Goal: Task Accomplishment & Management: Manage account settings

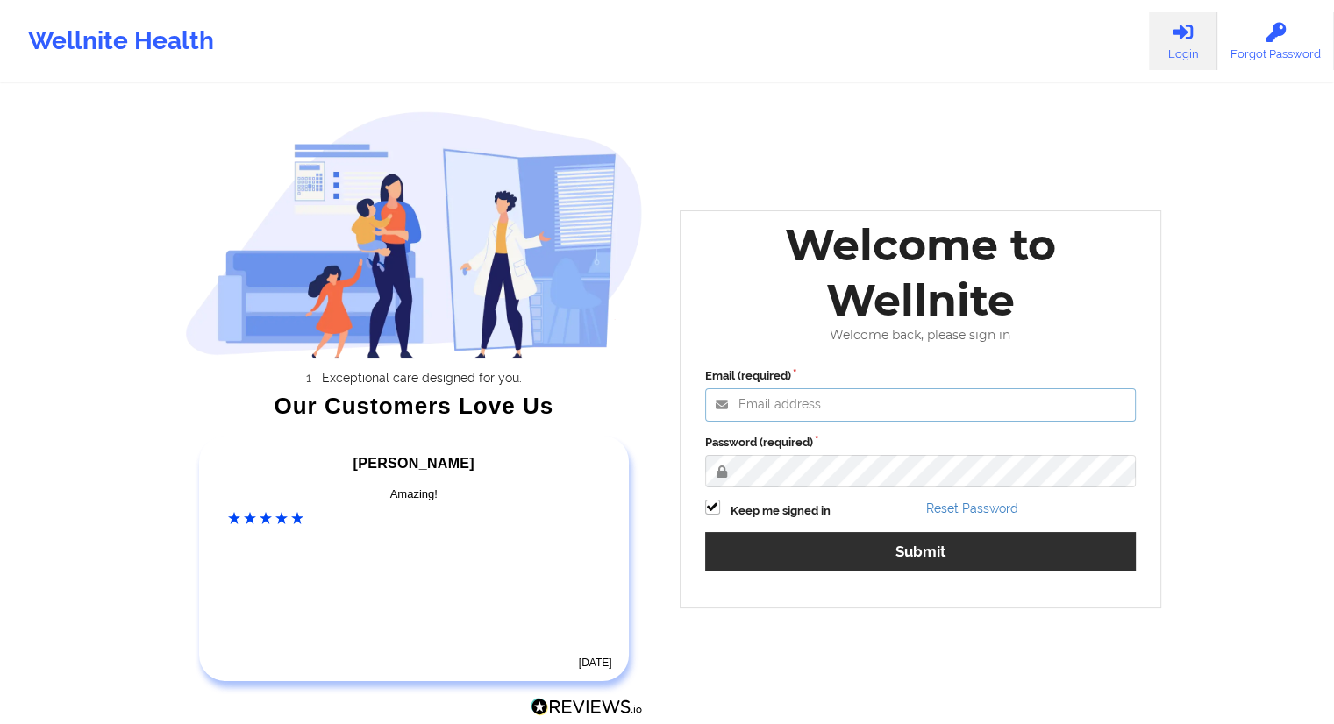
type input "marvinharlea@wellnite.com"
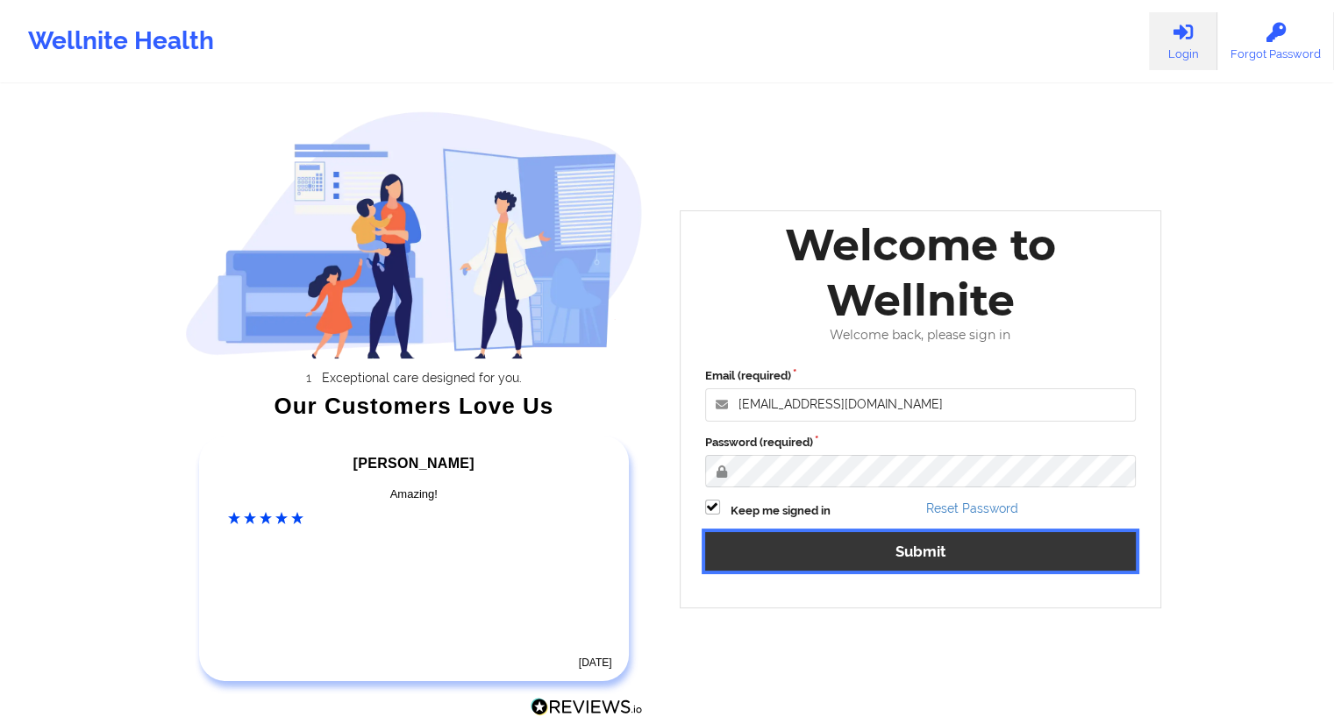
click at [906, 567] on button "Submit" at bounding box center [921, 551] width 432 height 38
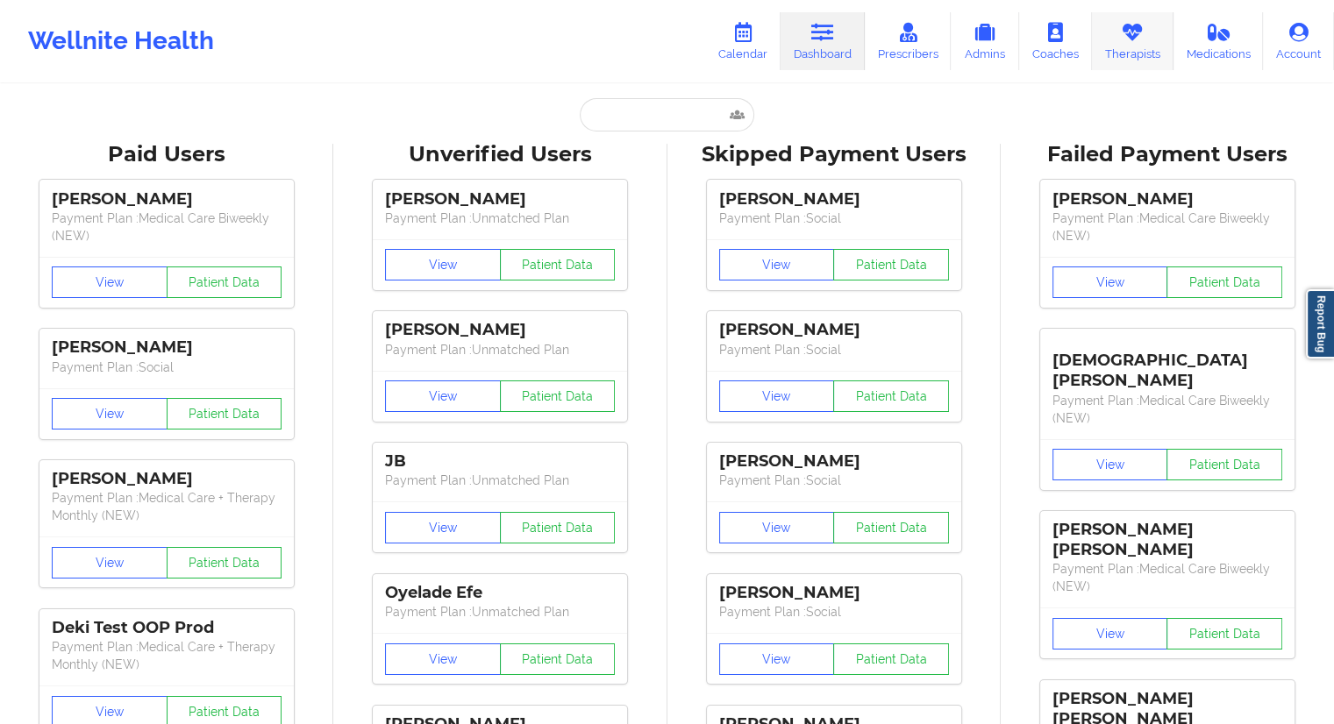
click at [1128, 35] on icon at bounding box center [1132, 32] width 23 height 19
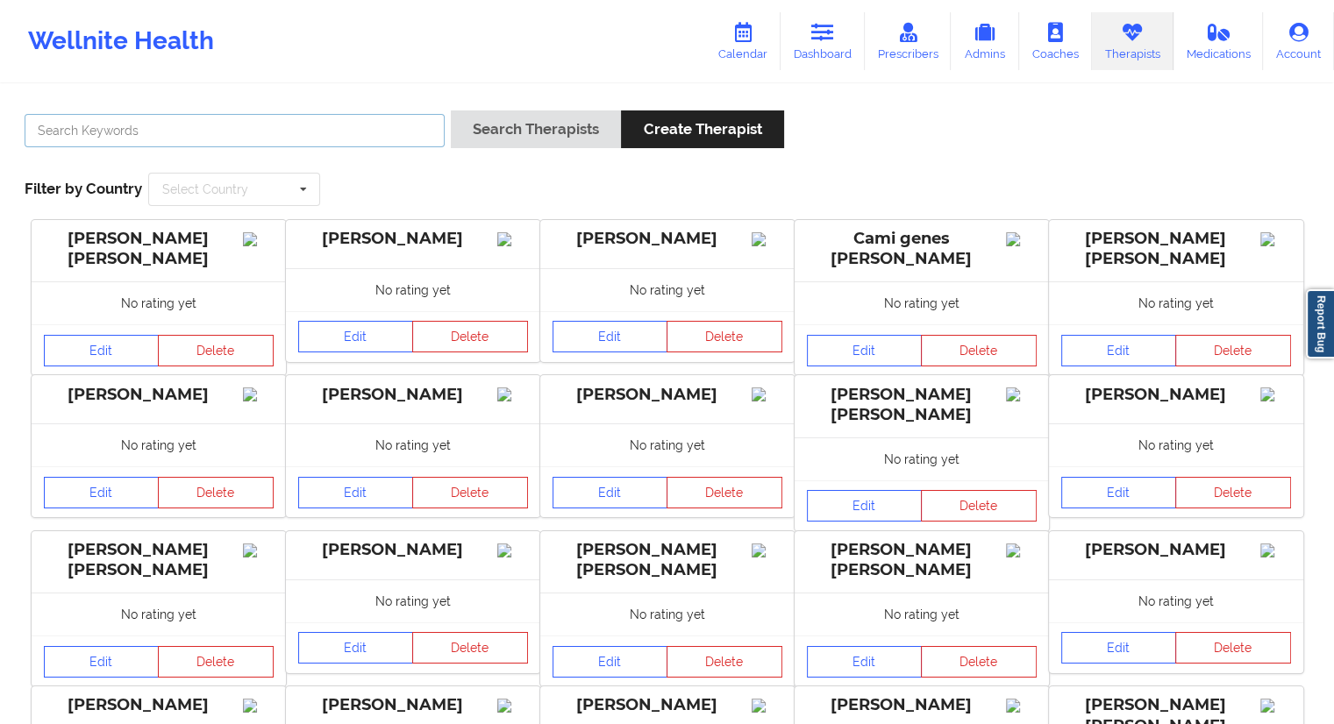
click at [223, 125] on input "text" at bounding box center [235, 130] width 420 height 33
paste input "(347) 636-6575"
type input "(347) 636-6575"
type input "Abena Adom"
click at [508, 132] on button "Search Therapists" at bounding box center [536, 130] width 170 height 38
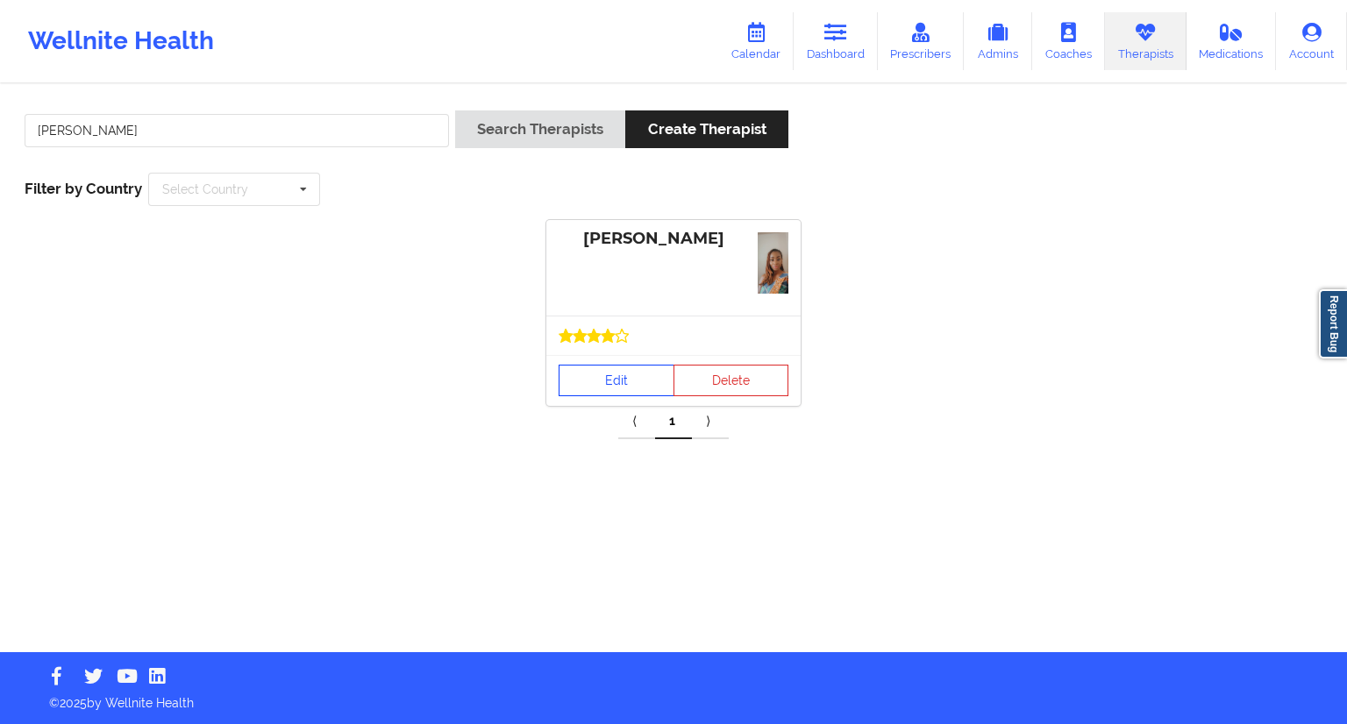
click at [625, 367] on link "Edit" at bounding box center [617, 381] width 116 height 32
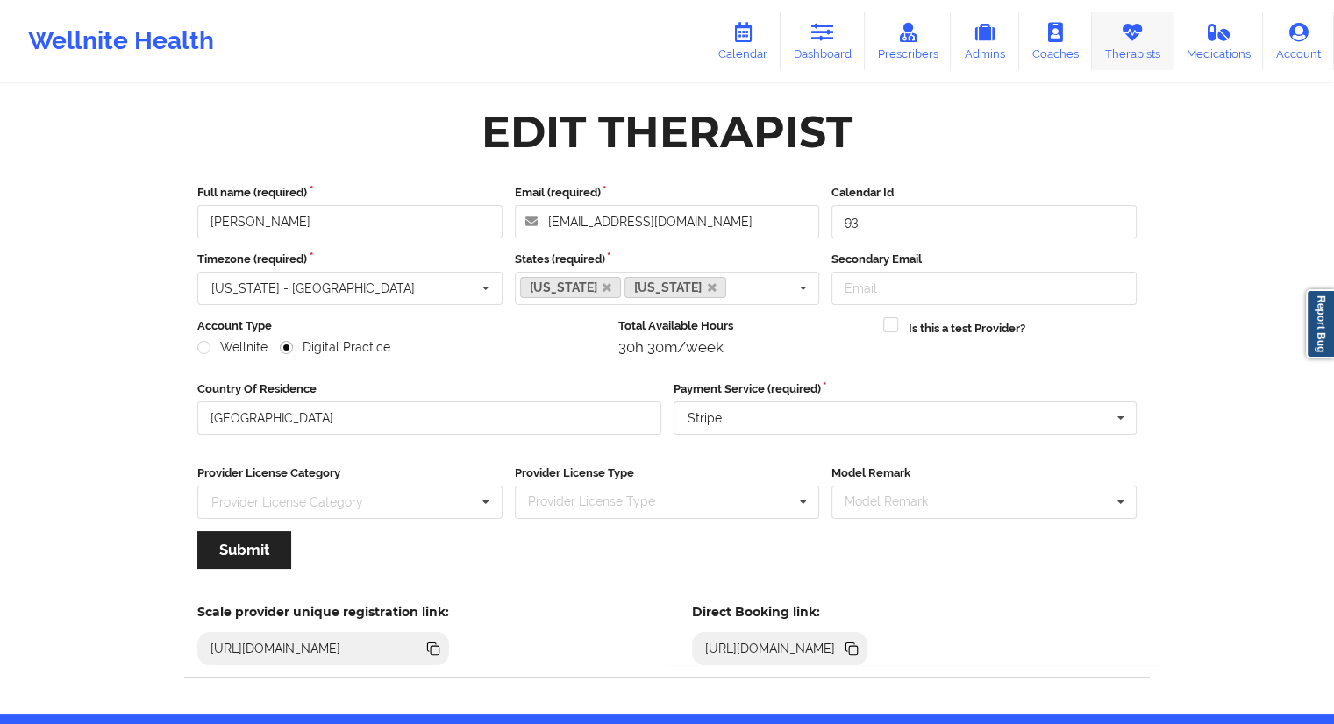
click at [1140, 50] on link "Therapists" at bounding box center [1133, 41] width 82 height 58
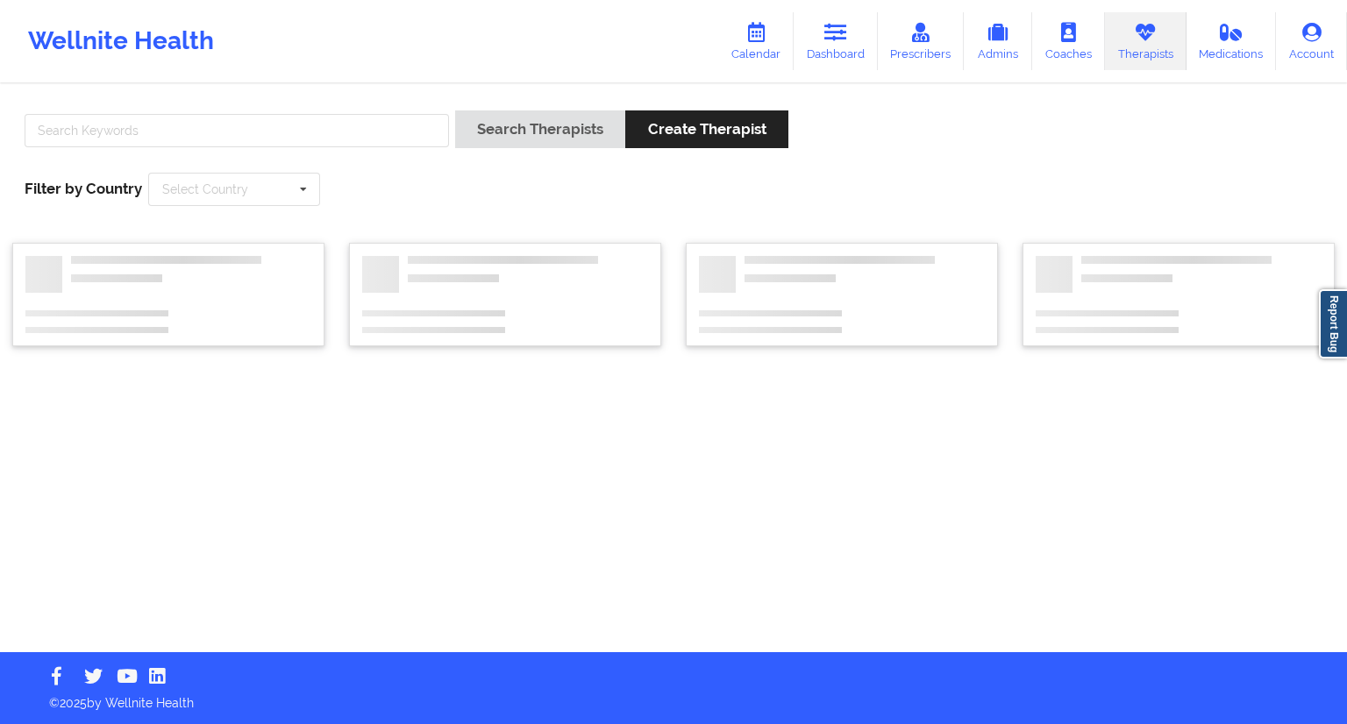
click at [169, 96] on div "Search Therapists Create Therapist Filter by Country Select Country Australia C…" at bounding box center [673, 369] width 1347 height 567
click at [150, 120] on input "text" at bounding box center [237, 130] width 425 height 33
paste input "Britteny Petty"
type input "Britteny Petty"
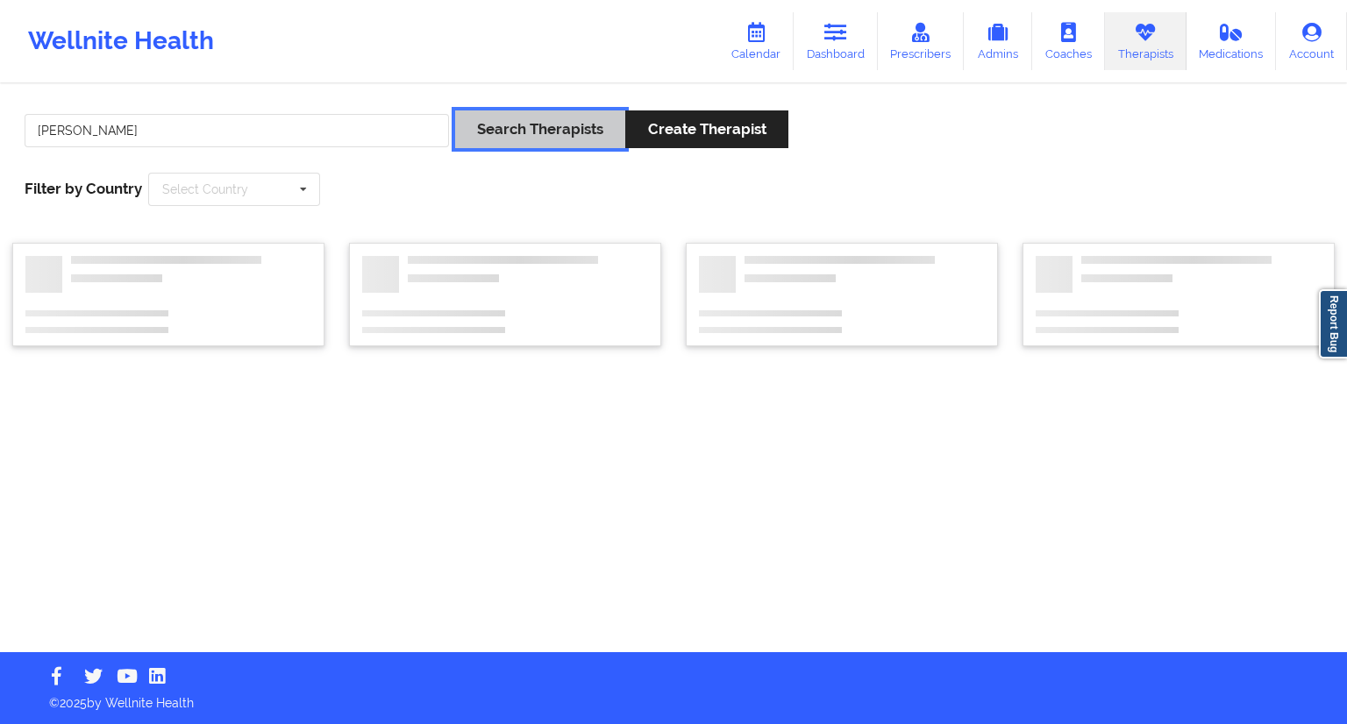
click at [519, 138] on button "Search Therapists" at bounding box center [540, 130] width 170 height 38
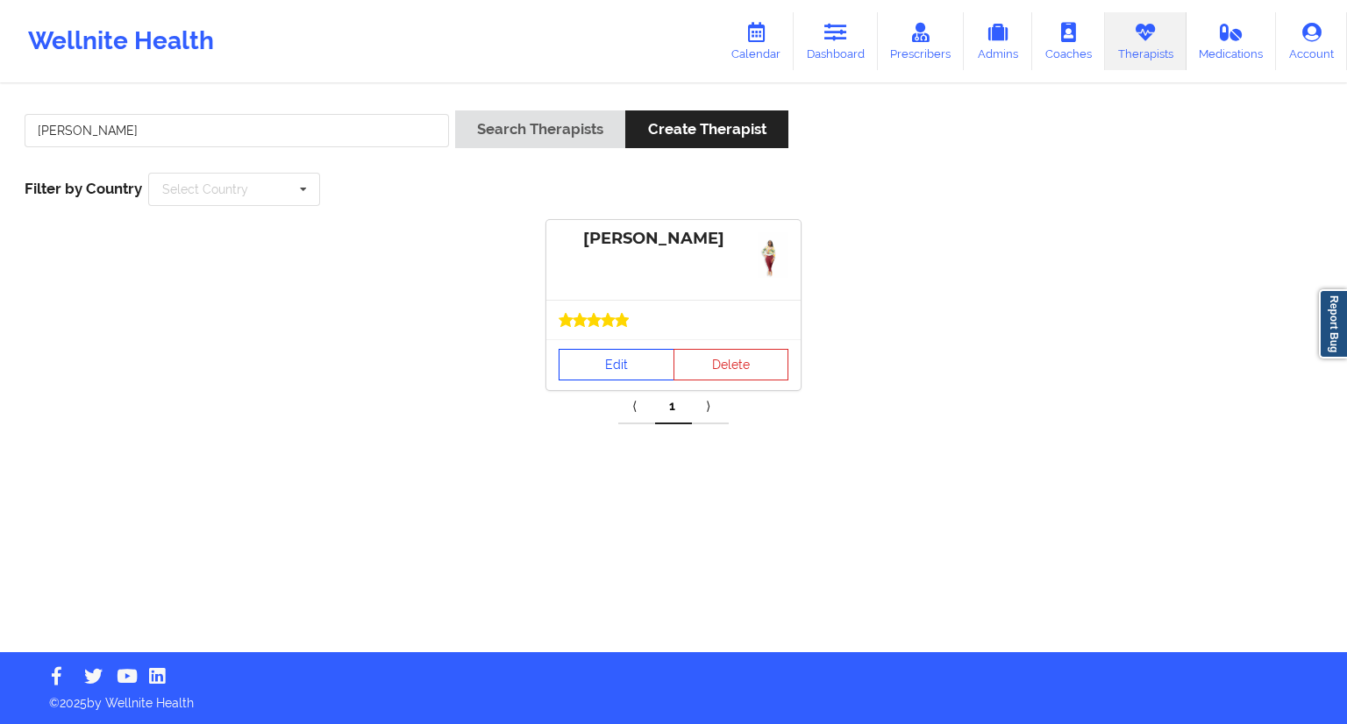
click at [589, 372] on link "Edit" at bounding box center [617, 365] width 116 height 32
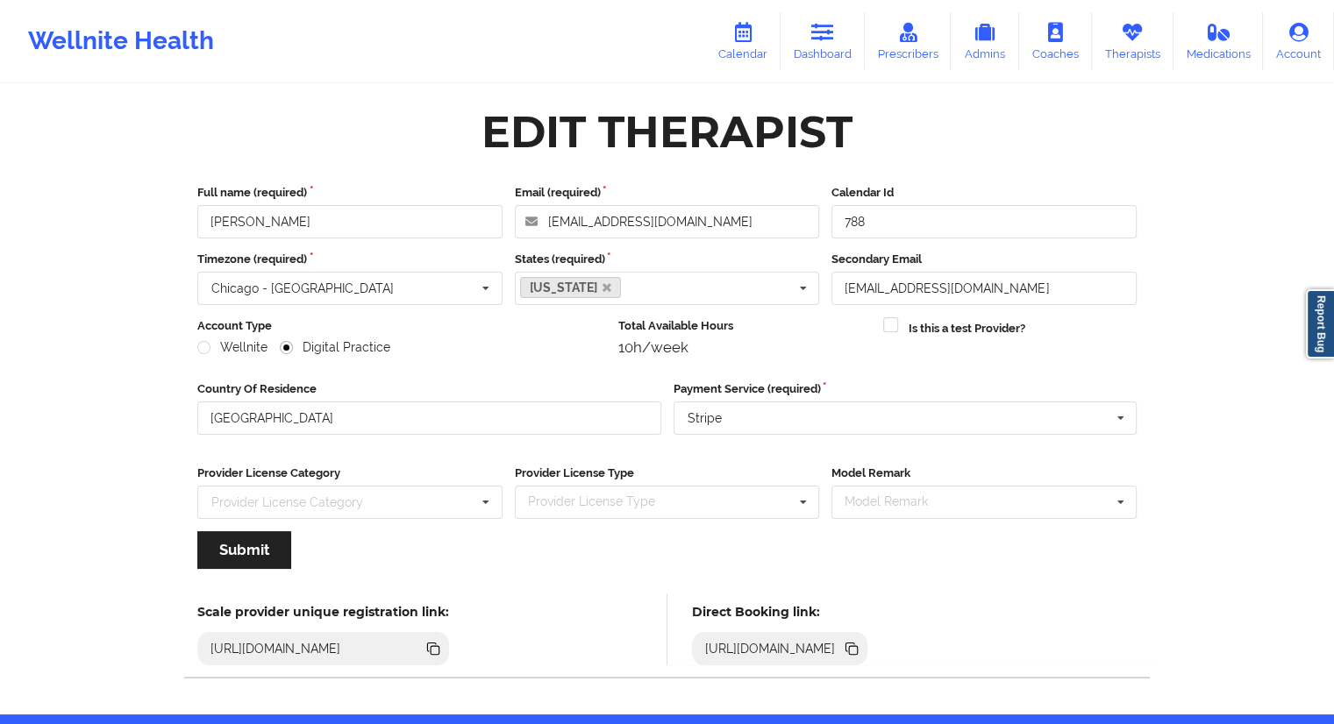
click at [861, 653] on icon at bounding box center [851, 648] width 19 height 19
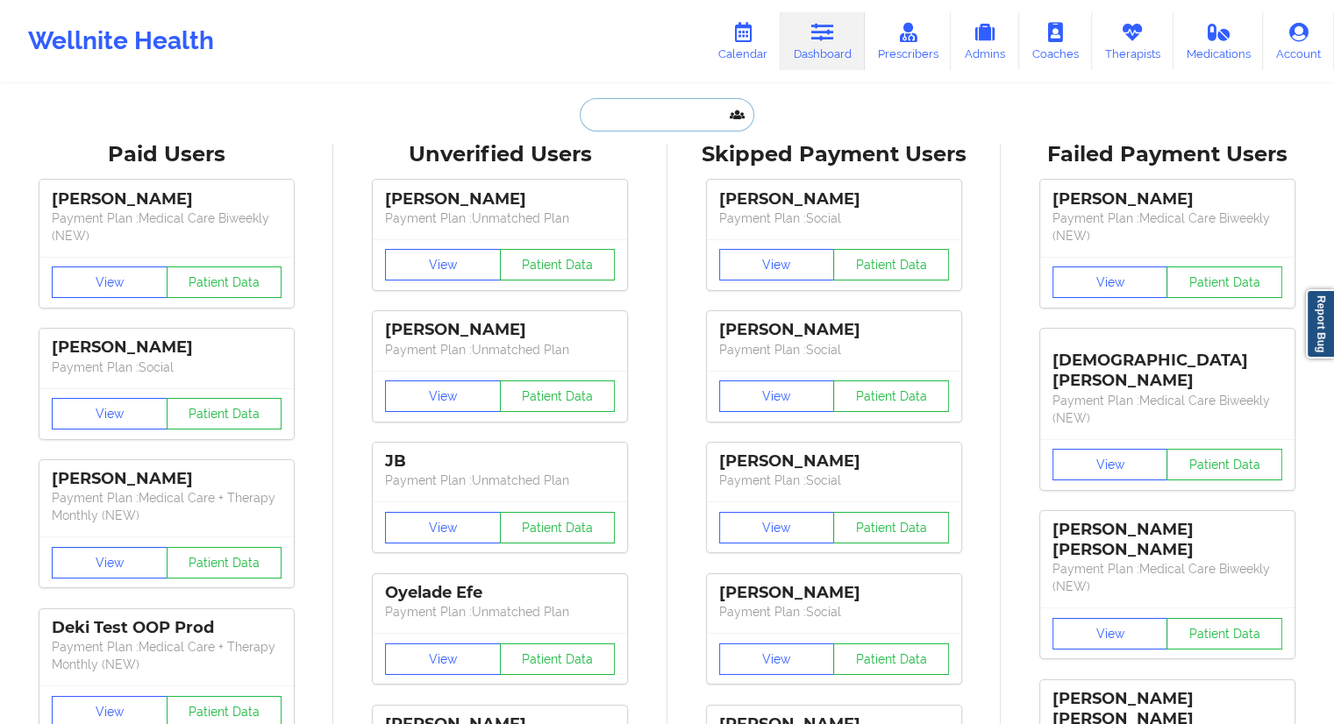
click at [589, 119] on input "text" at bounding box center [667, 114] width 174 height 33
paste input "brandon.sung1@gmail.com"
type input "brandon.sung1@gmail.com"
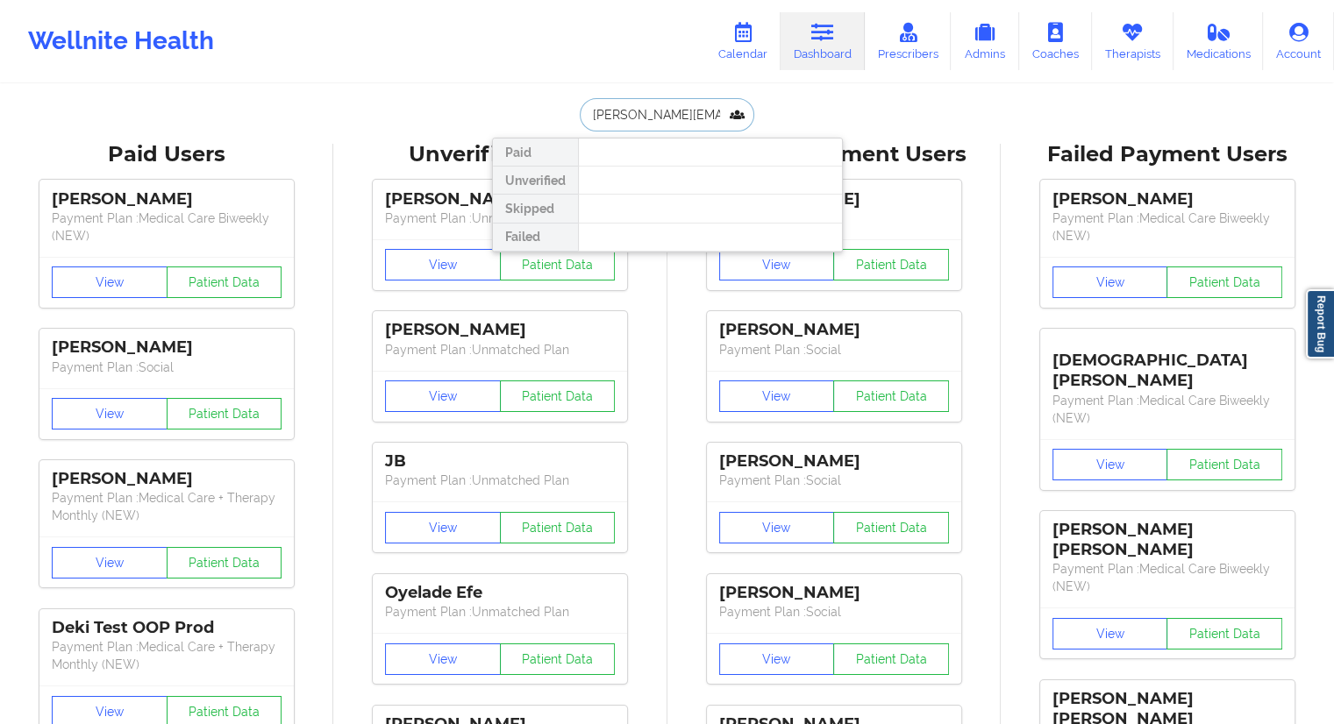
scroll to position [0, 14]
click at [654, 111] on input "brandon.sung1@gmail.com" at bounding box center [667, 114] width 174 height 33
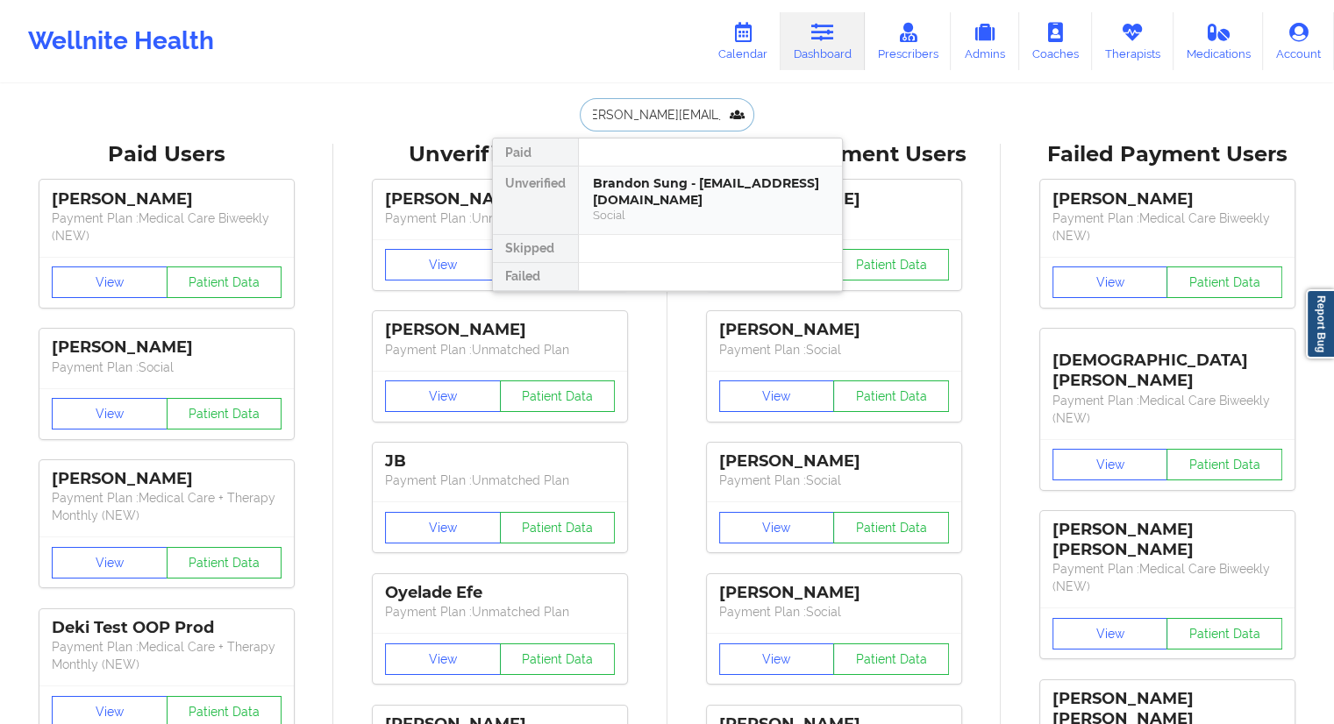
click at [635, 188] on div "Brandon Sung - brandon.sung1@gmail.com" at bounding box center [710, 191] width 235 height 32
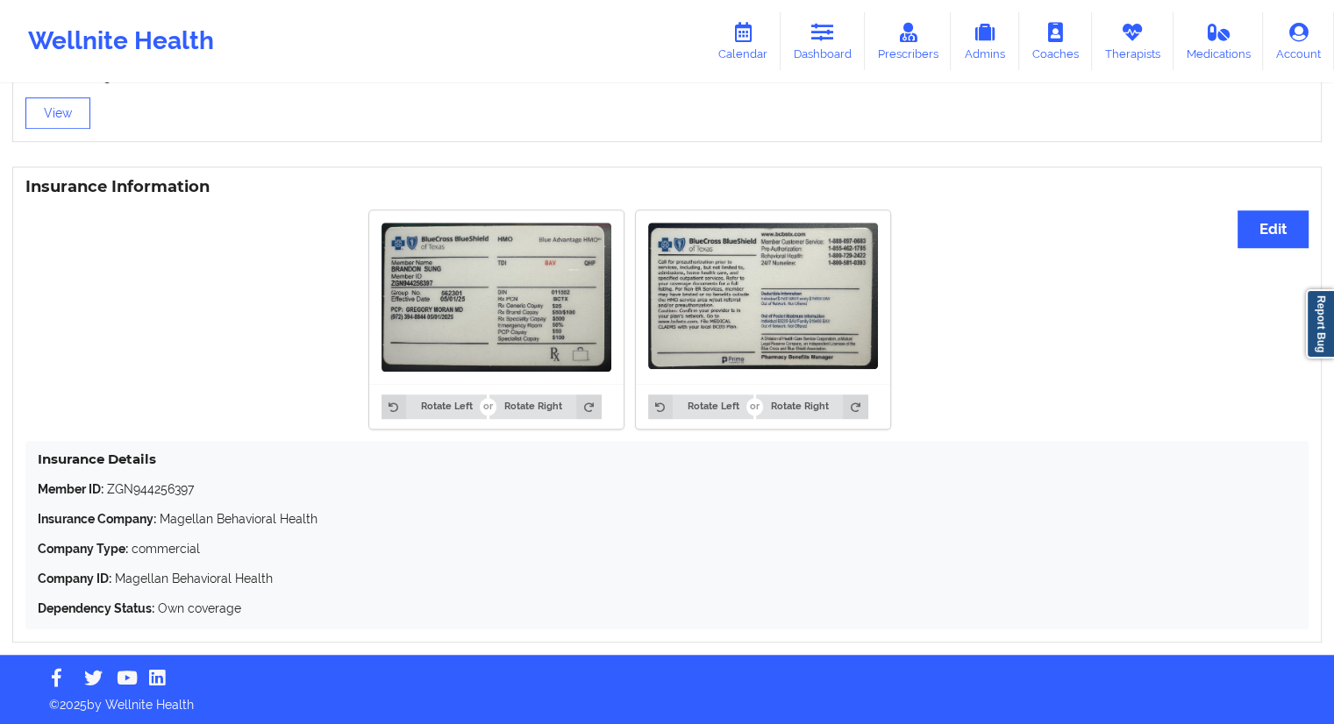
scroll to position [1228, 0]
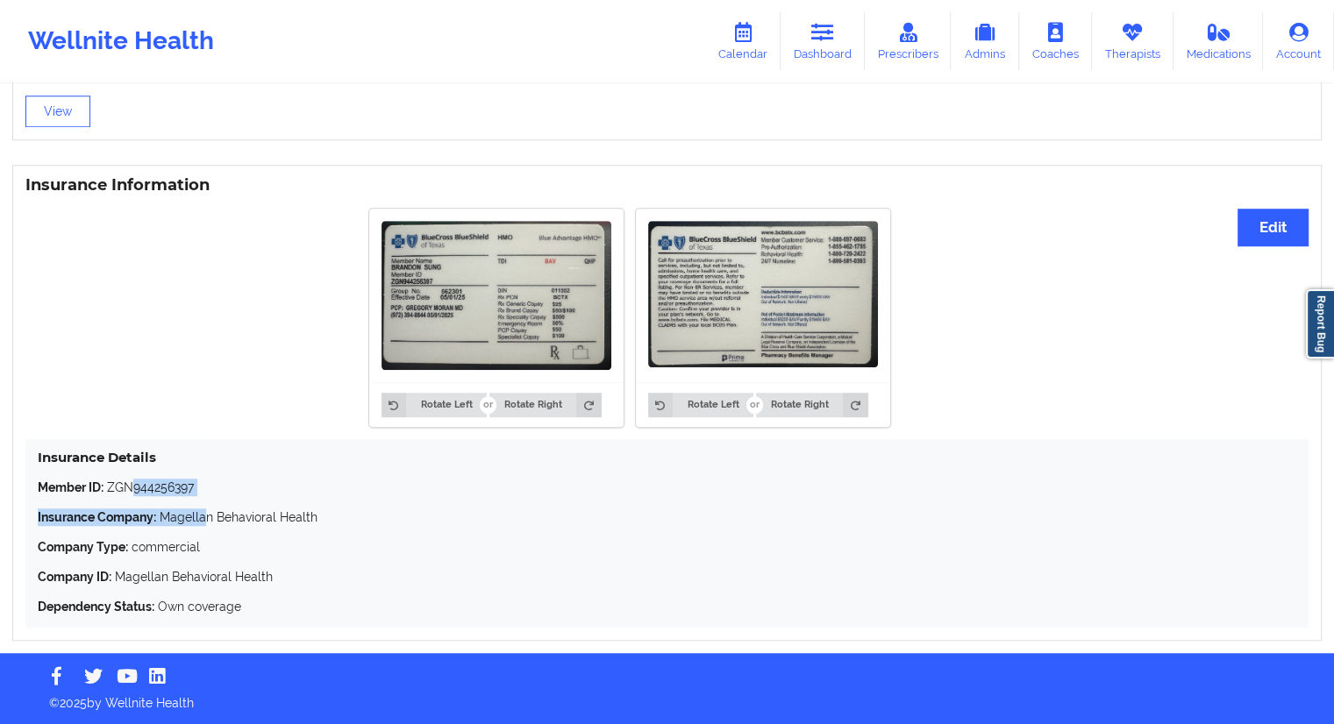
drag, startPoint x: 203, startPoint y: 499, endPoint x: 131, endPoint y: 491, distance: 73.2
click at [131, 491] on div "Member ID: ZGN944256397 Insurance Company: Magellan Behavioral Health Company T…" at bounding box center [667, 547] width 1259 height 137
drag, startPoint x: 132, startPoint y: 491, endPoint x: 181, endPoint y: 492, distance: 48.2
click at [134, 491] on p "Member ID: ZGN944256397" at bounding box center [667, 488] width 1259 height 18
click at [221, 510] on div "Member ID: ZGN944256397 Insurance Company: Magellan Behavioral Health Company T…" at bounding box center [667, 547] width 1259 height 137
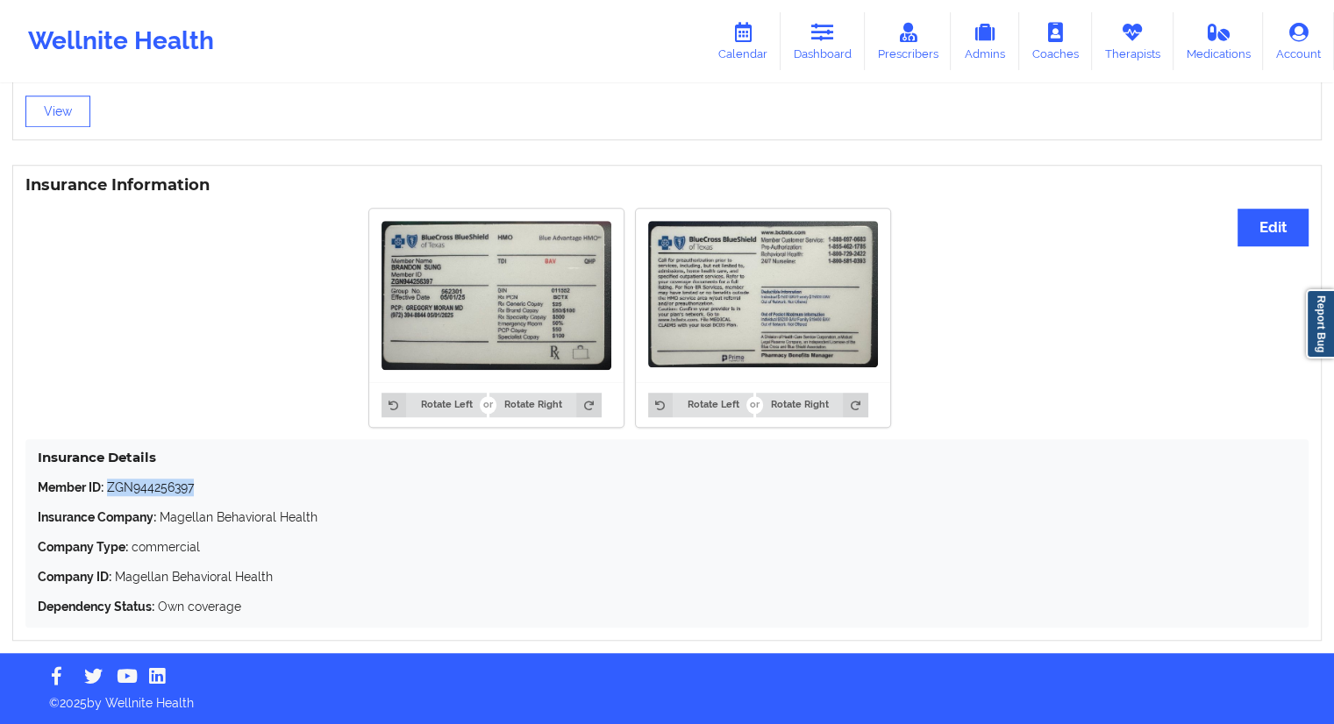
drag, startPoint x: 205, startPoint y: 481, endPoint x: 106, endPoint y: 484, distance: 99.2
click at [106, 484] on p "Member ID: ZGN944256397" at bounding box center [667, 488] width 1259 height 18
copy p "ZGN944256397"
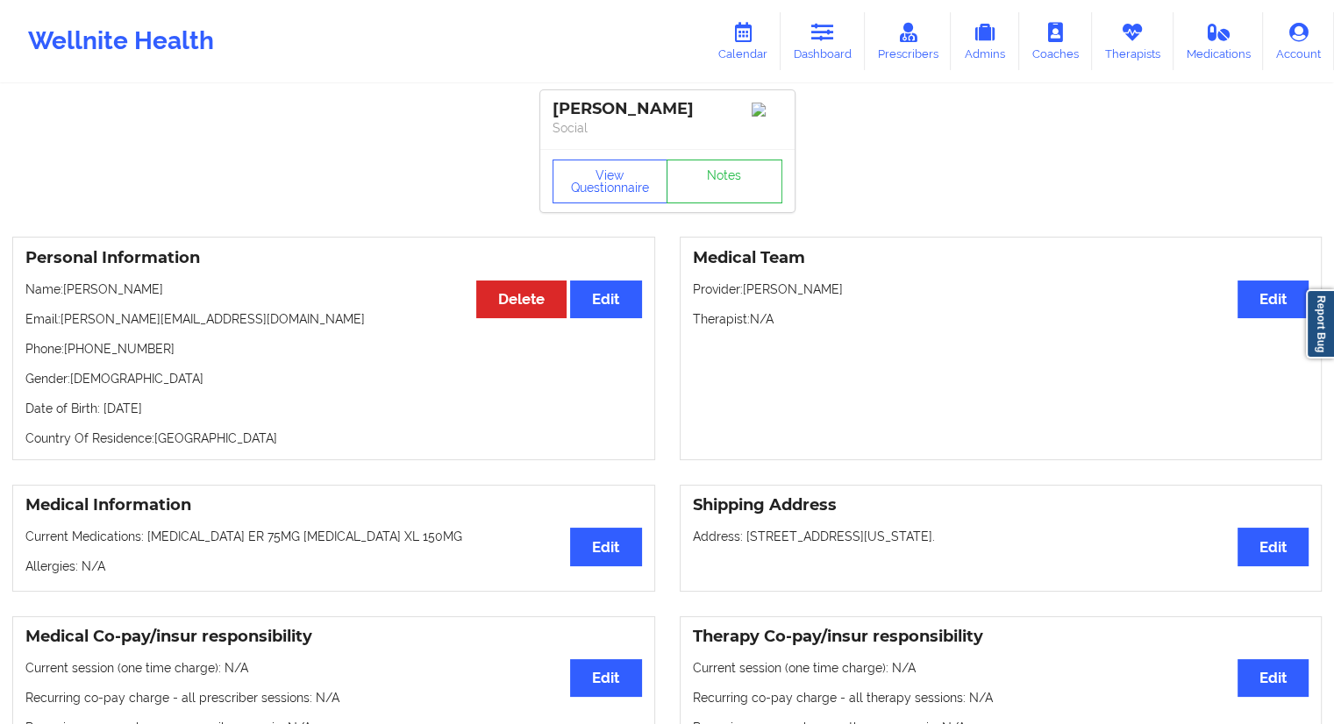
scroll to position [0, 0]
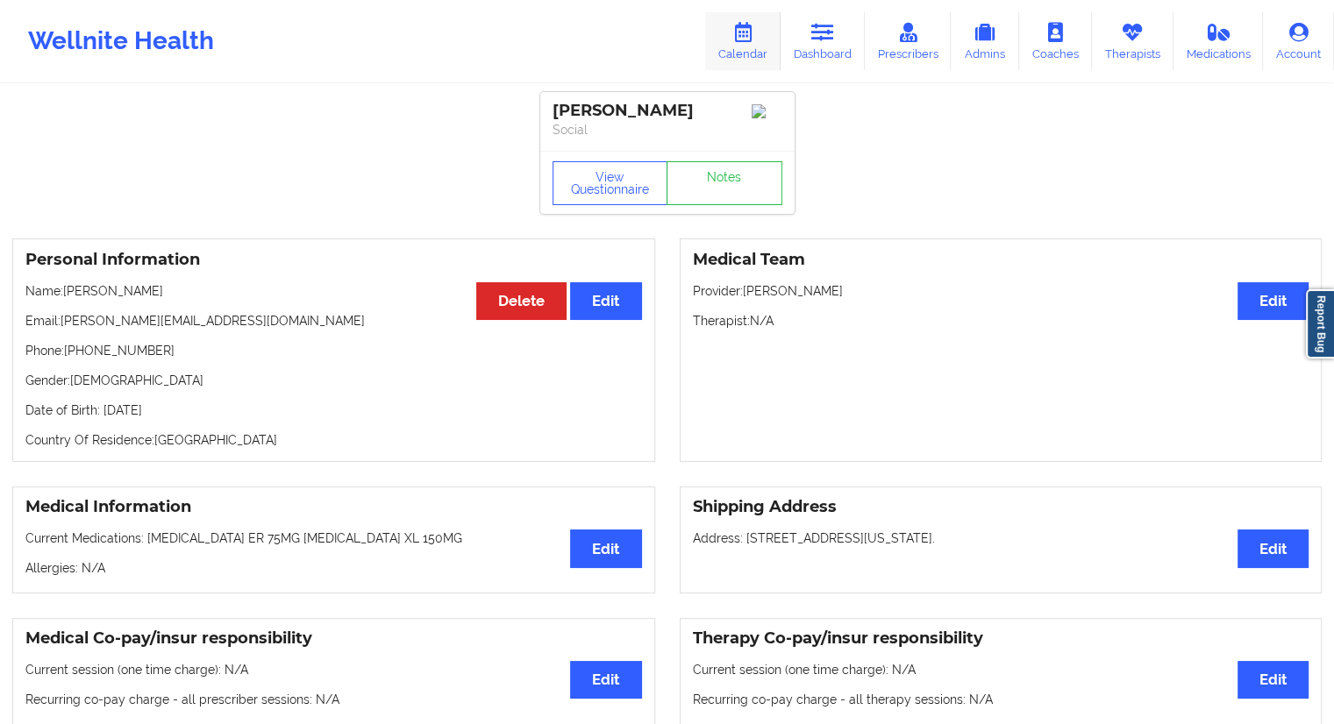
click at [743, 33] on icon at bounding box center [742, 32] width 23 height 19
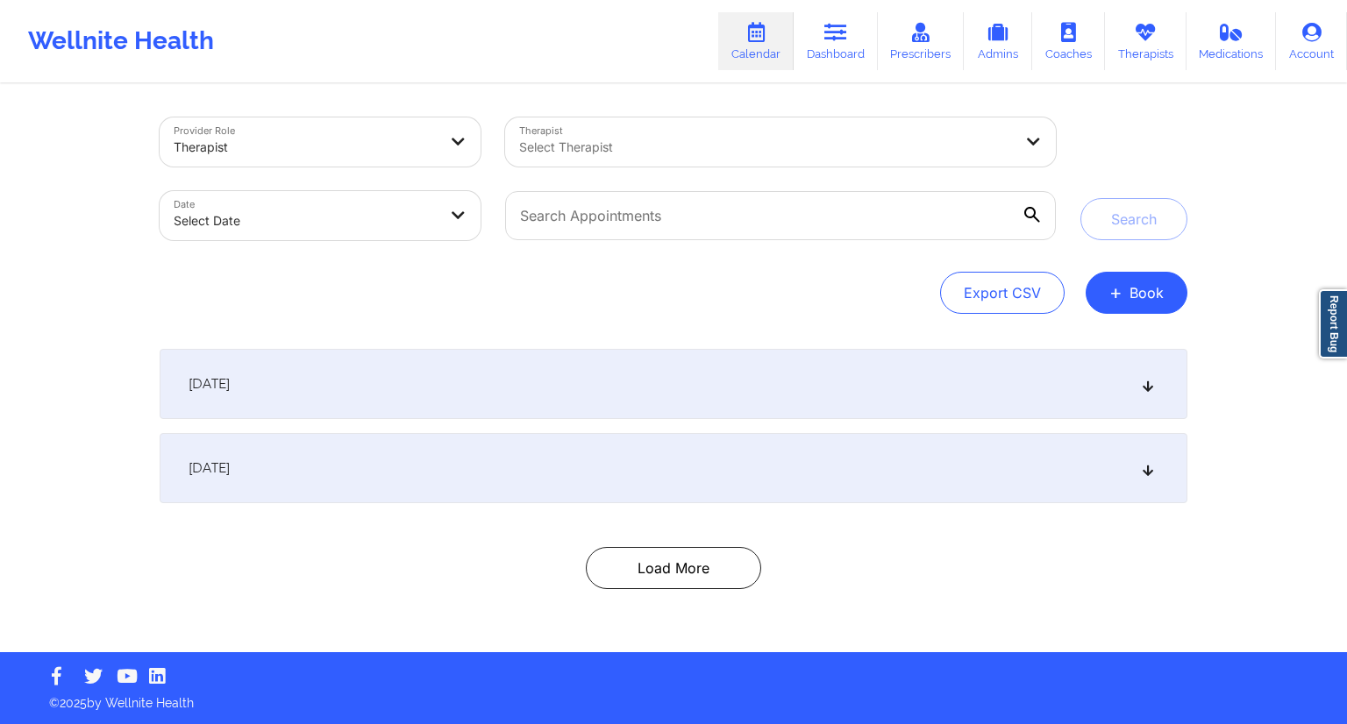
click at [1136, 384] on div "September 16, 2025" at bounding box center [674, 384] width 1028 height 70
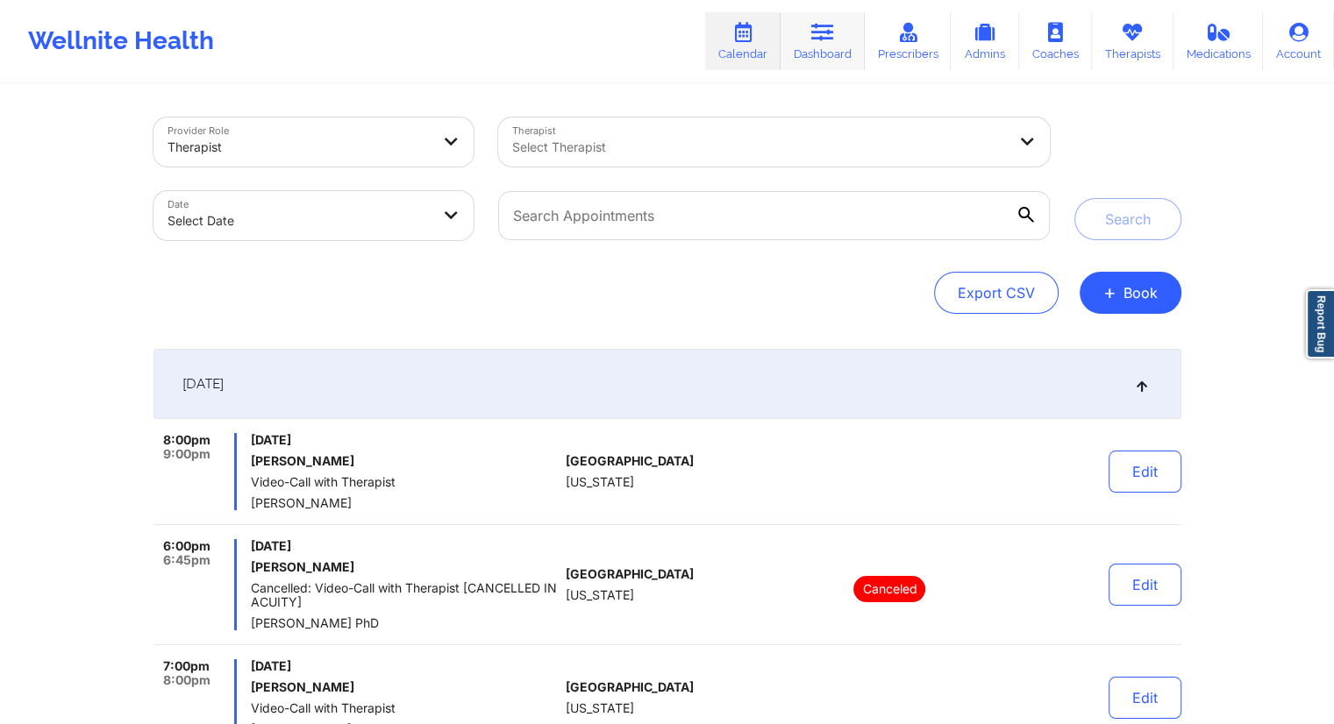
click at [831, 53] on link "Dashboard" at bounding box center [823, 41] width 84 height 58
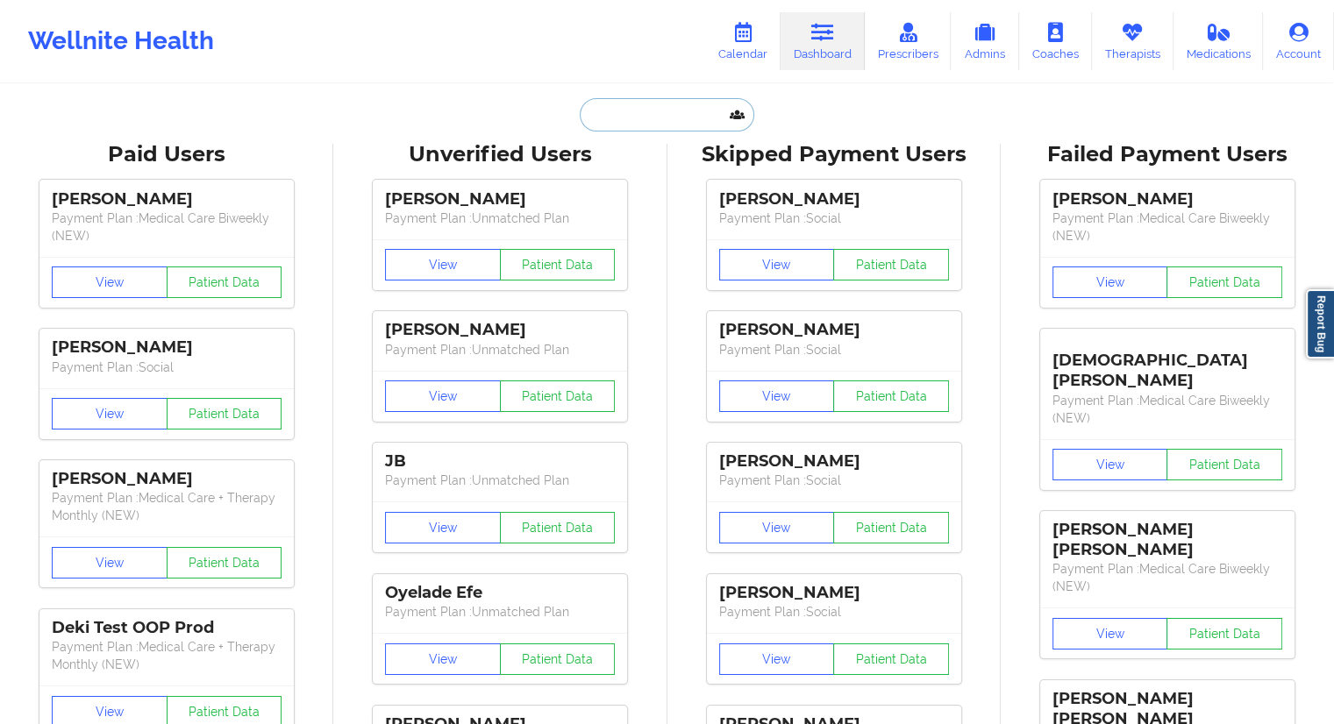
click at [646, 103] on input "text" at bounding box center [667, 114] width 174 height 33
paste input "evelyngebhardt87@gmail.com"
type input "evelyngebhardt87@gmail.com"
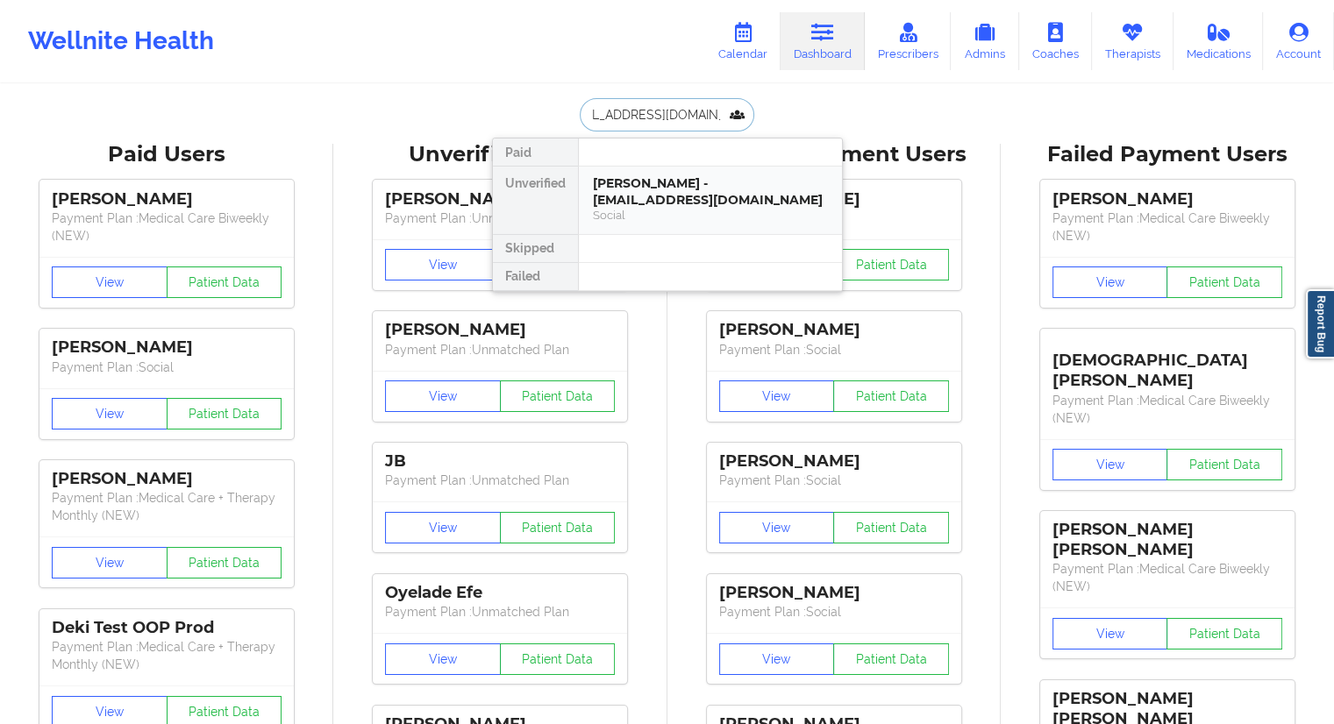
click at [639, 199] on div "evelyn gebhardt - evelyngebhardt87@gmail.com" at bounding box center [710, 191] width 235 height 32
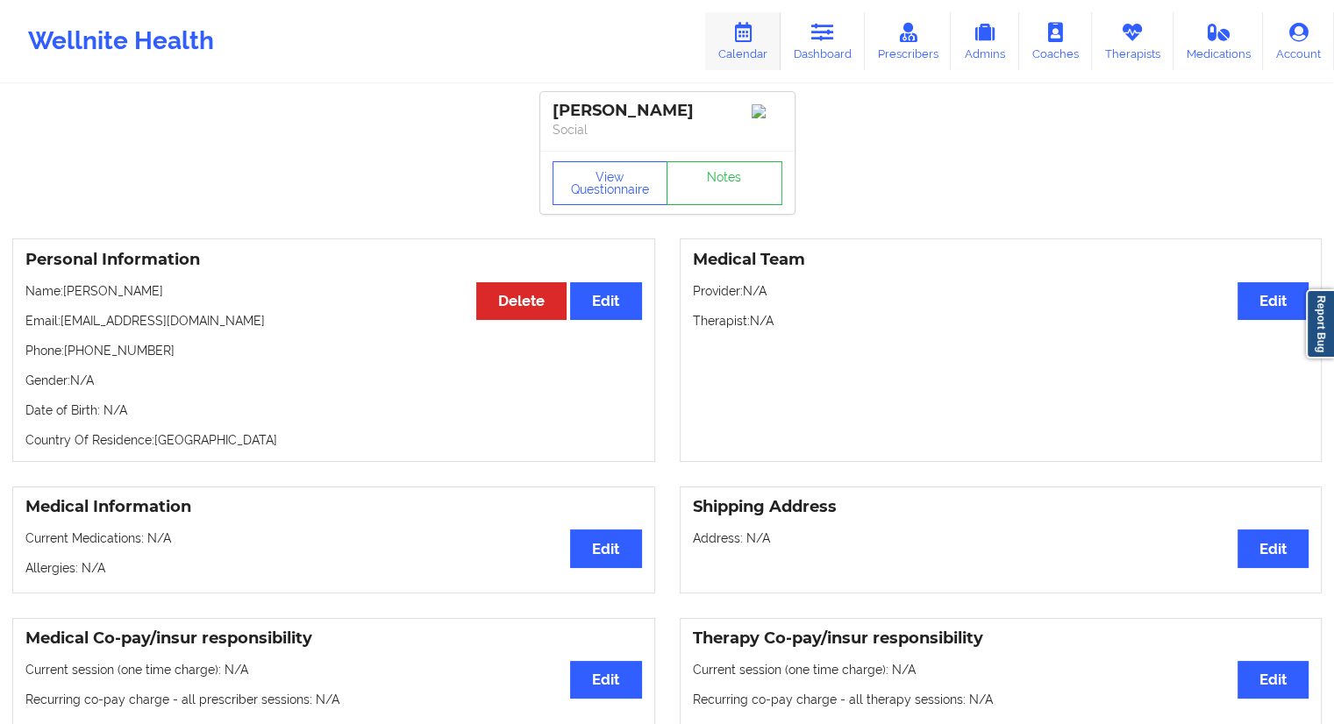
click at [739, 41] on icon at bounding box center [742, 32] width 23 height 19
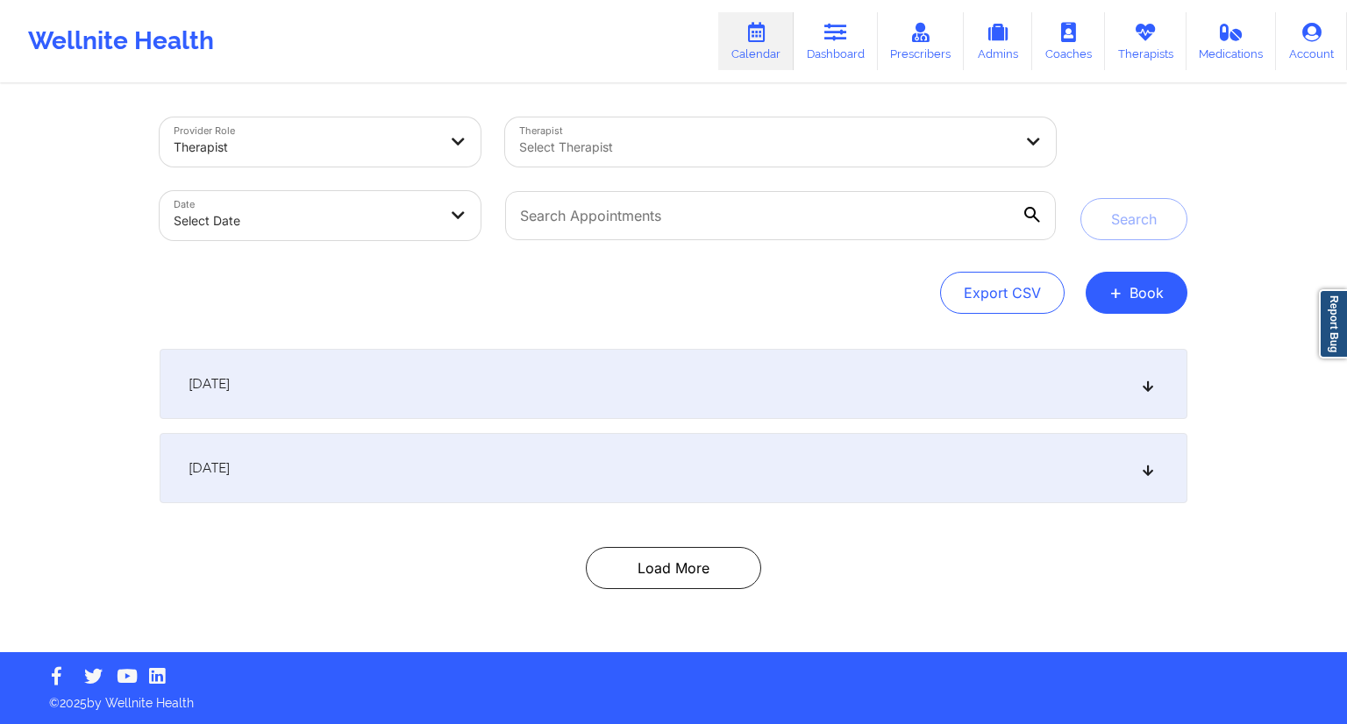
click at [474, 151] on div at bounding box center [460, 142] width 42 height 49
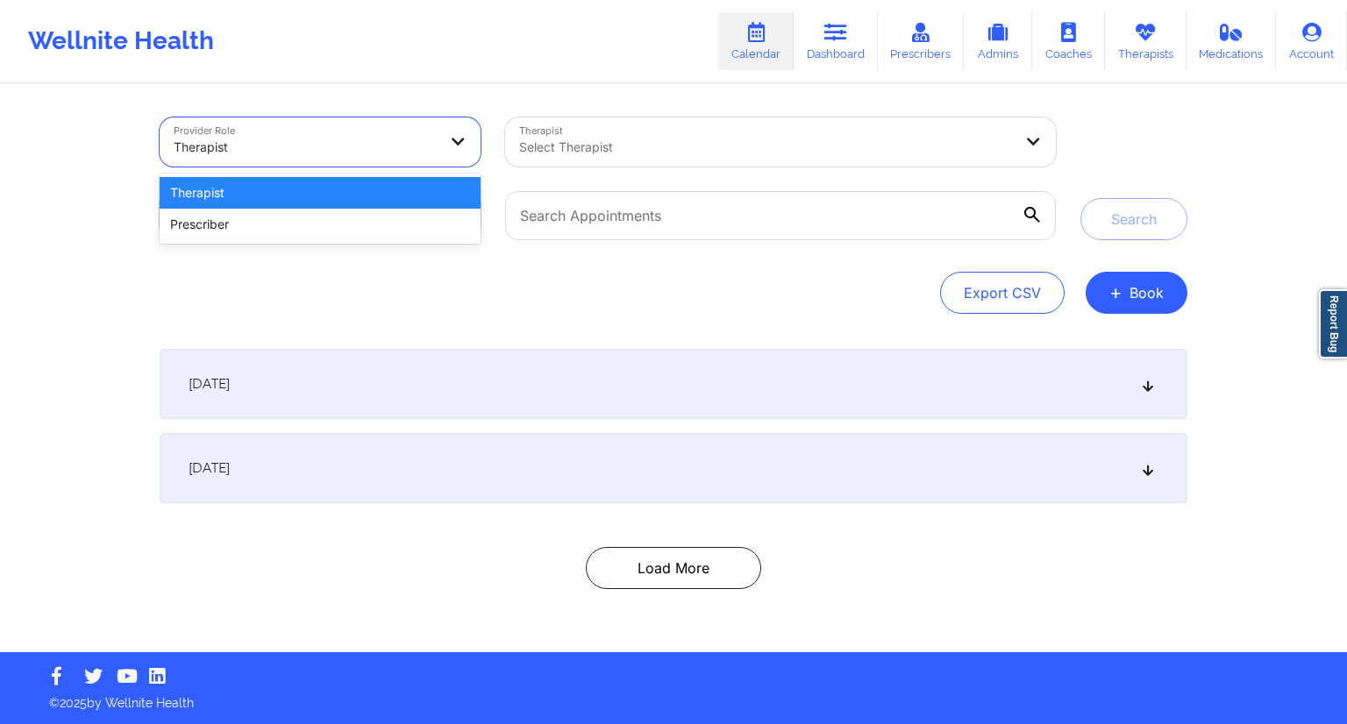
click at [456, 96] on div "Provider Role 2 results available. Use Up and Down to choose options, press Ent…" at bounding box center [673, 369] width 1052 height 567
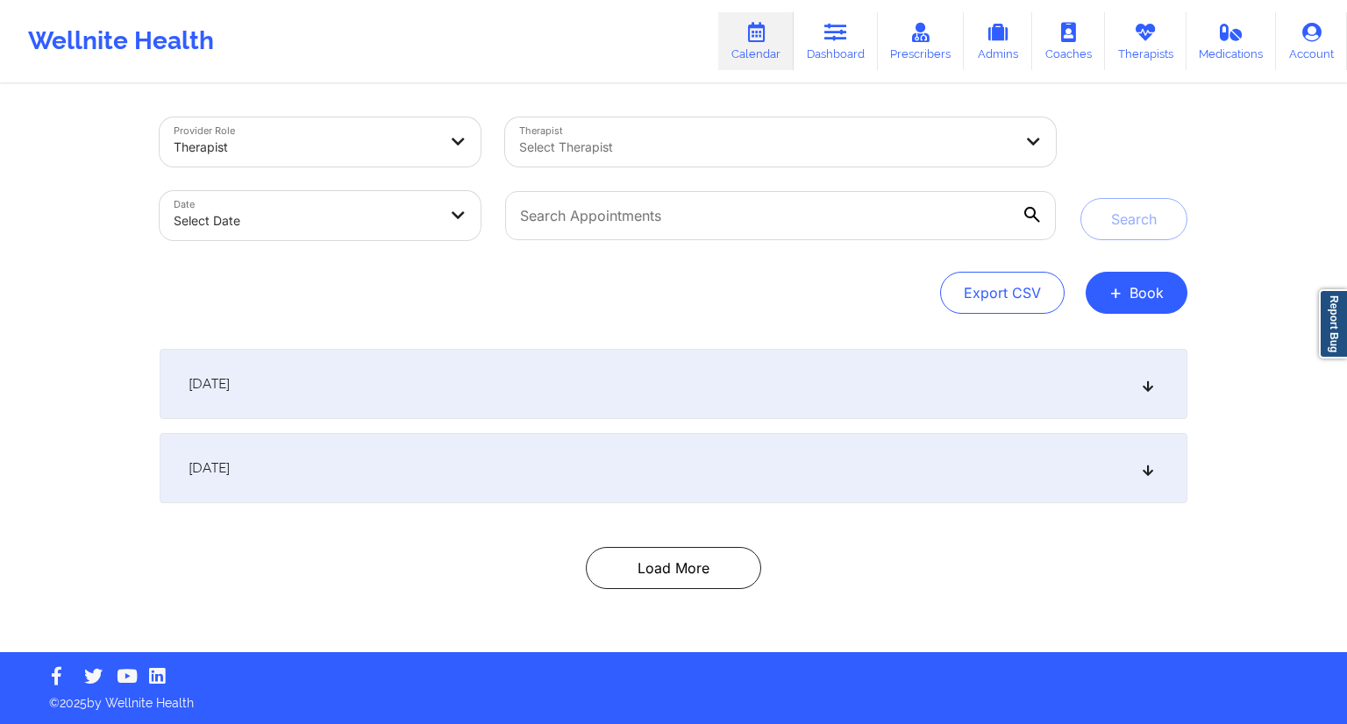
click at [567, 137] on div at bounding box center [766, 147] width 494 height 21
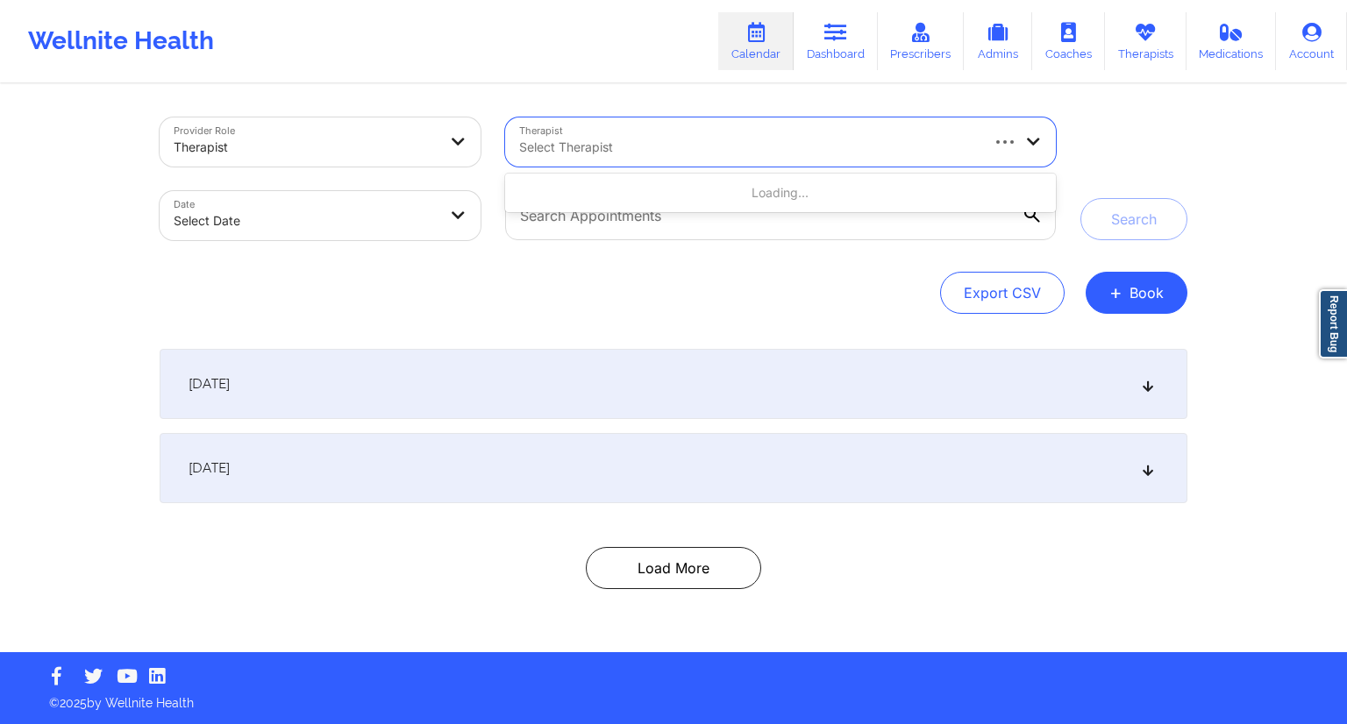
click at [479, 92] on div "Provider Role Therapist Therapist Use Up and Down to choose options, press Ente…" at bounding box center [673, 369] width 1052 height 567
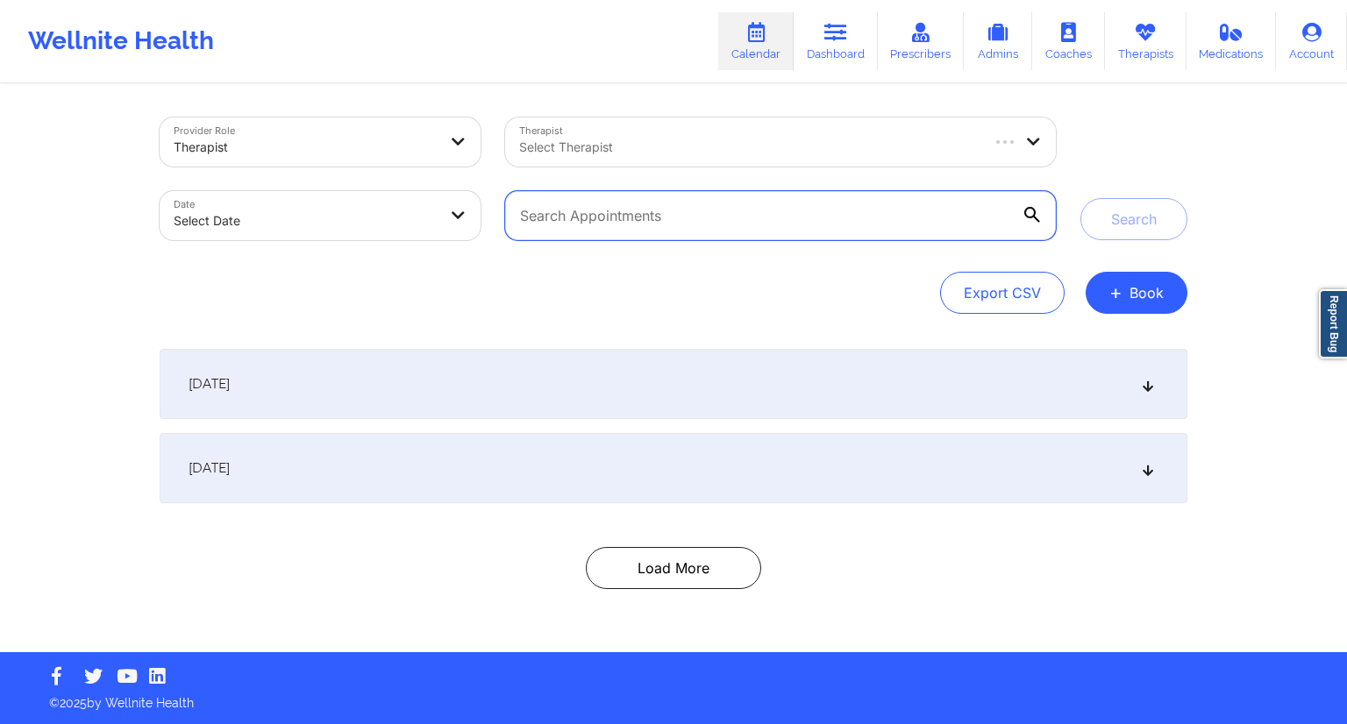
click at [551, 218] on input "text" at bounding box center [780, 215] width 551 height 49
paste input "evelyngebhardt87@gmail.com"
type input "evelyngebhardt87@gmail.com"
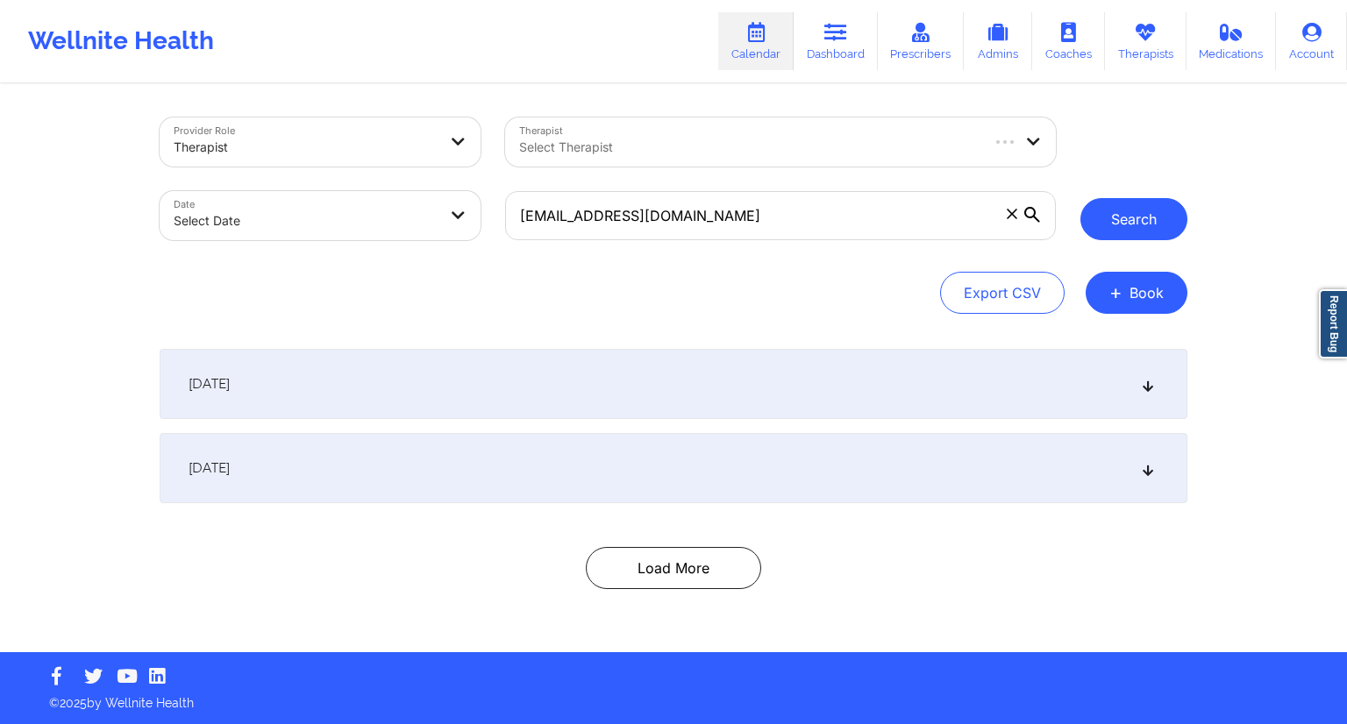
click at [1118, 215] on button "Search" at bounding box center [1134, 219] width 107 height 42
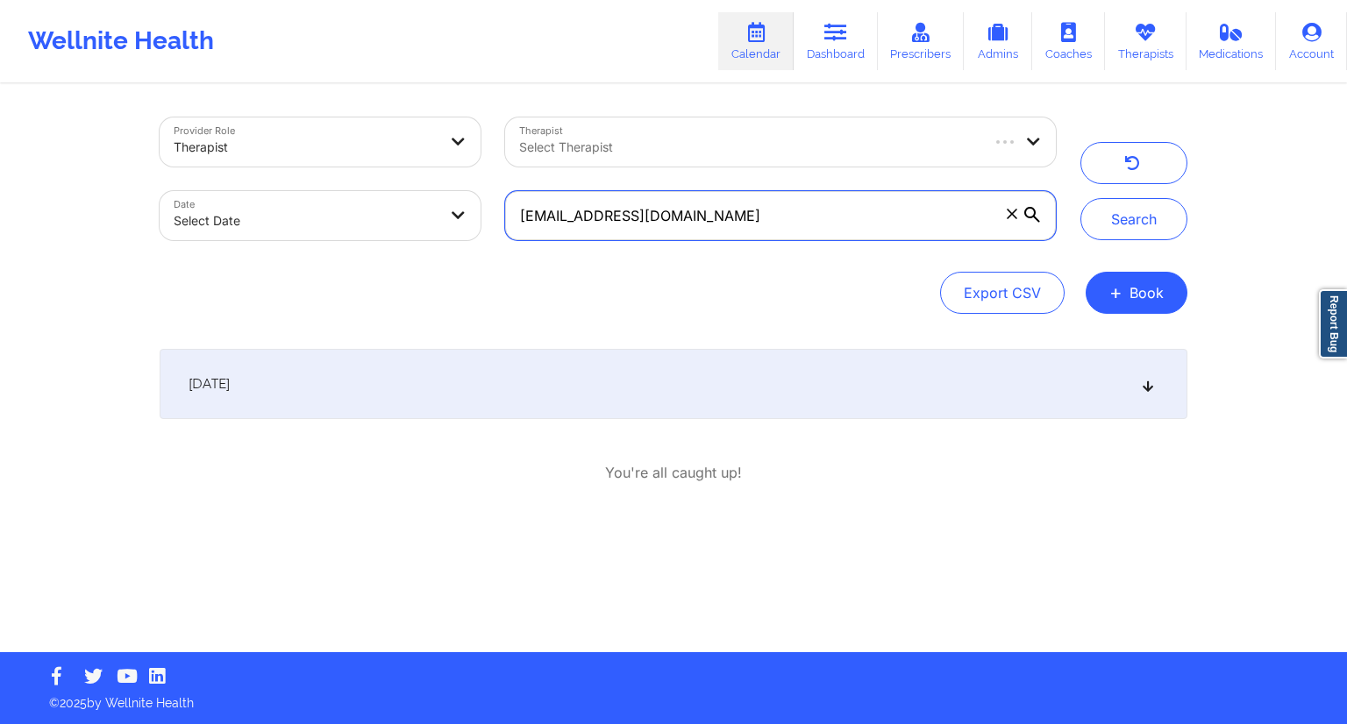
click at [684, 209] on input "evelyngebhardt87@gmail.com" at bounding box center [780, 215] width 551 height 49
click at [952, 392] on div "September 22, 2025" at bounding box center [674, 384] width 1028 height 70
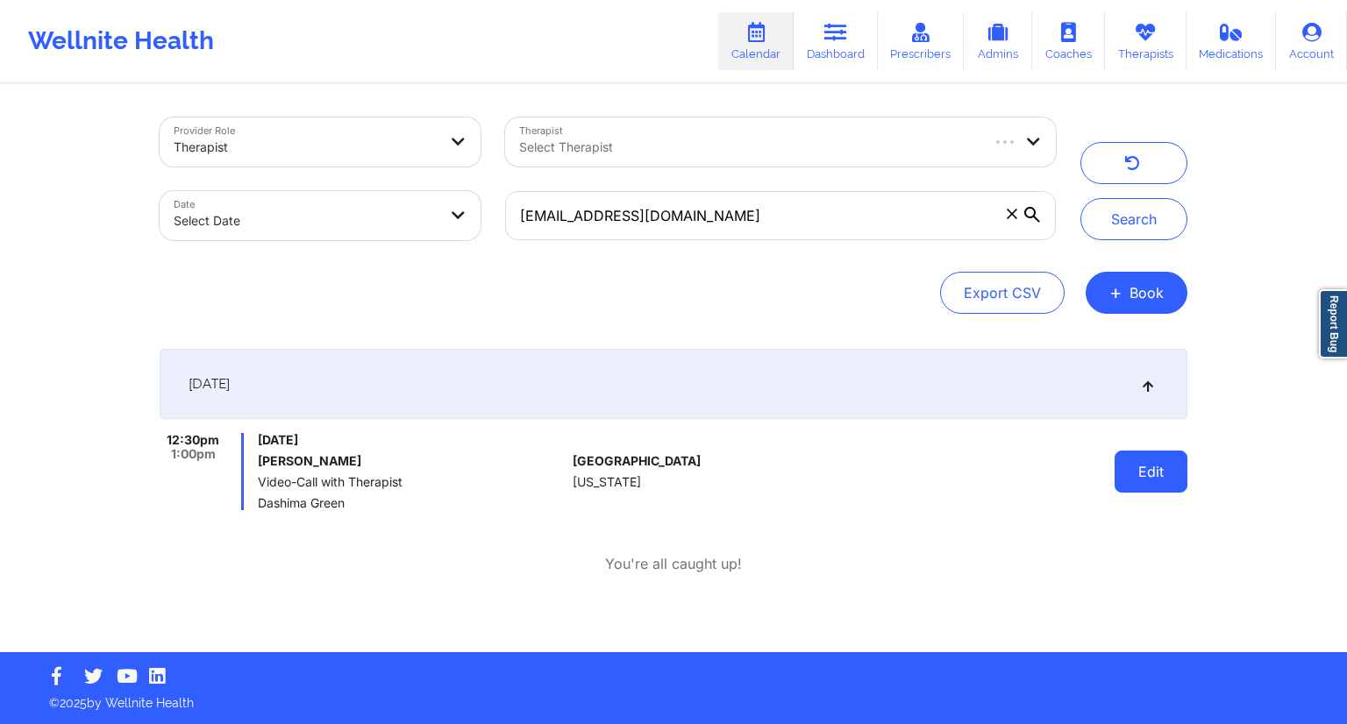
click at [1147, 478] on button "Edit" at bounding box center [1151, 472] width 73 height 42
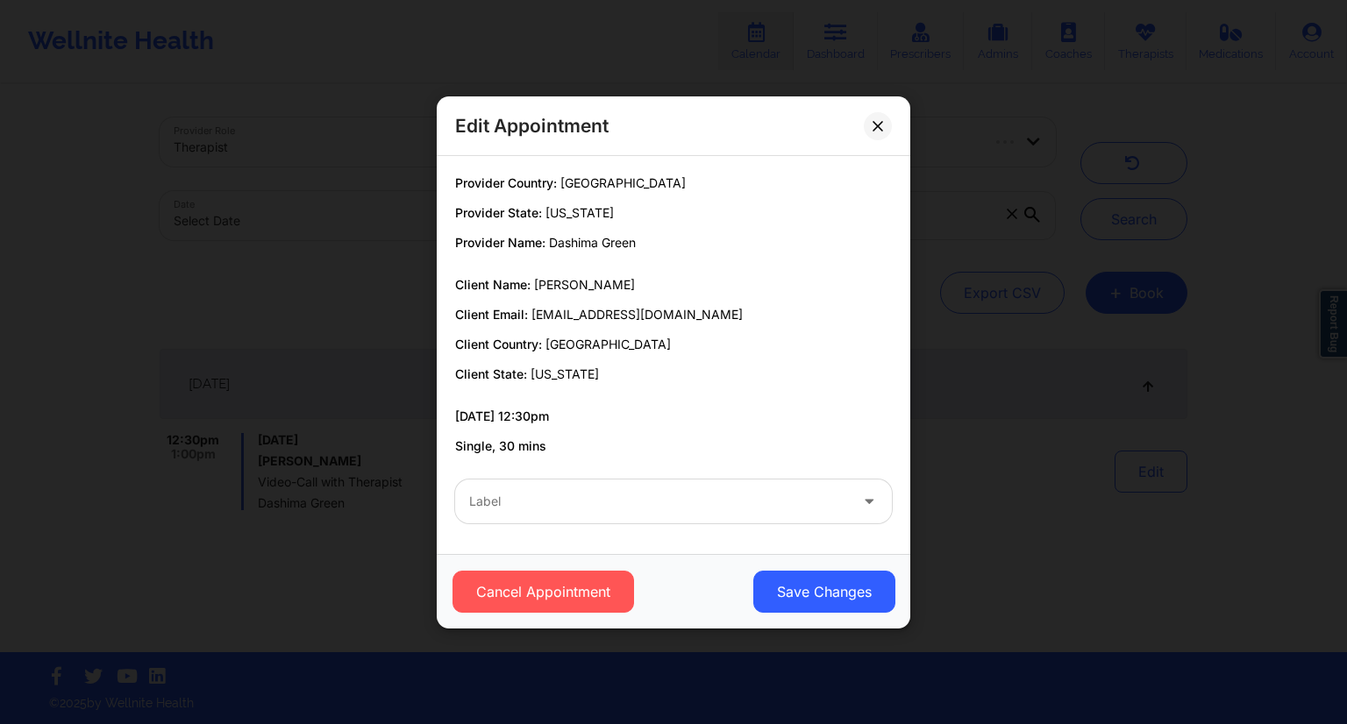
click at [872, 493] on icon at bounding box center [869, 497] width 18 height 15
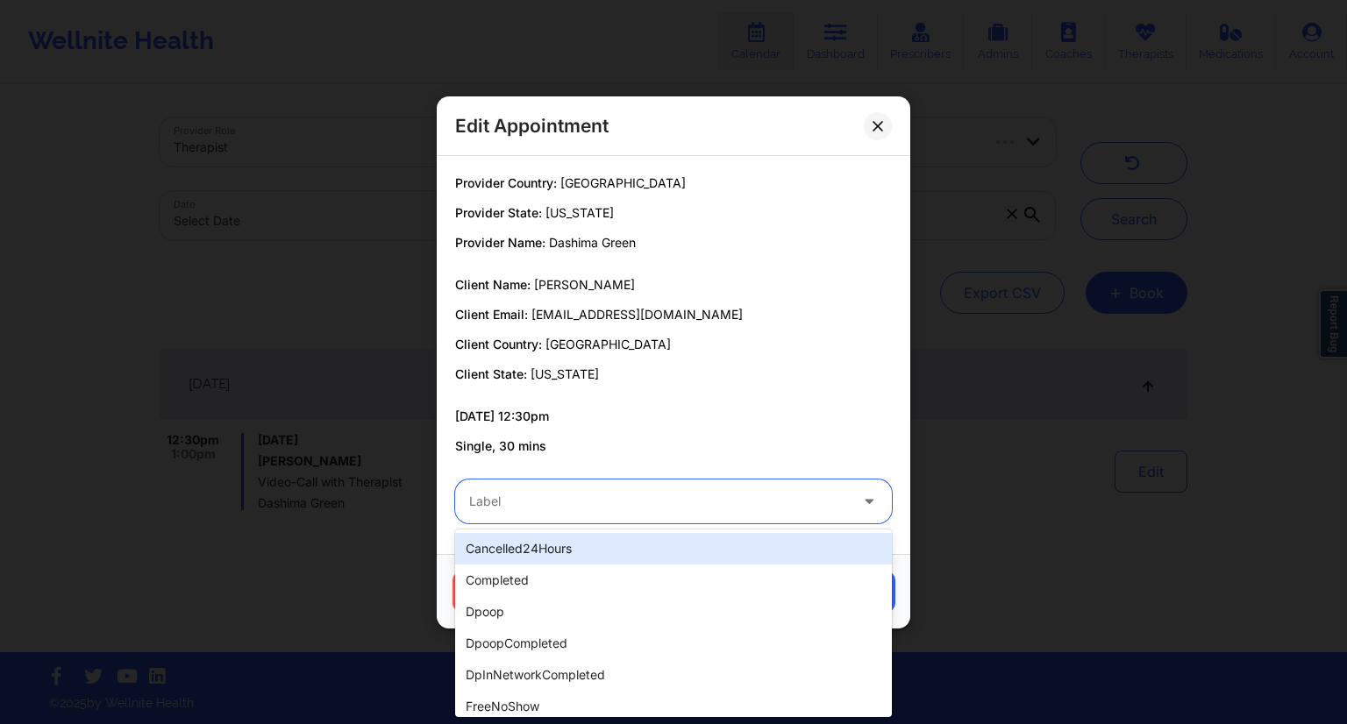
click at [872, 493] on icon at bounding box center [869, 497] width 18 height 15
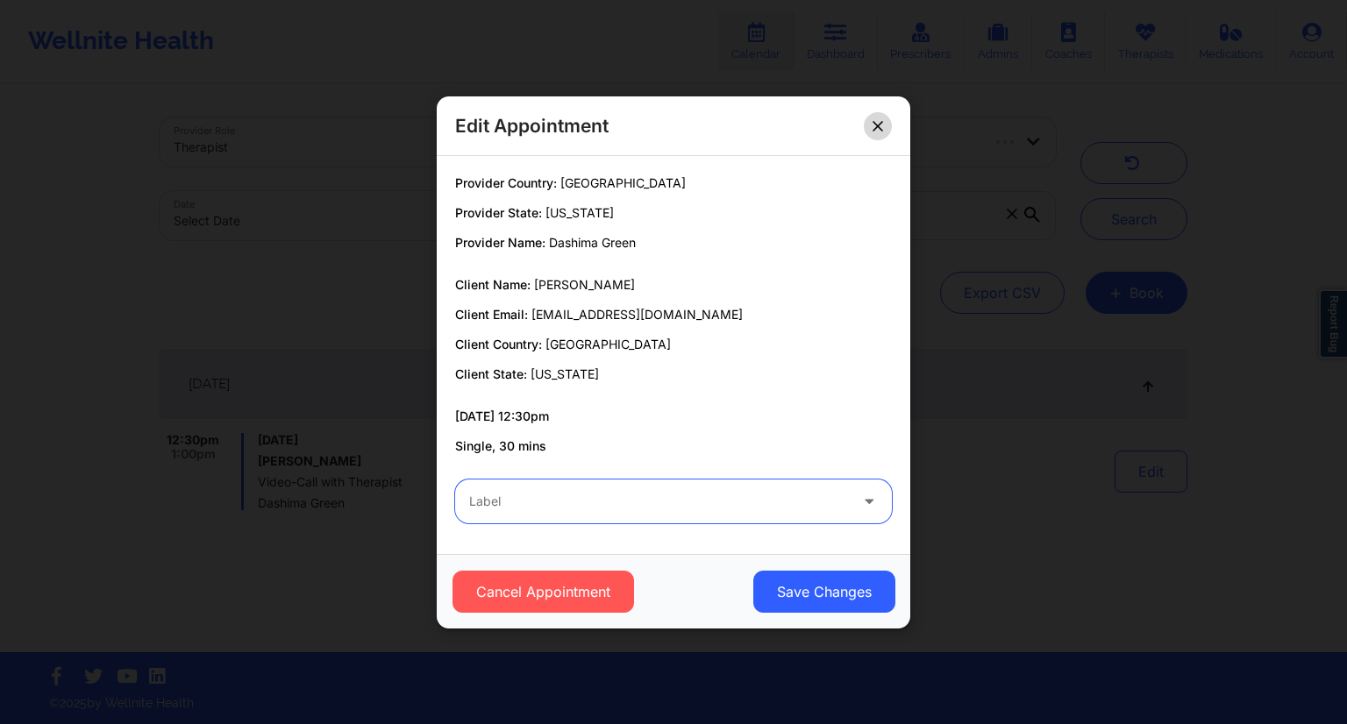
click at [881, 127] on icon at bounding box center [878, 125] width 10 height 10
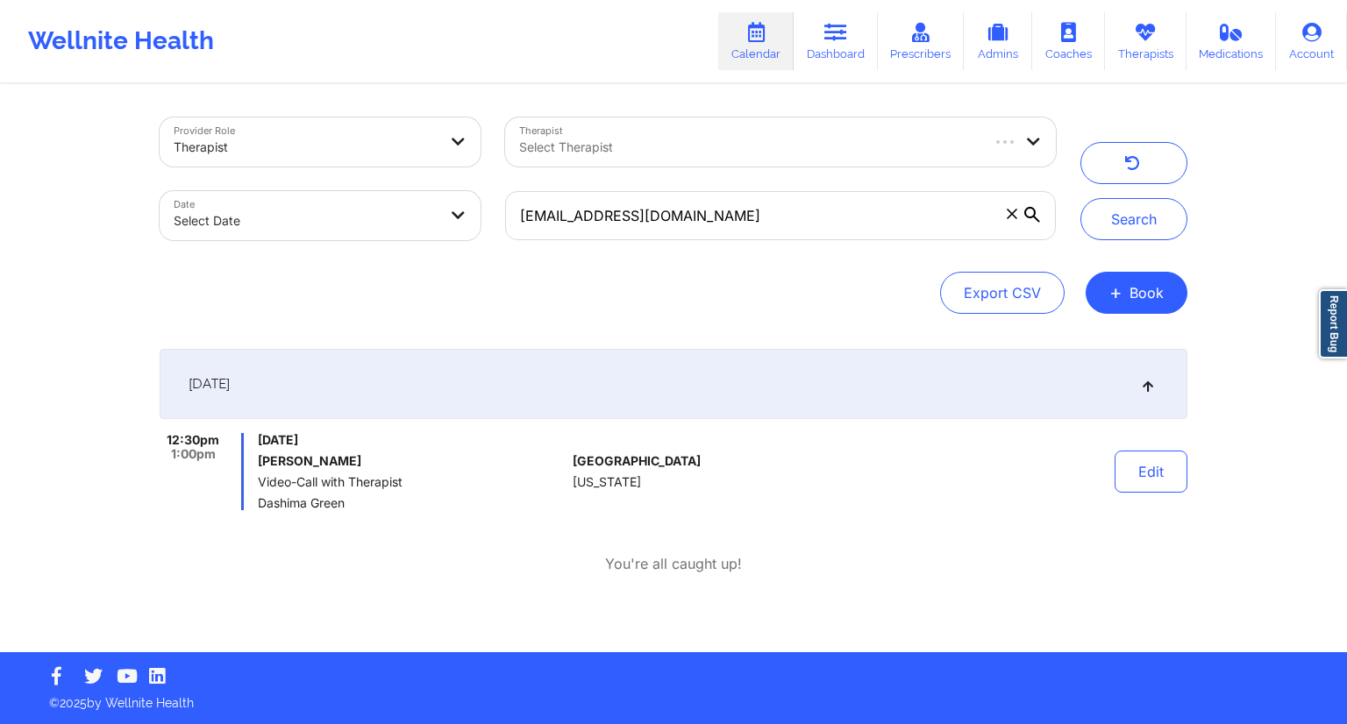
select select "2025-8"
select select "2025-9"
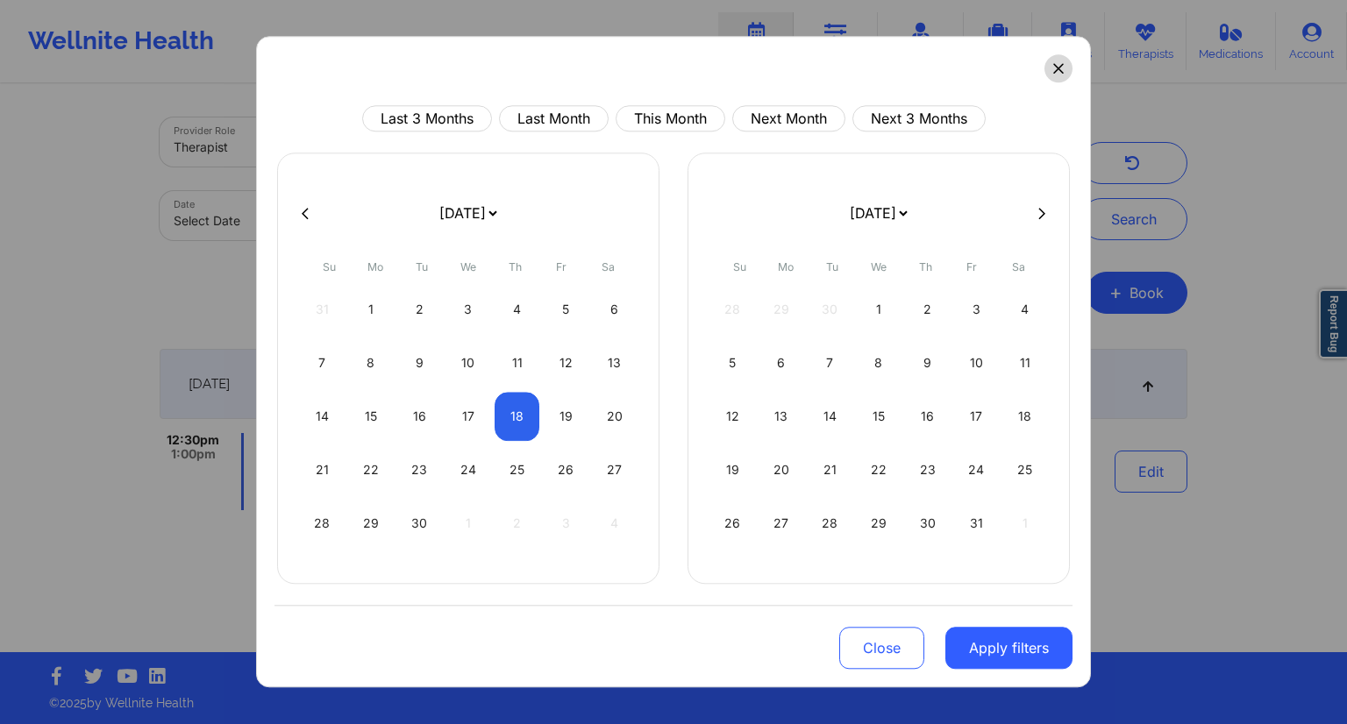
click at [1056, 71] on icon at bounding box center [1058, 69] width 10 height 10
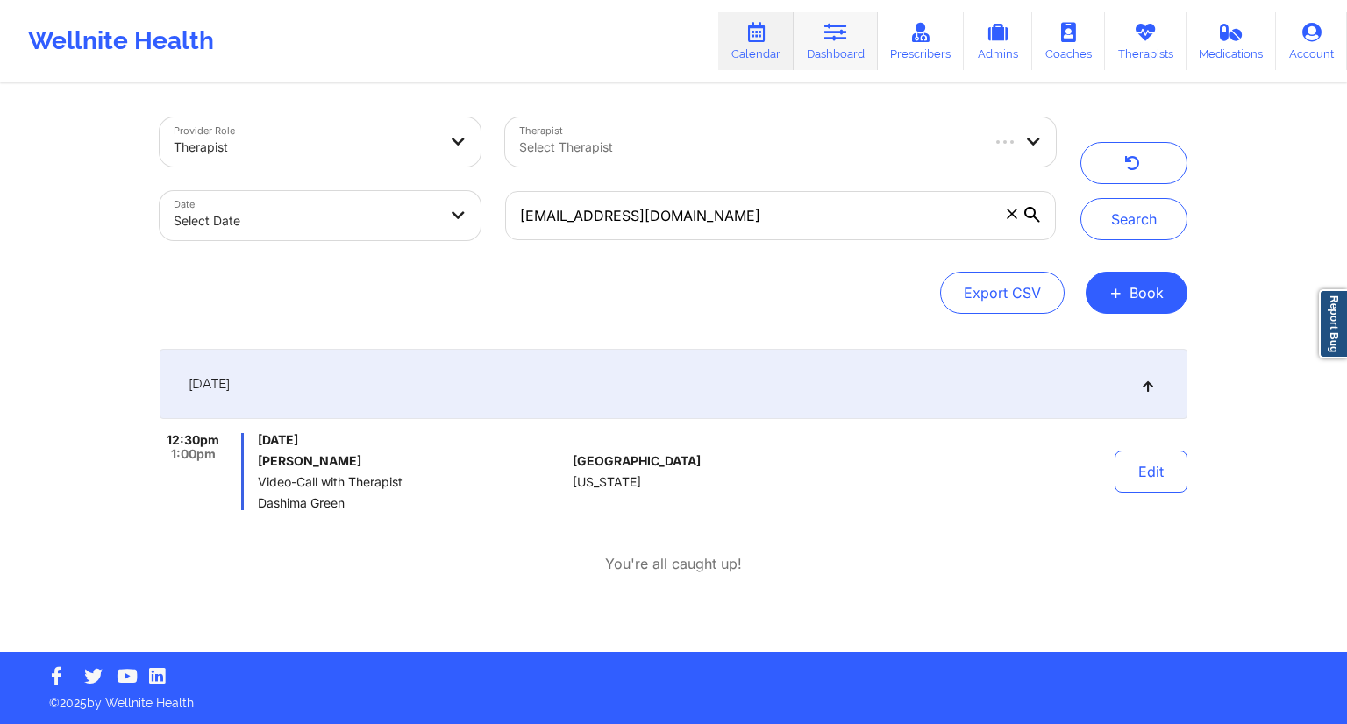
click at [841, 46] on link "Dashboard" at bounding box center [836, 41] width 84 height 58
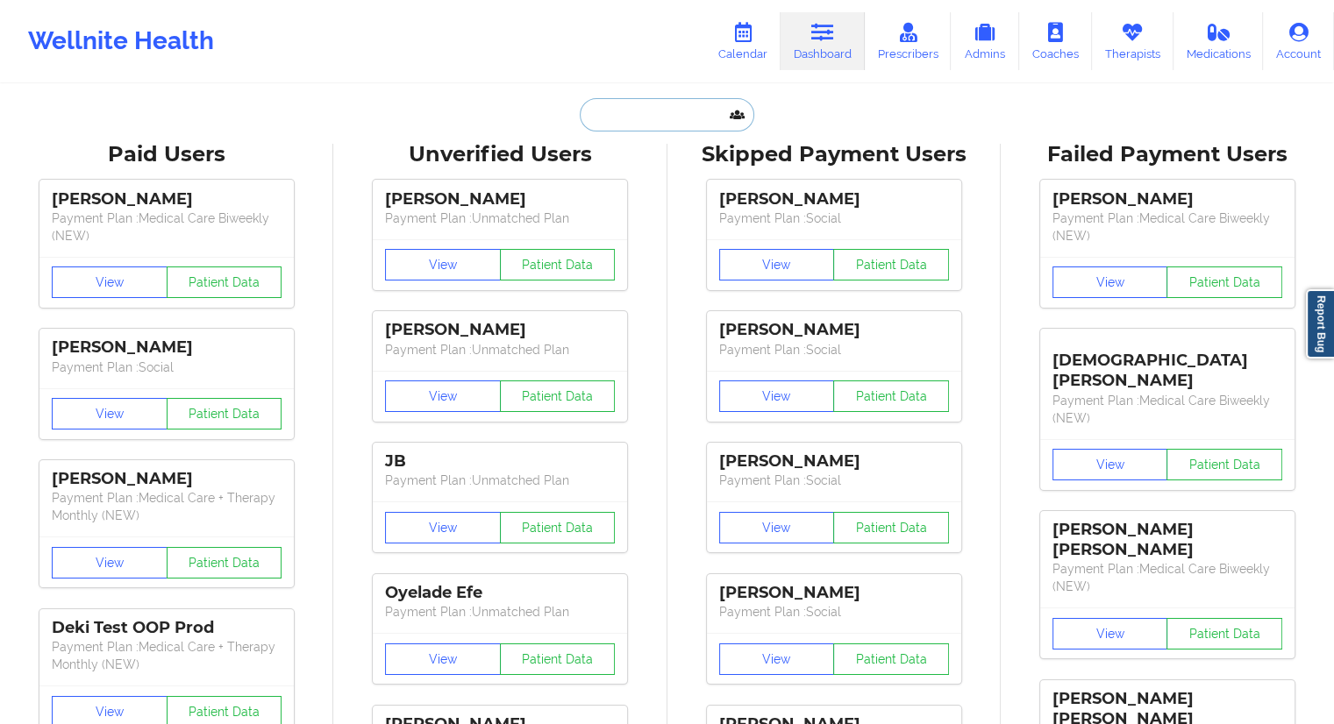
click at [642, 100] on input "text" at bounding box center [667, 114] width 174 height 33
paste input "evelyngebhardt87@gmail.com"
type input "evelyngebhardt87@gmail.com"
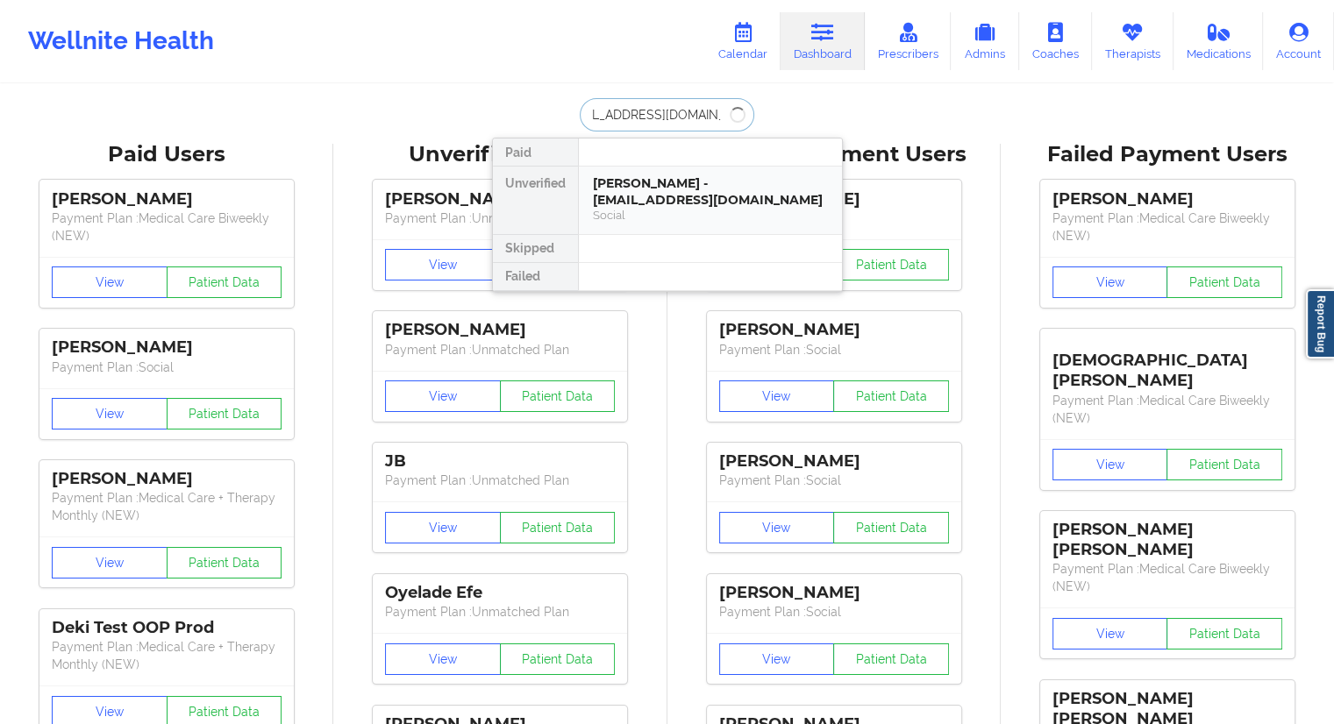
click at [655, 194] on div "evelyn gebhardt - evelyngebhardt87@gmail.com" at bounding box center [710, 191] width 235 height 32
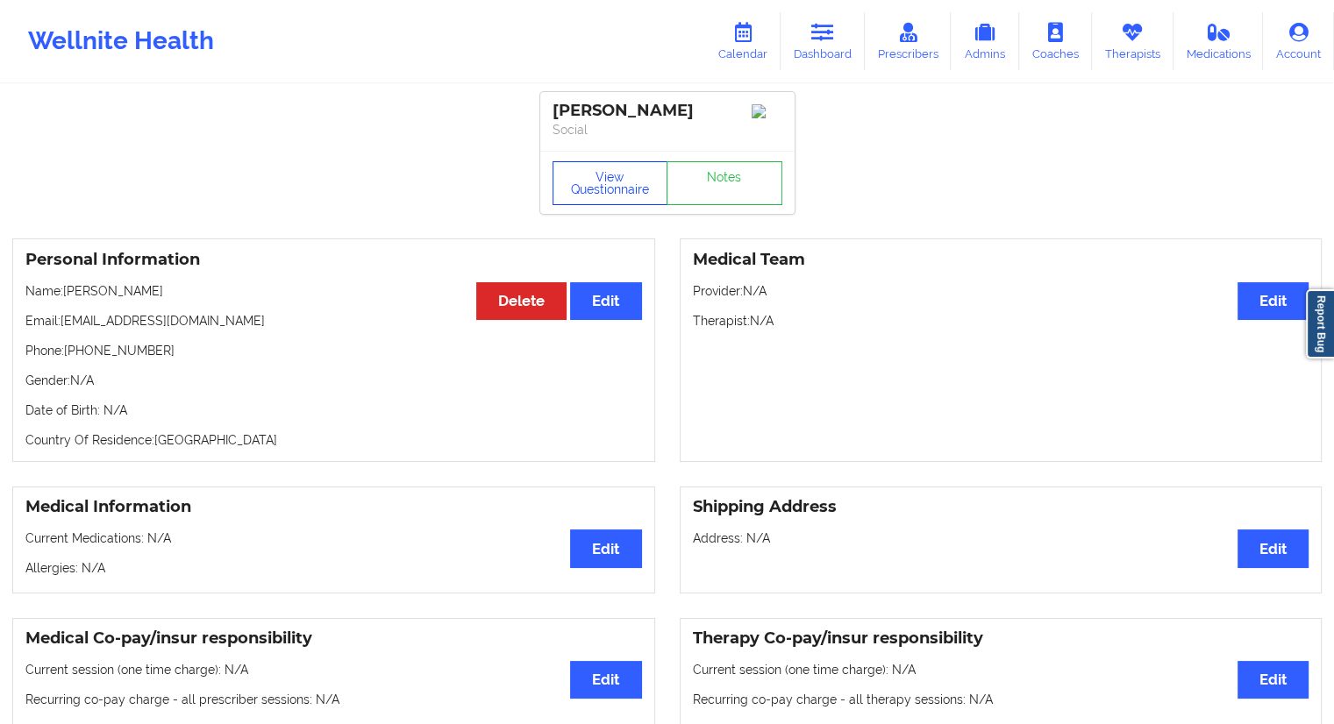
click at [603, 187] on button "View Questionnaire" at bounding box center [611, 183] width 116 height 44
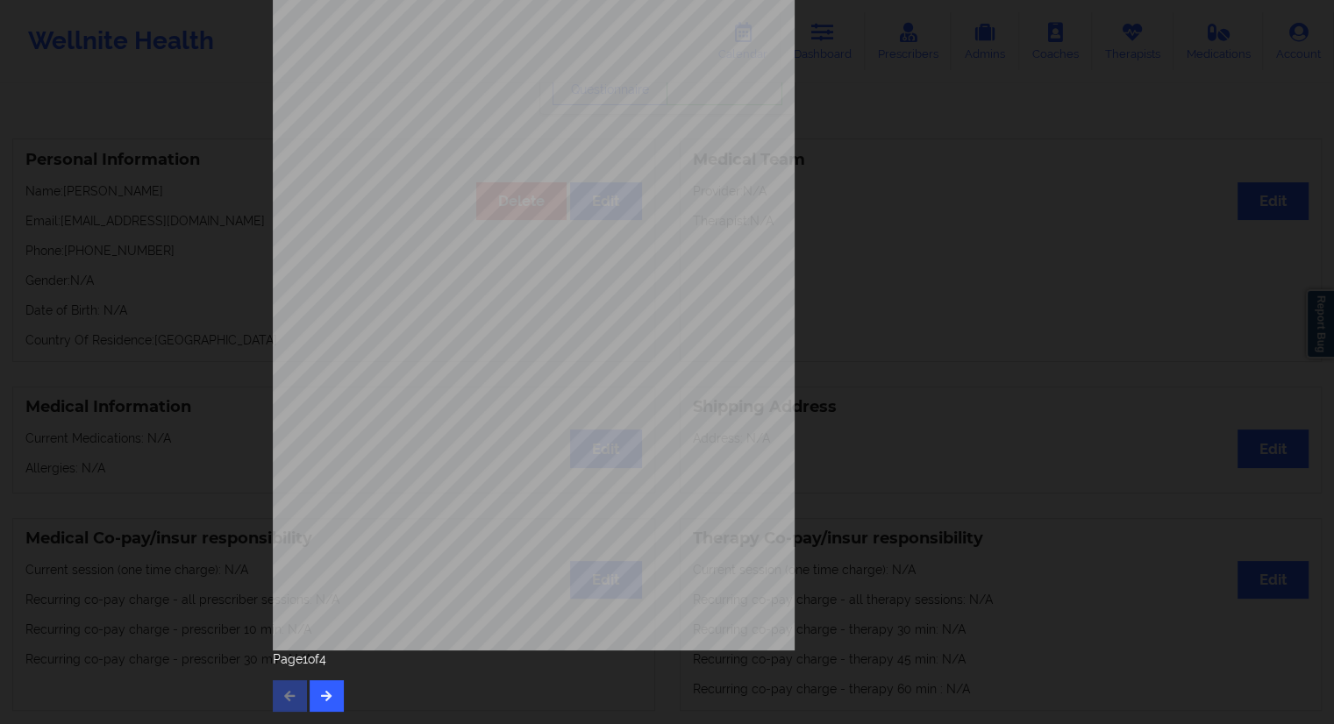
scroll to position [175, 0]
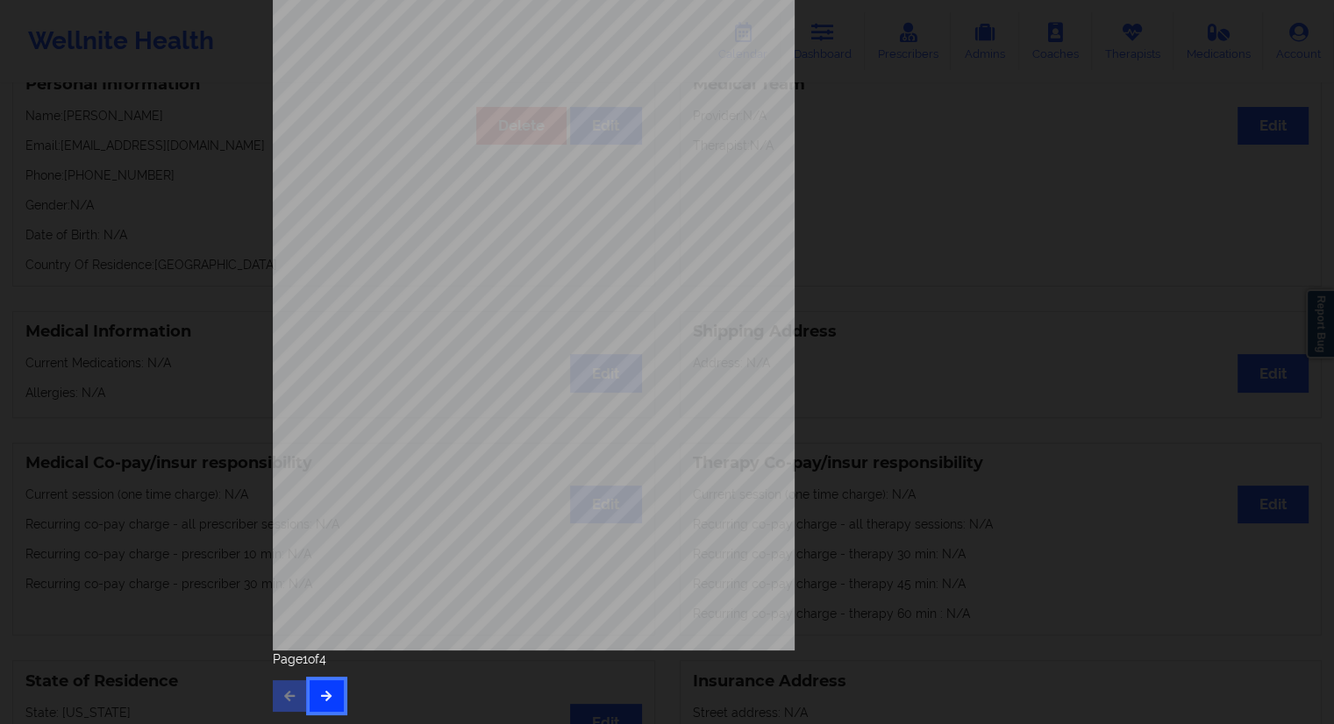
click at [335, 693] on button "button" at bounding box center [327, 697] width 34 height 32
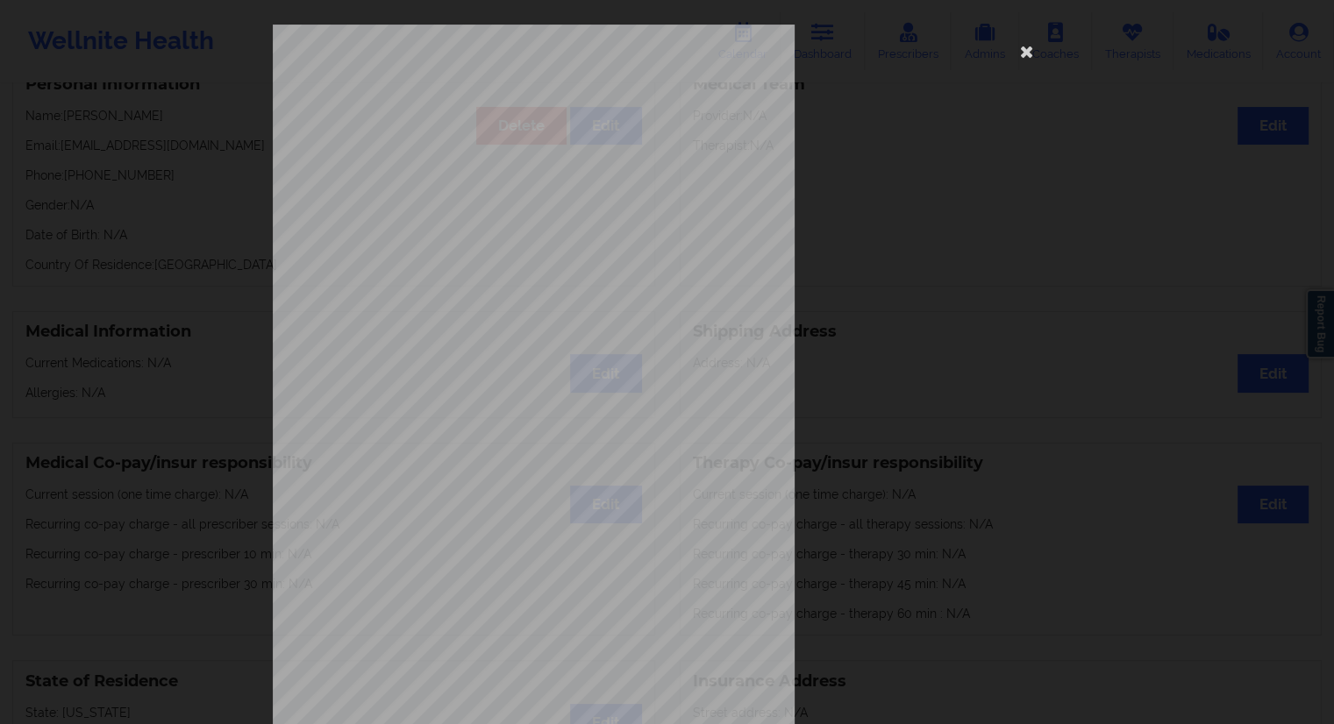
scroll to position [112, 0]
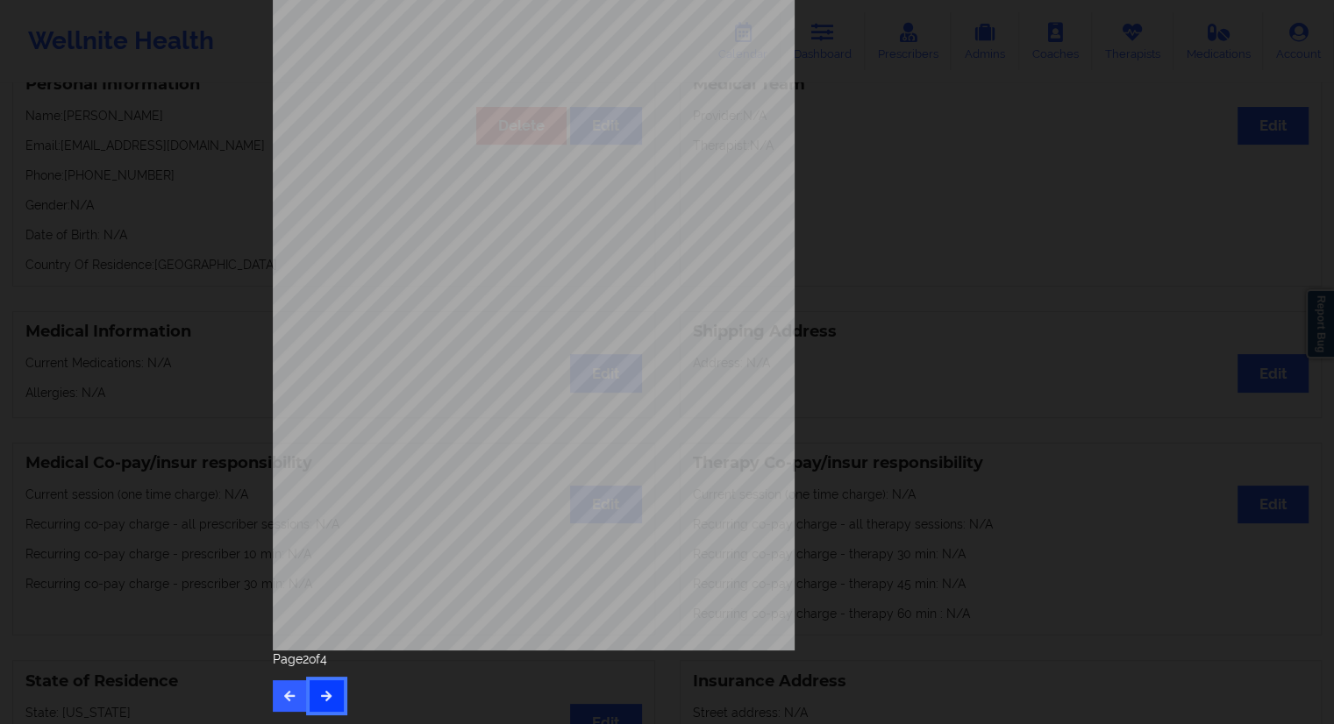
click at [319, 693] on icon "button" at bounding box center [326, 695] width 15 height 11
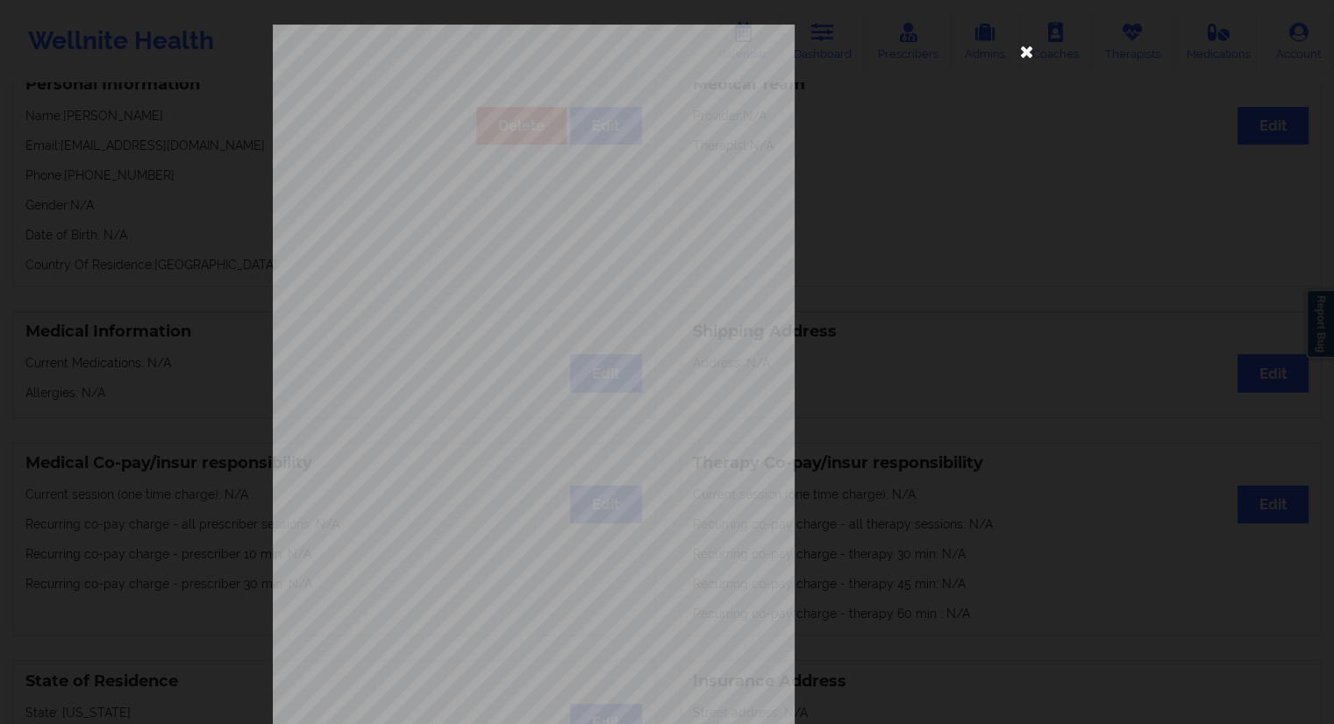
click at [1019, 54] on icon at bounding box center [1027, 51] width 28 height 28
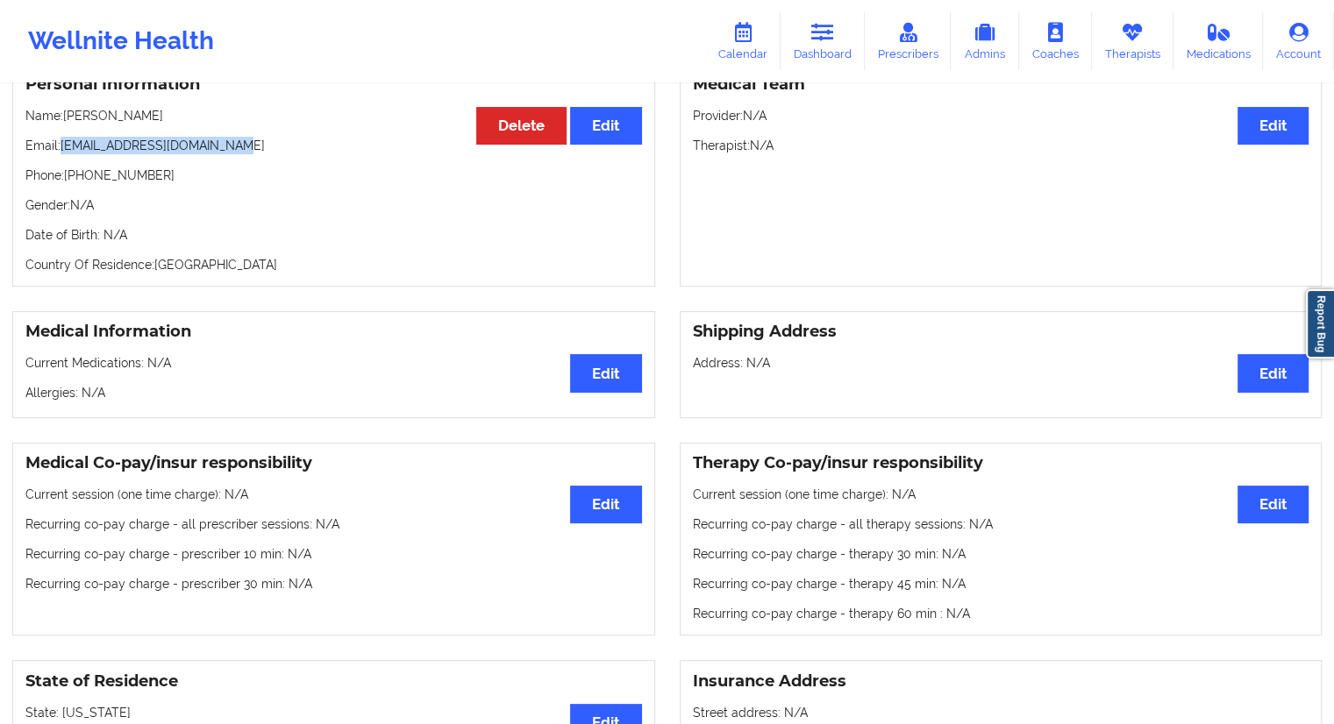
drag, startPoint x: 264, startPoint y: 143, endPoint x: 61, endPoint y: 144, distance: 202.6
click at [61, 144] on p "Email: evelyngebhardt87@gmail.com" at bounding box center [333, 146] width 617 height 18
copy p "evelyngebhardt87@gmail.com"
click at [1128, 36] on icon at bounding box center [1132, 32] width 23 height 19
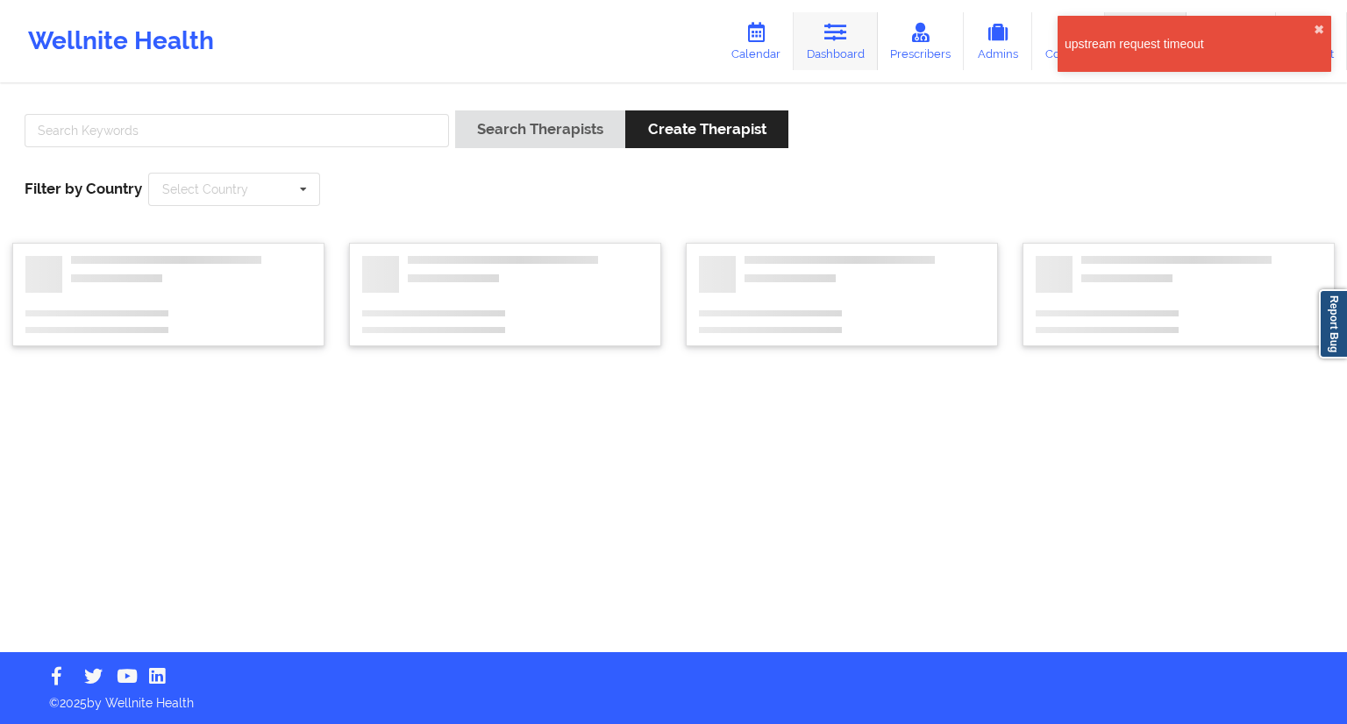
click at [837, 42] on link "Dashboard" at bounding box center [836, 41] width 84 height 58
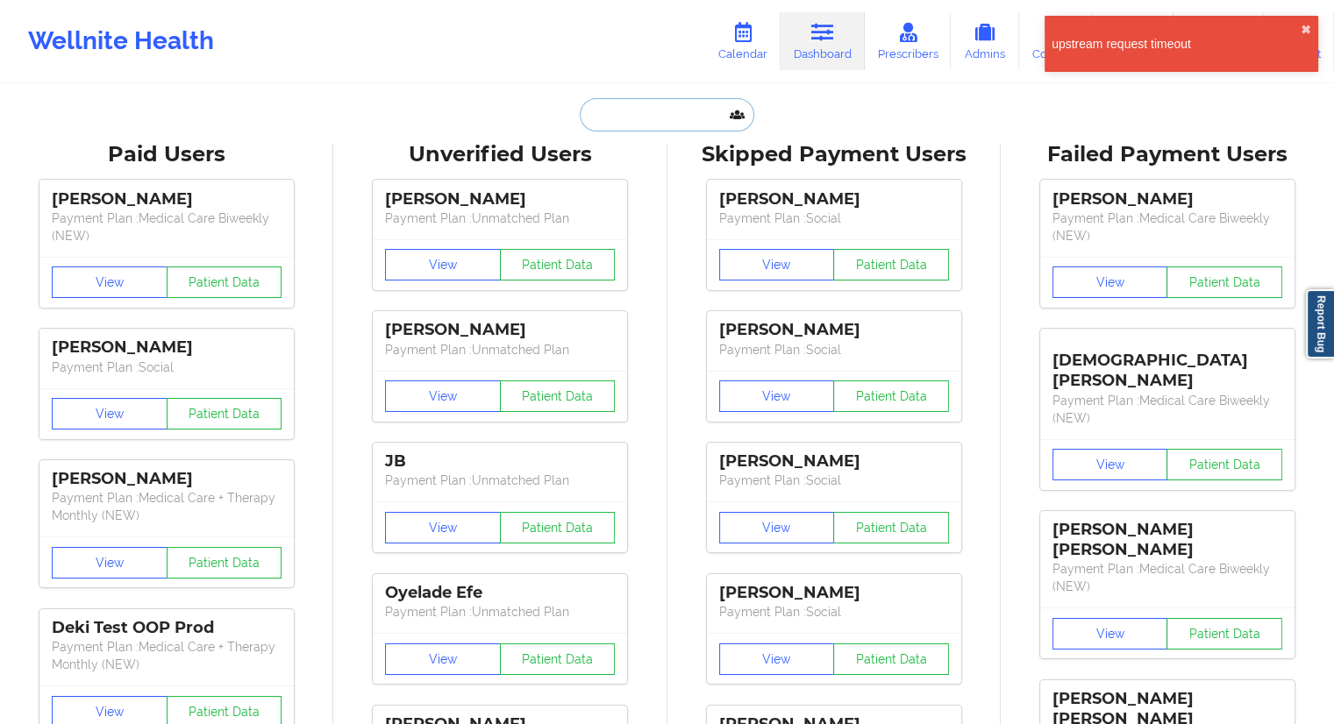
click at [594, 112] on input "text" at bounding box center [667, 114] width 174 height 33
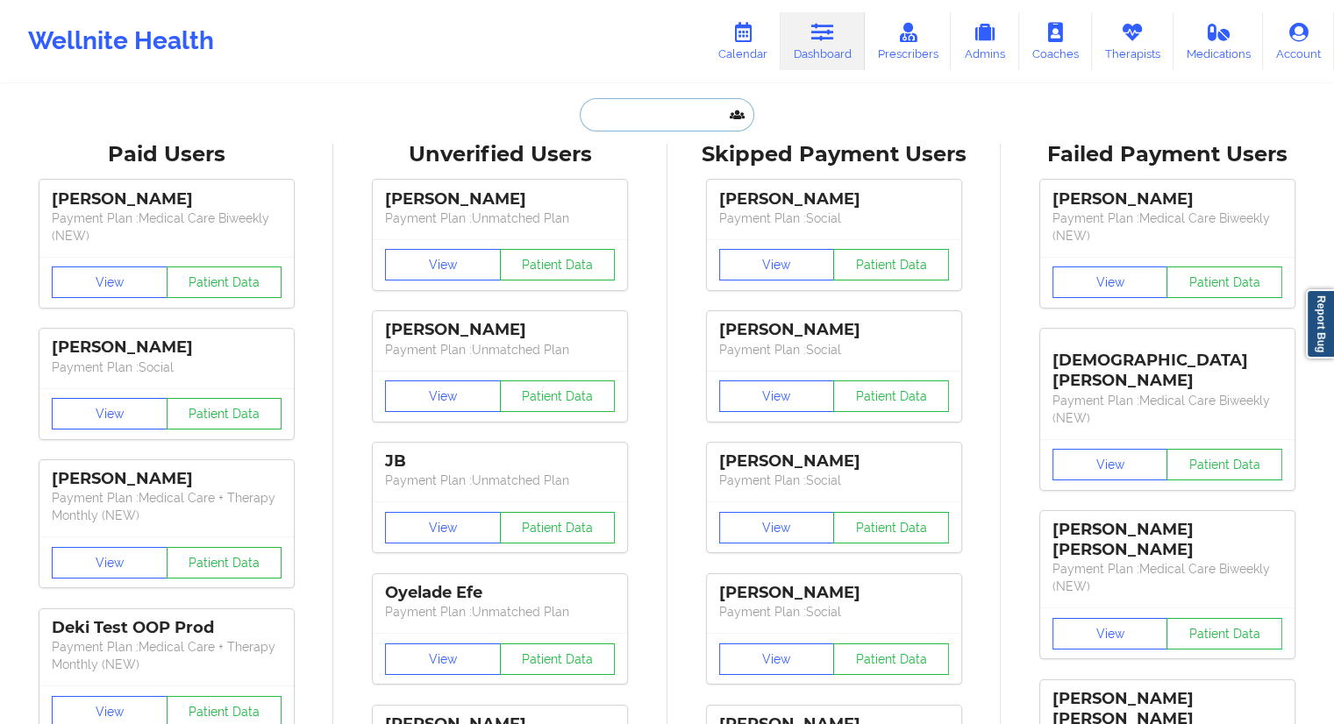
paste input "evelyngebhardt87@gmail.com"
type input "evelyngebhardt87@gmail.com"
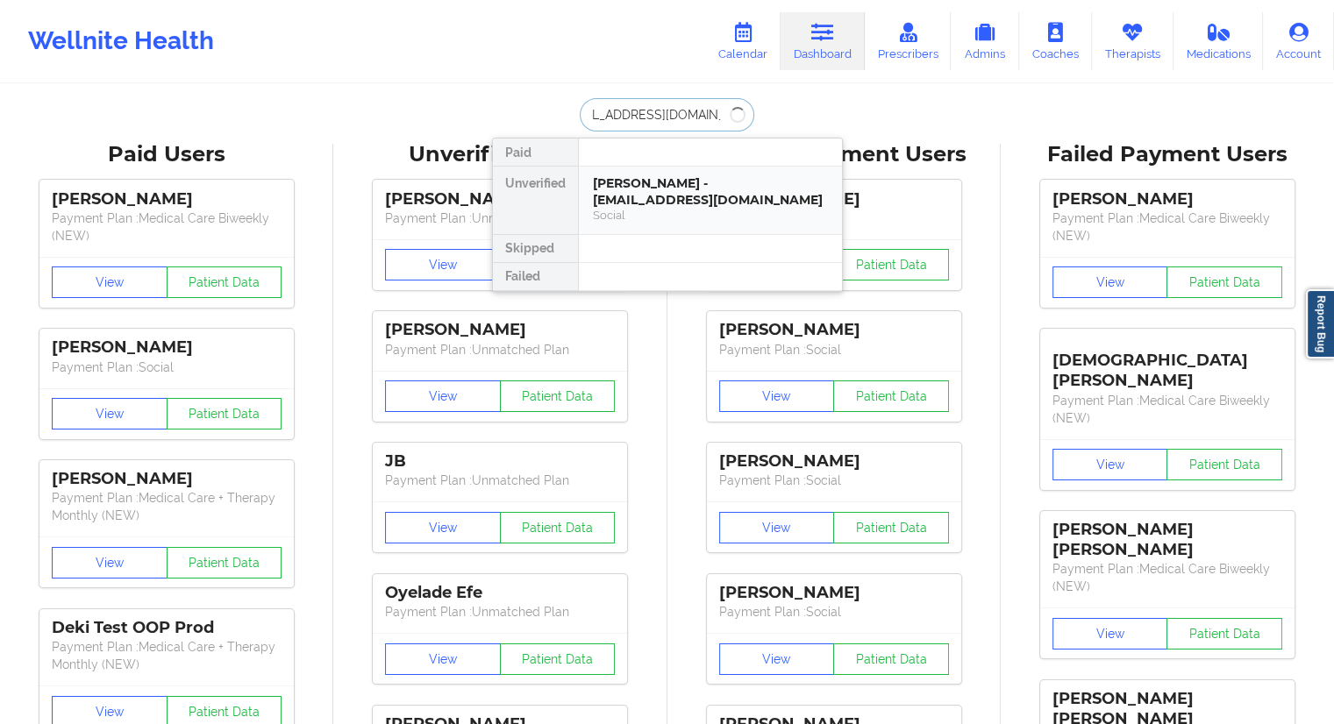
click at [639, 195] on div "evelyn gebhardt - evelyngebhardt87@gmail.com" at bounding box center [710, 191] width 235 height 32
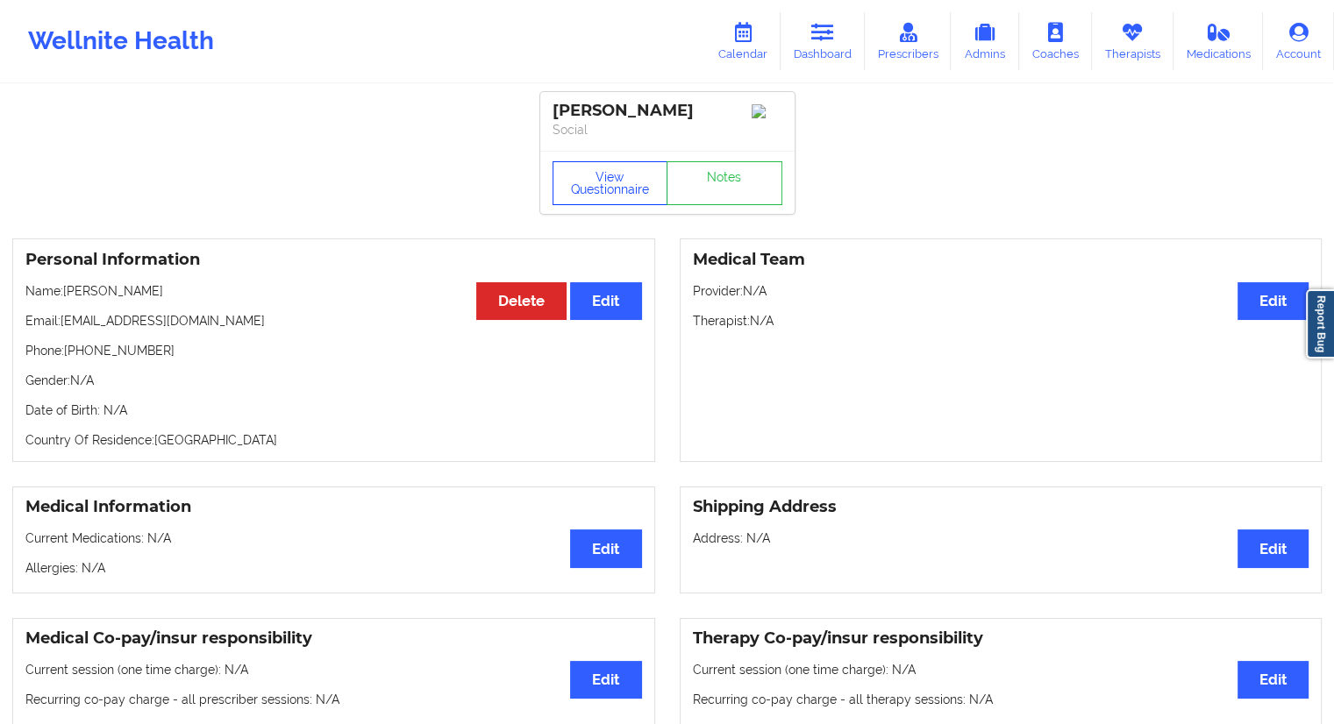
click at [610, 180] on button "View Questionnaire" at bounding box center [611, 183] width 116 height 44
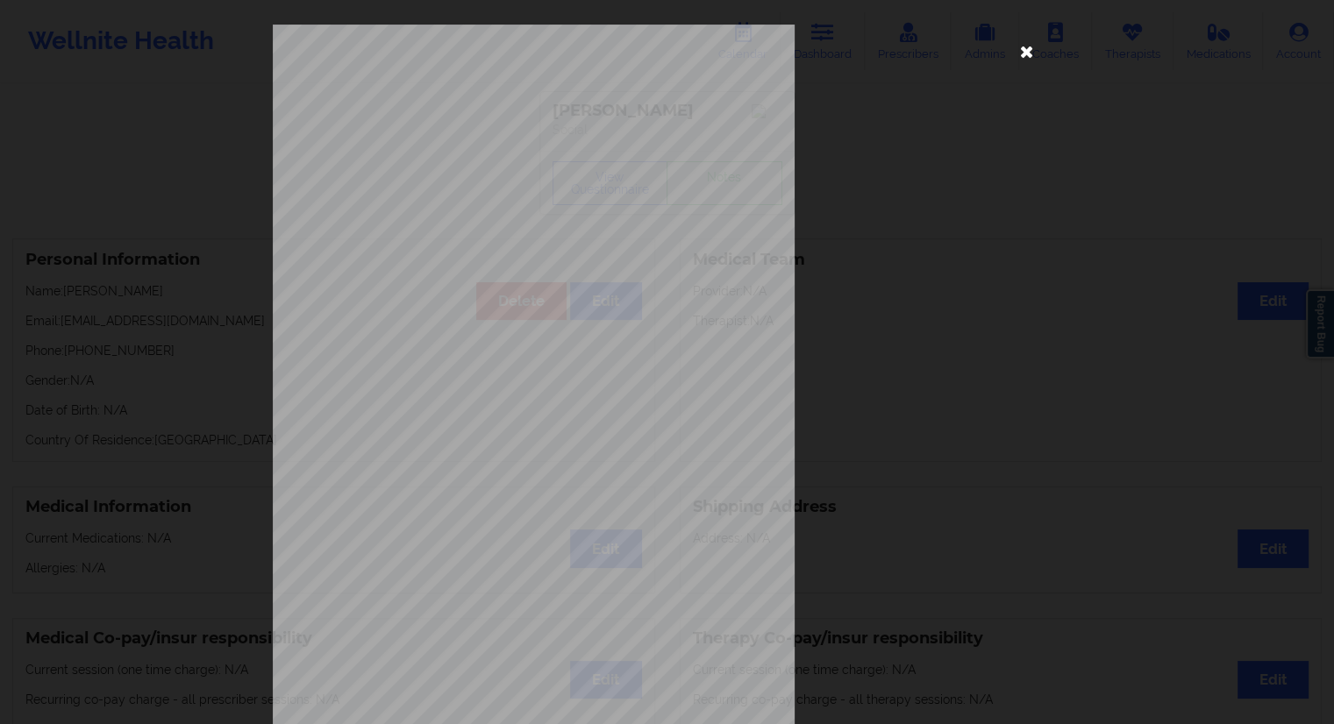
click at [1029, 54] on icon at bounding box center [1027, 51] width 28 height 28
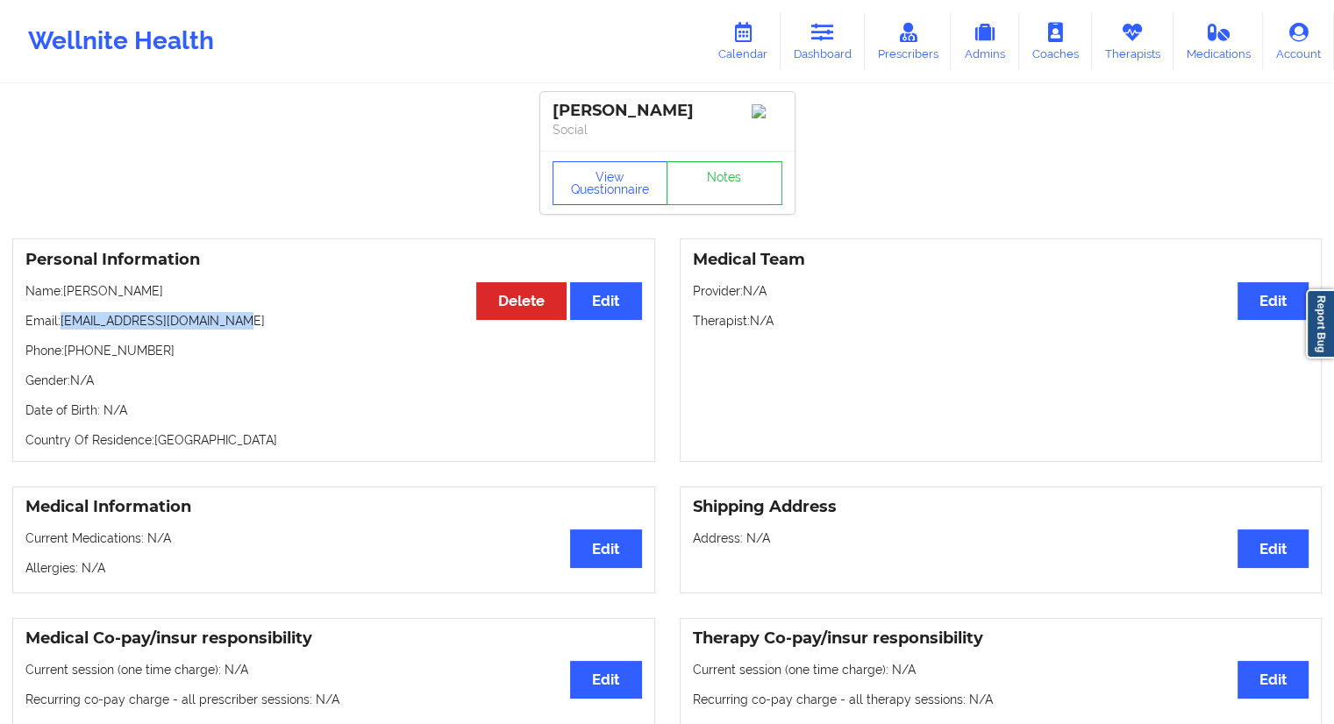
drag, startPoint x: 199, startPoint y: 324, endPoint x: 63, endPoint y: 326, distance: 136.0
click at [63, 326] on p "Email: evelyngebhardt87@gmail.com" at bounding box center [333, 321] width 617 height 18
copy p "evelyngebhardt87@gmail.com"
click at [804, 46] on link "Dashboard" at bounding box center [823, 41] width 84 height 58
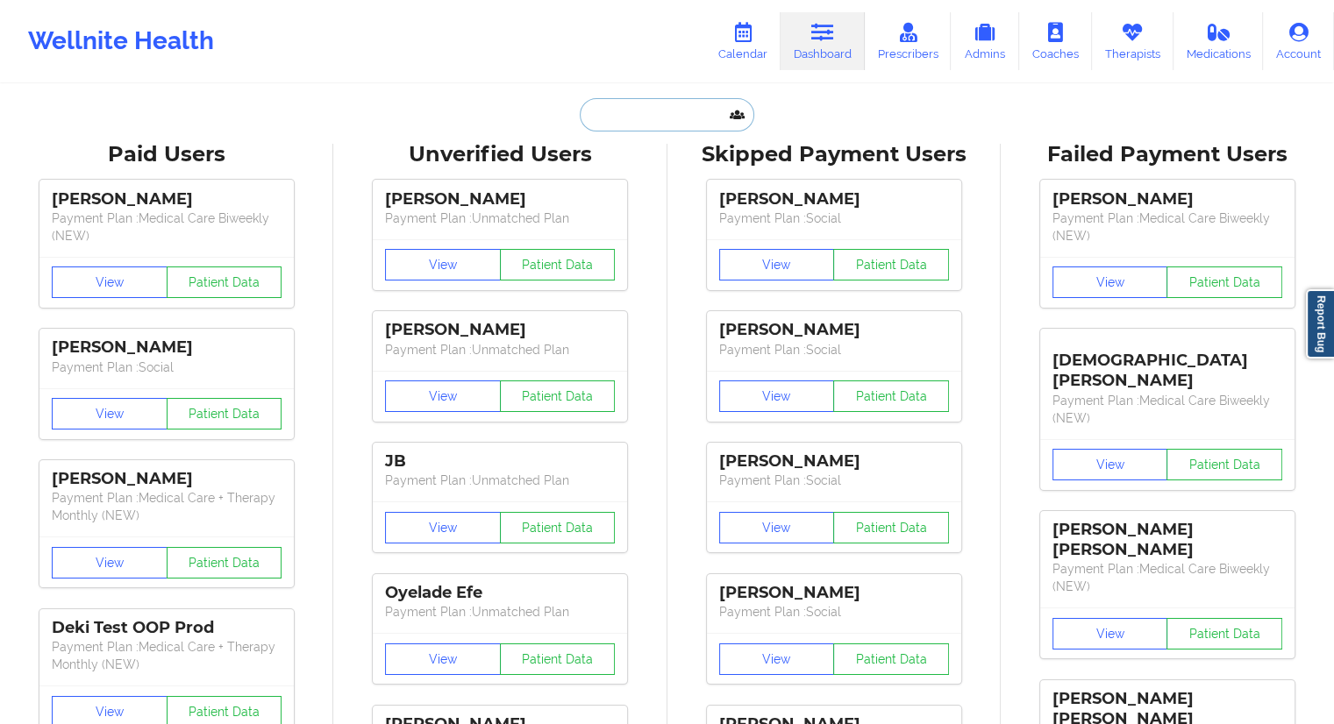
click at [605, 122] on input "text" at bounding box center [667, 114] width 174 height 33
paste input "Justice Hunter"
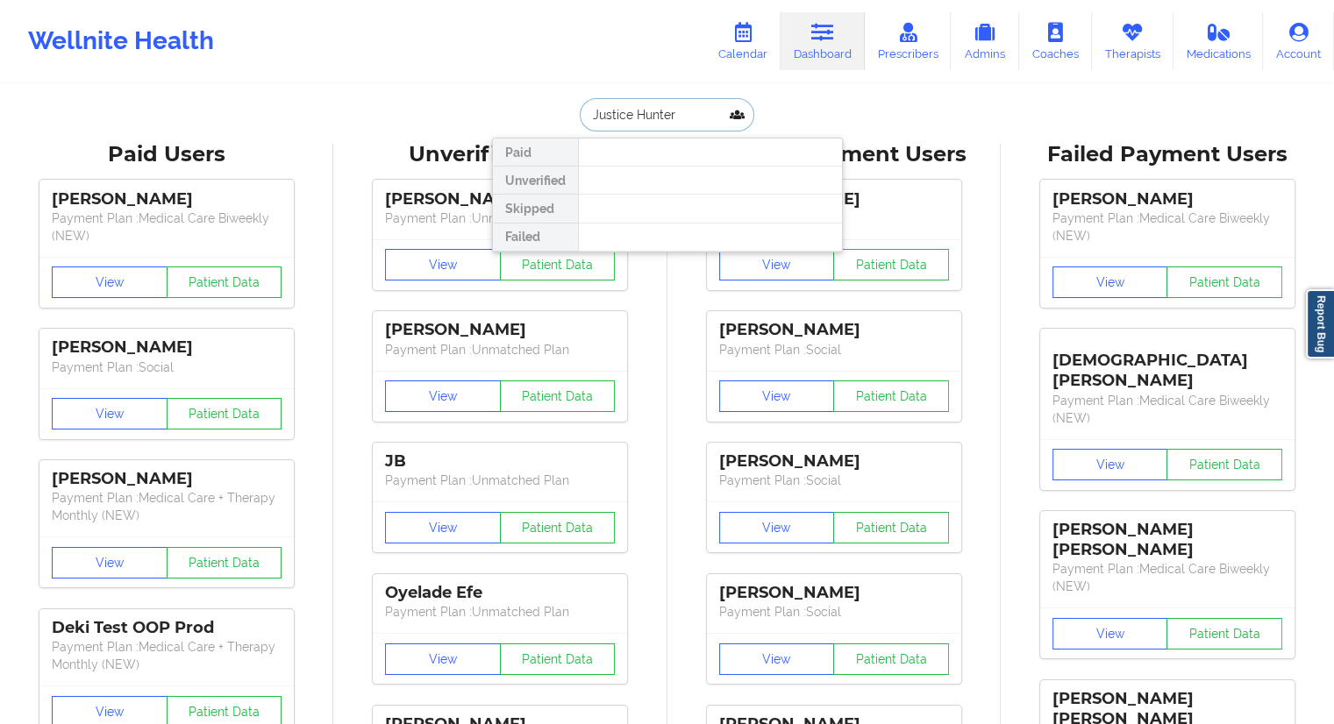
click at [594, 117] on input "Justice Hunter" at bounding box center [667, 114] width 174 height 33
click at [586, 111] on input "Justice Hunter" at bounding box center [667, 114] width 174 height 33
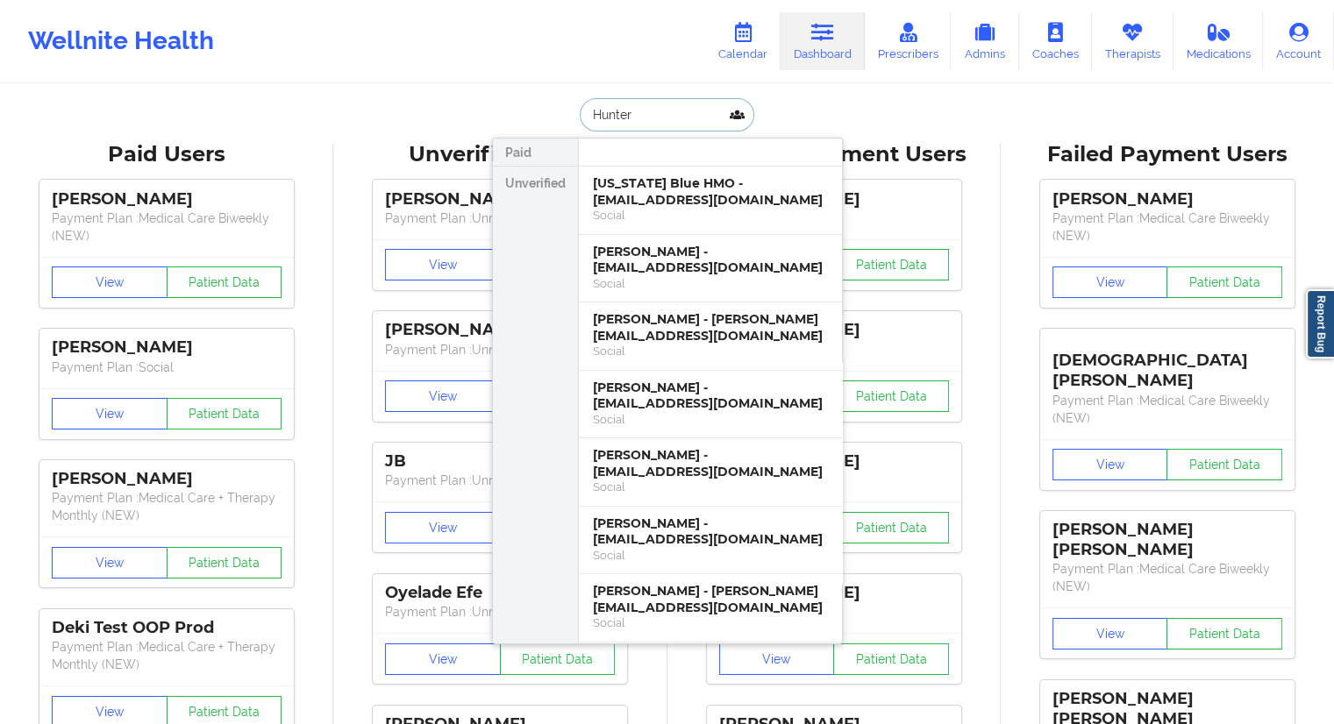
click at [631, 113] on input "Hunter" at bounding box center [667, 114] width 174 height 33
type input "Hunter"
click at [753, 39] on icon at bounding box center [742, 32] width 23 height 19
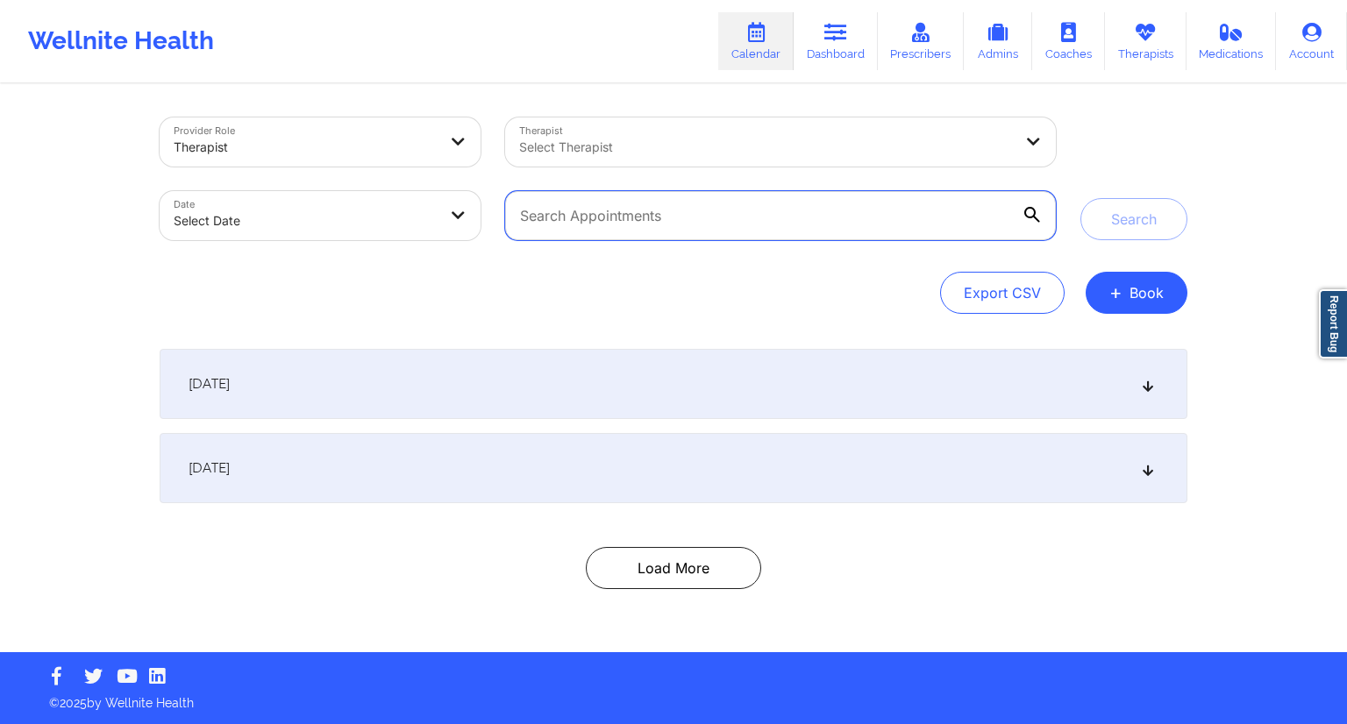
click at [694, 208] on input "text" at bounding box center [780, 215] width 551 height 49
paste input "Justice Hunter"
type input "Justice Hunter"
click at [1028, 207] on icon at bounding box center [1032, 215] width 16 height 16
click at [1028, 206] on input "Justice Hunter" at bounding box center [780, 215] width 551 height 49
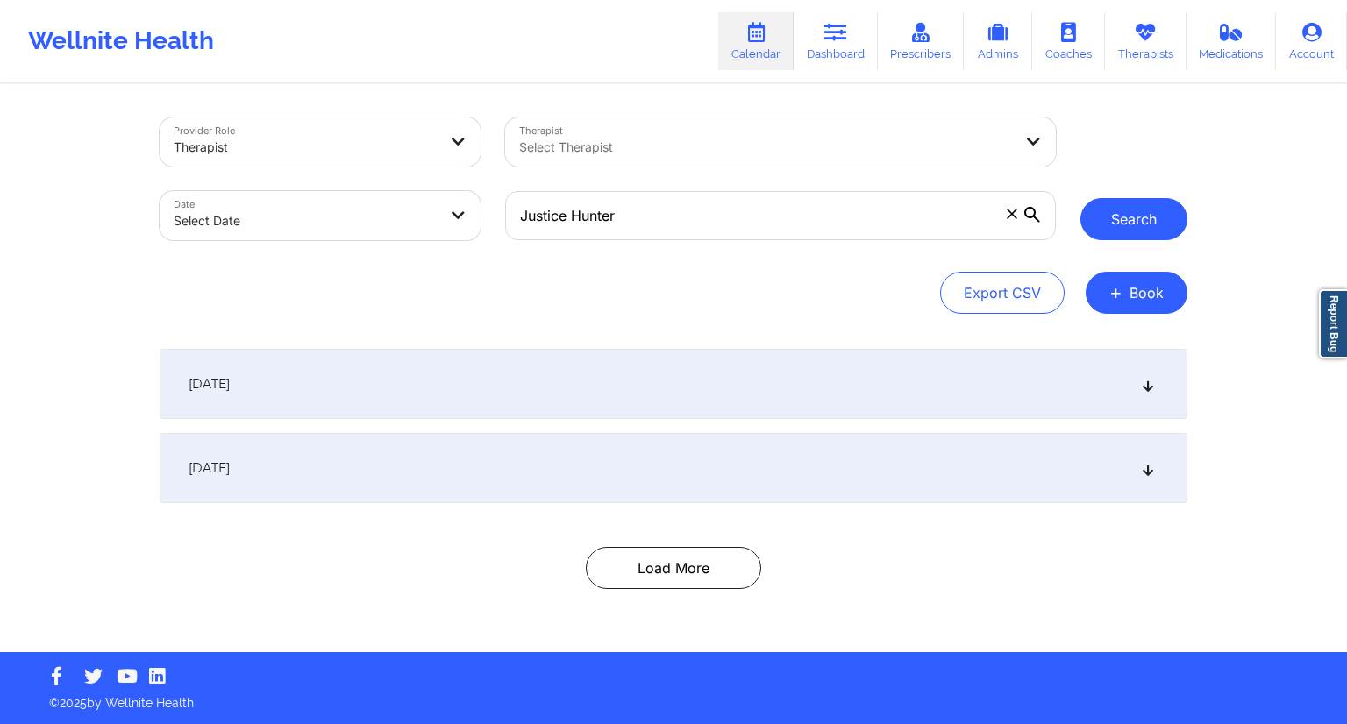
click at [1125, 210] on button "Search" at bounding box center [1134, 219] width 107 height 42
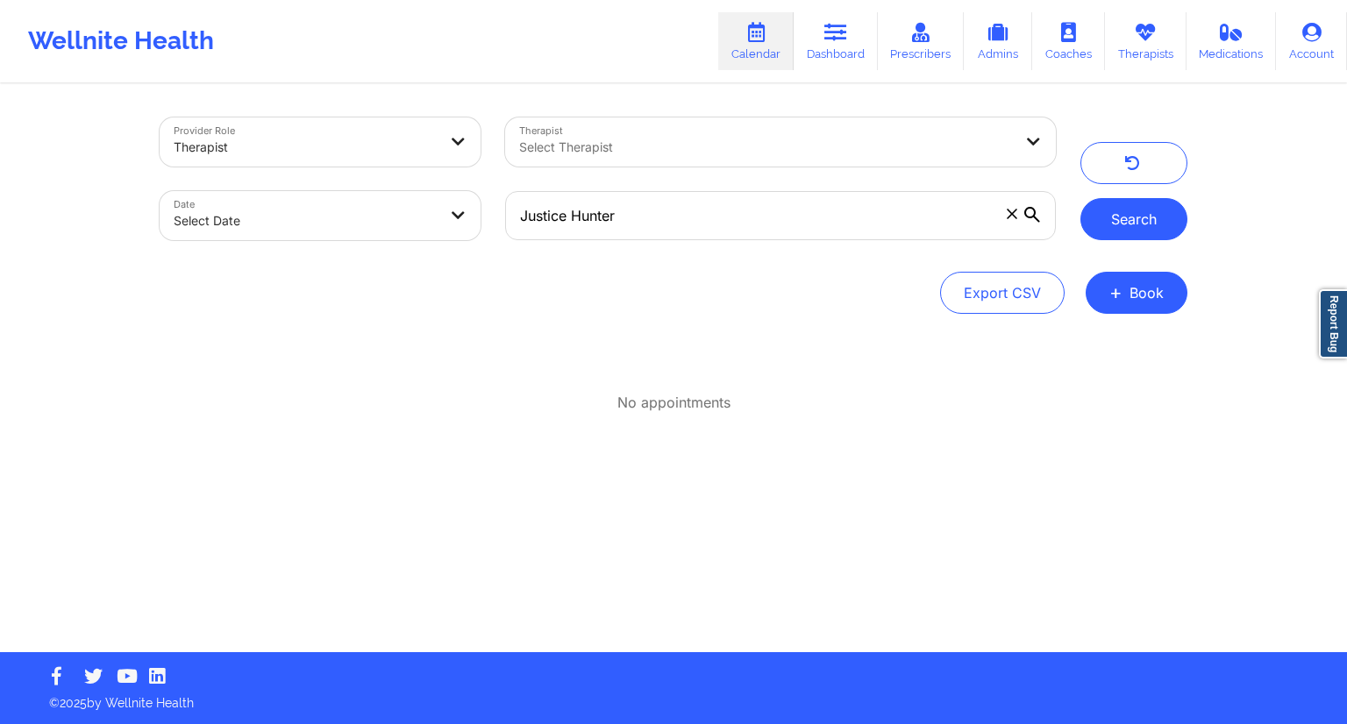
click at [1126, 218] on button "Search" at bounding box center [1134, 219] width 107 height 42
click at [821, 42] on link "Dashboard" at bounding box center [836, 41] width 84 height 58
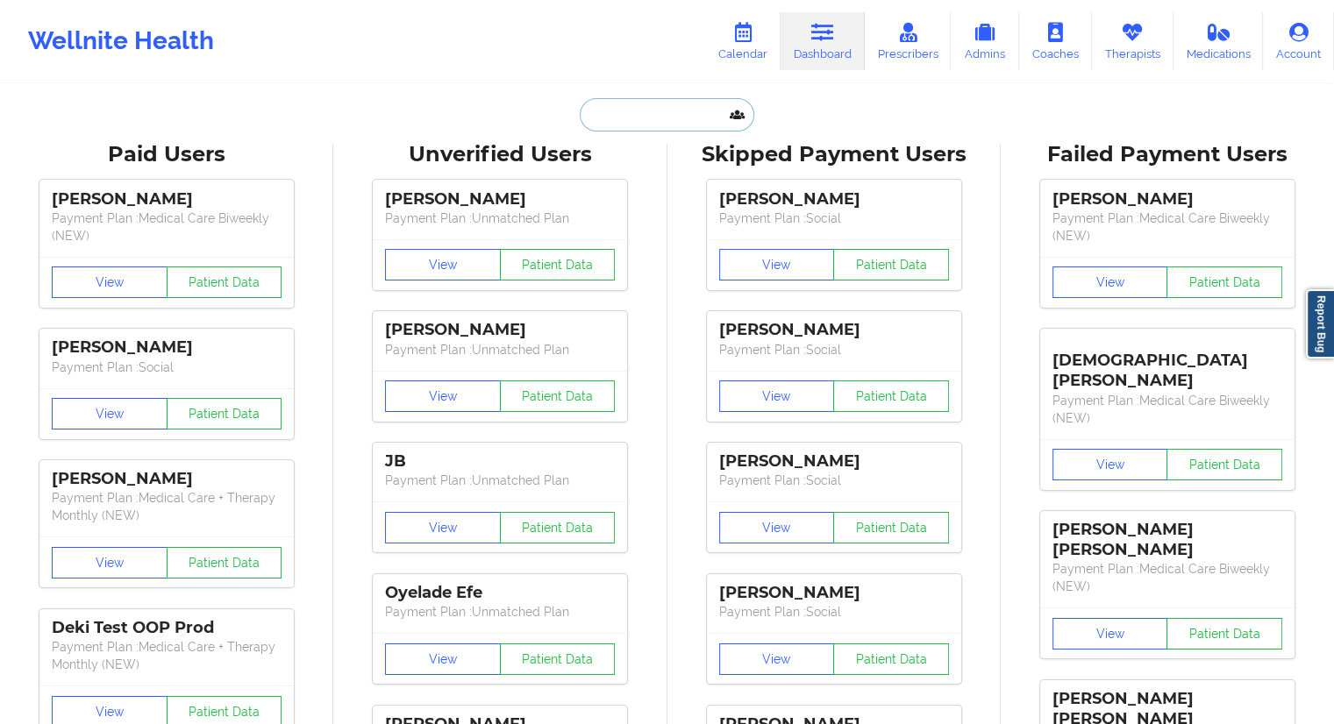
click at [610, 119] on input "text" at bounding box center [667, 114] width 174 height 33
paste input "Quisha Castro"
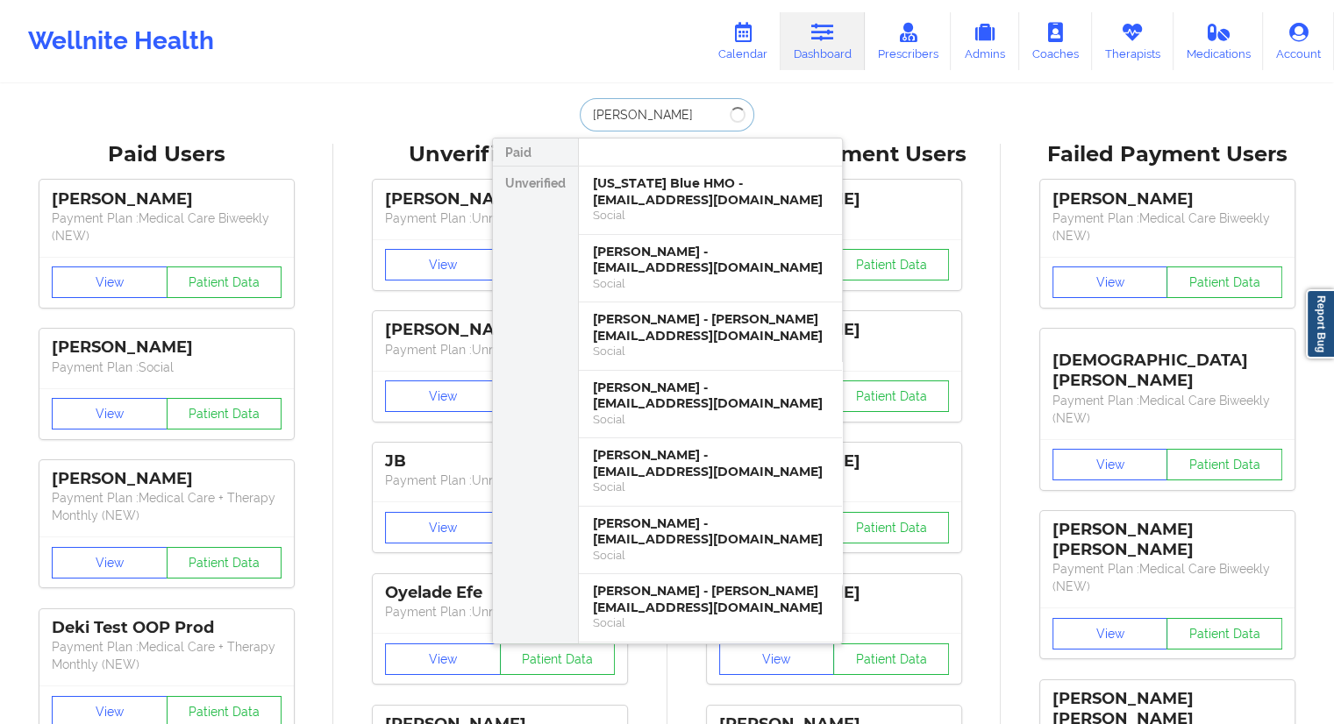
type input "Quisha Castro"
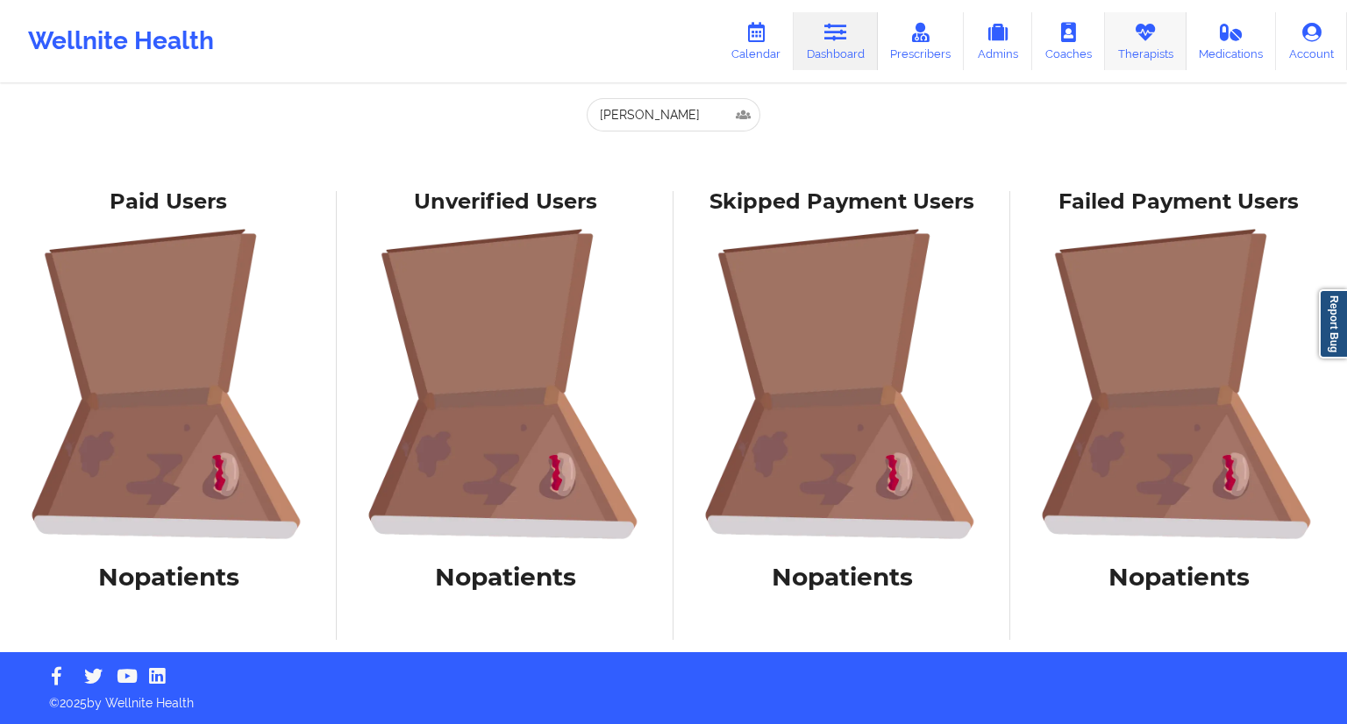
click at [1138, 46] on link "Therapists" at bounding box center [1146, 41] width 82 height 58
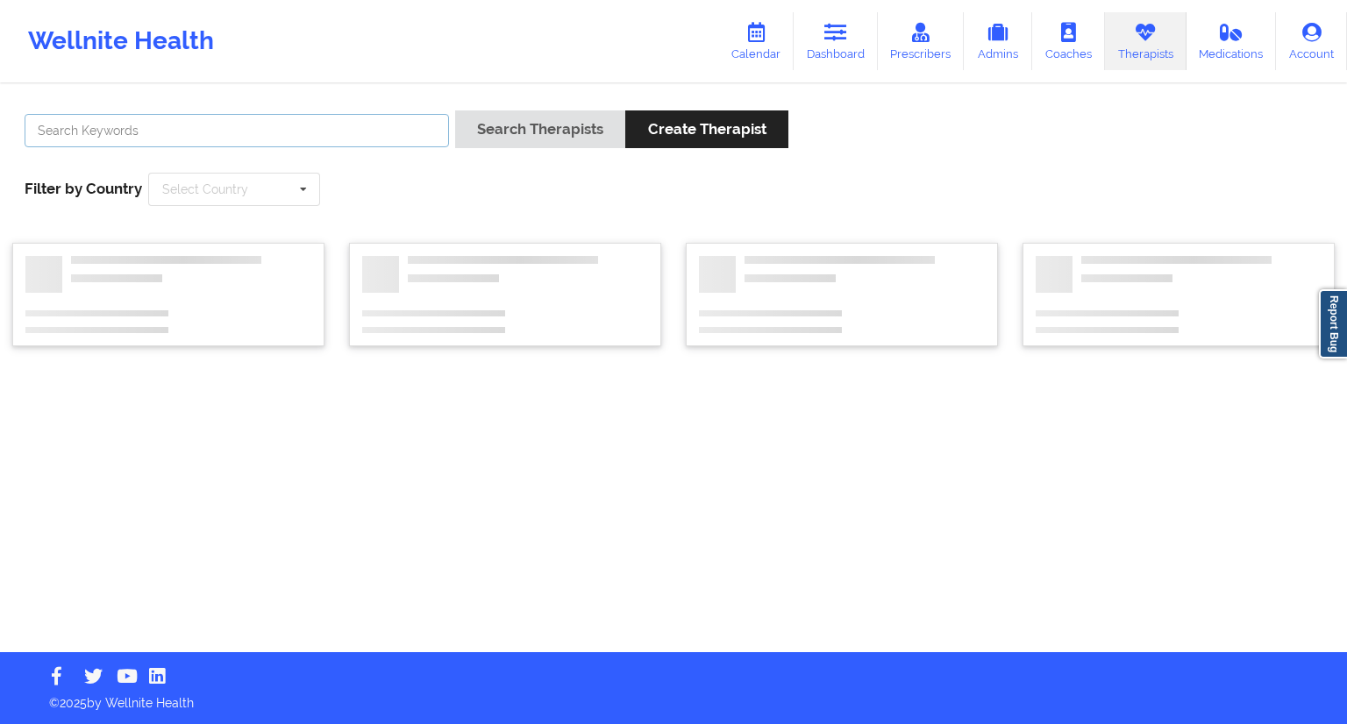
click at [236, 131] on input "text" at bounding box center [237, 130] width 425 height 33
paste input "Quisha Castro"
type input "Quisha Castro"
click at [533, 138] on button "Search Therapists" at bounding box center [540, 130] width 170 height 38
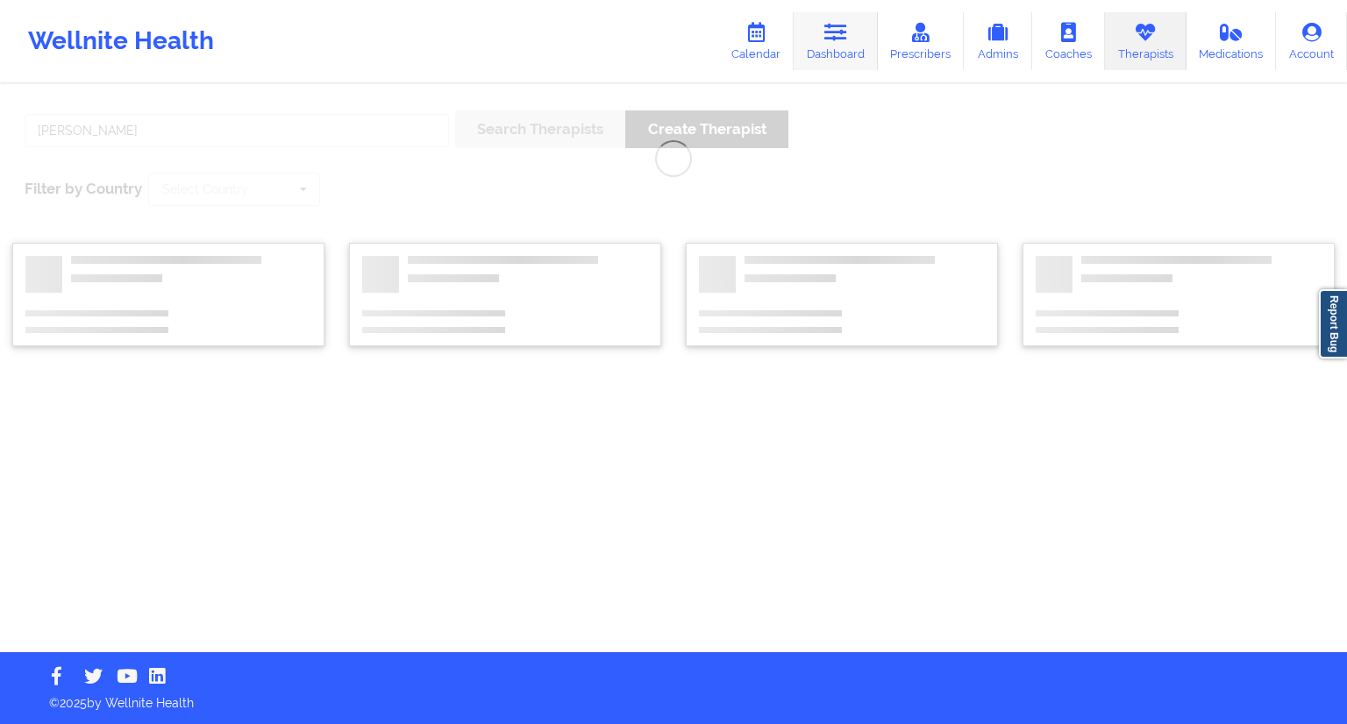
click at [849, 53] on link "Dashboard" at bounding box center [836, 41] width 84 height 58
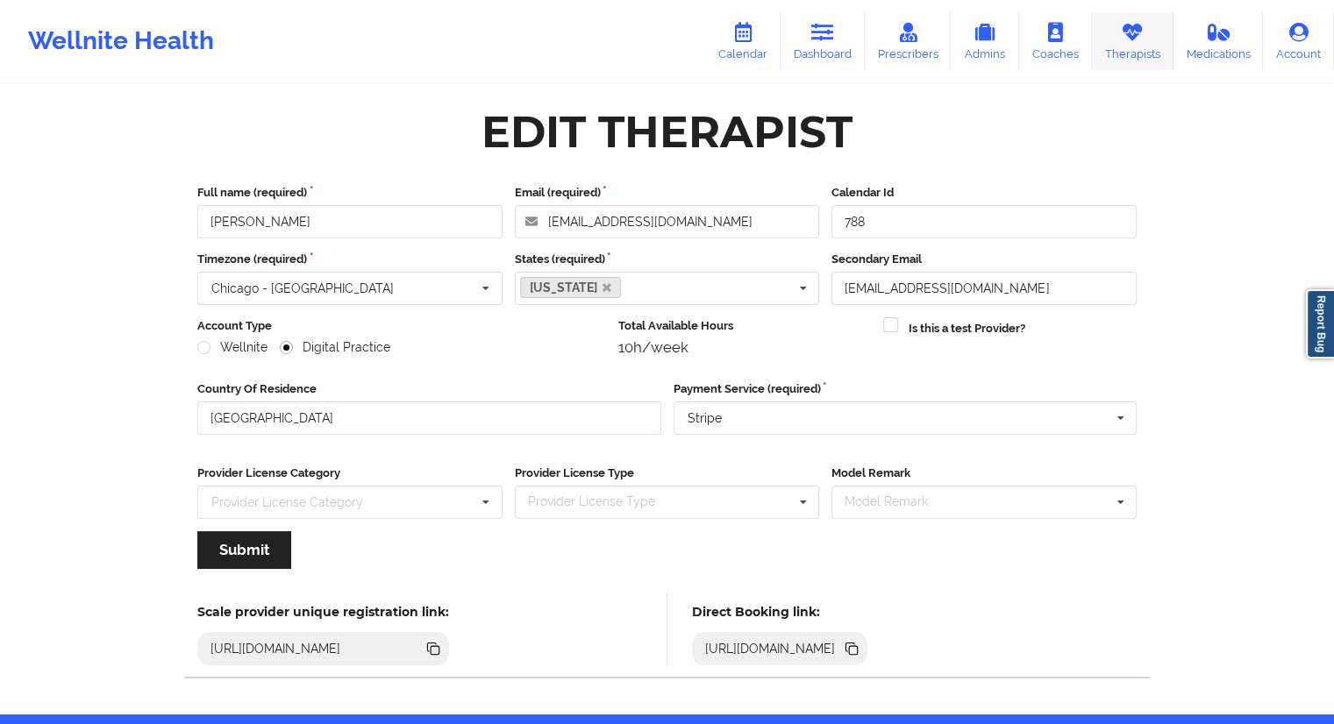
click at [1117, 54] on link "Therapists" at bounding box center [1133, 41] width 82 height 58
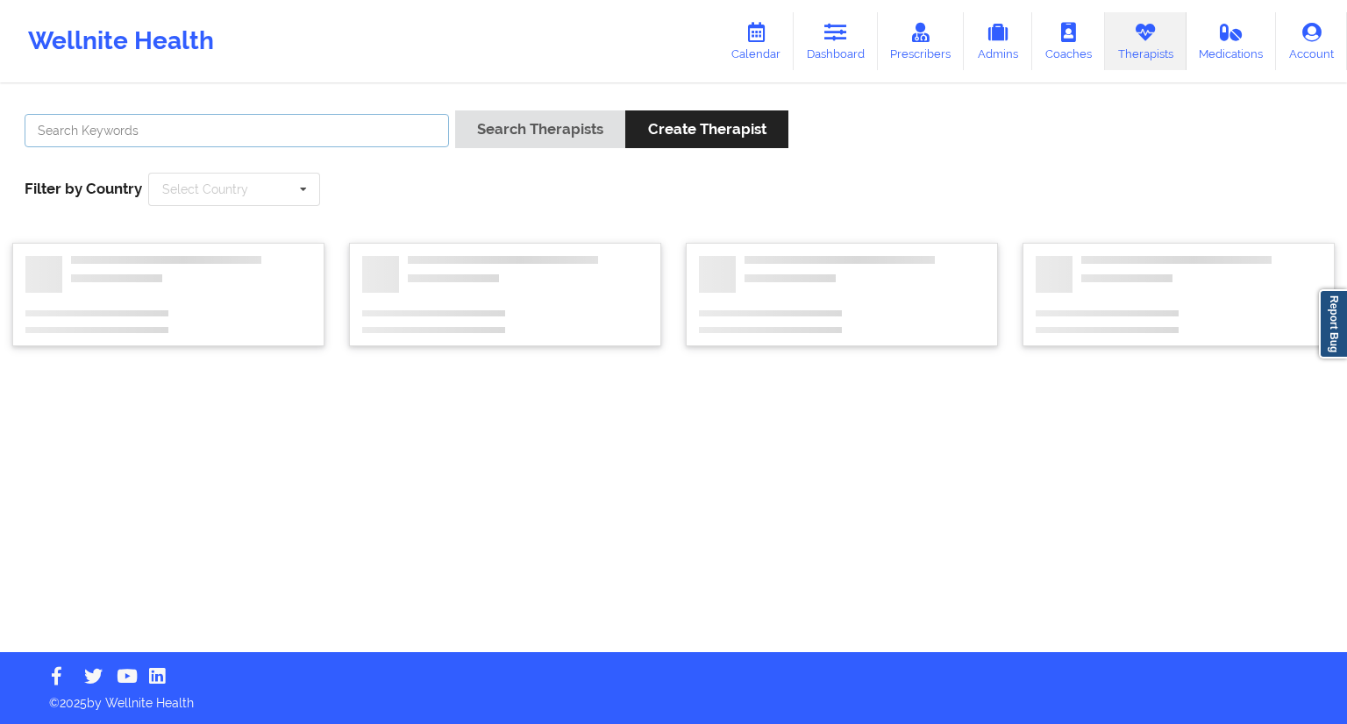
click at [283, 119] on input "text" at bounding box center [237, 130] width 425 height 33
paste input "[PERSON_NAME]"
type input "[PERSON_NAME]"
click at [560, 131] on button "Search Therapists" at bounding box center [540, 130] width 170 height 38
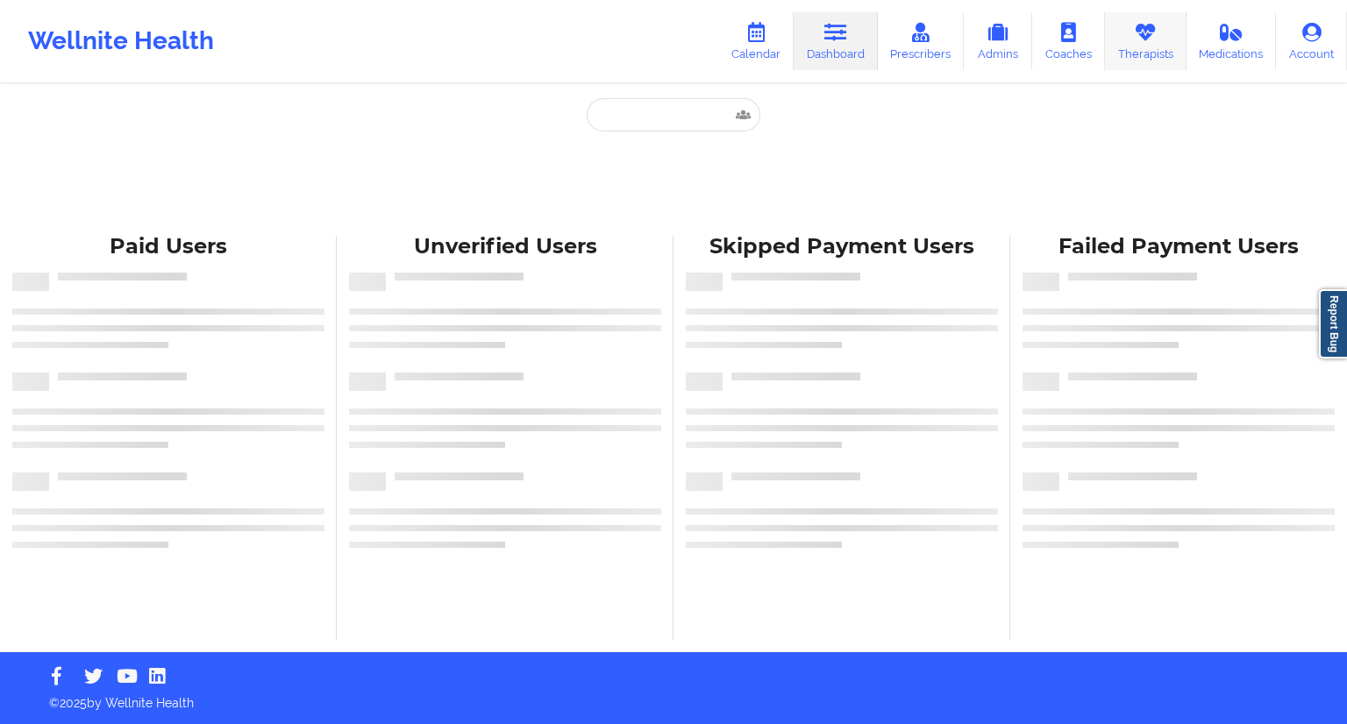
click at [1148, 54] on link "Therapists" at bounding box center [1146, 41] width 82 height 58
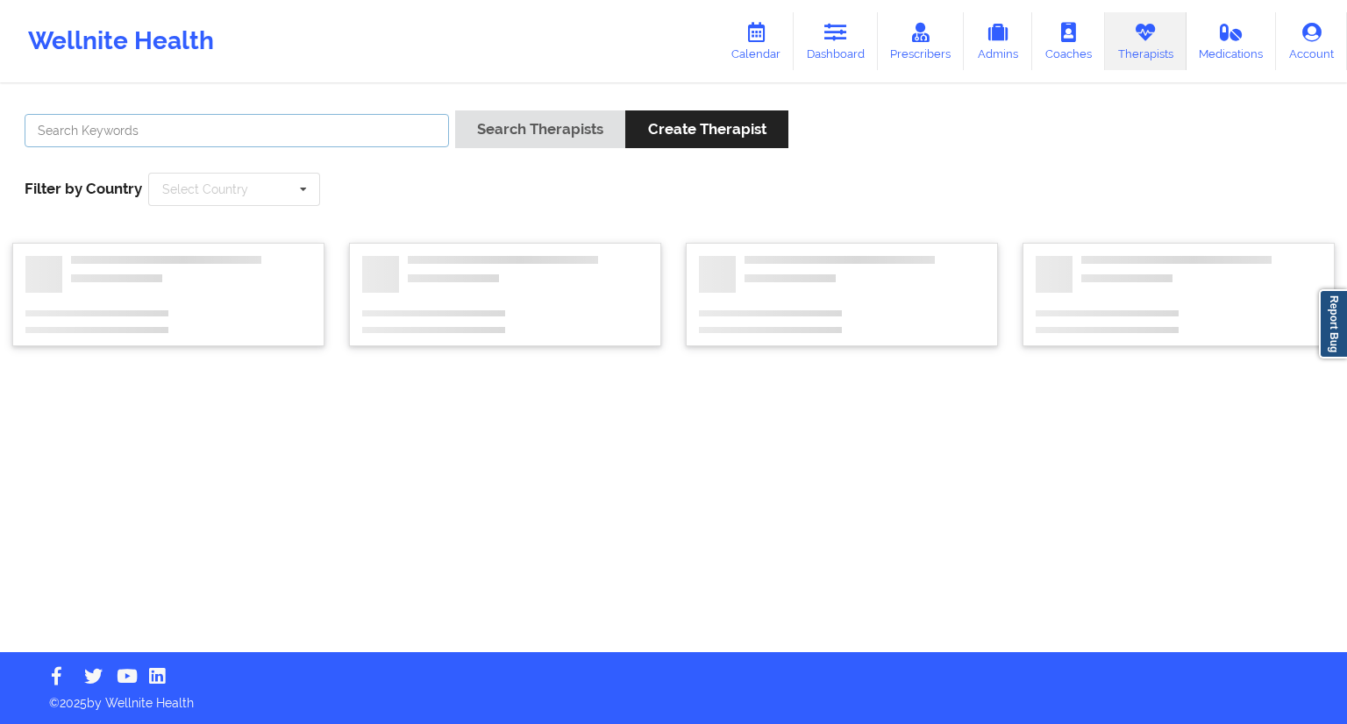
click at [48, 139] on input "text" at bounding box center [237, 130] width 425 height 33
paste input "Quisha Castro"
type input "Quisha Castro"
click at [138, 131] on input "Quisha Castro" at bounding box center [237, 130] width 425 height 33
drag, startPoint x: 158, startPoint y: 145, endPoint x: 14, endPoint y: 130, distance: 144.6
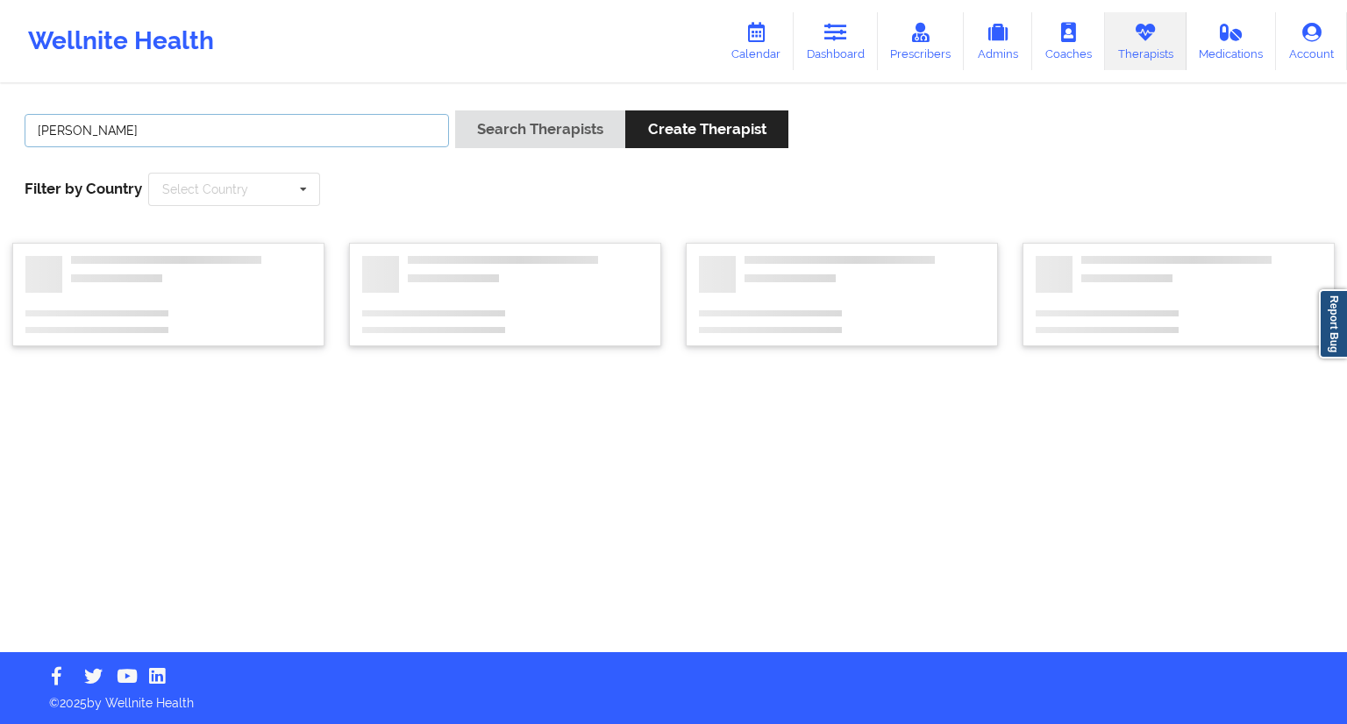
click at [14, 130] on div "Quisha Castro Search Therapists Create Therapist Filter by Country Select Count…" at bounding box center [673, 158] width 1323 height 120
click at [826, 50] on link "Dashboard" at bounding box center [836, 41] width 84 height 58
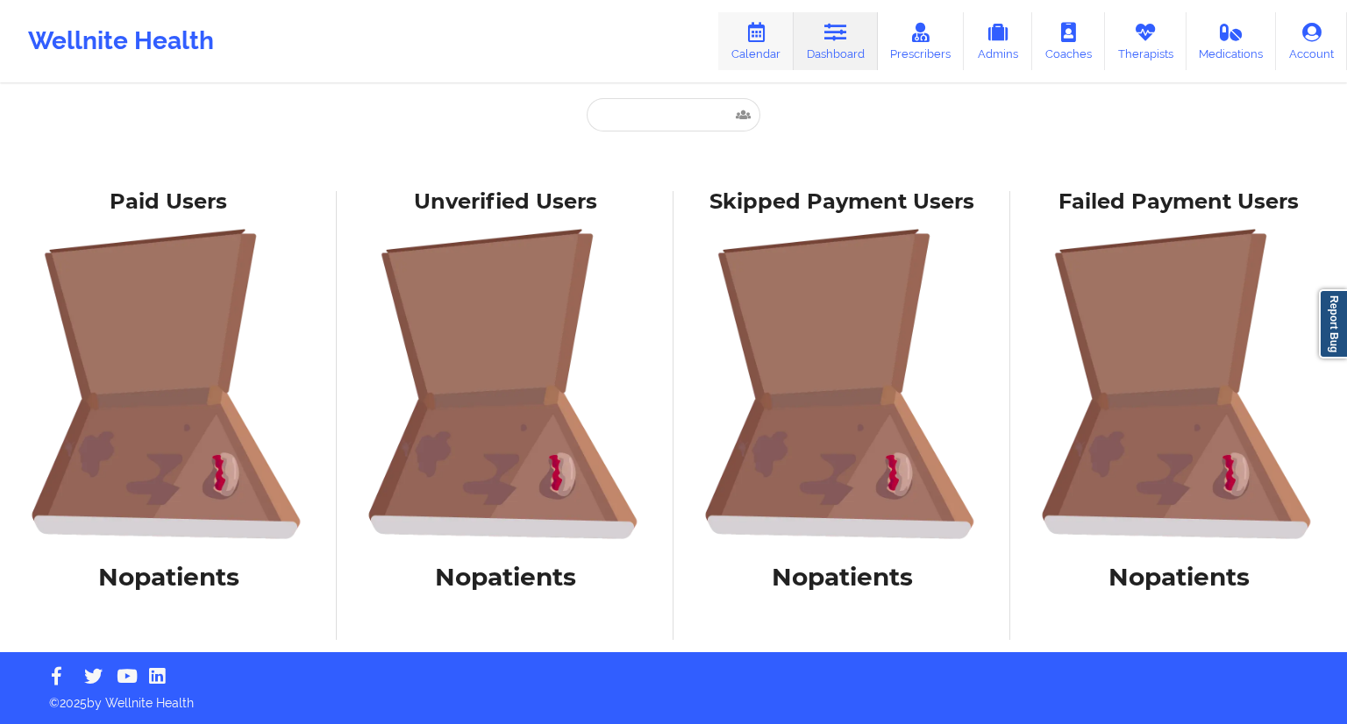
click at [758, 53] on link "Calendar" at bounding box center [755, 41] width 75 height 58
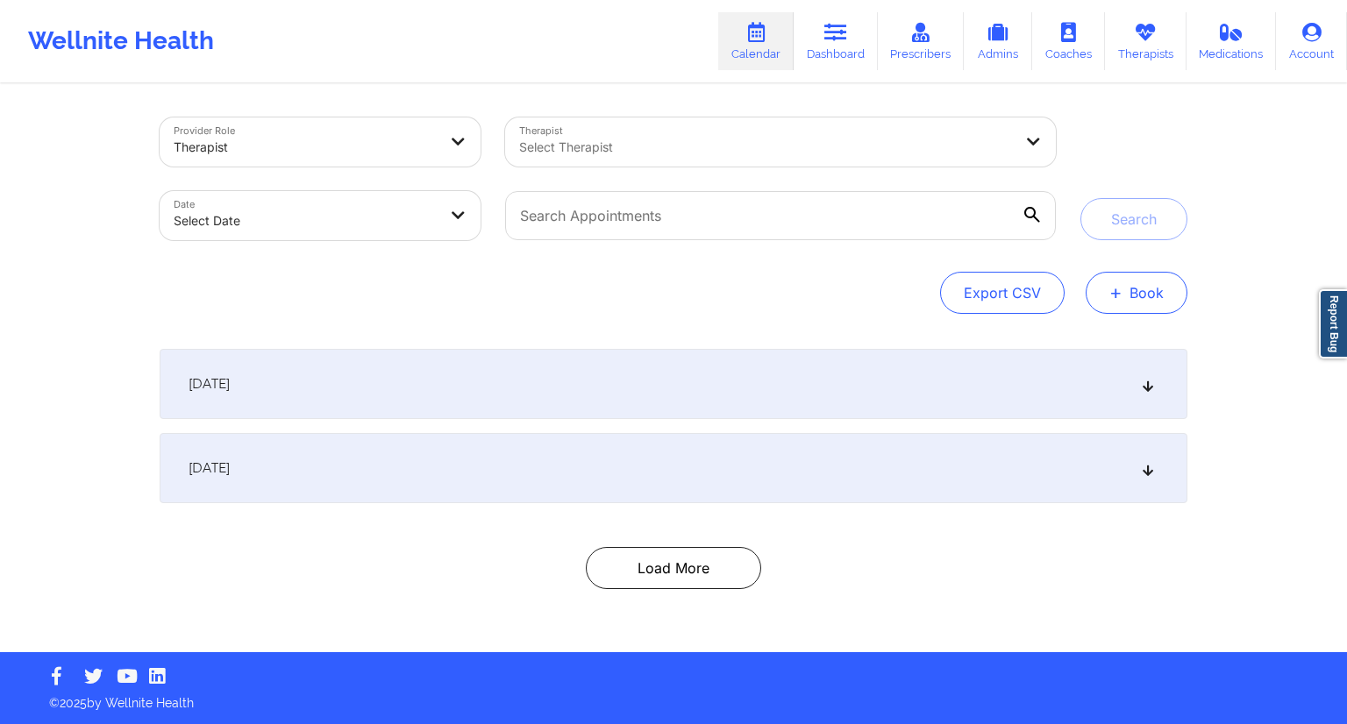
click at [1137, 293] on button "+ Book" at bounding box center [1137, 293] width 102 height 42
click at [1087, 339] on button "Therapy Session" at bounding box center [1107, 348] width 134 height 29
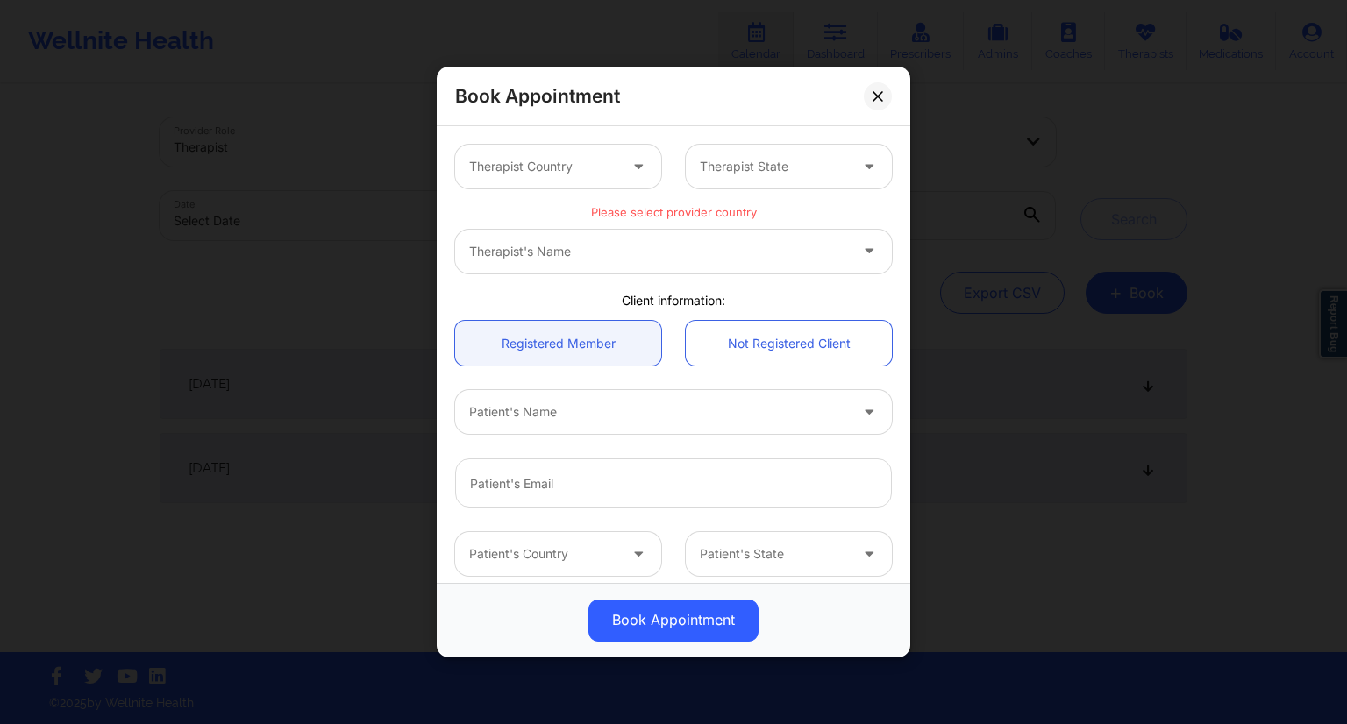
click at [560, 264] on div "Therapist's Name" at bounding box center [673, 252] width 437 height 44
click at [791, 254] on div "Therapist's Name" at bounding box center [673, 252] width 437 height 44
click at [547, 158] on div at bounding box center [543, 166] width 148 height 21
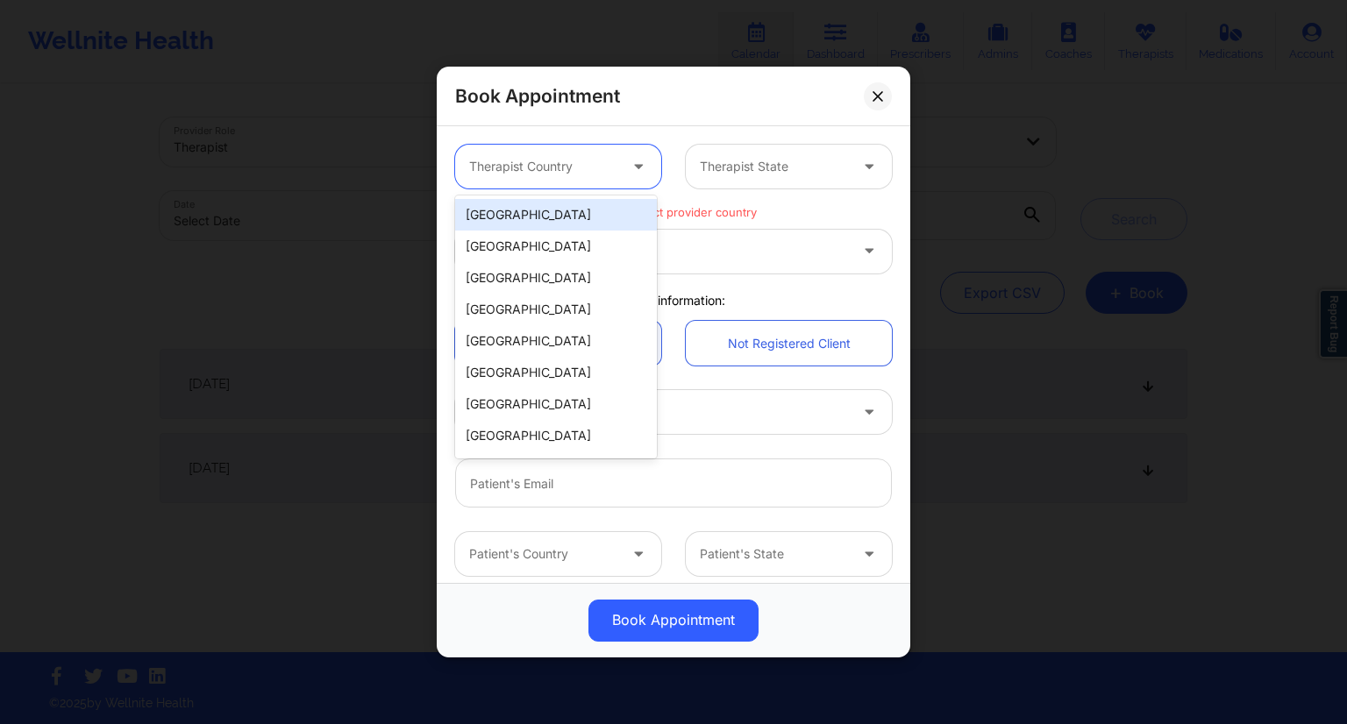
click at [501, 219] on div "United States" at bounding box center [556, 215] width 202 height 32
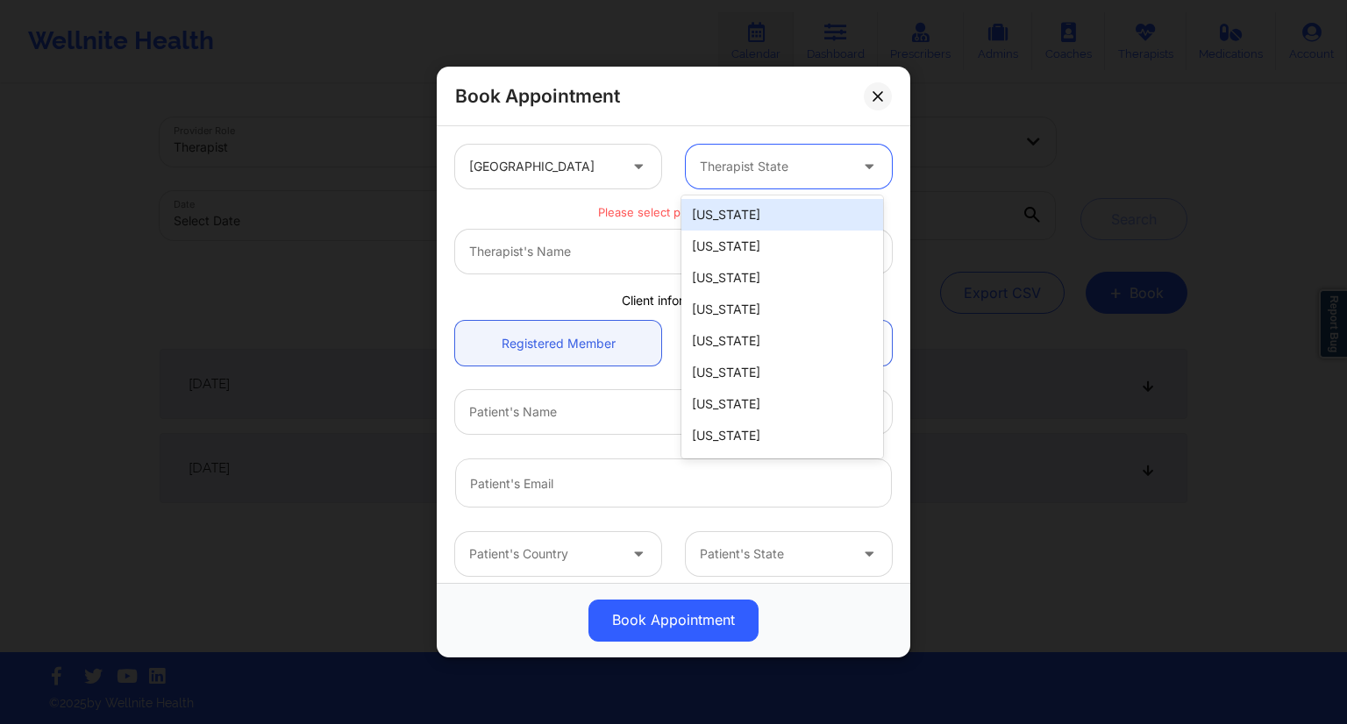
click at [765, 169] on div at bounding box center [774, 166] width 148 height 21
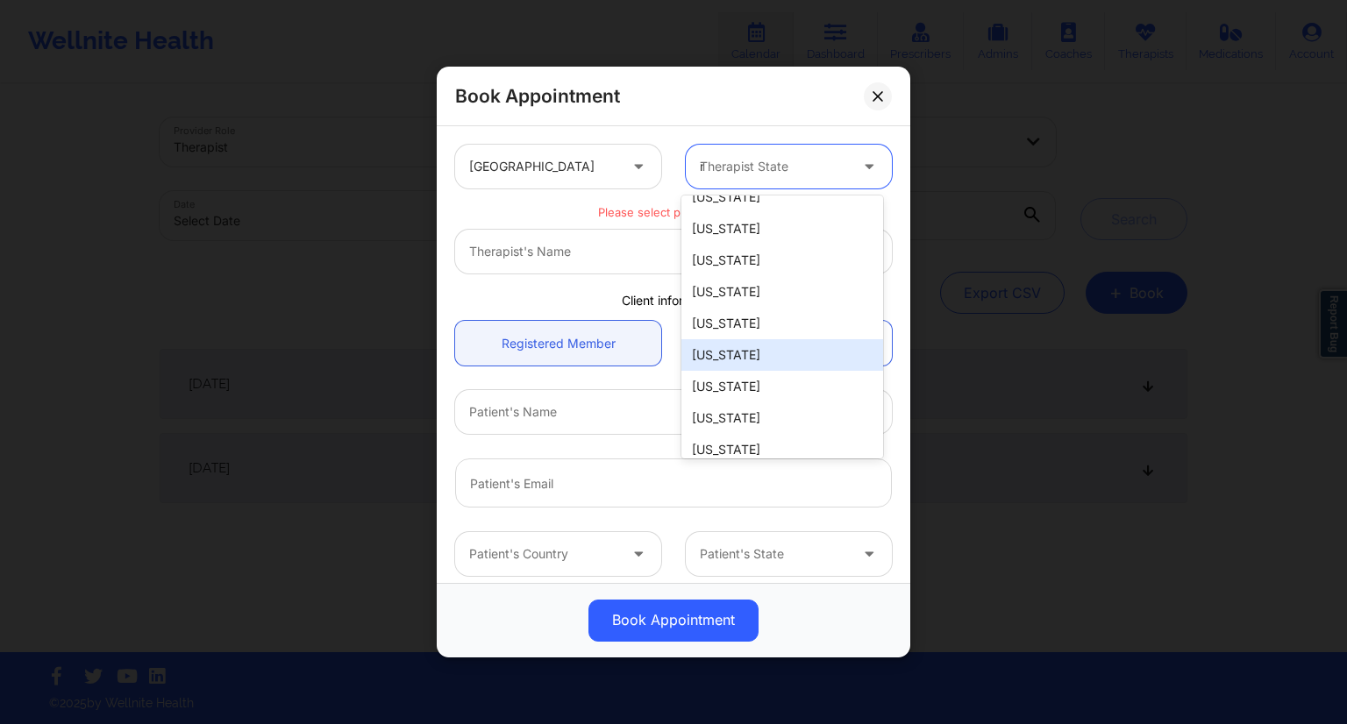
scroll to position [98, 0]
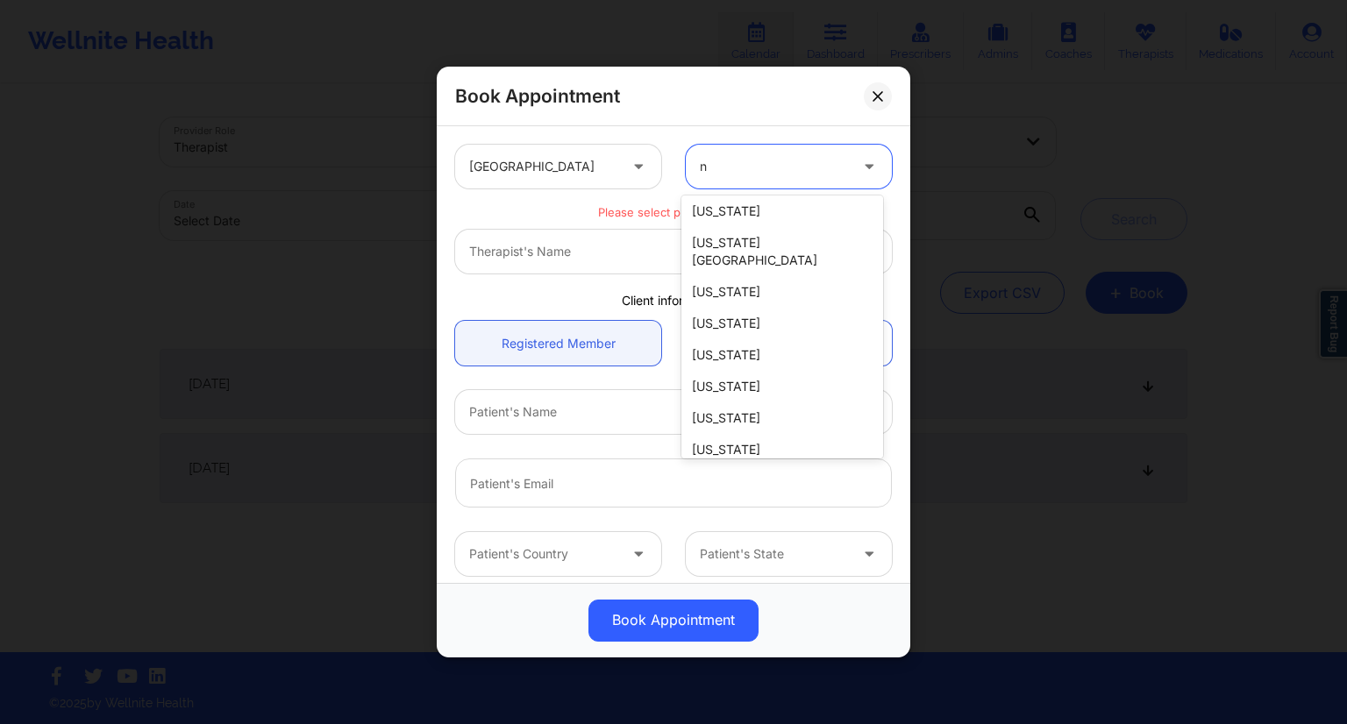
type input "ny"
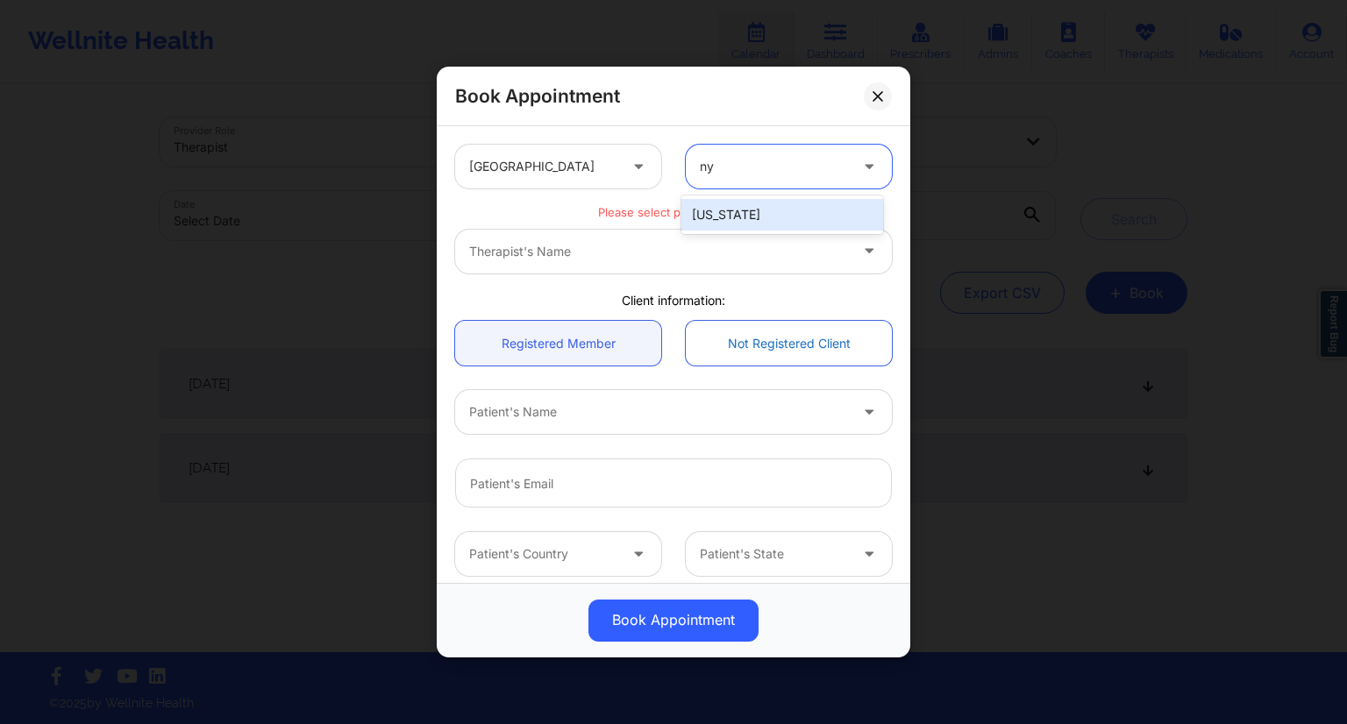
scroll to position [0, 0]
click at [740, 218] on div "New York" at bounding box center [782, 215] width 202 height 32
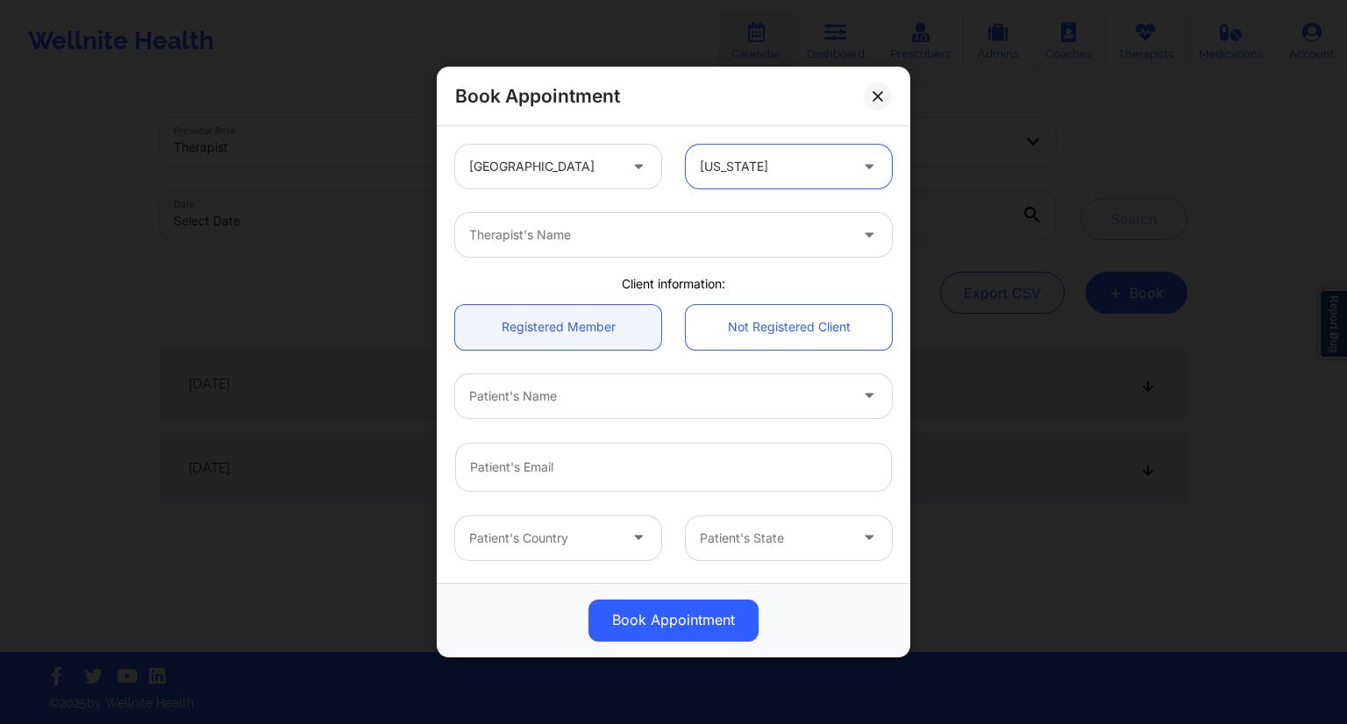
click at [784, 236] on div at bounding box center [658, 235] width 379 height 21
click at [886, 94] on button at bounding box center [878, 96] width 28 height 28
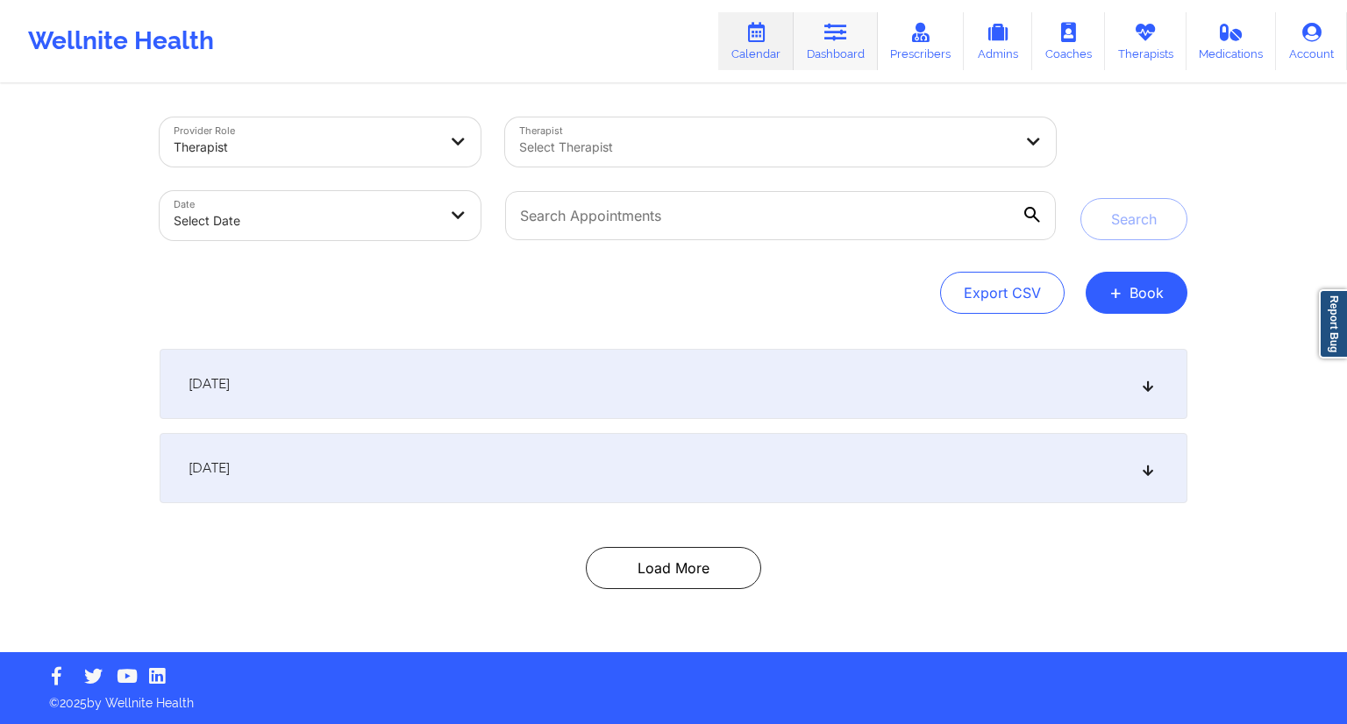
click at [846, 50] on link "Dashboard" at bounding box center [836, 41] width 84 height 58
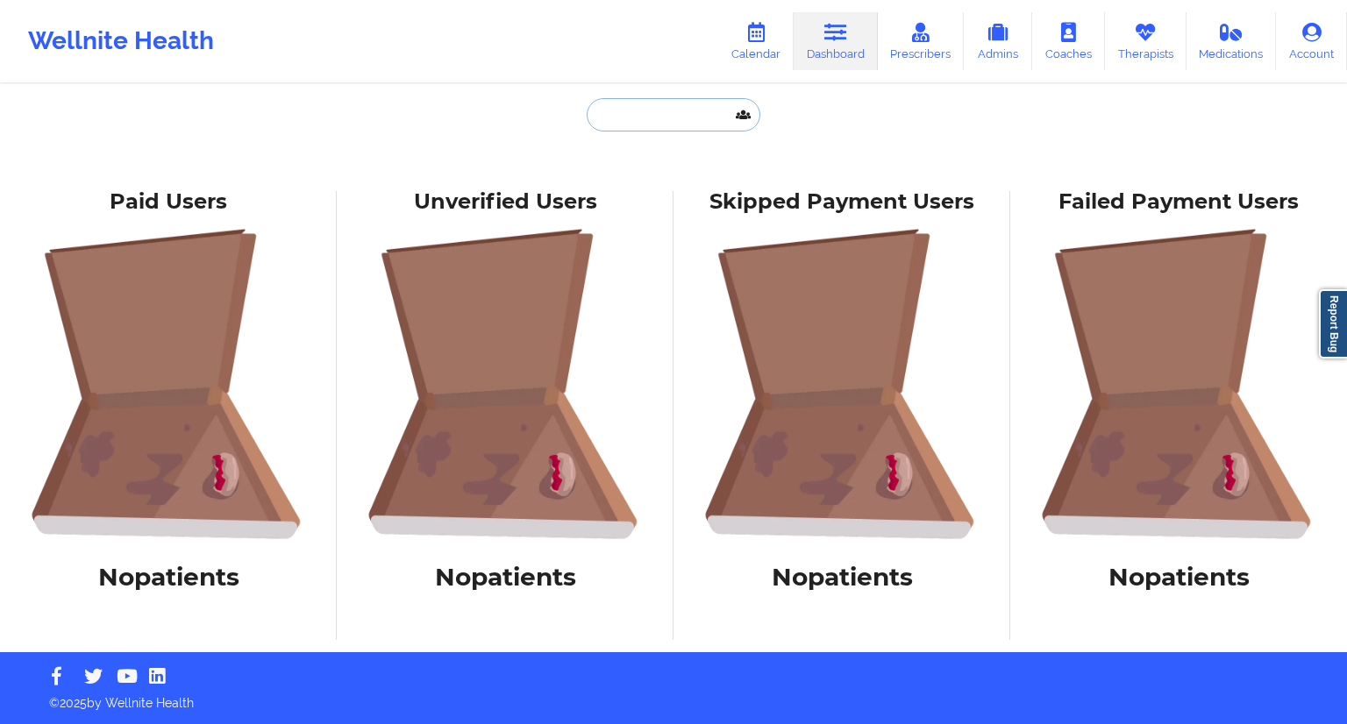
click at [657, 126] on input "text" at bounding box center [674, 114] width 174 height 33
paste input "victoriaseunarine@gmail.com"
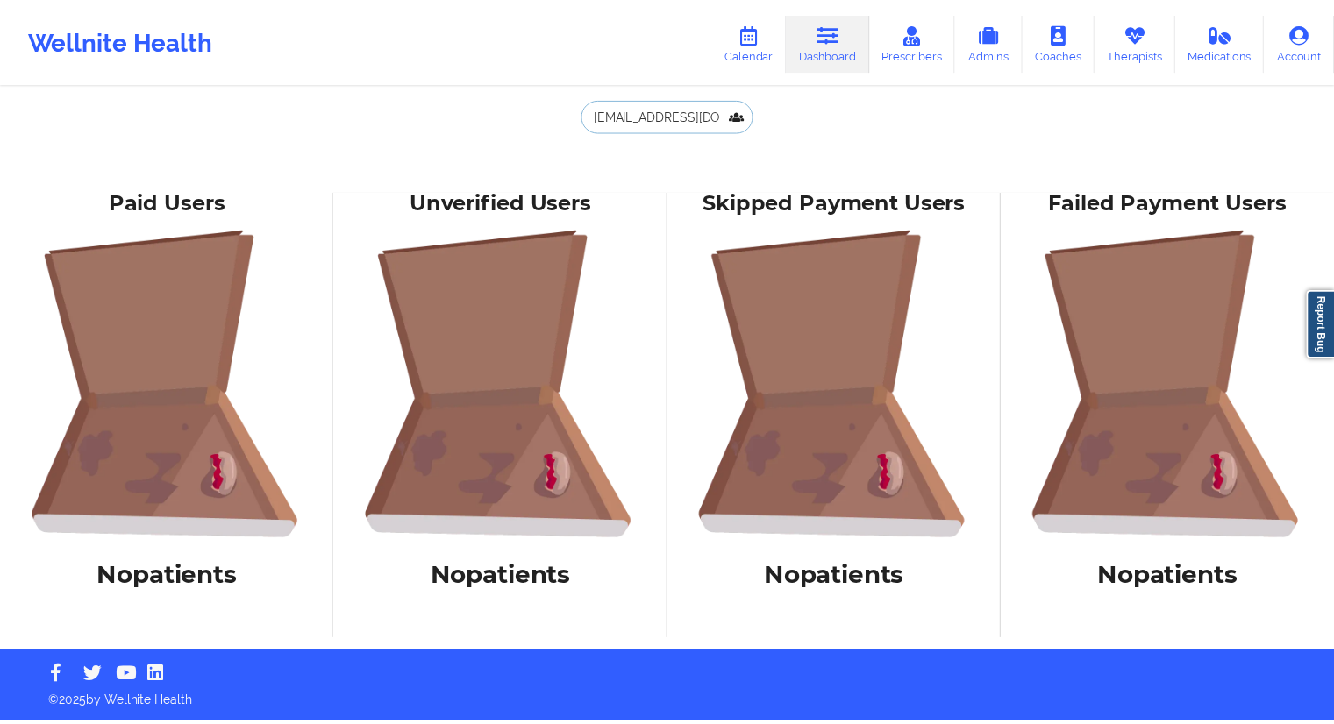
scroll to position [0, 27]
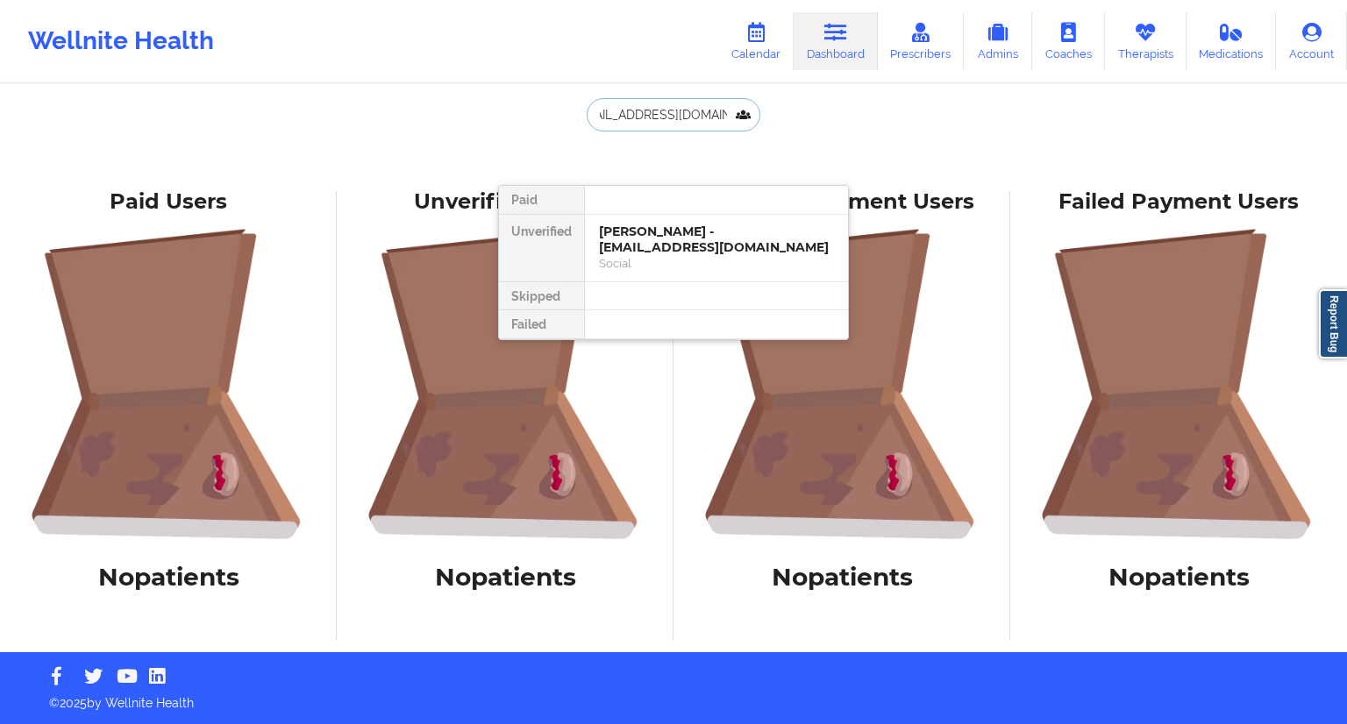
type input "victoriaseunarine@gmail.com"
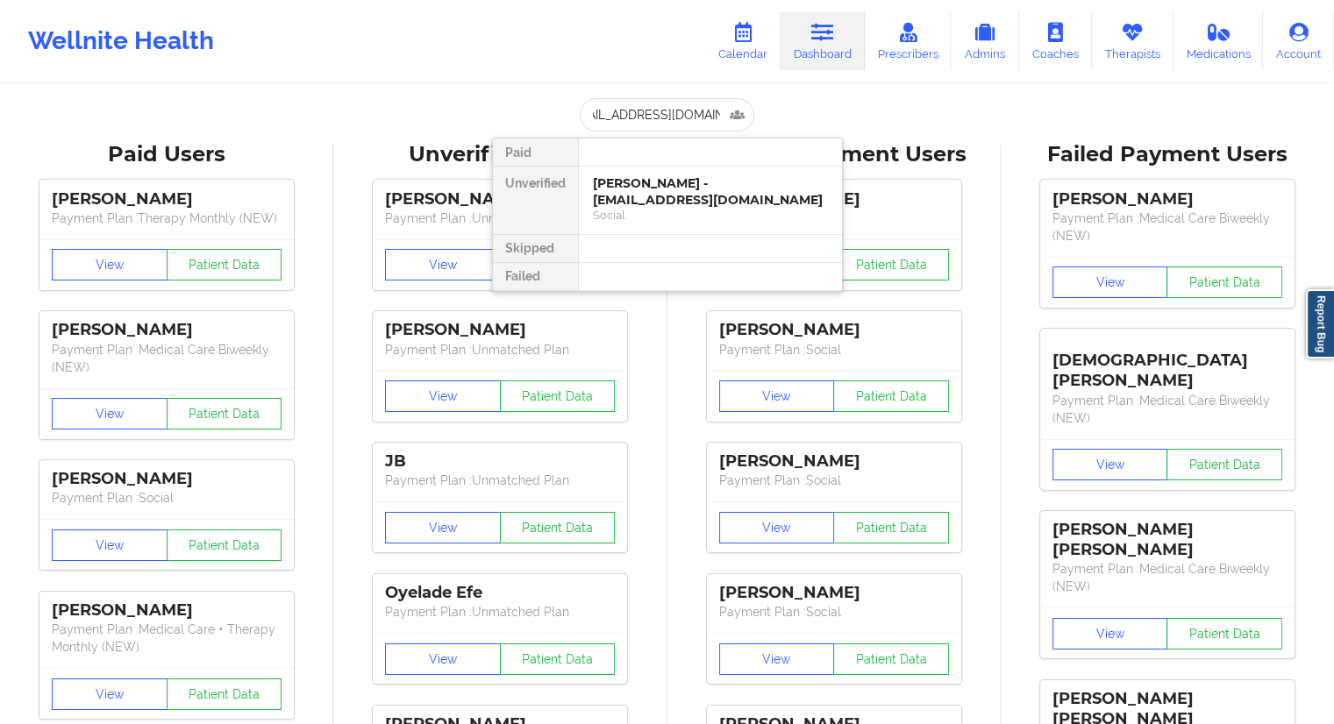
scroll to position [0, 0]
click at [634, 239] on div at bounding box center [710, 249] width 264 height 28
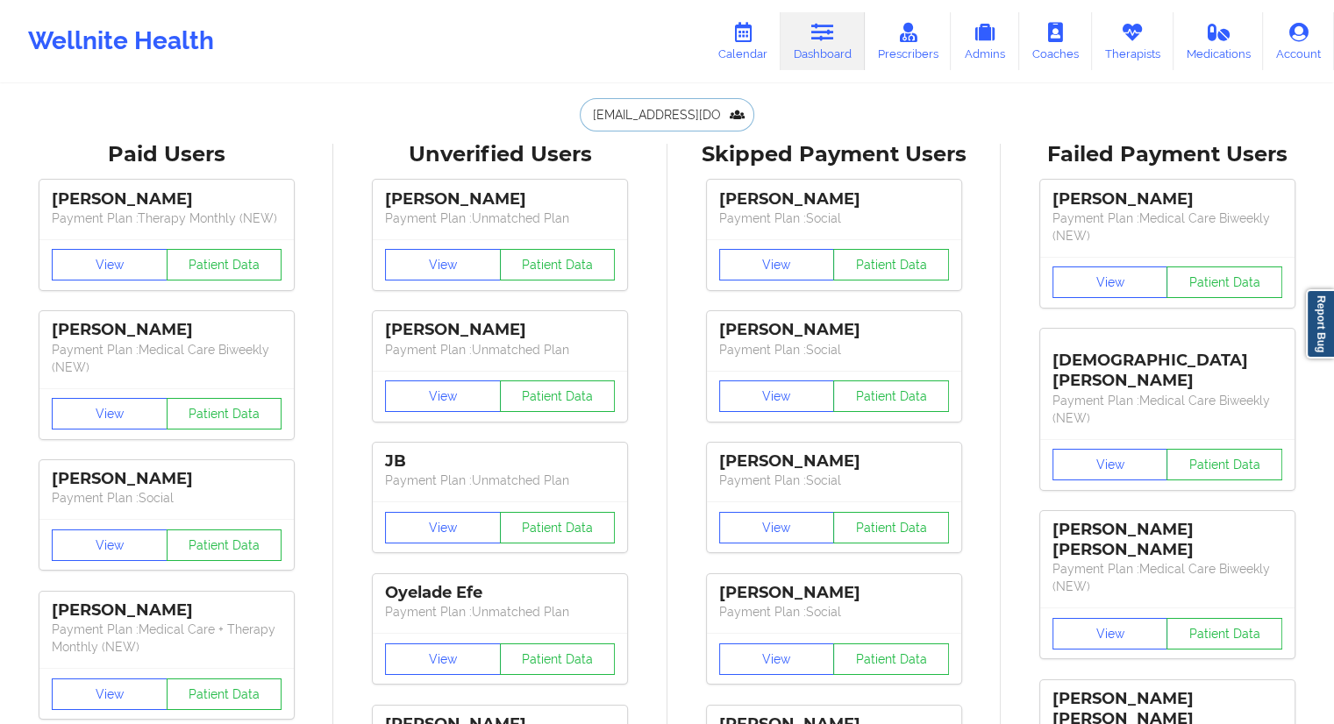
click at [669, 120] on input "victoriaseunarine@gmail.com" at bounding box center [667, 114] width 174 height 33
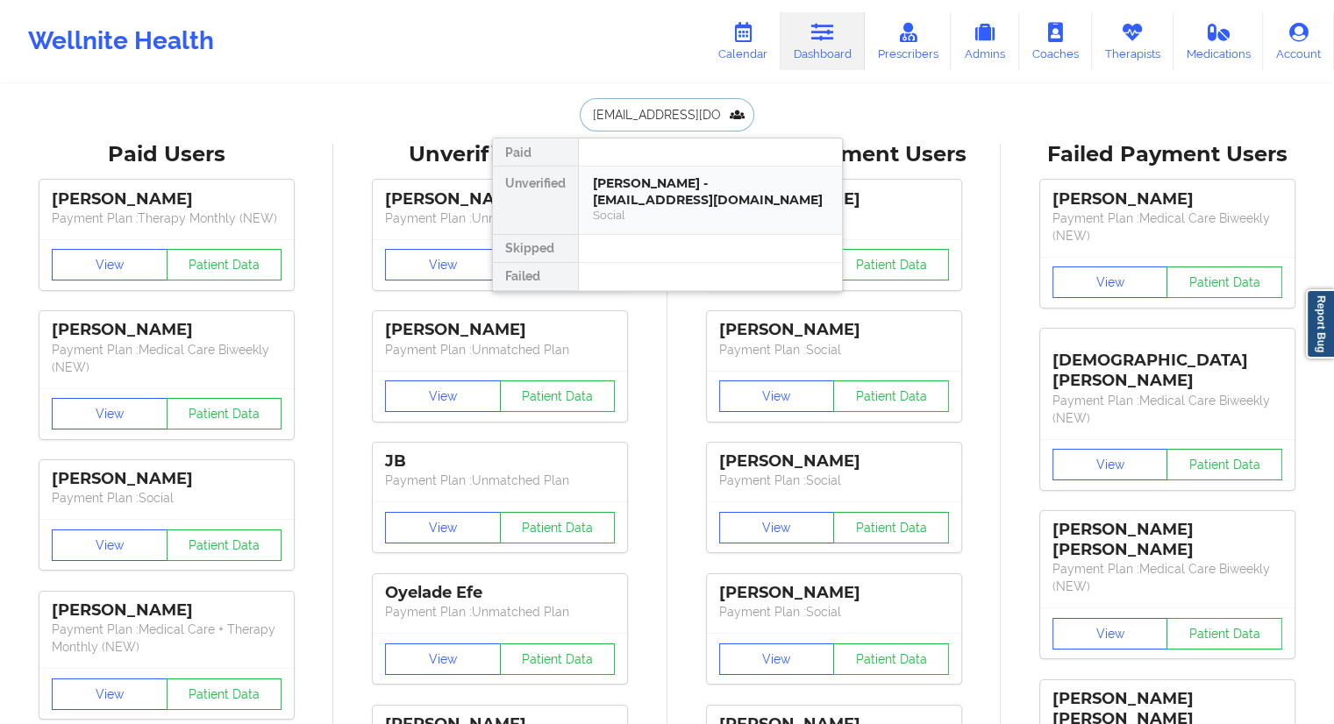
click at [653, 190] on div "Victoria Seunarine - victoriaseunarine@gmail.com" at bounding box center [710, 191] width 235 height 32
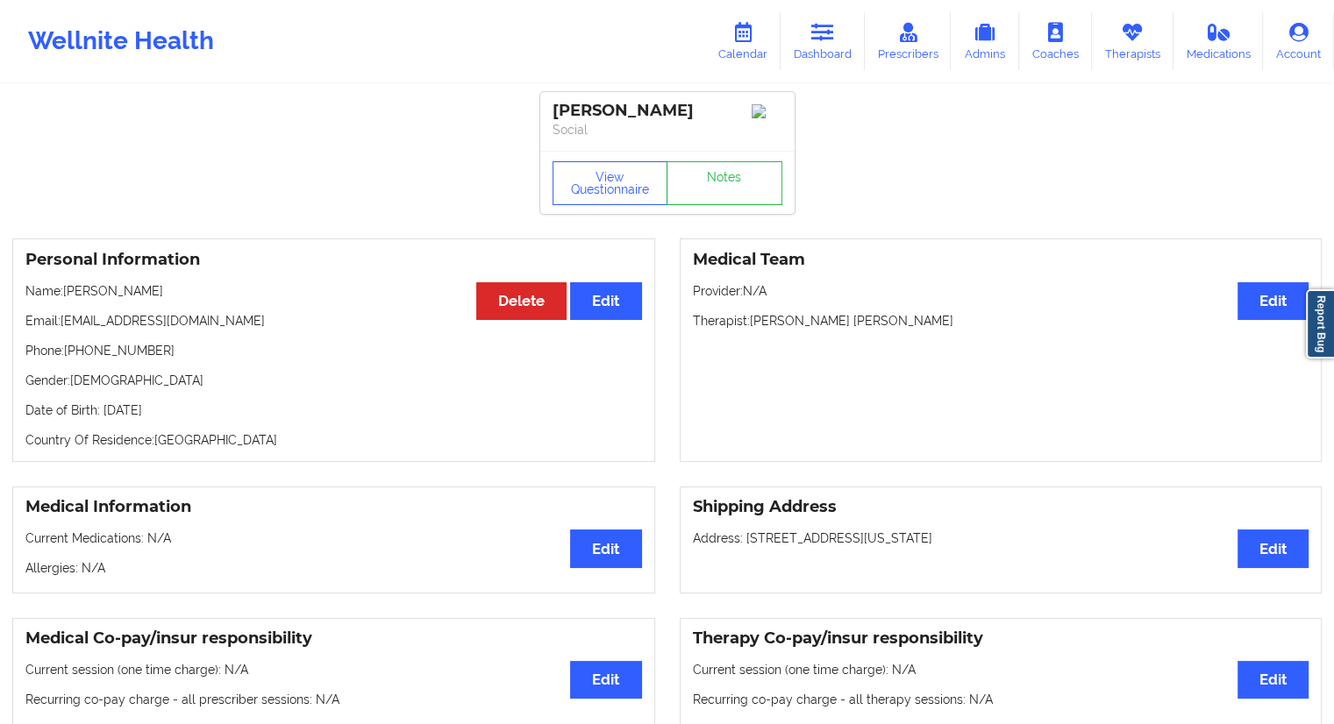
drag, startPoint x: 177, startPoint y: 292, endPoint x: 67, endPoint y: 298, distance: 110.7
click at [67, 298] on p "Name: Victoria Seunarine" at bounding box center [333, 291] width 617 height 18
copy p "Victoria Seunarine"
click at [741, 57] on link "Calendar" at bounding box center [742, 41] width 75 height 58
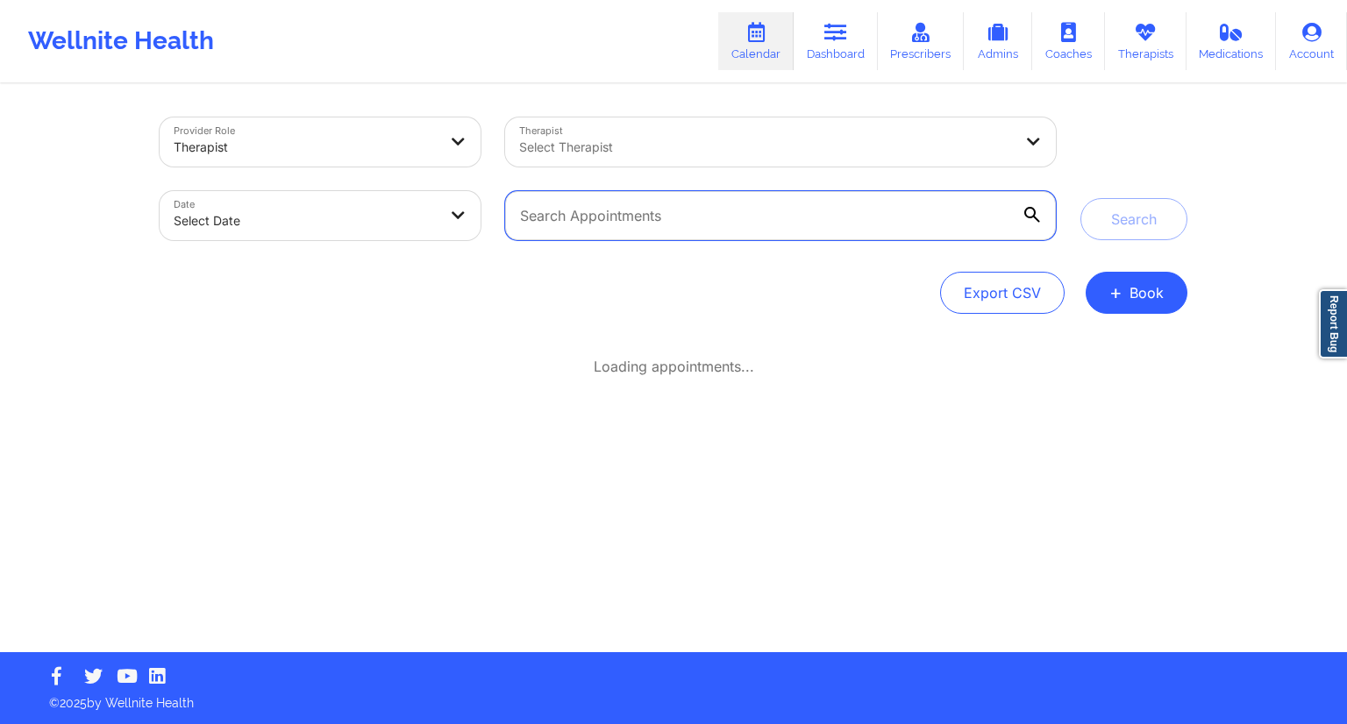
click at [592, 222] on input "text" at bounding box center [780, 215] width 551 height 49
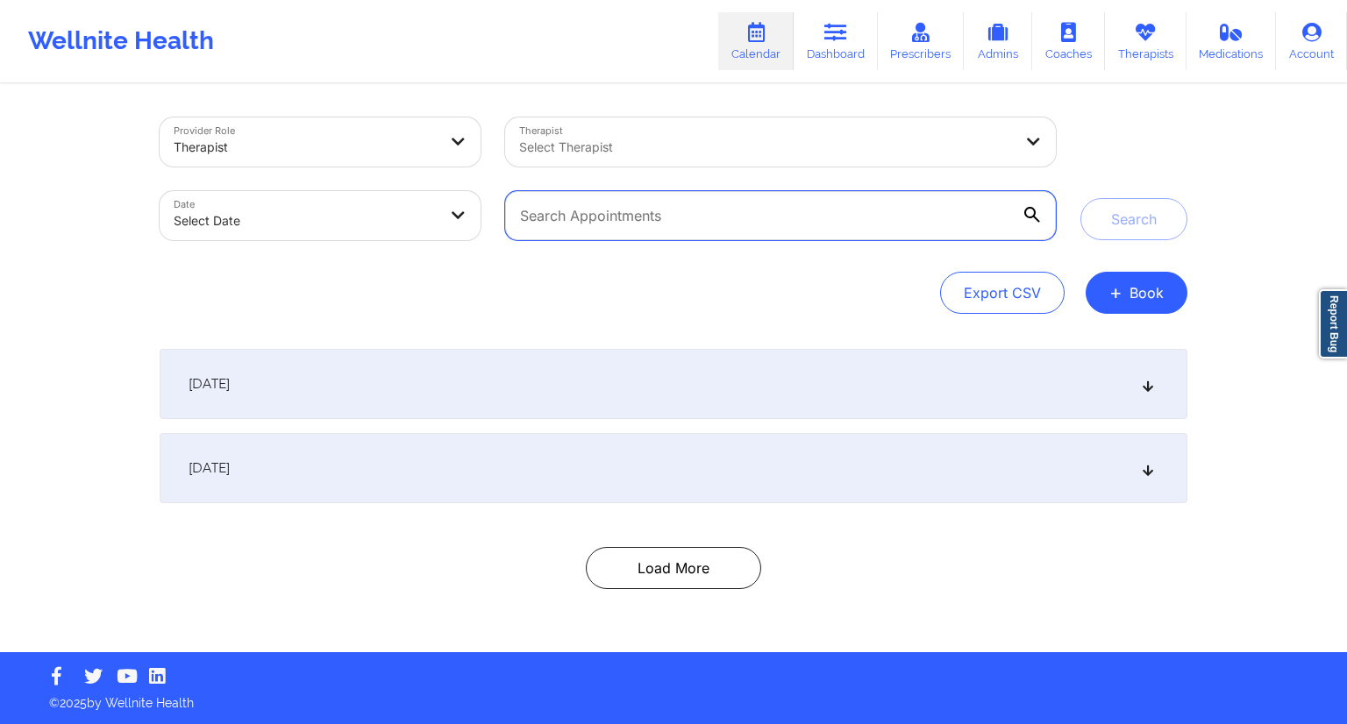
paste input "Victoria Seunarine"
click at [1036, 225] on input "Victoria Seunarine" at bounding box center [780, 215] width 551 height 49
type input "Victoria Seunarine"
click at [1034, 213] on icon at bounding box center [1032, 215] width 16 height 16
click at [1034, 213] on input "Victoria Seunarine" at bounding box center [780, 215] width 551 height 49
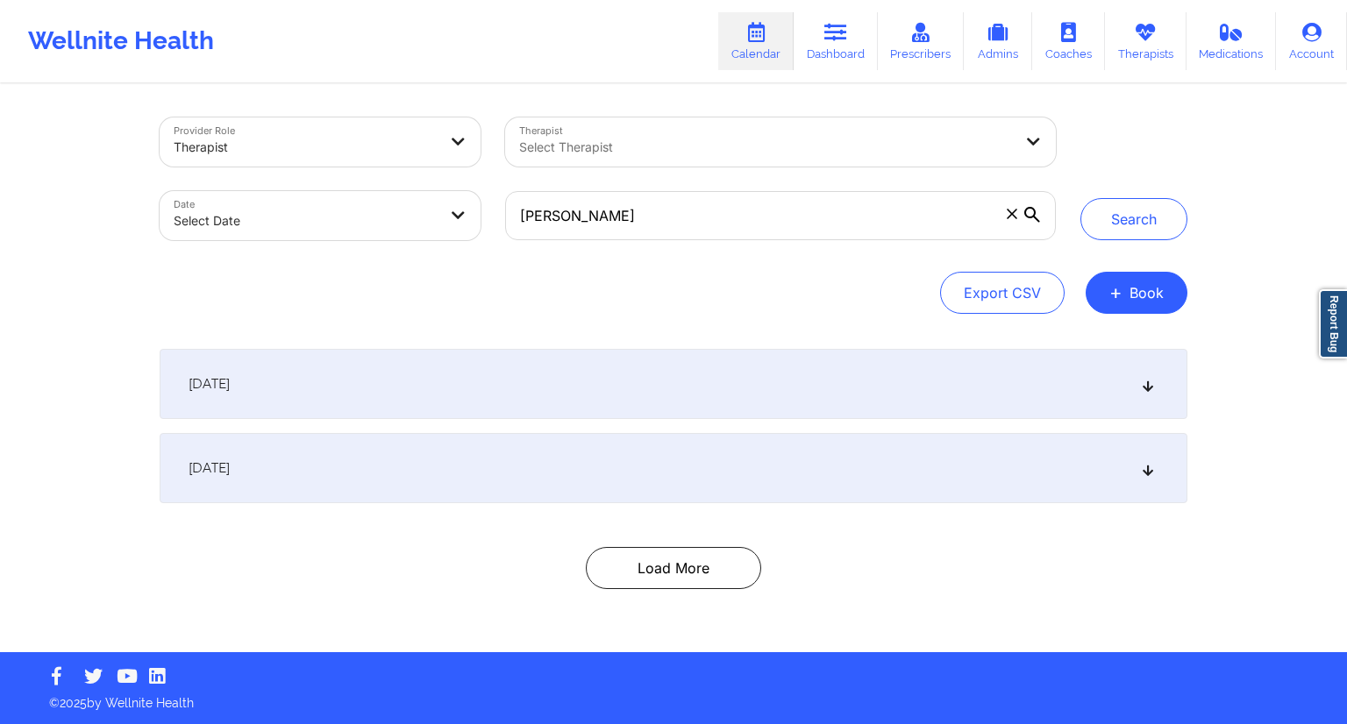
click at [1031, 213] on icon at bounding box center [1032, 215] width 16 height 16
click at [1031, 213] on input "Victoria Seunarine" at bounding box center [780, 215] width 551 height 49
click at [1126, 222] on button "Search" at bounding box center [1134, 219] width 107 height 42
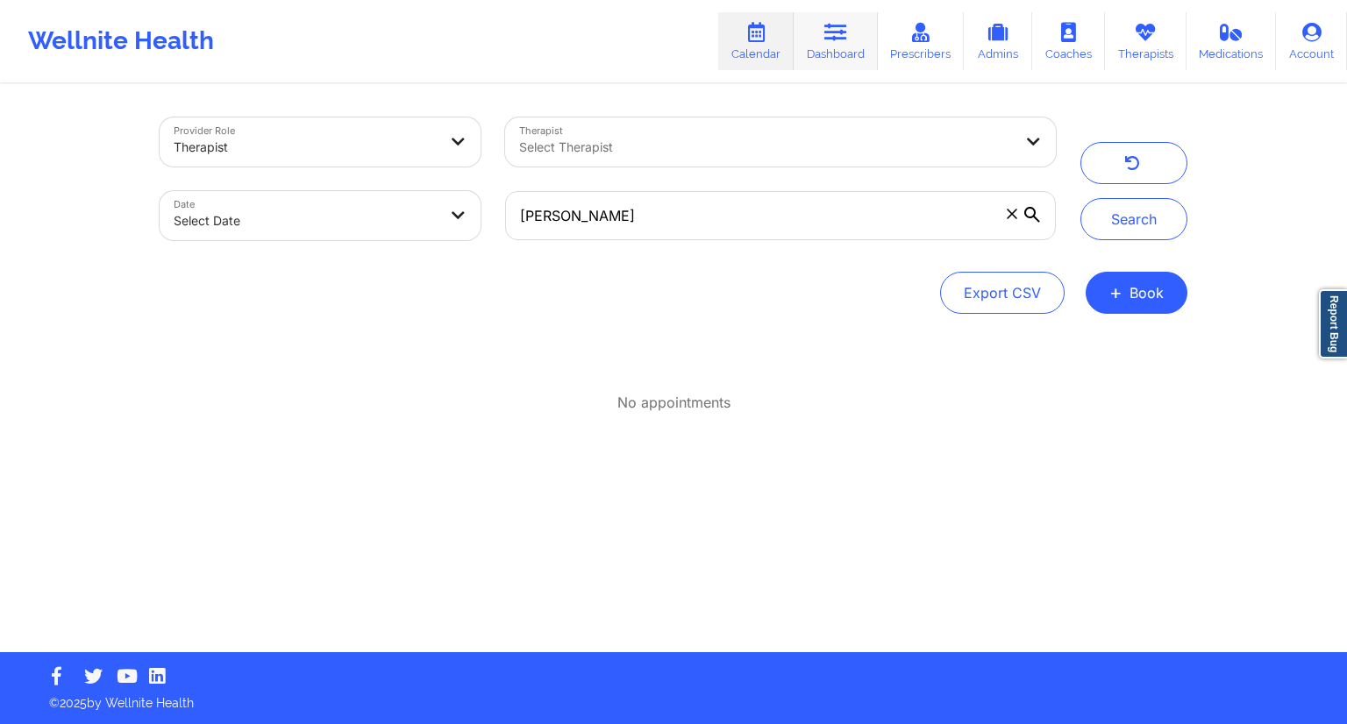
click at [840, 51] on link "Dashboard" at bounding box center [836, 41] width 84 height 58
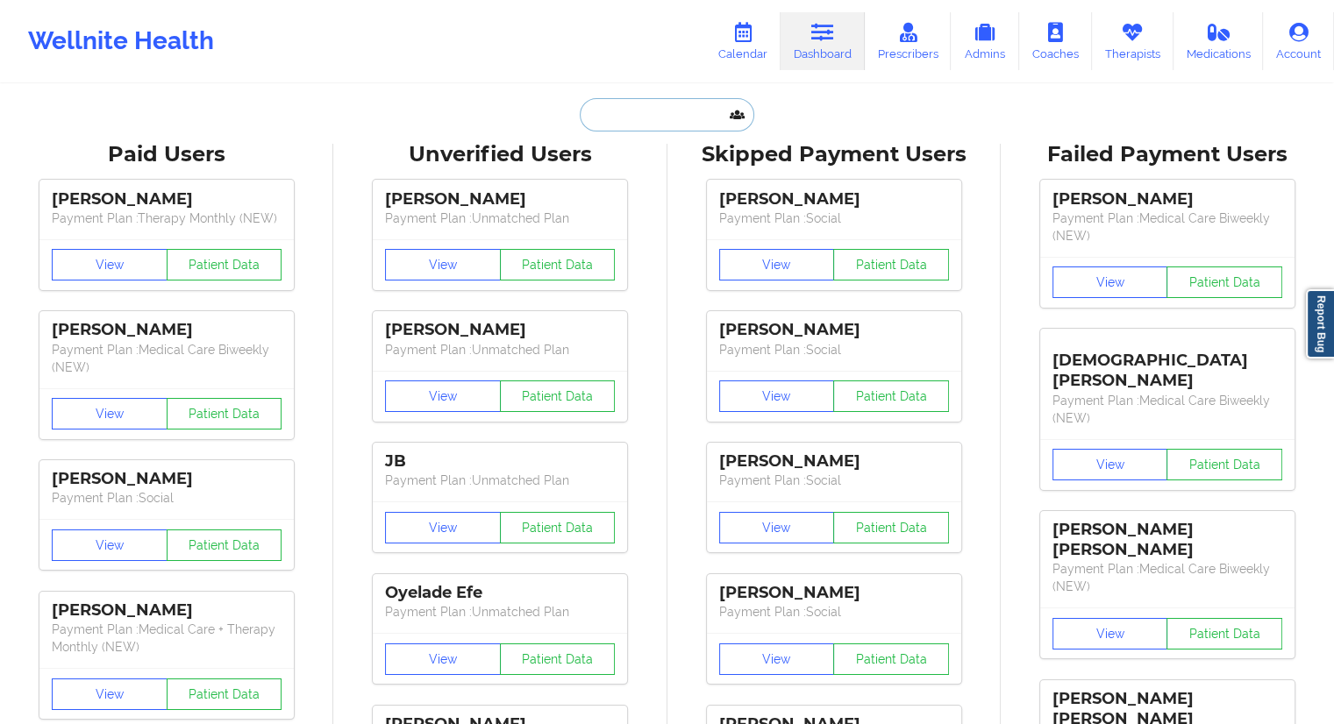
click at [646, 118] on input "text" at bounding box center [667, 114] width 174 height 33
paste input "Victoria Seunarine"
type input "Victoria Seunarine"
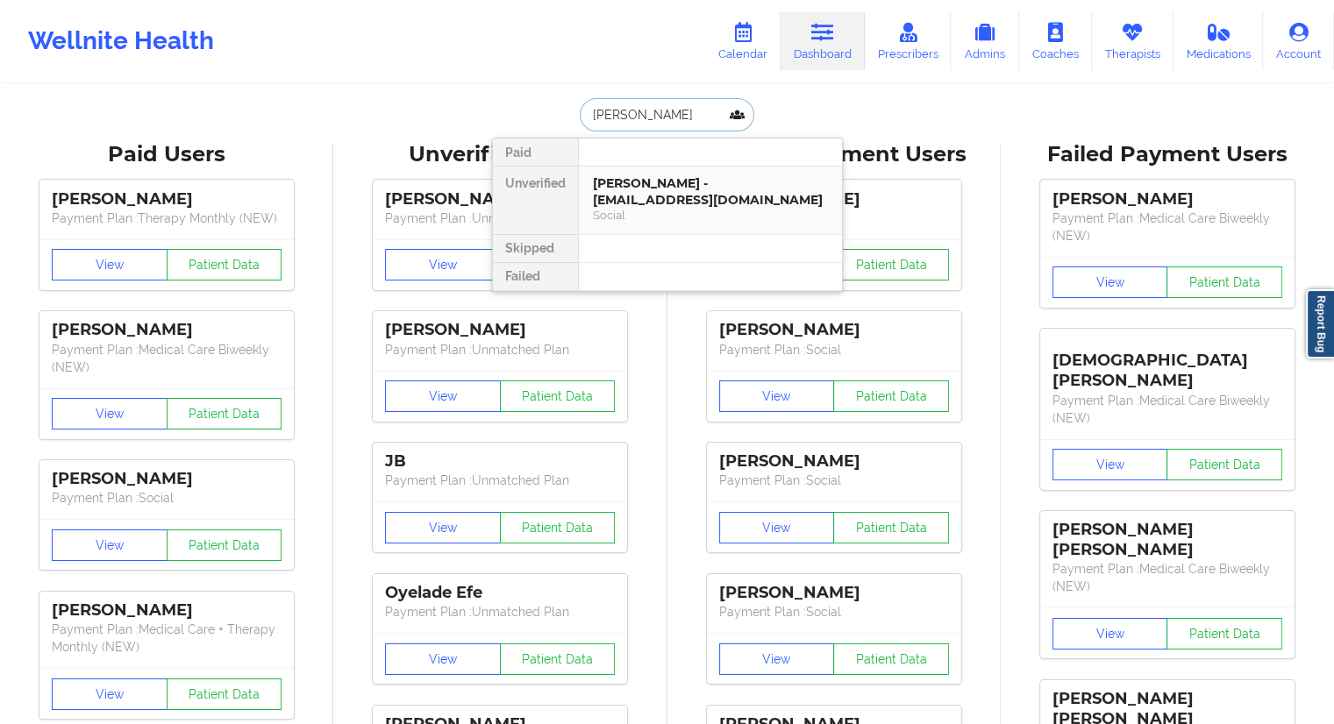
click at [644, 191] on div "Victoria Seunarine - victoriaseunarine@gmail.com" at bounding box center [710, 191] width 235 height 32
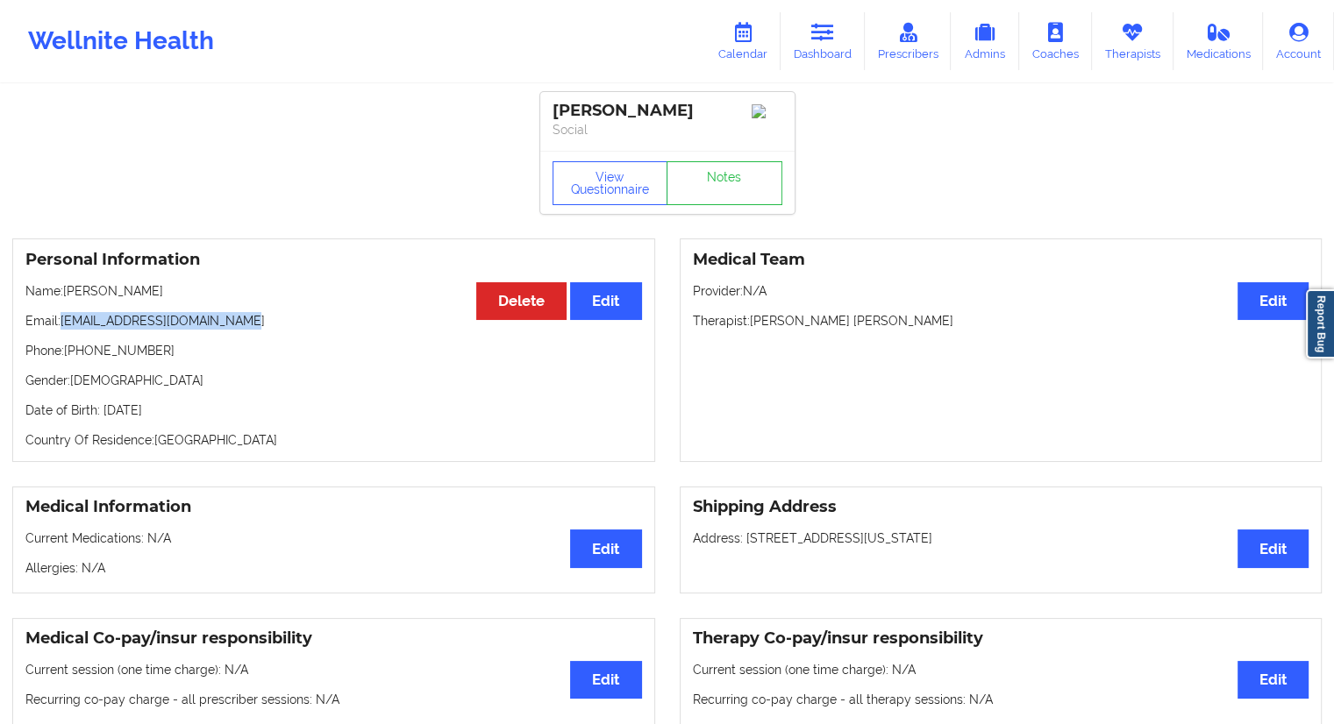
drag, startPoint x: 242, startPoint y: 326, endPoint x: 63, endPoint y: 325, distance: 178.9
click at [63, 325] on p "Email: victoriaseunarine@gmail.com" at bounding box center [333, 321] width 617 height 18
copy p "victoriaseunarine@gmail.com"
click at [819, 52] on link "Dashboard" at bounding box center [823, 41] width 84 height 58
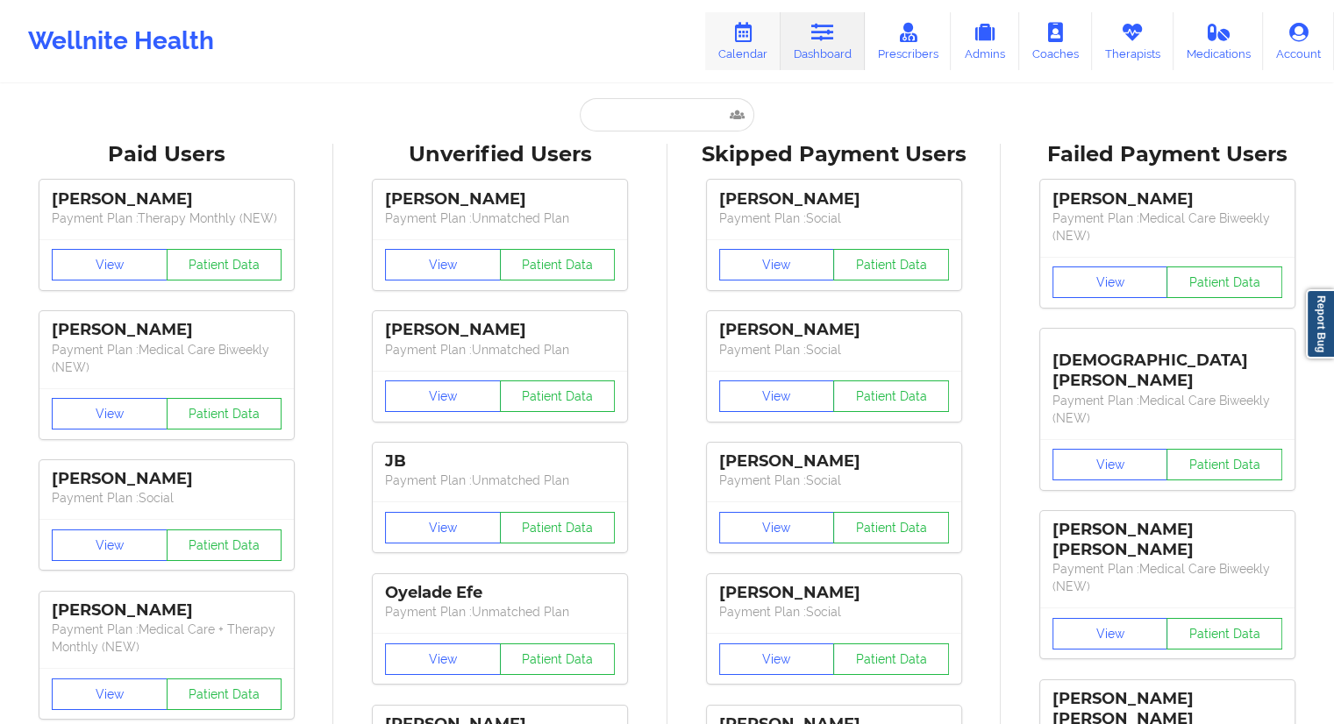
click at [745, 46] on link "Calendar" at bounding box center [742, 41] width 75 height 58
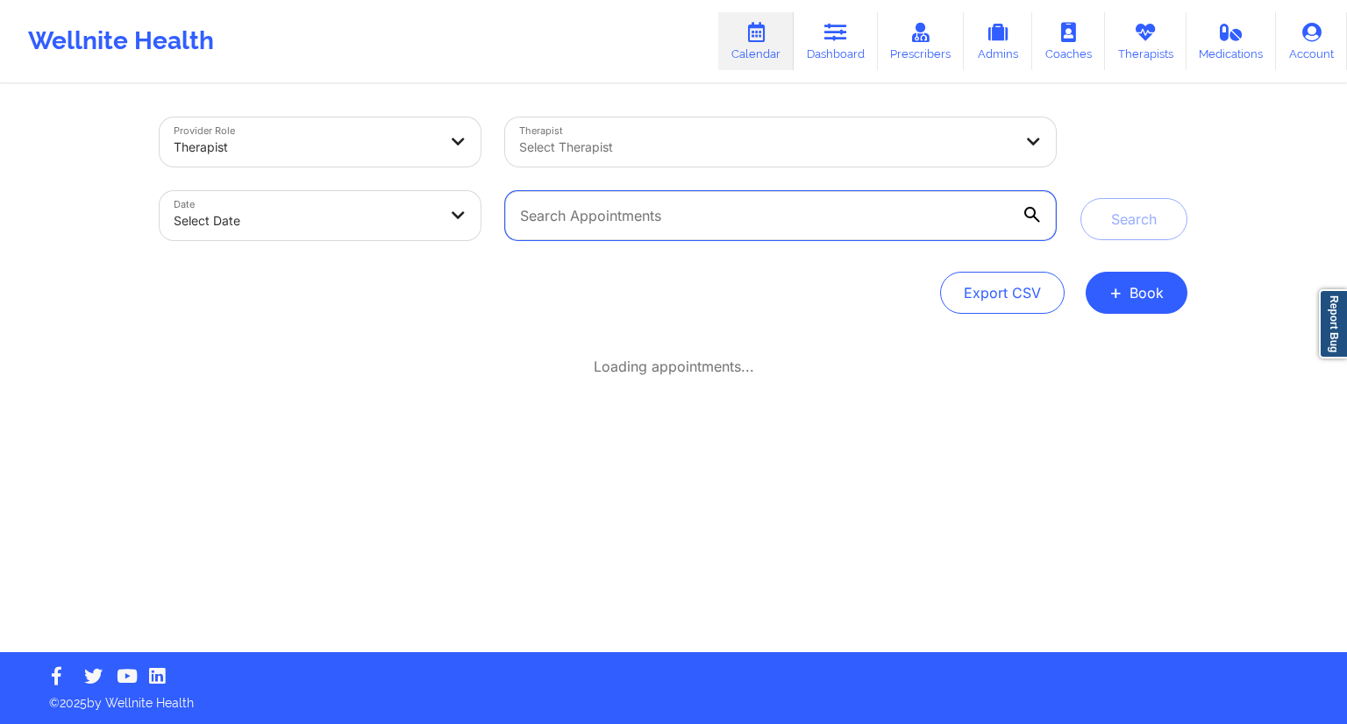
click at [692, 215] on input "text" at bounding box center [780, 215] width 551 height 49
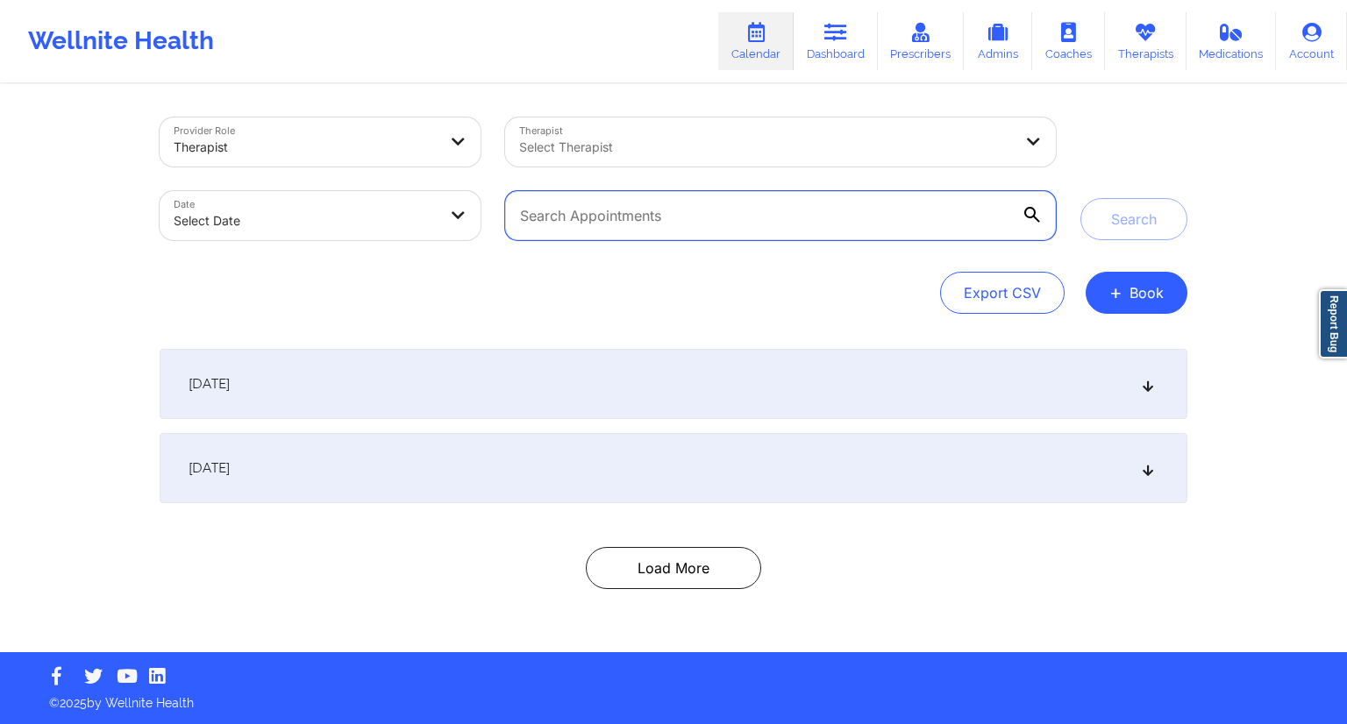
paste input "victoriaseunarine@gmail.com"
type input "victoriaseunarine@gmail.com"
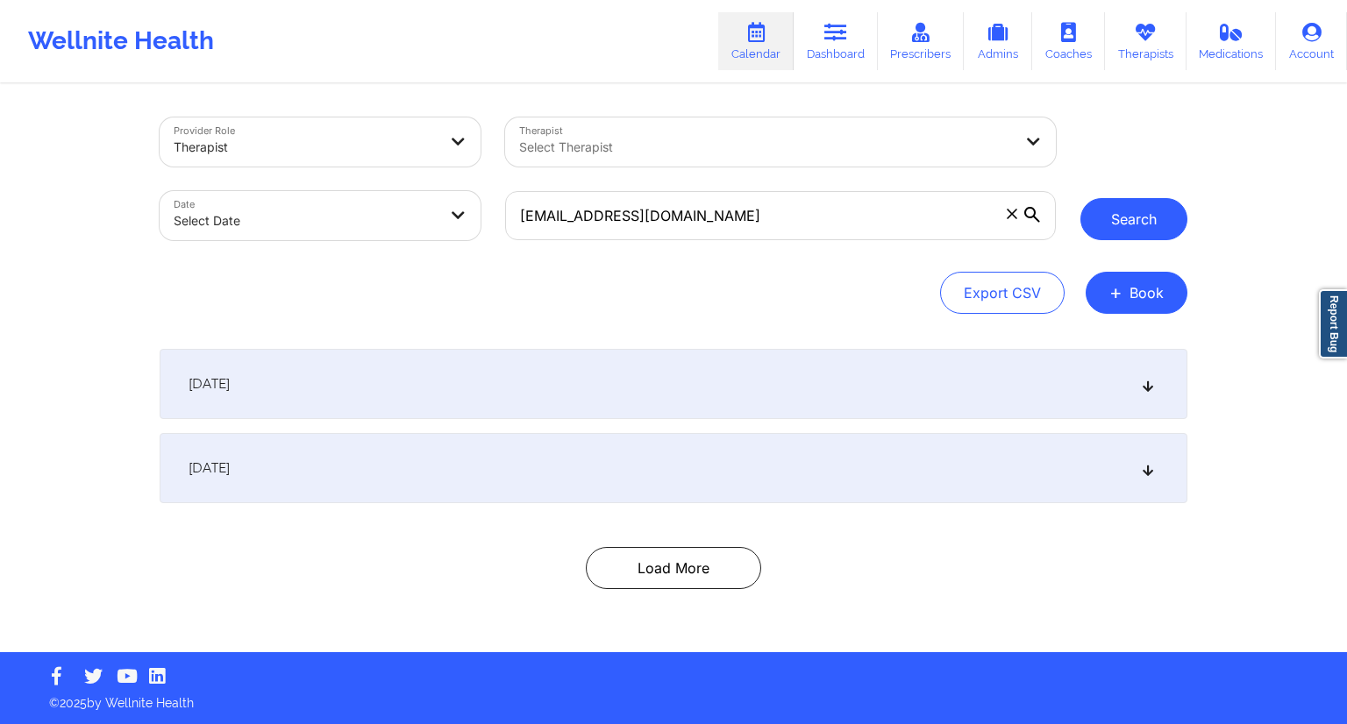
click at [1098, 222] on button "Search" at bounding box center [1134, 219] width 107 height 42
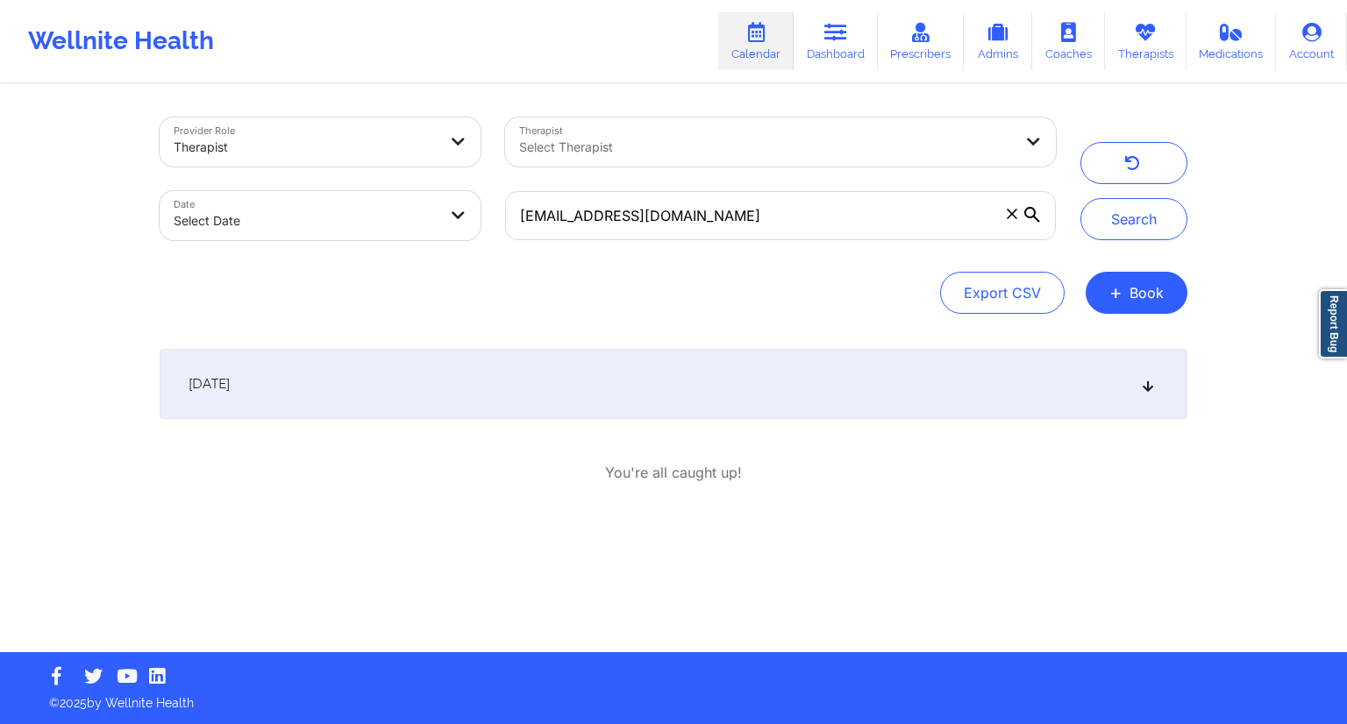
click at [1154, 389] on icon at bounding box center [1148, 384] width 15 height 12
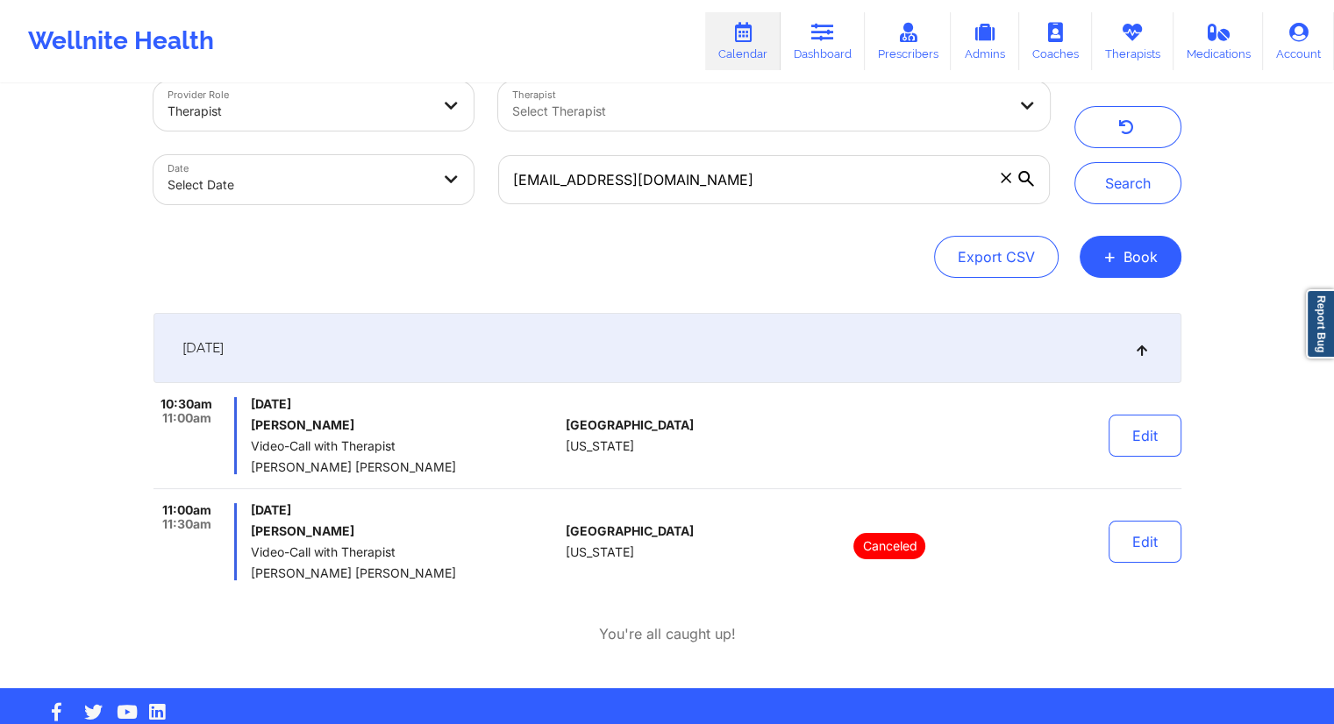
scroll to position [71, 0]
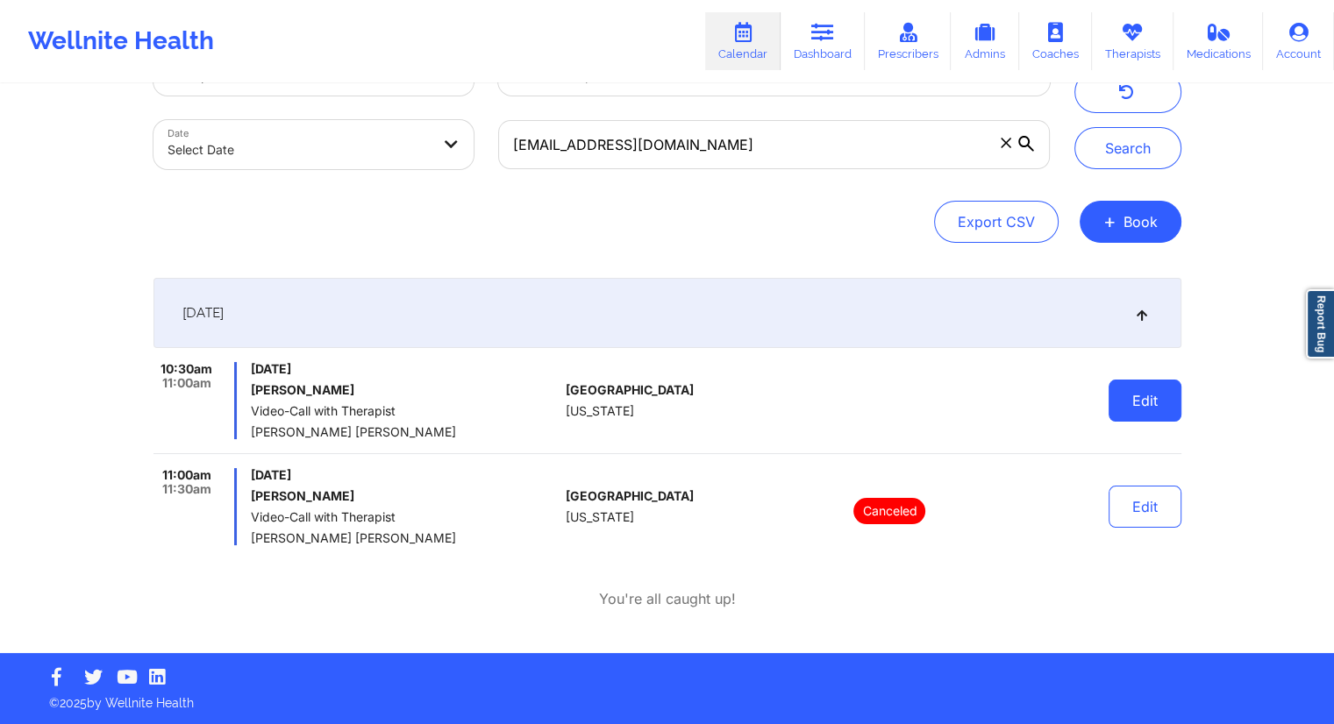
click at [1155, 411] on button "Edit" at bounding box center [1145, 401] width 73 height 42
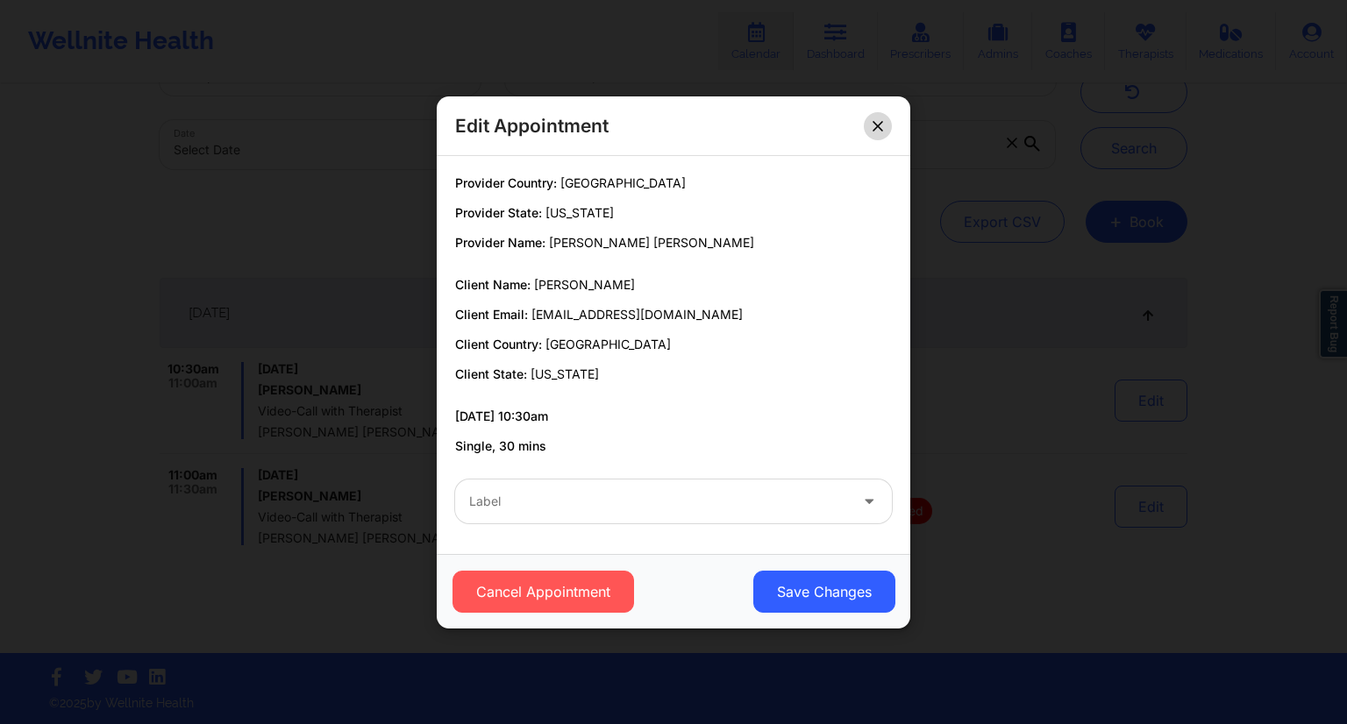
click at [878, 122] on icon at bounding box center [878, 125] width 11 height 11
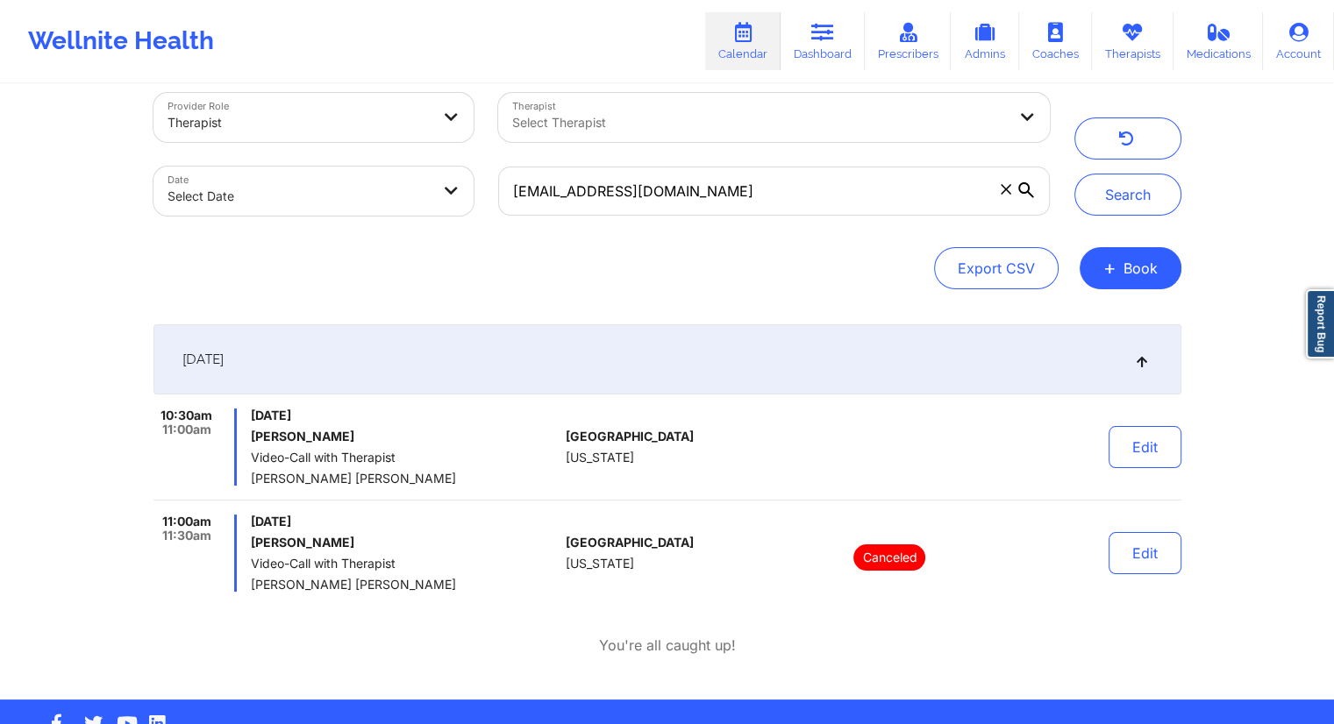
scroll to position [0, 0]
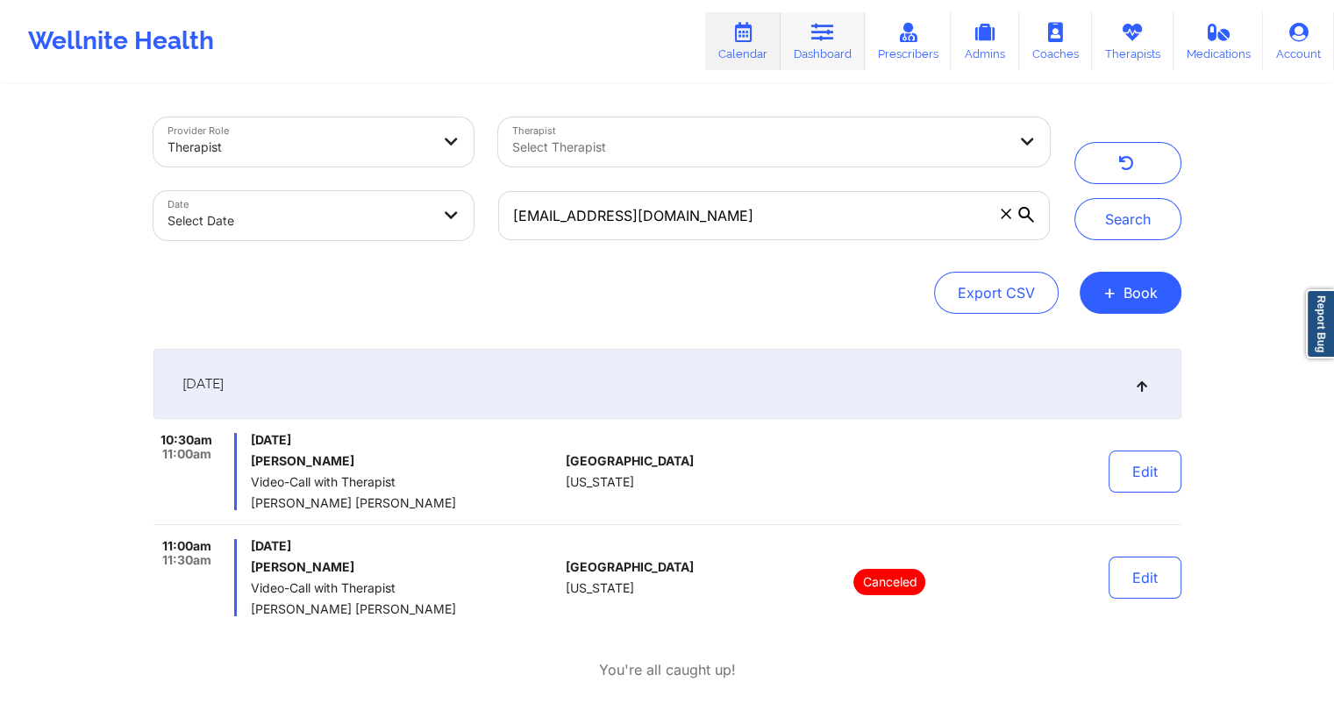
click at [810, 58] on link "Dashboard" at bounding box center [823, 41] width 84 height 58
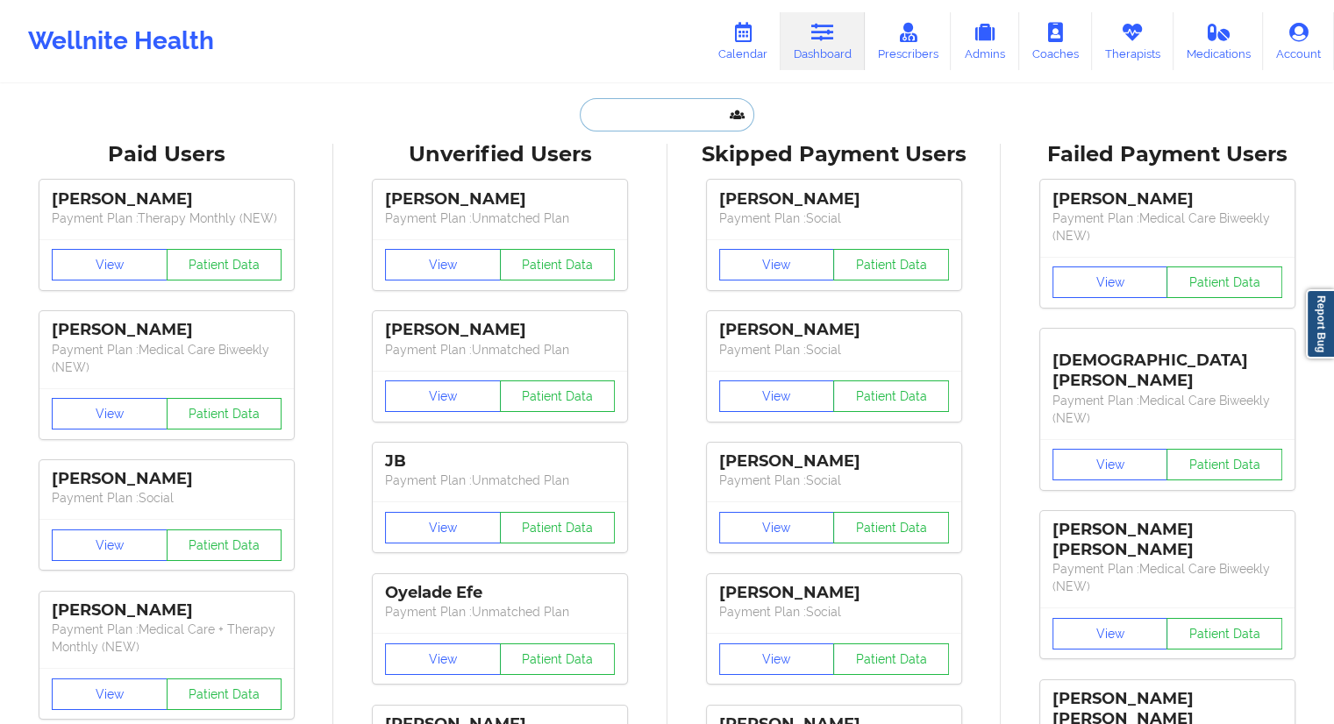
click at [635, 113] on input "text" at bounding box center [667, 114] width 174 height 33
paste input "Victoria Seunarine"
type input "Victoria Seunarine"
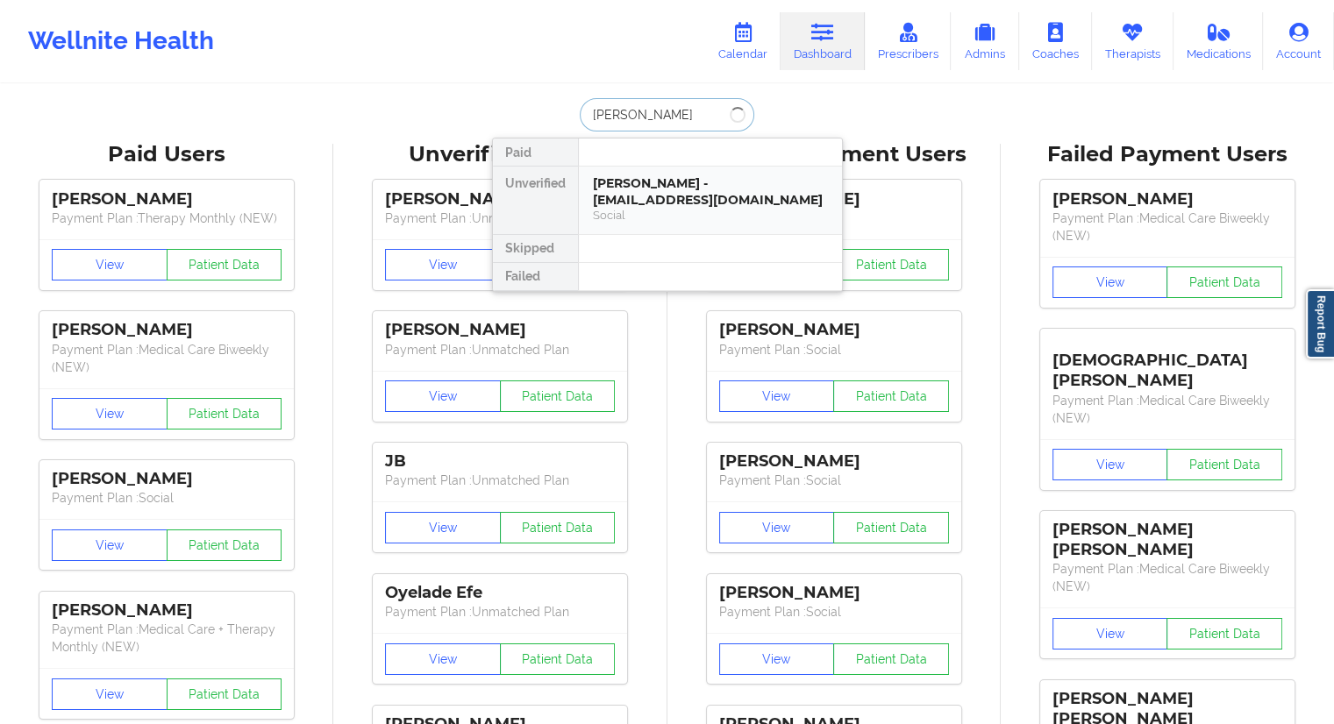
click at [663, 187] on div "Victoria Seunarine - victoriaseunarine@gmail.com" at bounding box center [710, 191] width 235 height 32
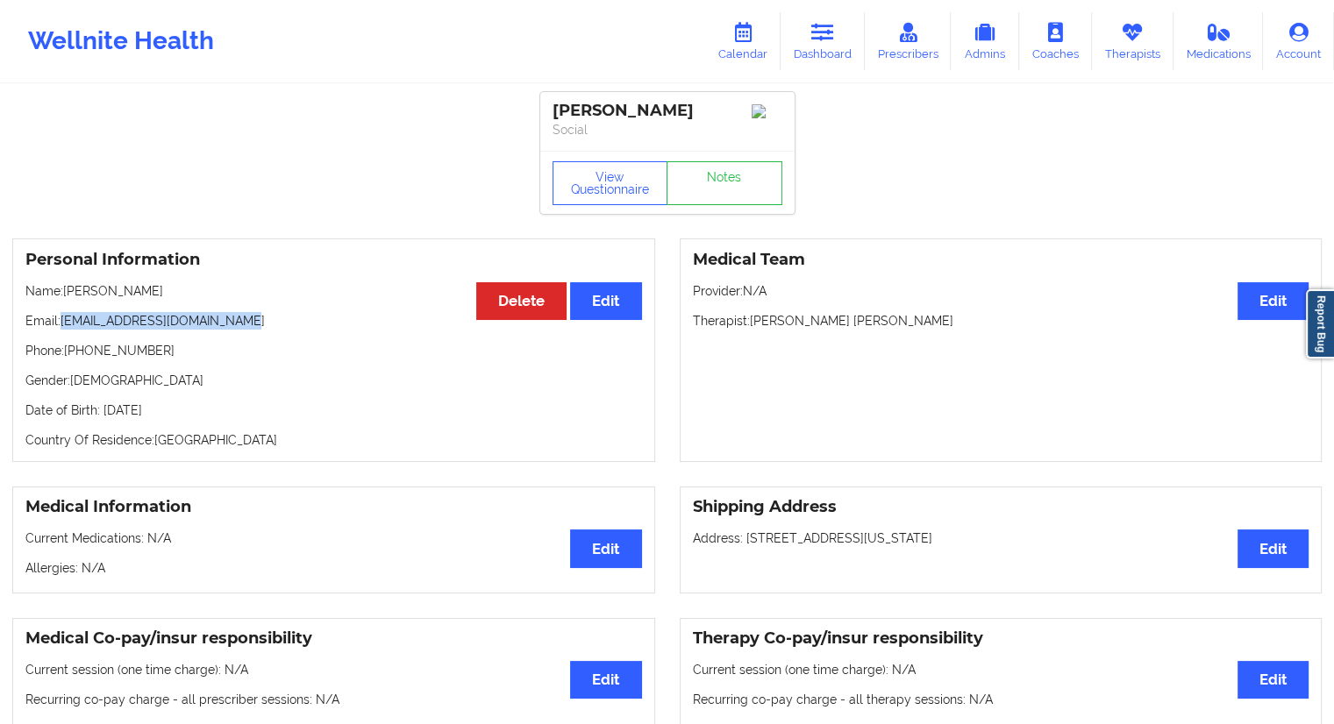
drag, startPoint x: 239, startPoint y: 322, endPoint x: 60, endPoint y: 327, distance: 179.0
click at [60, 327] on p "Email: victoriaseunarine@gmail.com" at bounding box center [333, 321] width 617 height 18
click at [193, 356] on p "Phone: +16464683386" at bounding box center [333, 351] width 617 height 18
drag, startPoint x: 133, startPoint y: 299, endPoint x: 68, endPoint y: 304, distance: 65.1
click at [68, 300] on p "Name: Victoria Seunarine" at bounding box center [333, 291] width 617 height 18
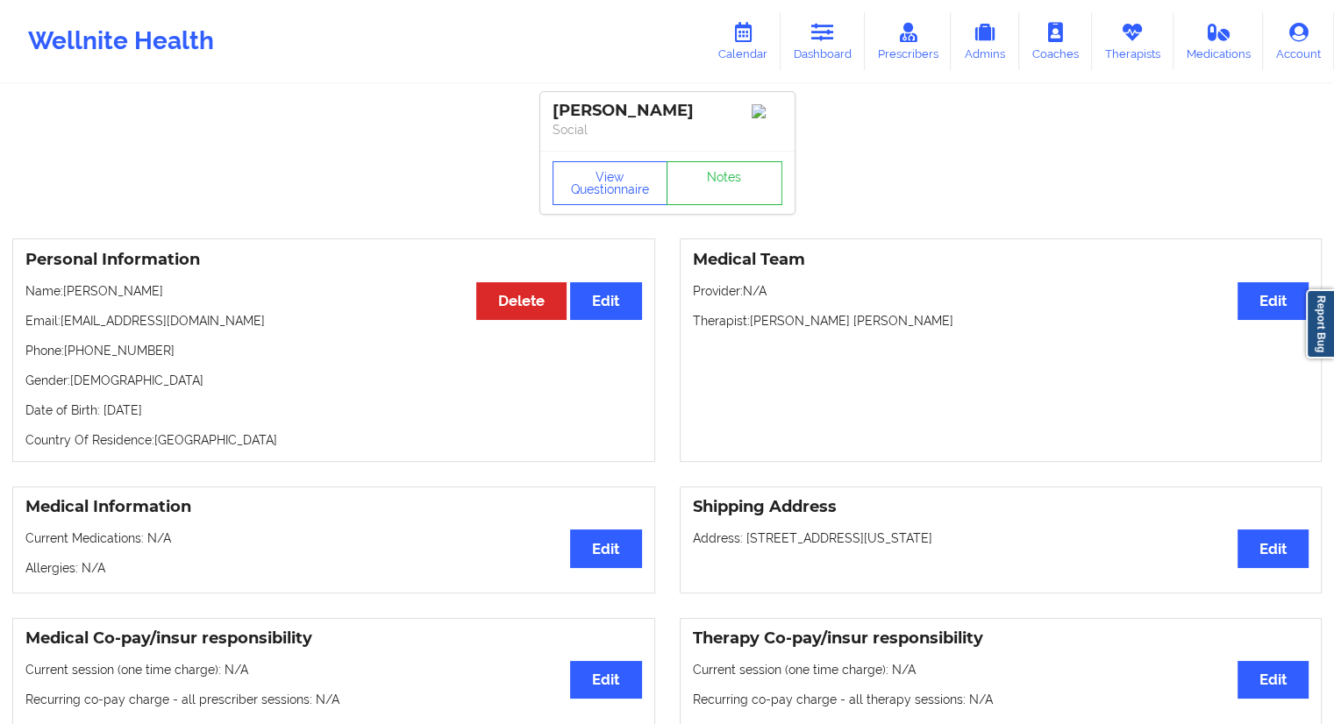
copy p "Victoria Seunarine"
click at [770, 45] on link "Calendar" at bounding box center [742, 41] width 75 height 58
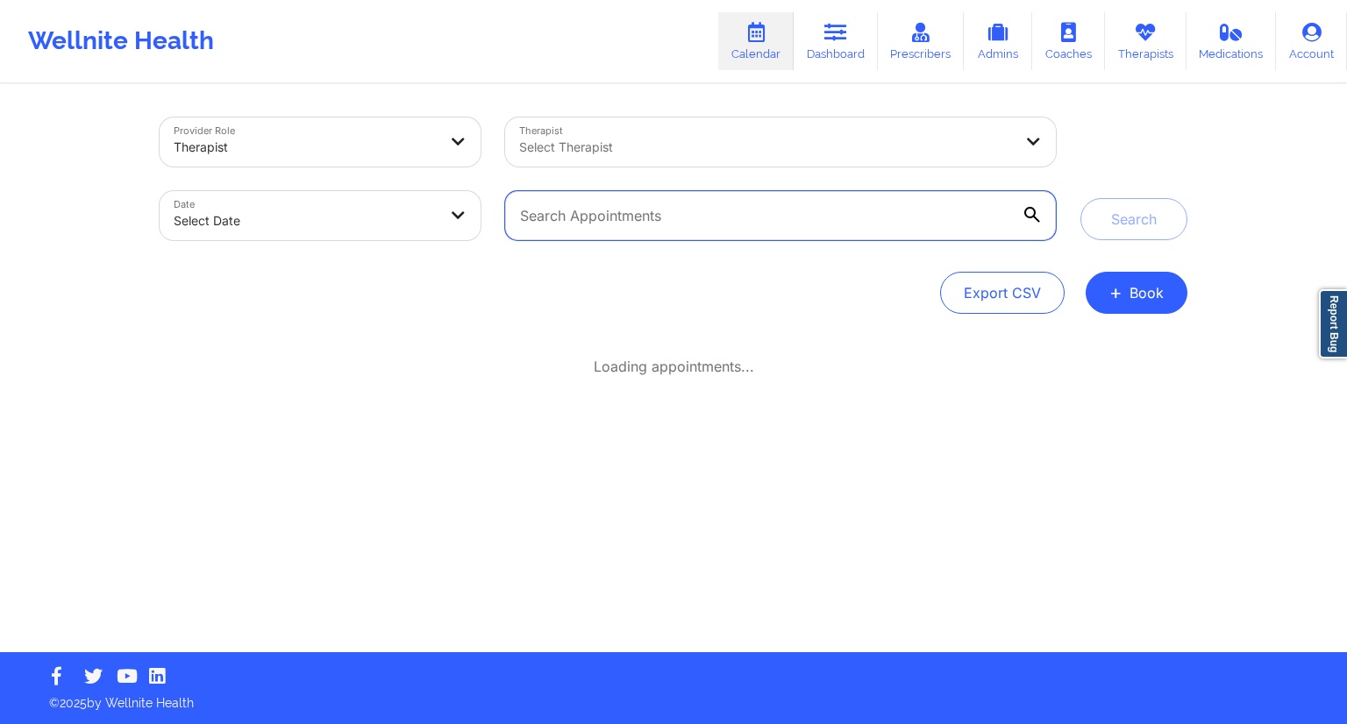
click at [692, 213] on input "text" at bounding box center [780, 215] width 551 height 49
paste input "Victoria Seunarine"
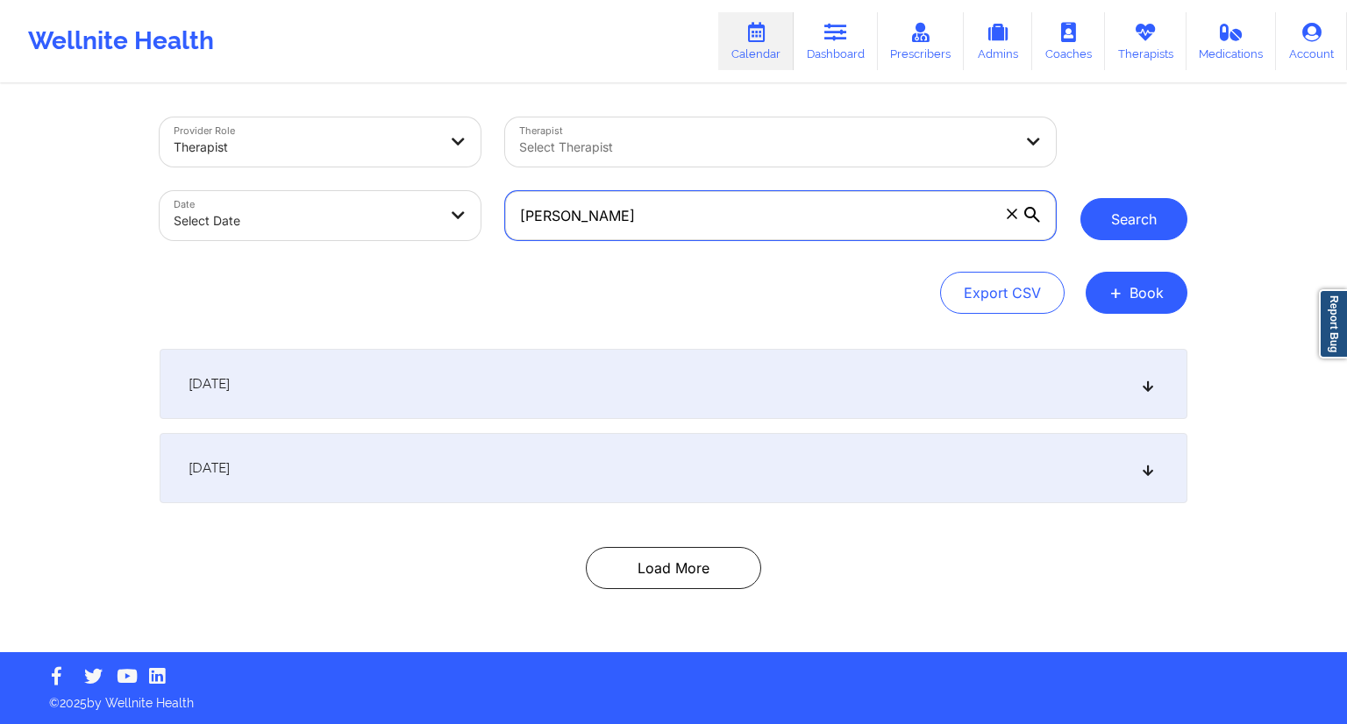
type input "Victoria Seunarine"
click at [1138, 214] on button "Search" at bounding box center [1134, 219] width 107 height 42
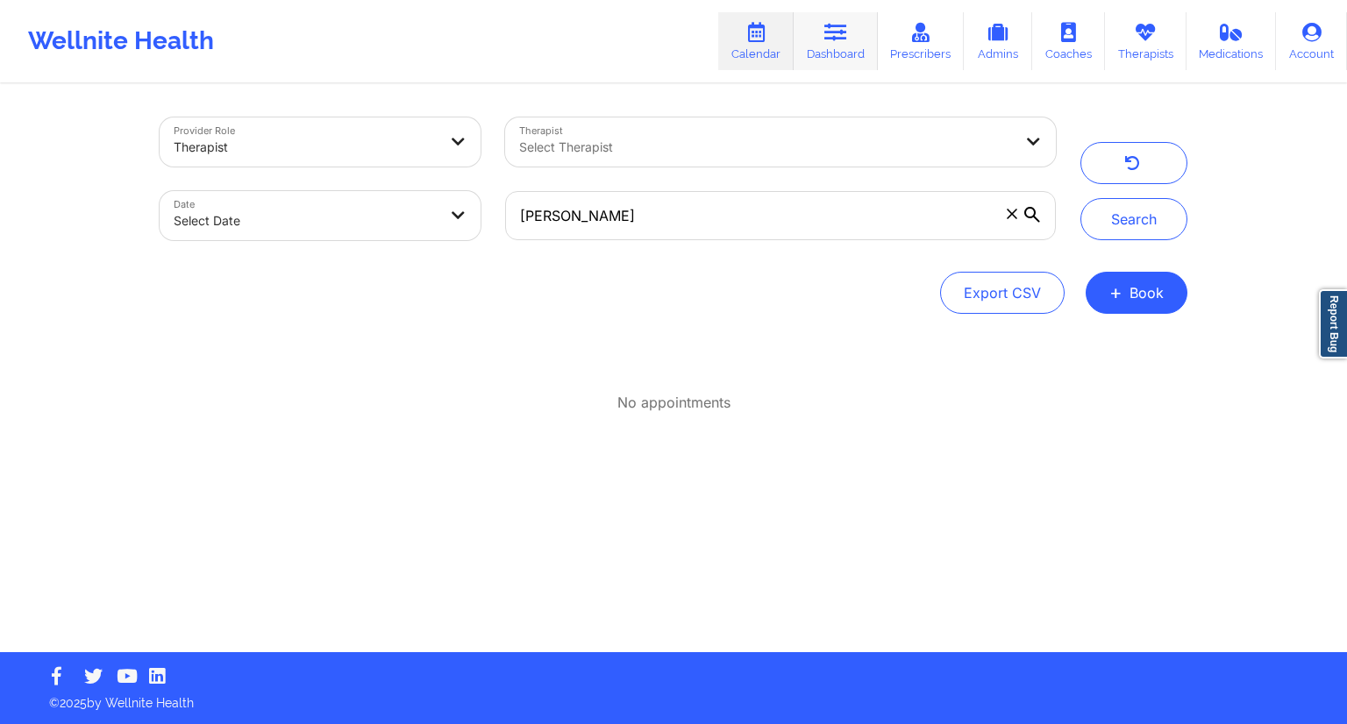
click at [846, 46] on link "Dashboard" at bounding box center [836, 41] width 84 height 58
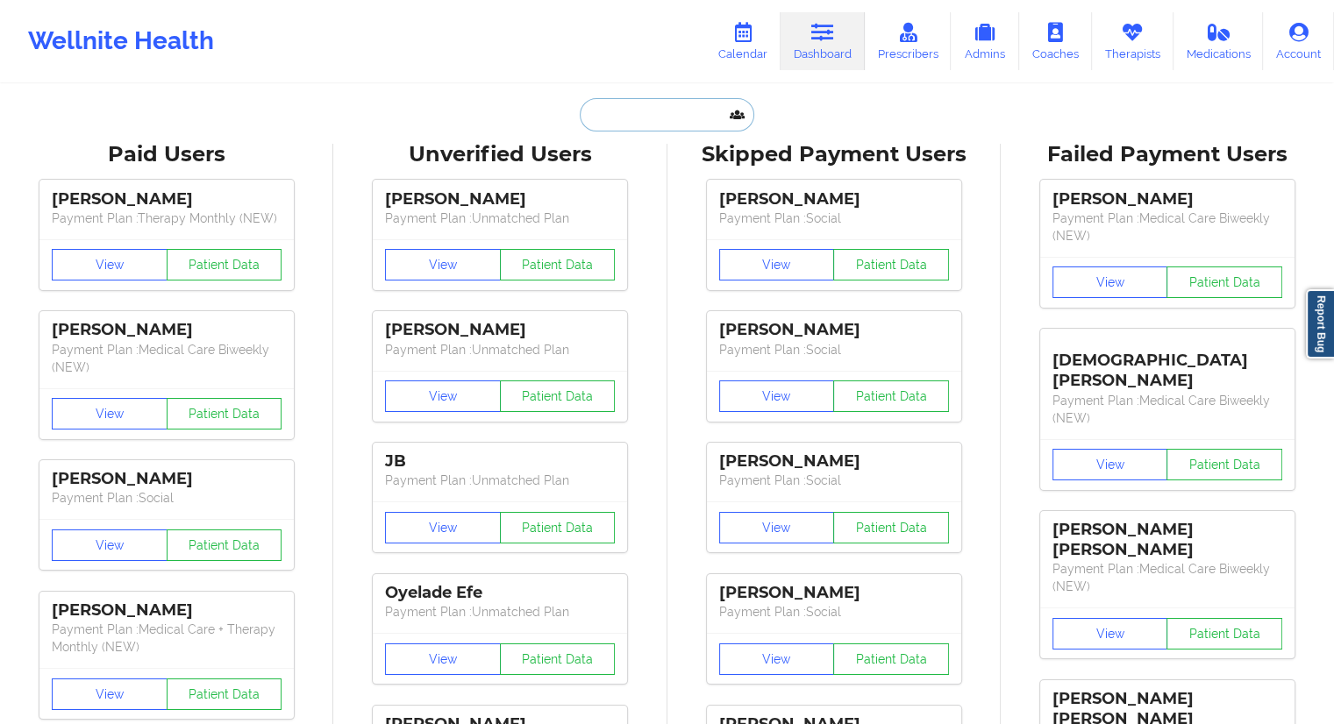
click at [637, 110] on input "text" at bounding box center [667, 114] width 174 height 33
paste input "Victoria Seunarine"
type input "Victoria Seunarine"
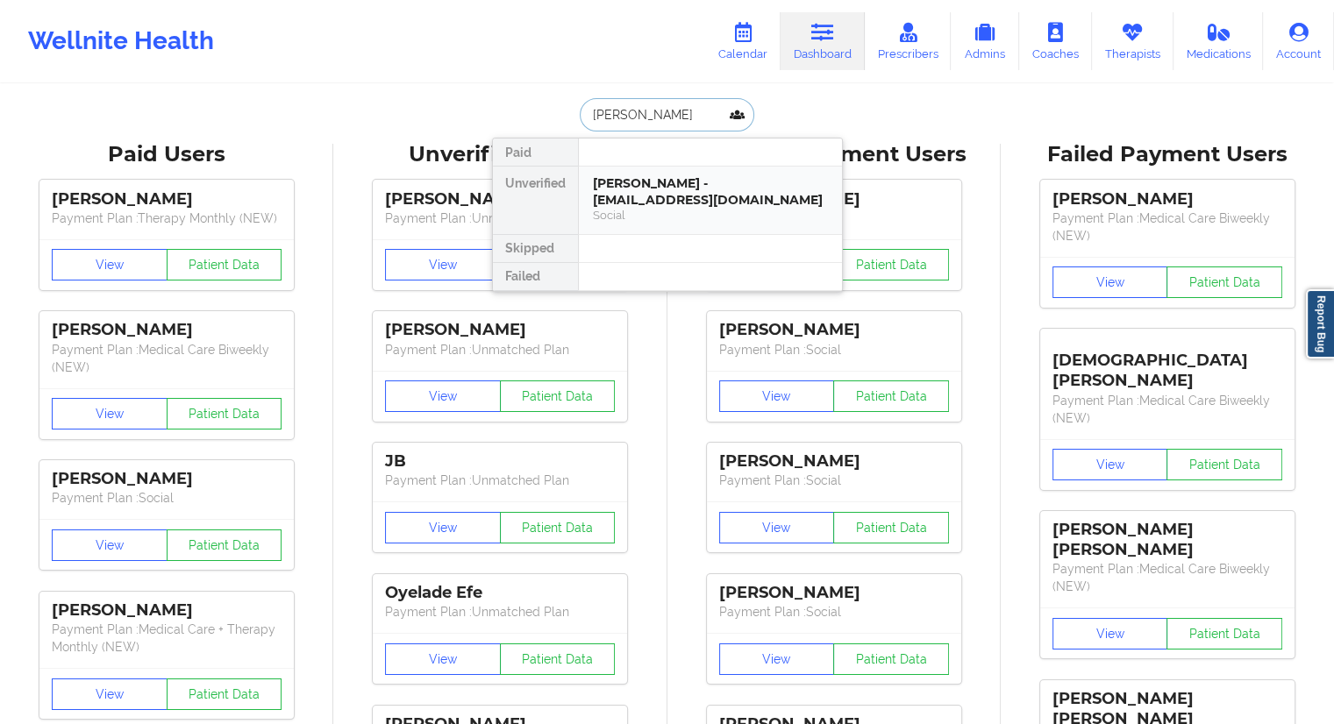
click at [649, 179] on div "Victoria Seunarine - victoriaseunarine@gmail.com" at bounding box center [710, 191] width 235 height 32
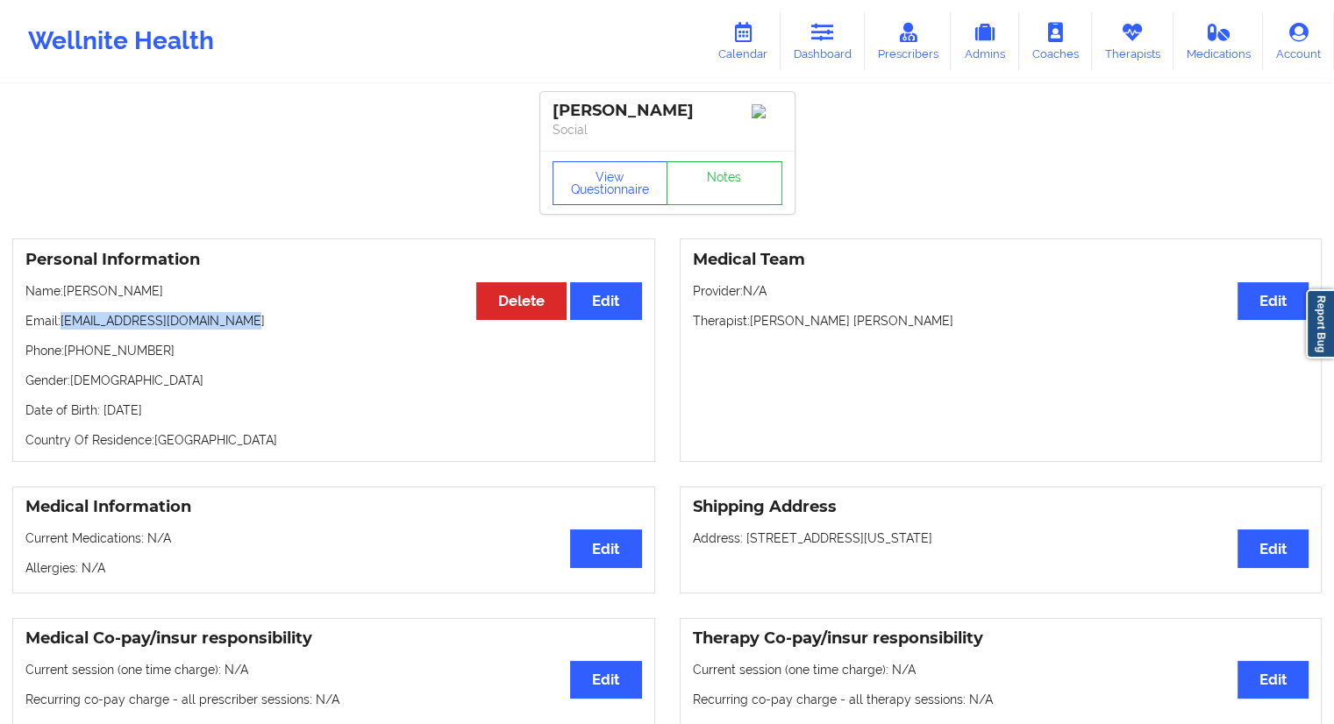
drag, startPoint x: 238, startPoint y: 324, endPoint x: 60, endPoint y: 328, distance: 178.1
click at [60, 328] on p "Email: victoriaseunarine@gmail.com" at bounding box center [333, 321] width 617 height 18
copy p "victoriaseunarine@gmail.com"
click at [757, 43] on link "Calendar" at bounding box center [742, 41] width 75 height 58
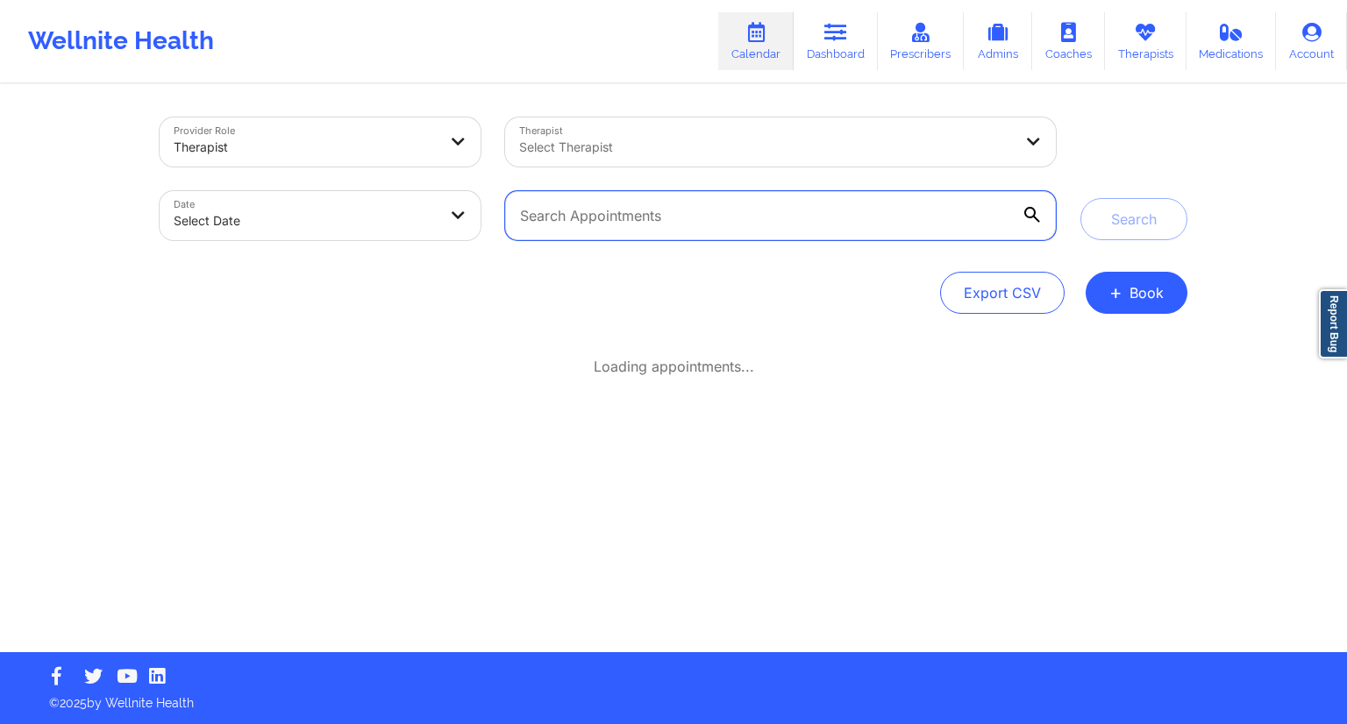
click at [744, 213] on input "text" at bounding box center [780, 215] width 551 height 49
paste input "victoriaseunarine@gmail.com"
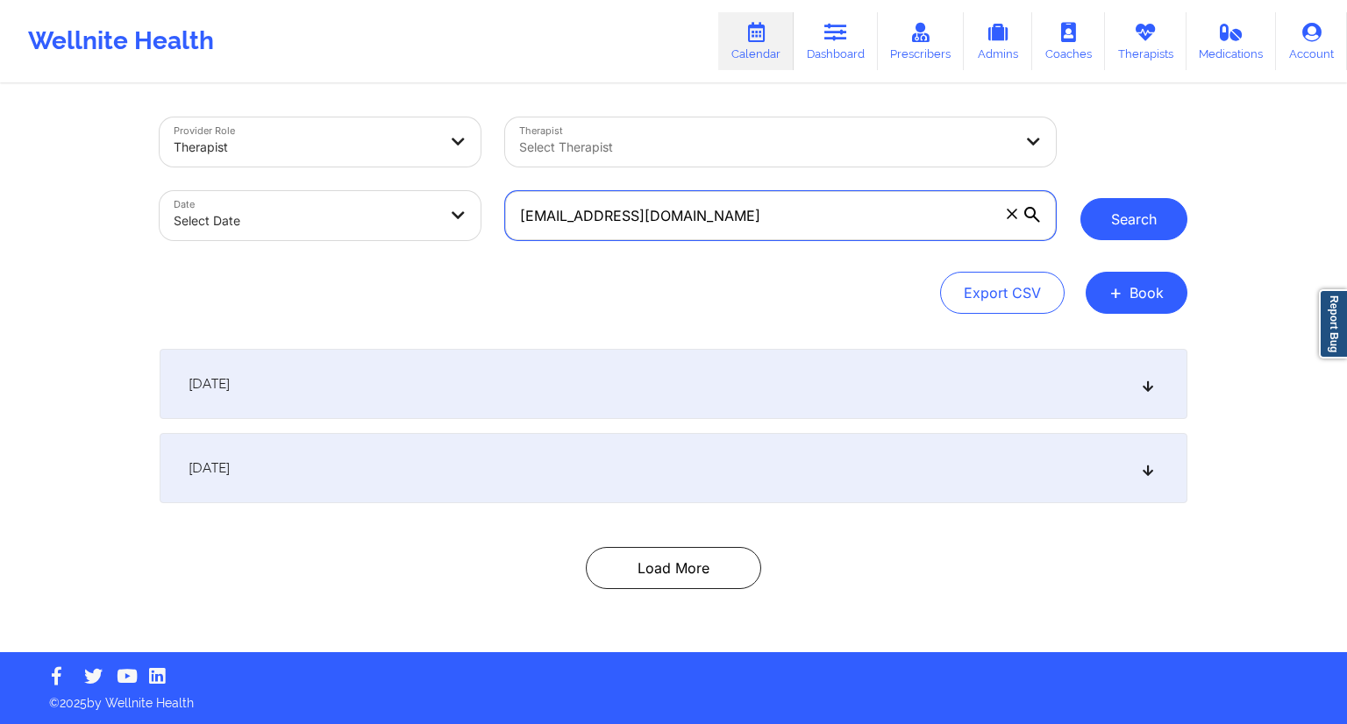
type input "victoriaseunarine@gmail.com"
click at [1117, 229] on button "Search" at bounding box center [1134, 219] width 107 height 42
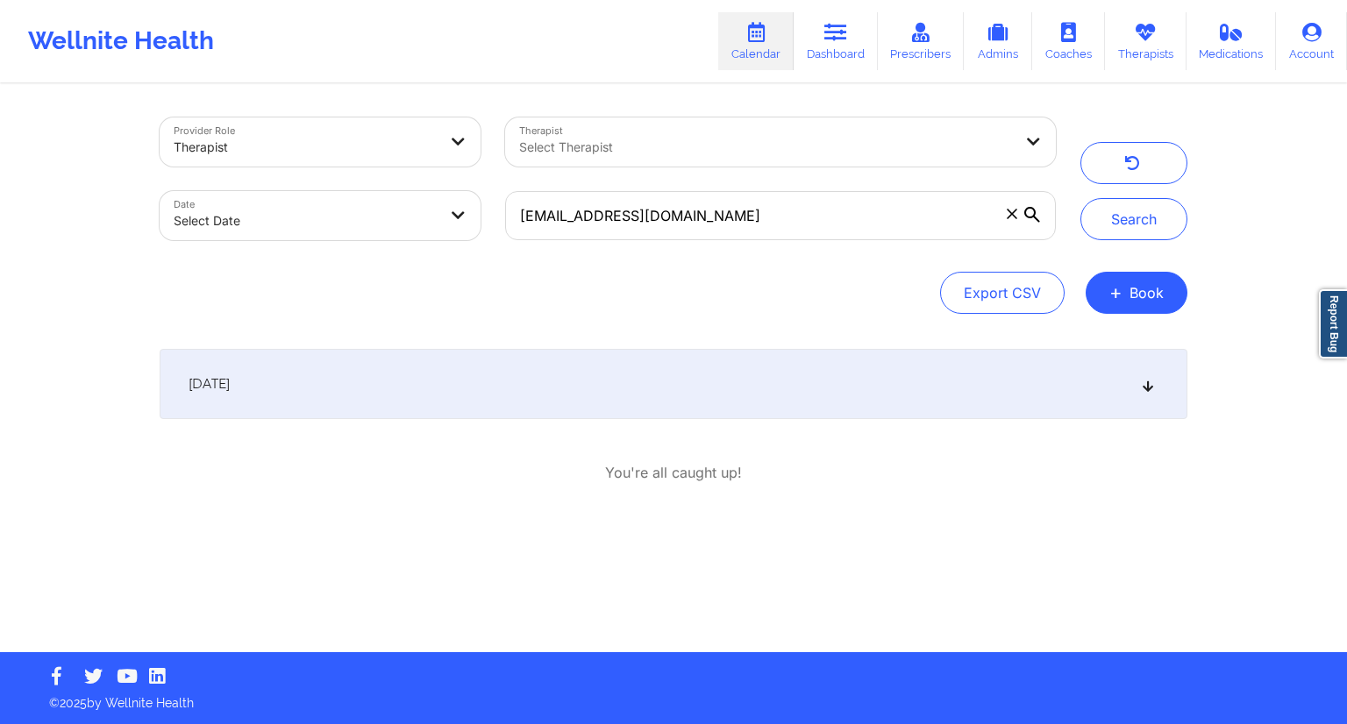
click at [960, 423] on div "September 18, 2025 10:30am 11:00am Thursday, September 18, 2025 Victoria Seunar…" at bounding box center [674, 416] width 1028 height 134
click at [982, 379] on div "September 18, 2025" at bounding box center [674, 384] width 1028 height 70
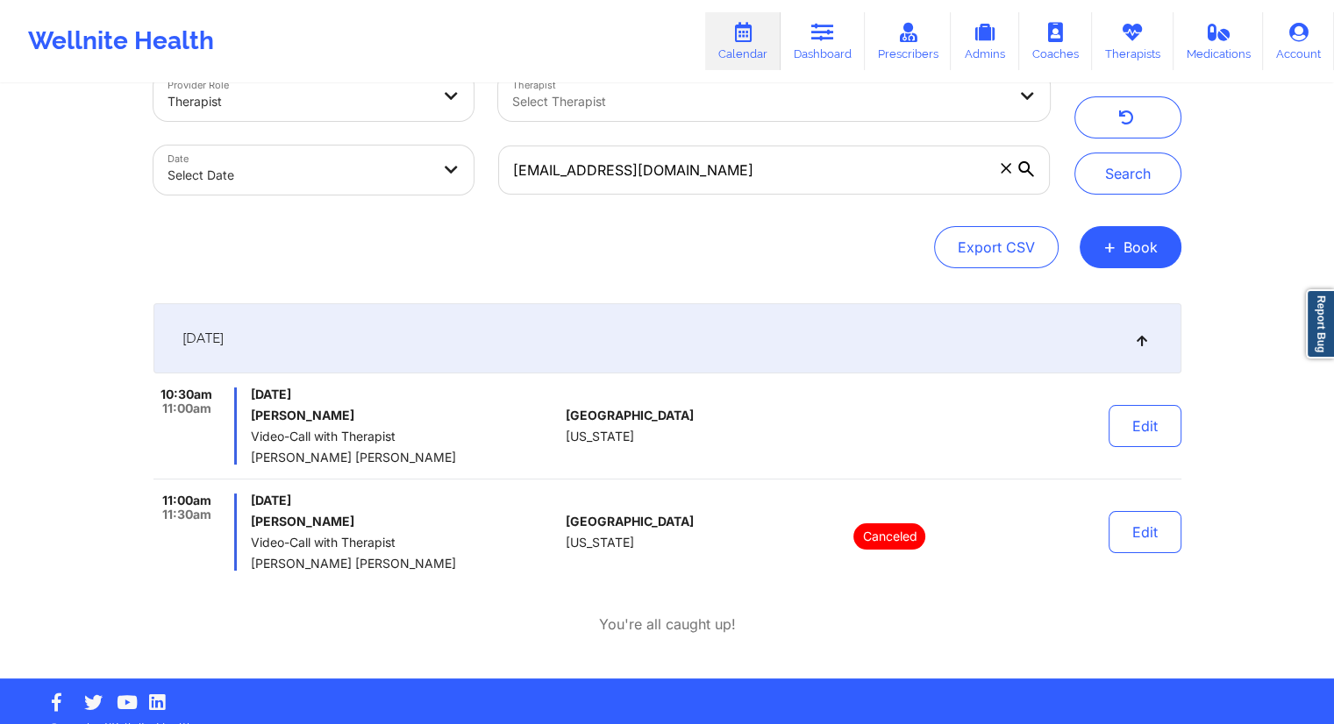
scroll to position [71, 0]
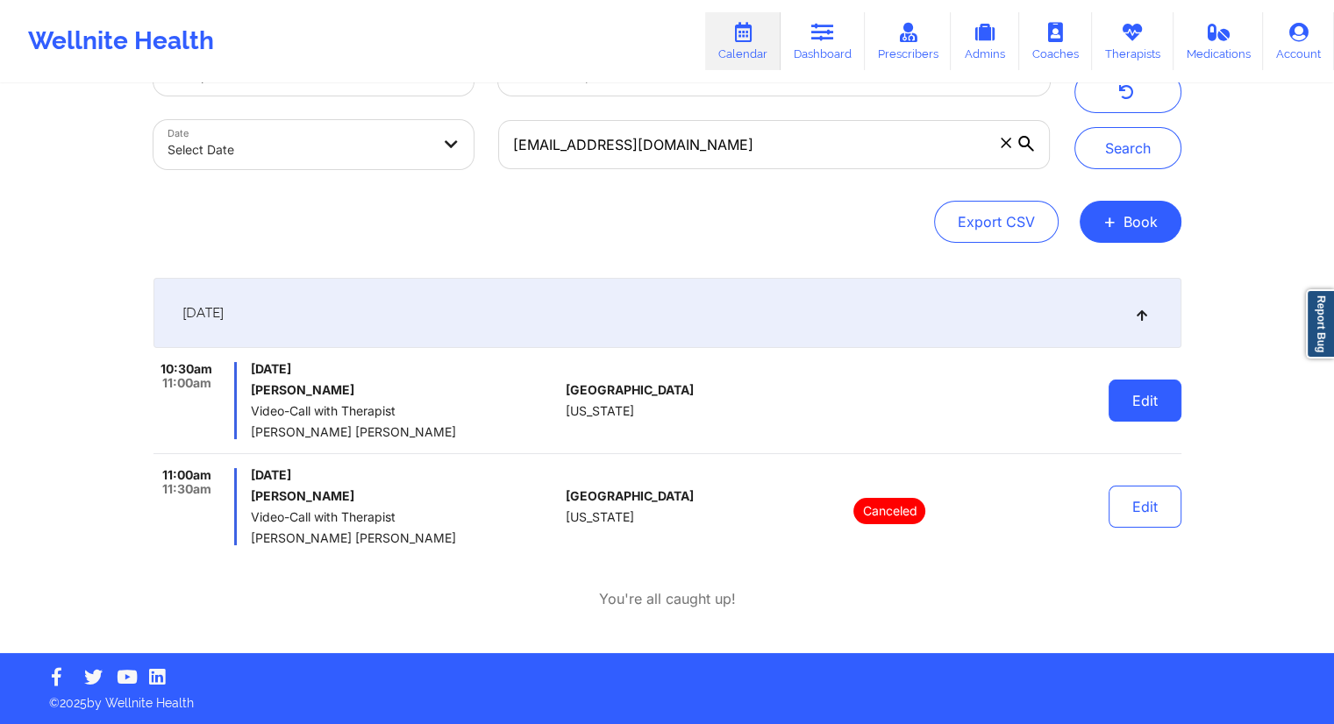
click at [1147, 396] on button "Edit" at bounding box center [1145, 401] width 73 height 42
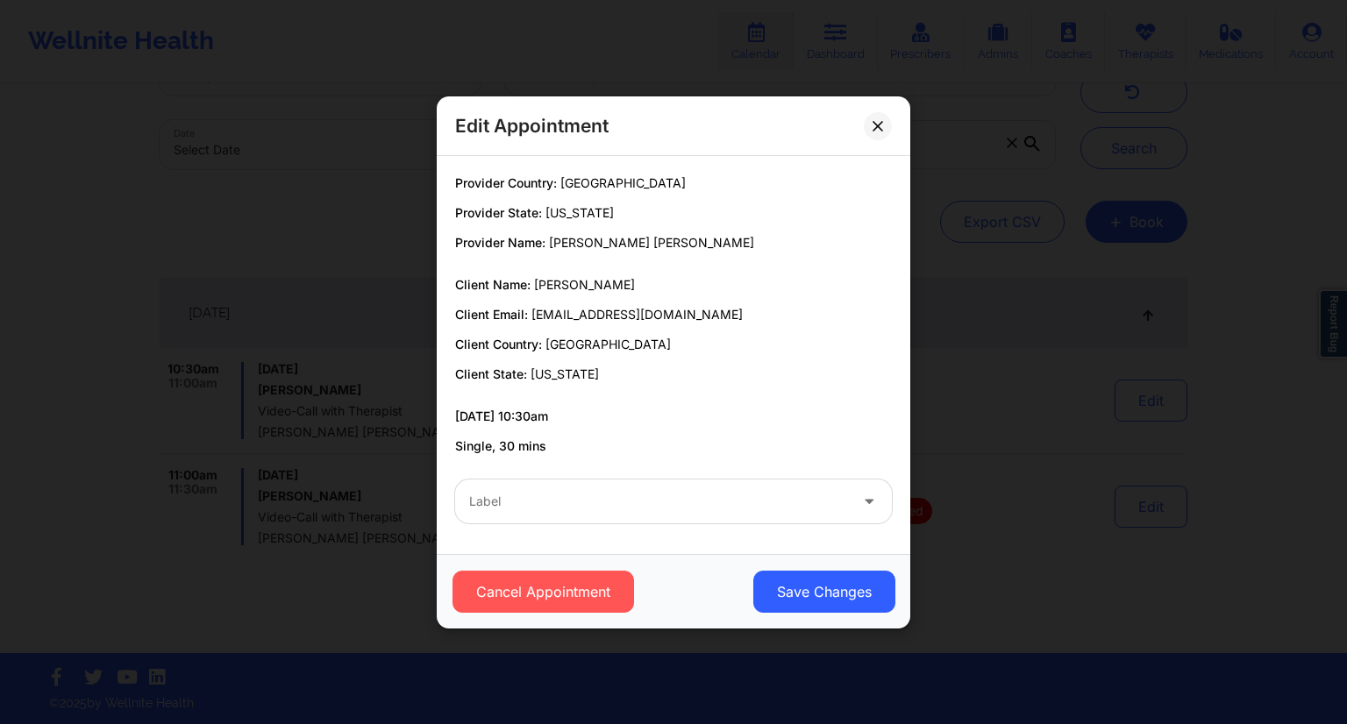
click at [863, 493] on icon at bounding box center [869, 497] width 18 height 15
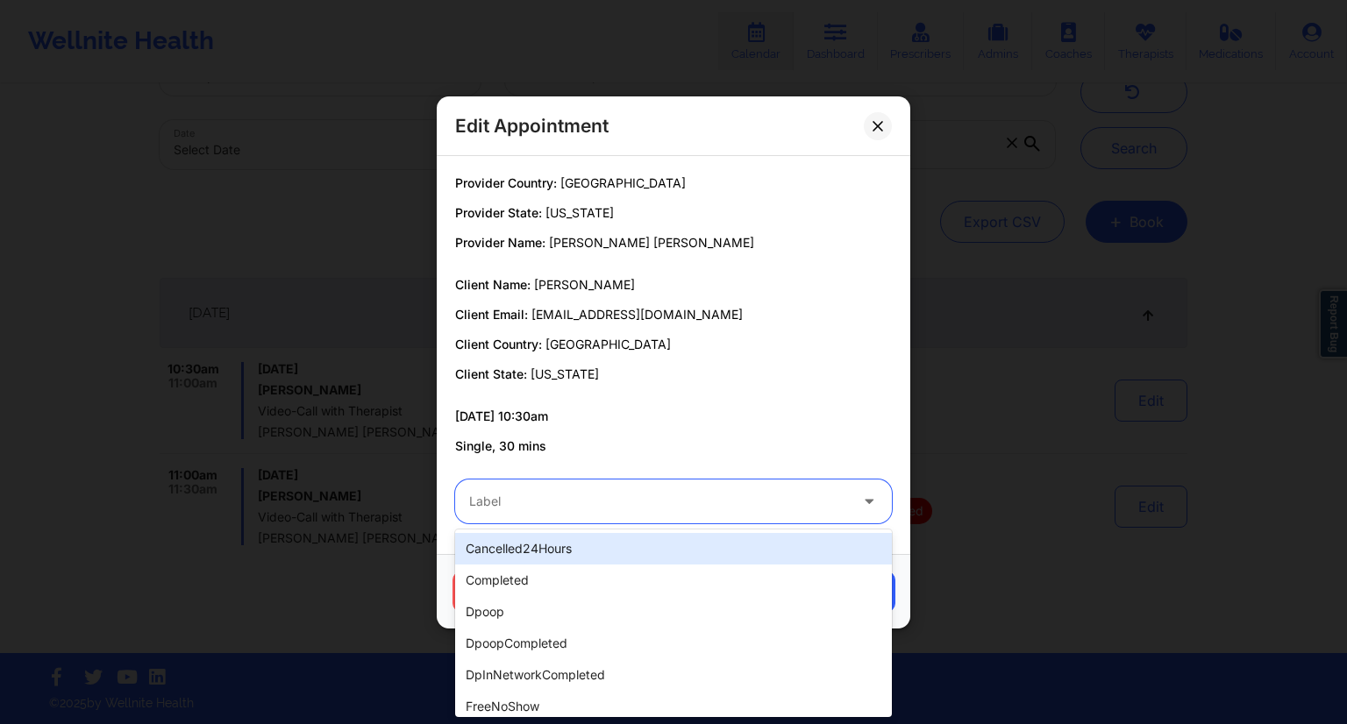
click at [533, 549] on div "cancelled24Hours" at bounding box center [673, 549] width 437 height 32
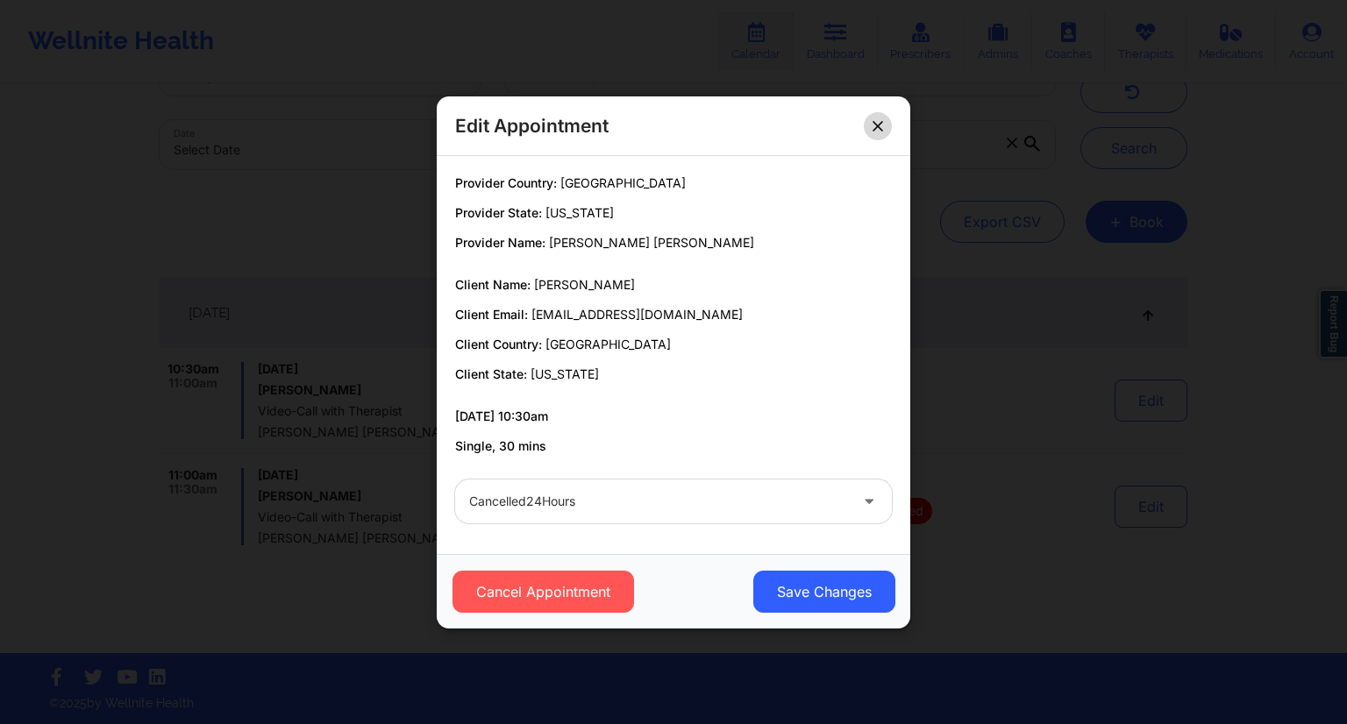
click at [881, 122] on icon at bounding box center [878, 125] width 10 height 10
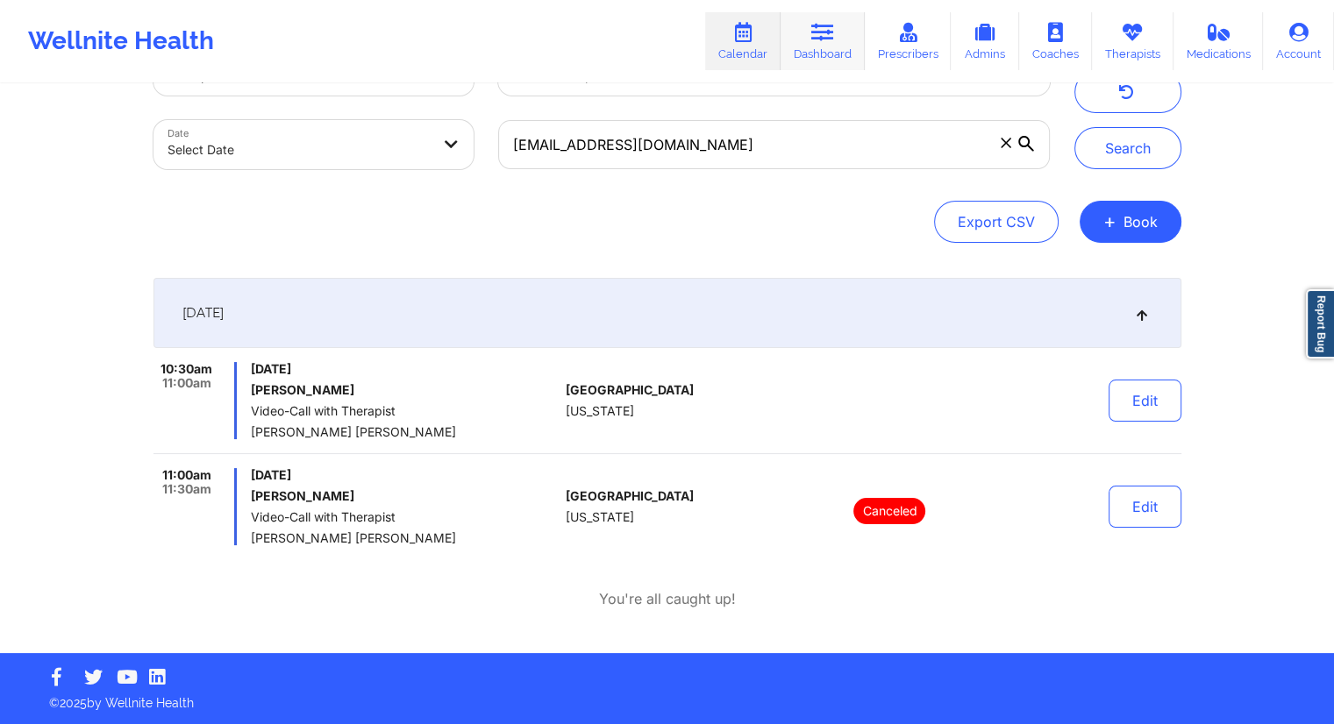
click at [828, 53] on link "Dashboard" at bounding box center [823, 41] width 84 height 58
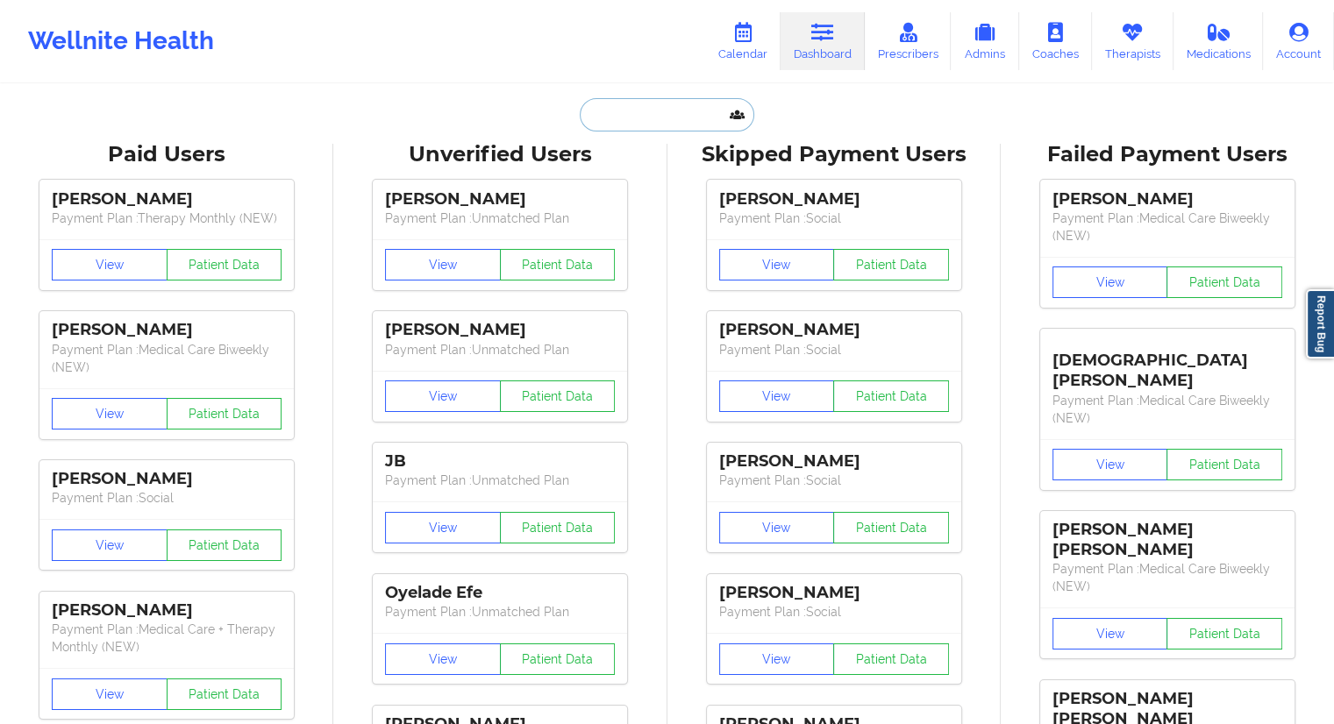
click at [600, 127] on input "text" at bounding box center [667, 114] width 174 height 33
paste input "Amber Duckett"
type input "Amber Duckett"
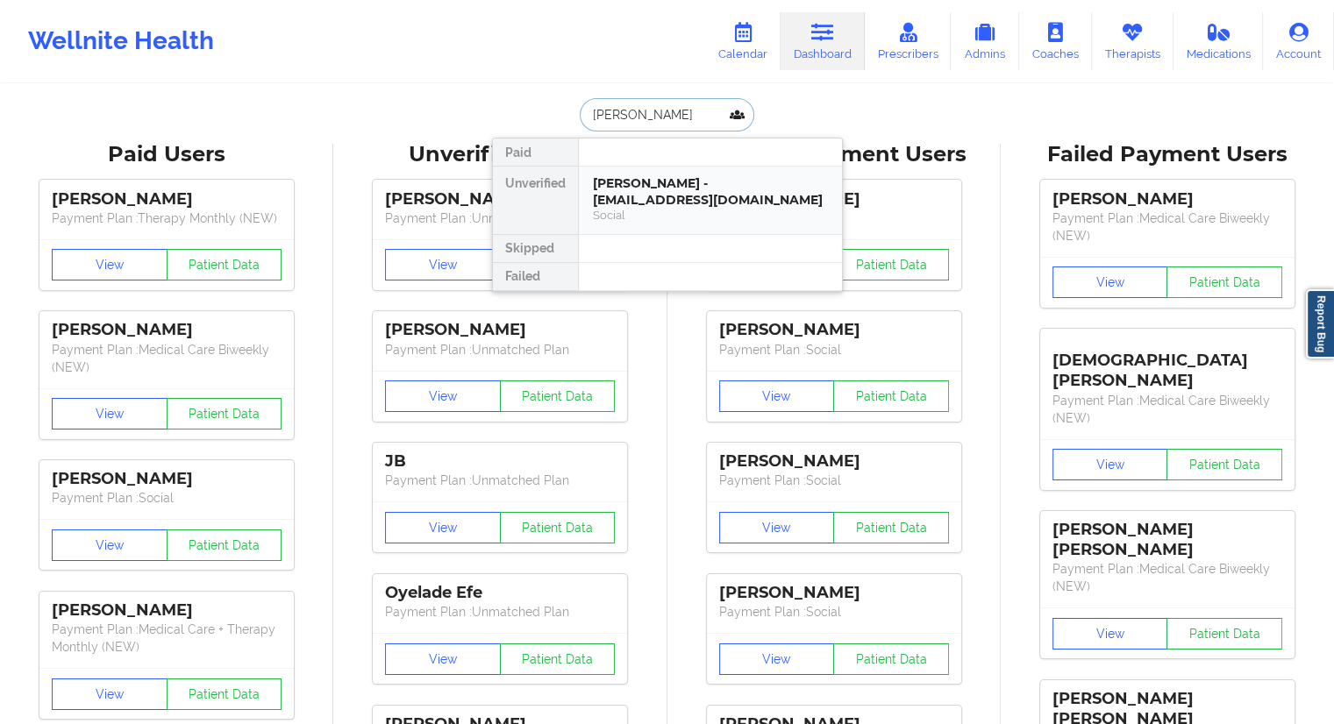
click at [639, 169] on div "Amber Duckett - duckettamb@gmail.com Social" at bounding box center [710, 201] width 263 height 68
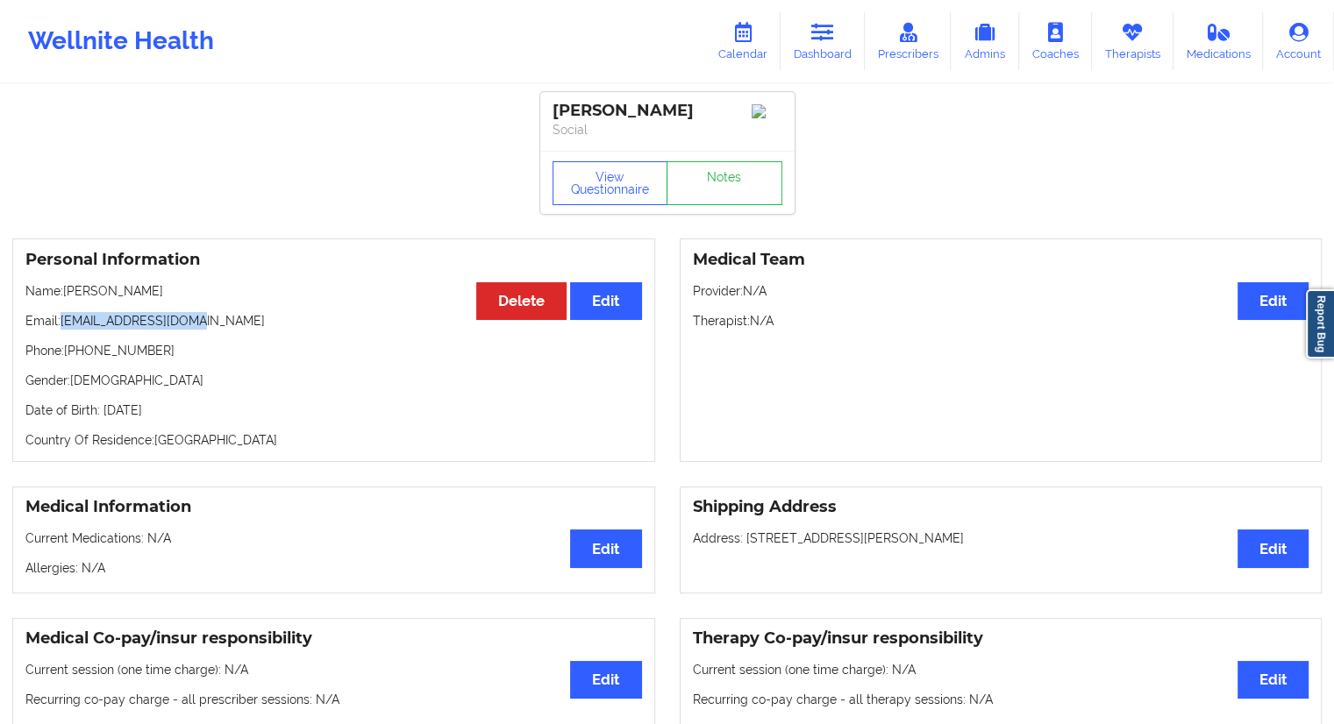
drag, startPoint x: 235, startPoint y: 320, endPoint x: 65, endPoint y: 331, distance: 170.5
click at [65, 330] on p "Email: duckettamb@gmail.com" at bounding box center [333, 321] width 617 height 18
copy p "duckettamb@gmail.com"
click at [749, 46] on link "Calendar" at bounding box center [742, 41] width 75 height 58
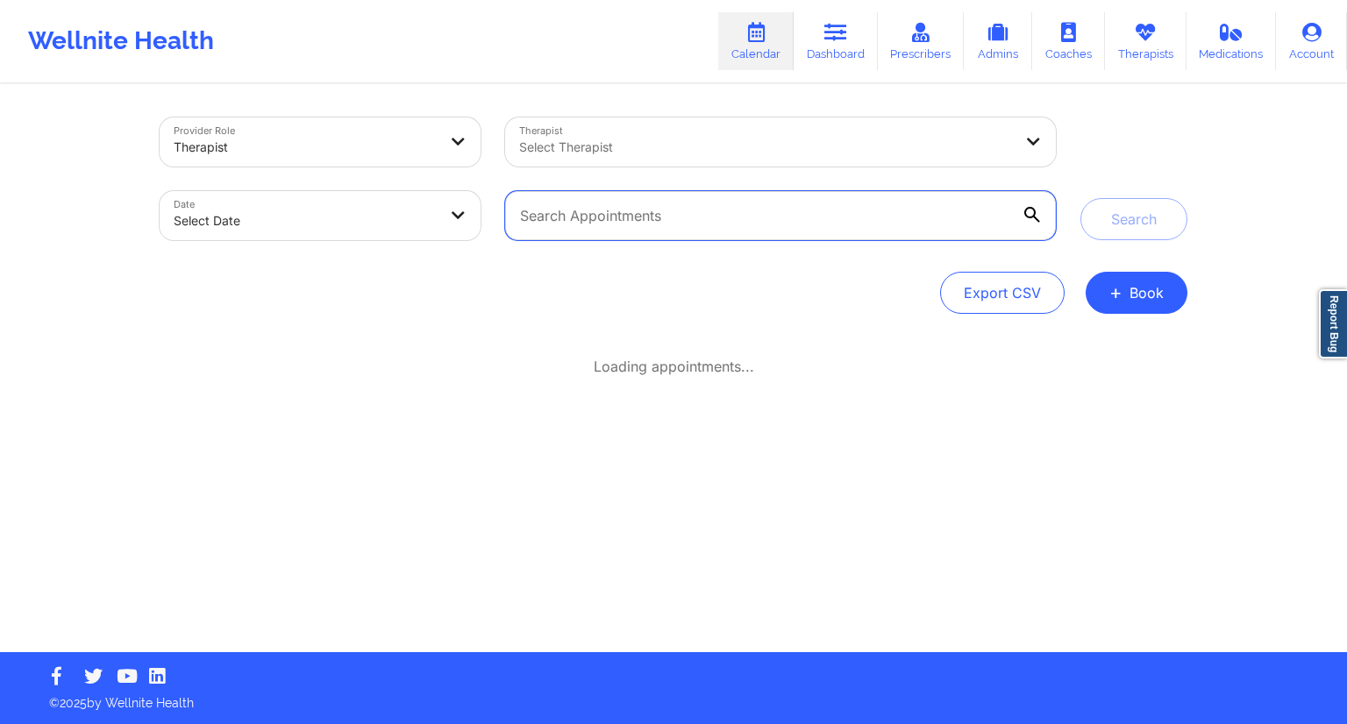
click at [600, 205] on input "text" at bounding box center [780, 215] width 551 height 49
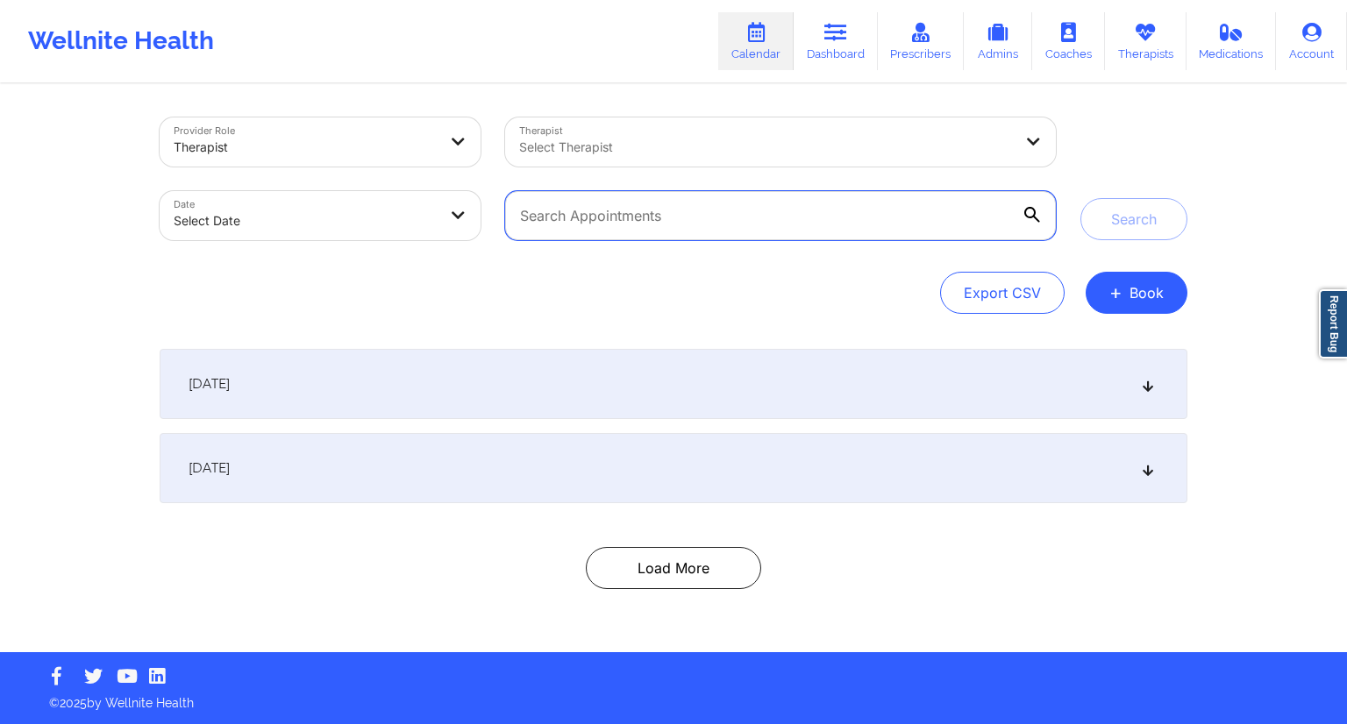
paste input "duckettamb@gmail.com"
type input "duckettamb@gmail.com"
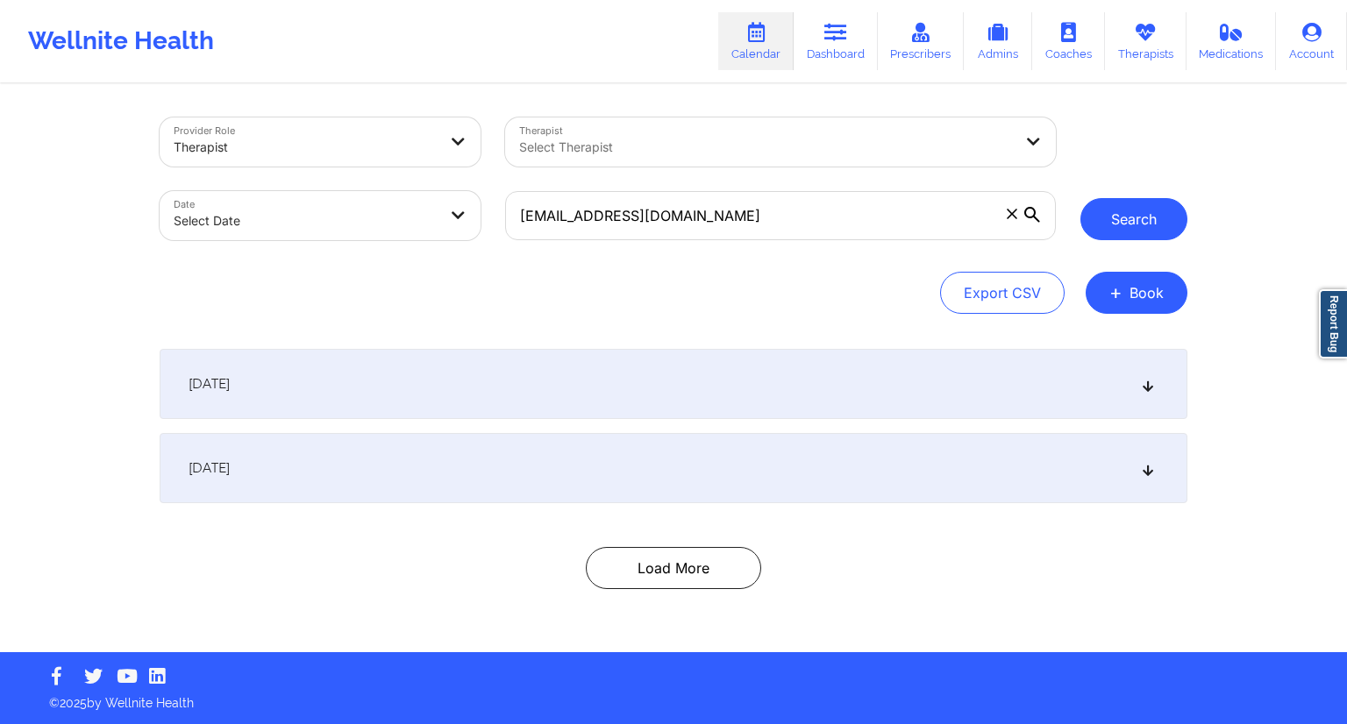
click at [1107, 218] on button "Search" at bounding box center [1134, 219] width 107 height 42
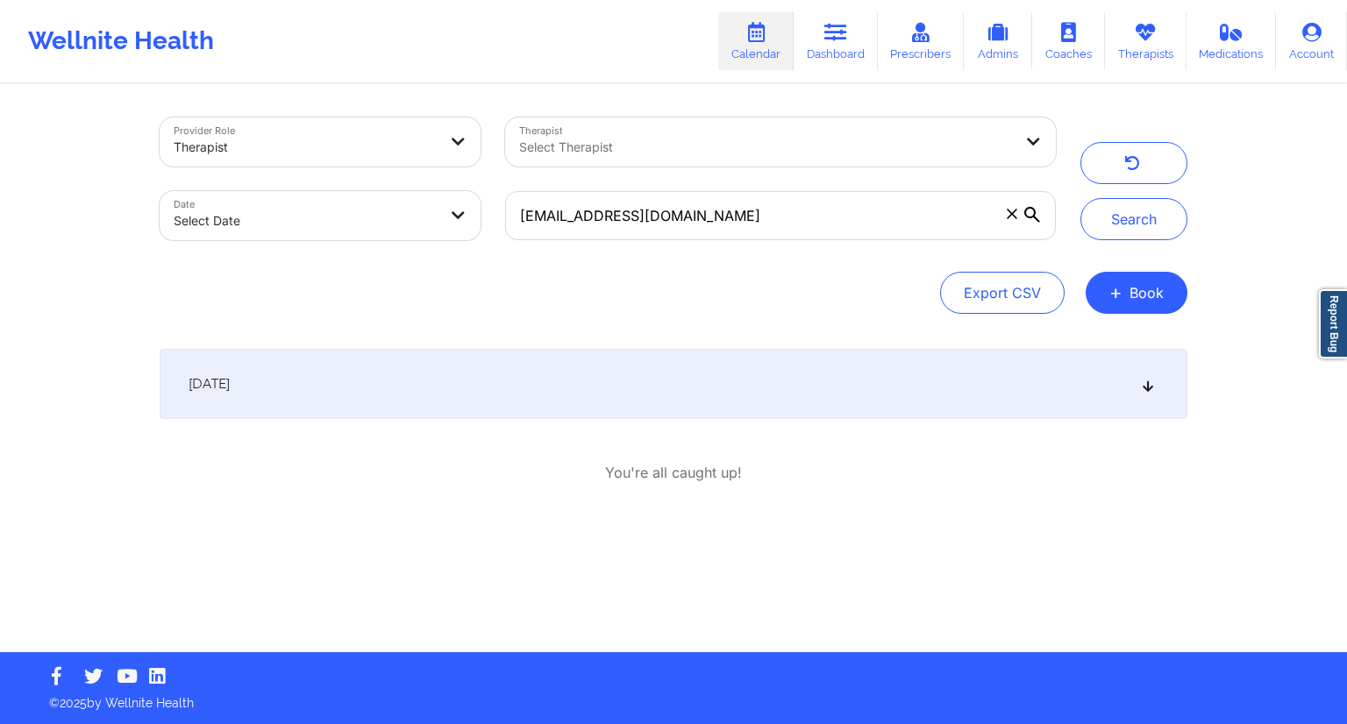
click at [1153, 382] on icon at bounding box center [1148, 384] width 15 height 12
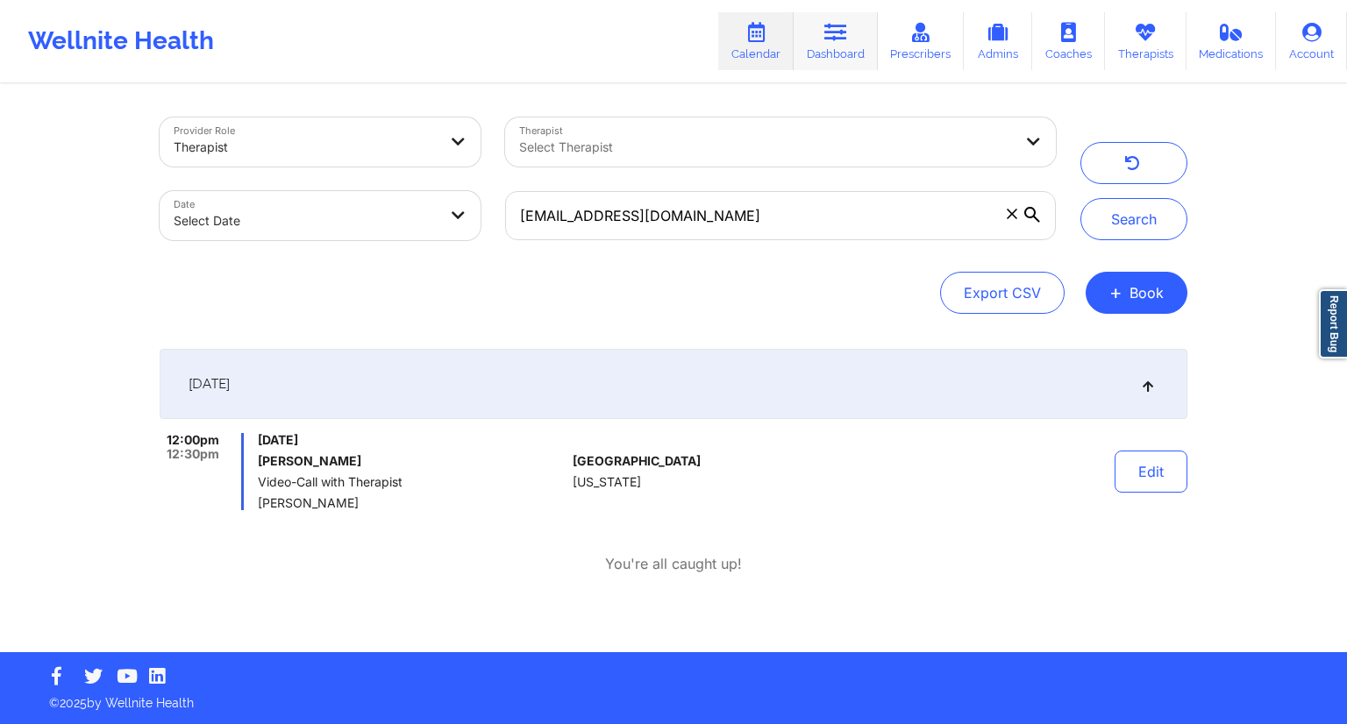
click at [842, 41] on icon at bounding box center [835, 32] width 23 height 19
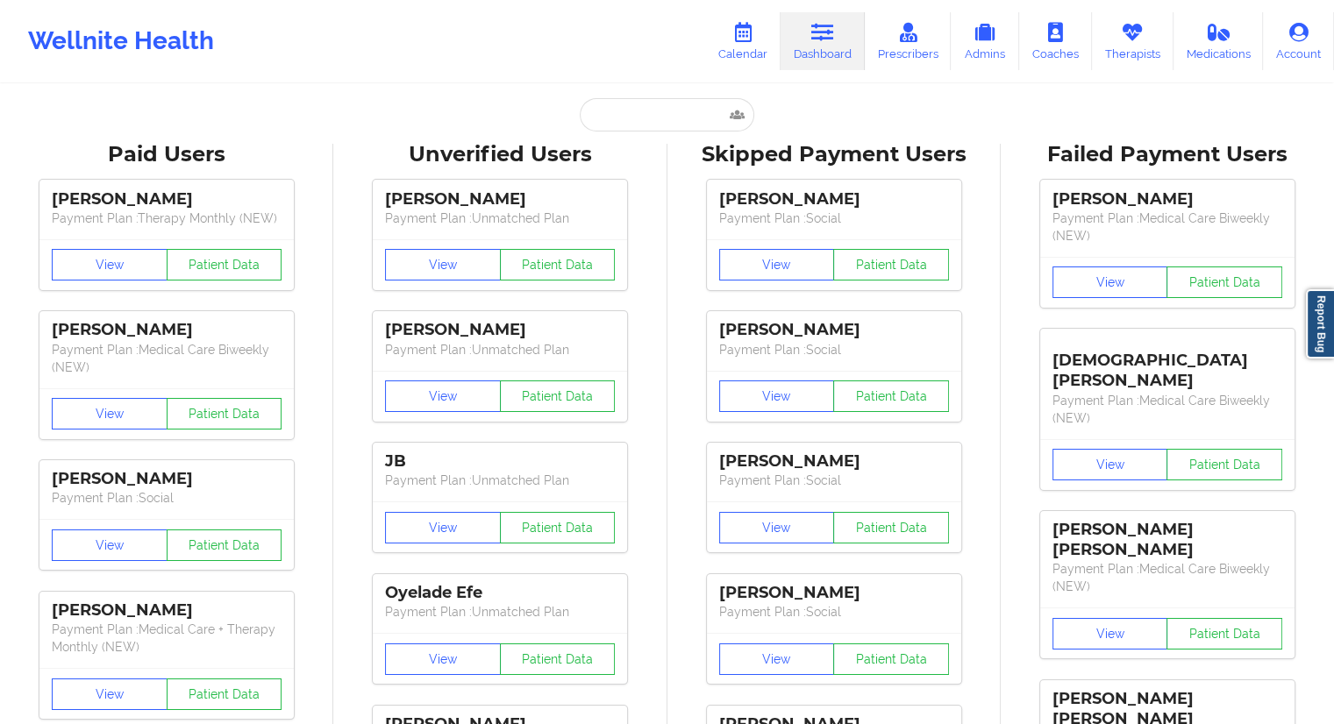
click at [621, 115] on input "text" at bounding box center [667, 114] width 174 height 33
paste input "jabari.mc@sbcglobal.net"
type input "jabari.mc@sbcglobal.net"
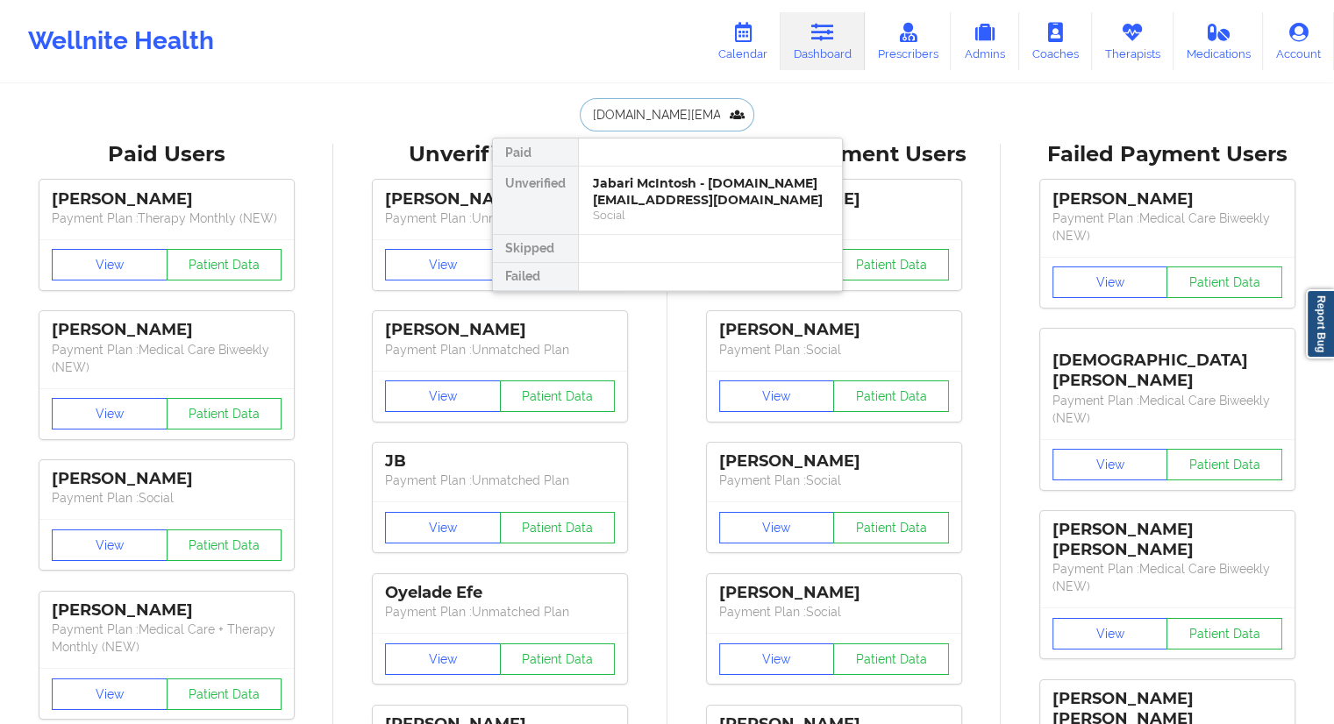
click at [662, 196] on div "Jabari McIntosh - jabari.mc@sbcglobal.net" at bounding box center [710, 191] width 235 height 32
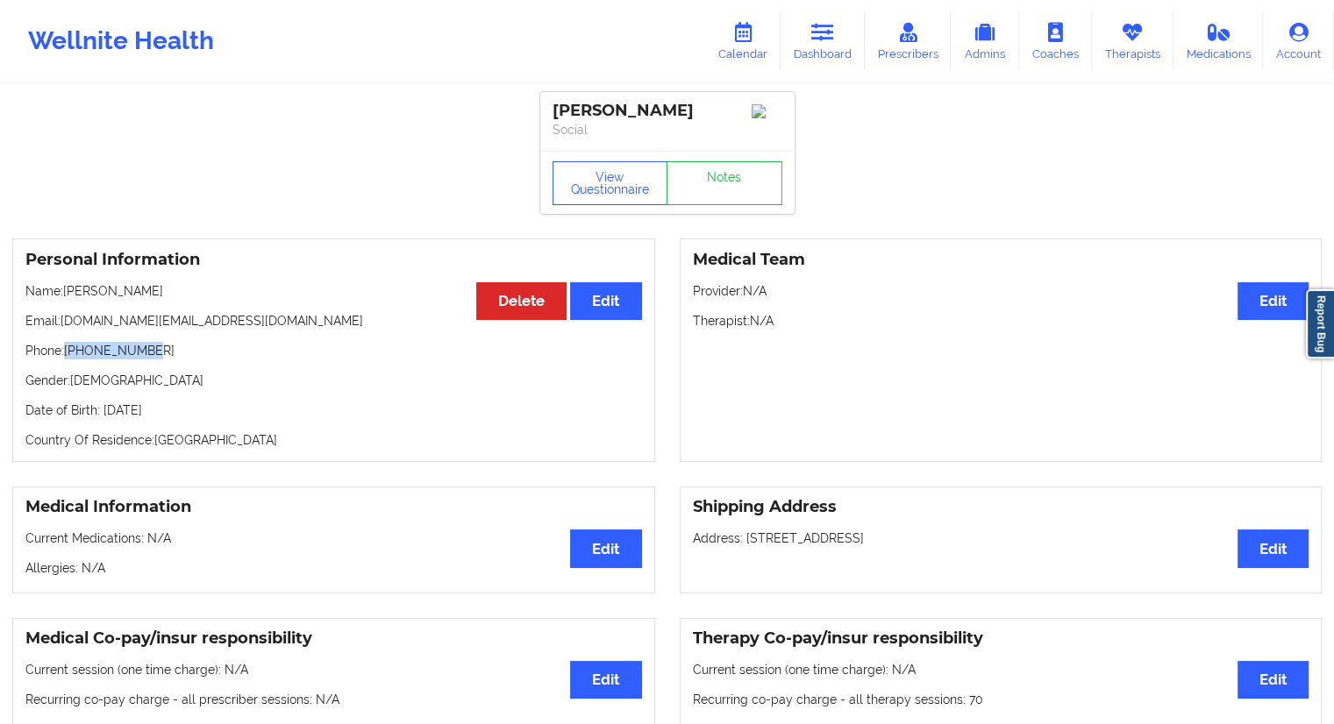
drag, startPoint x: 154, startPoint y: 350, endPoint x: 68, endPoint y: 352, distance: 86.8
click at [68, 352] on p "Phone: +13526820346" at bounding box center [333, 351] width 617 height 18
copy p "+13526820346"
click at [817, 57] on link "Dashboard" at bounding box center [823, 41] width 84 height 58
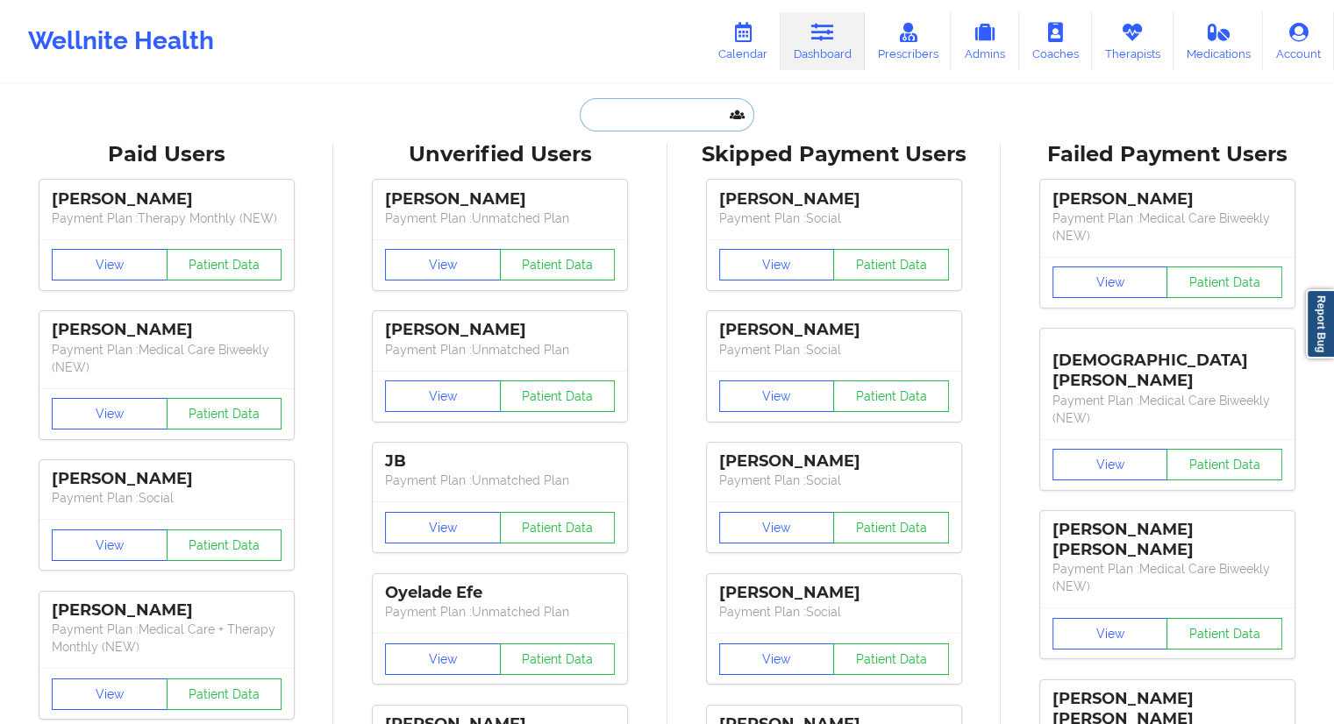
click at [627, 126] on input "text" at bounding box center [667, 114] width 174 height 33
paste input "+15184697100"
type input "+15184697100"
click at [727, 32] on link "Calendar" at bounding box center [742, 41] width 75 height 58
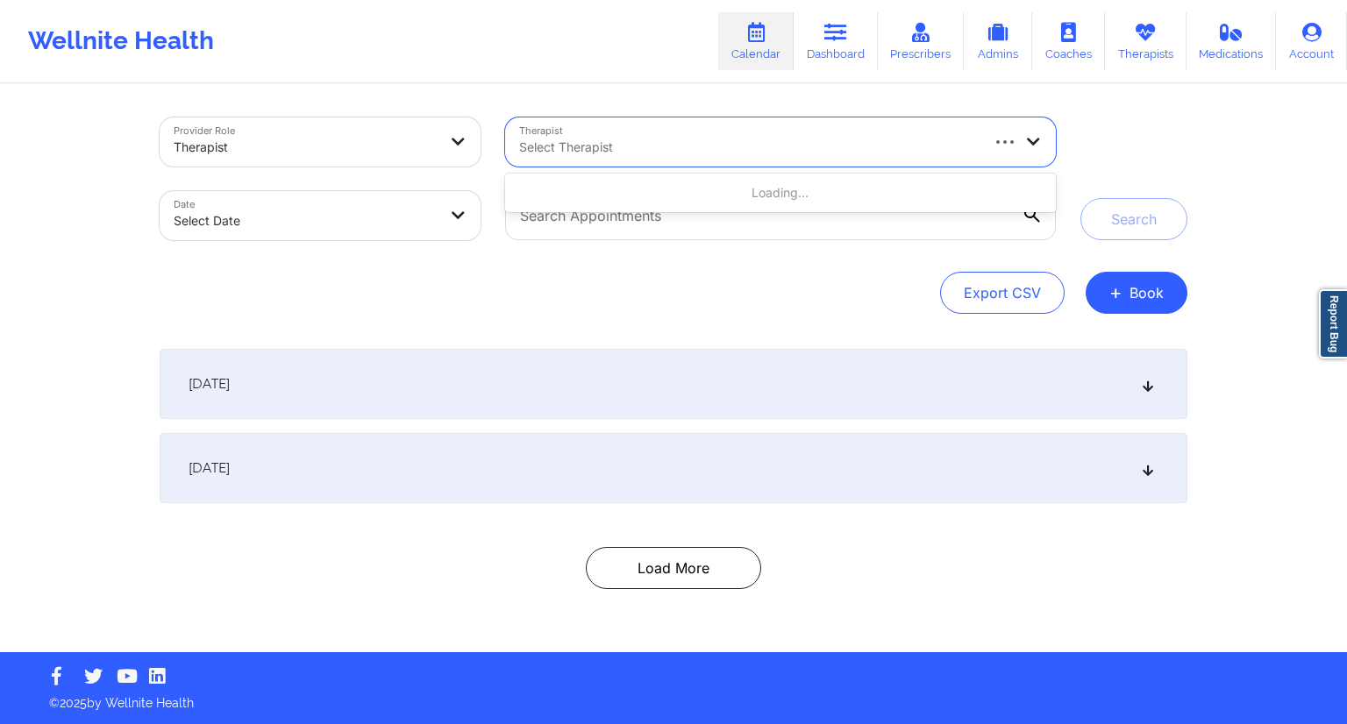
click at [581, 141] on div at bounding box center [748, 147] width 459 height 21
paste input "Chanel Thompson"
type input "Chanel Thompson"
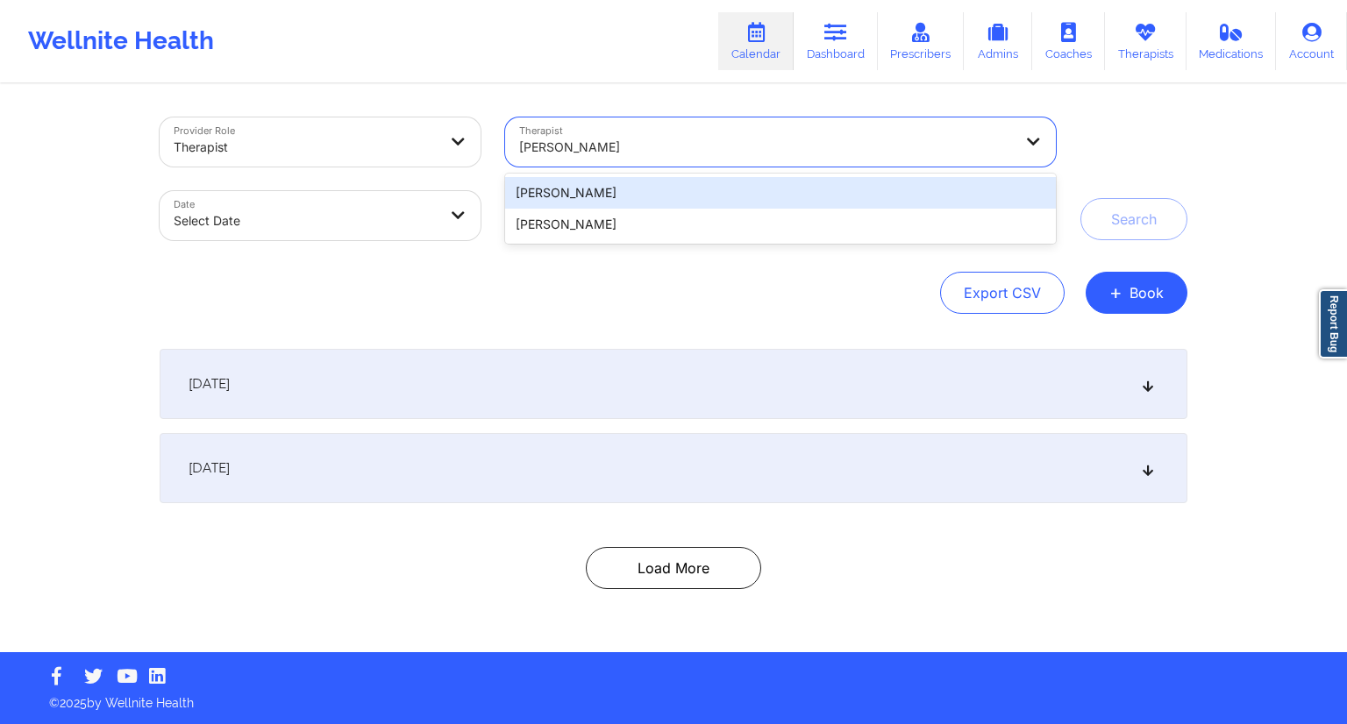
click at [557, 197] on div "Chanel Thompson" at bounding box center [780, 193] width 551 height 32
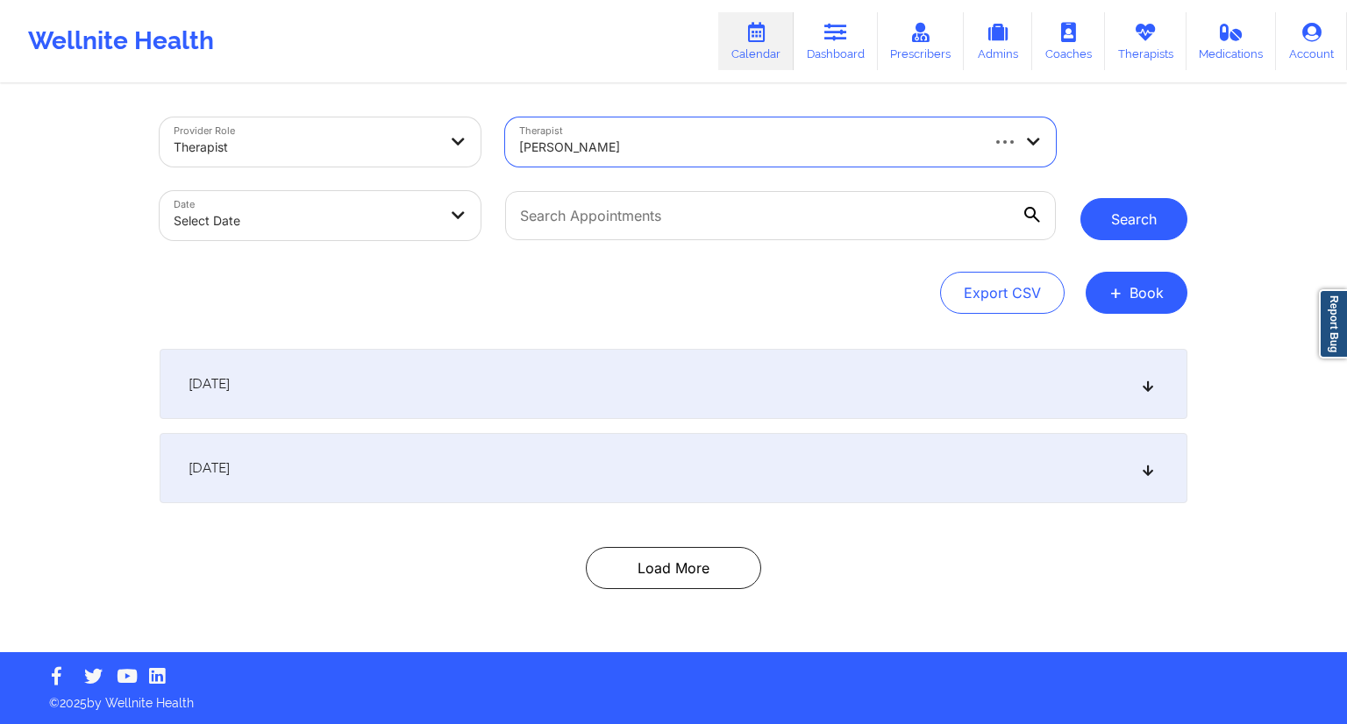
click at [1131, 210] on button "Search" at bounding box center [1134, 219] width 107 height 42
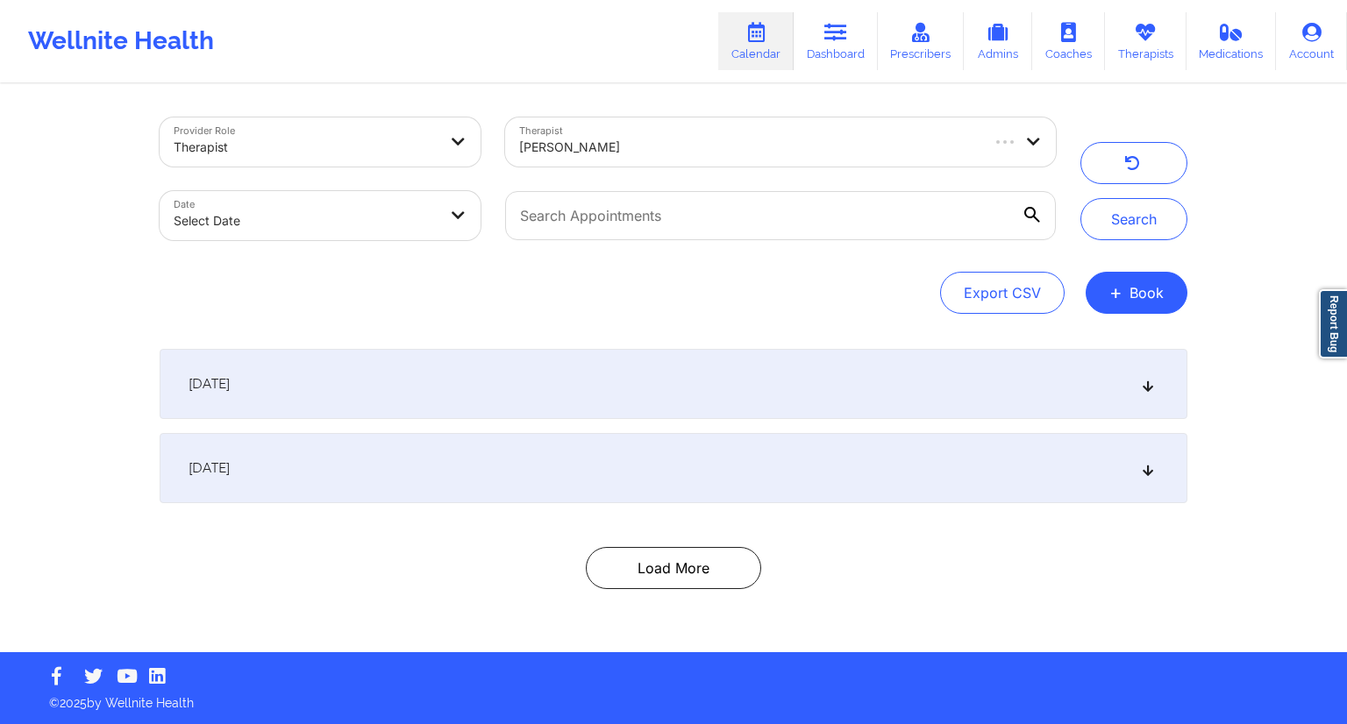
click at [819, 393] on div "September 17, 2025" at bounding box center [674, 384] width 1028 height 70
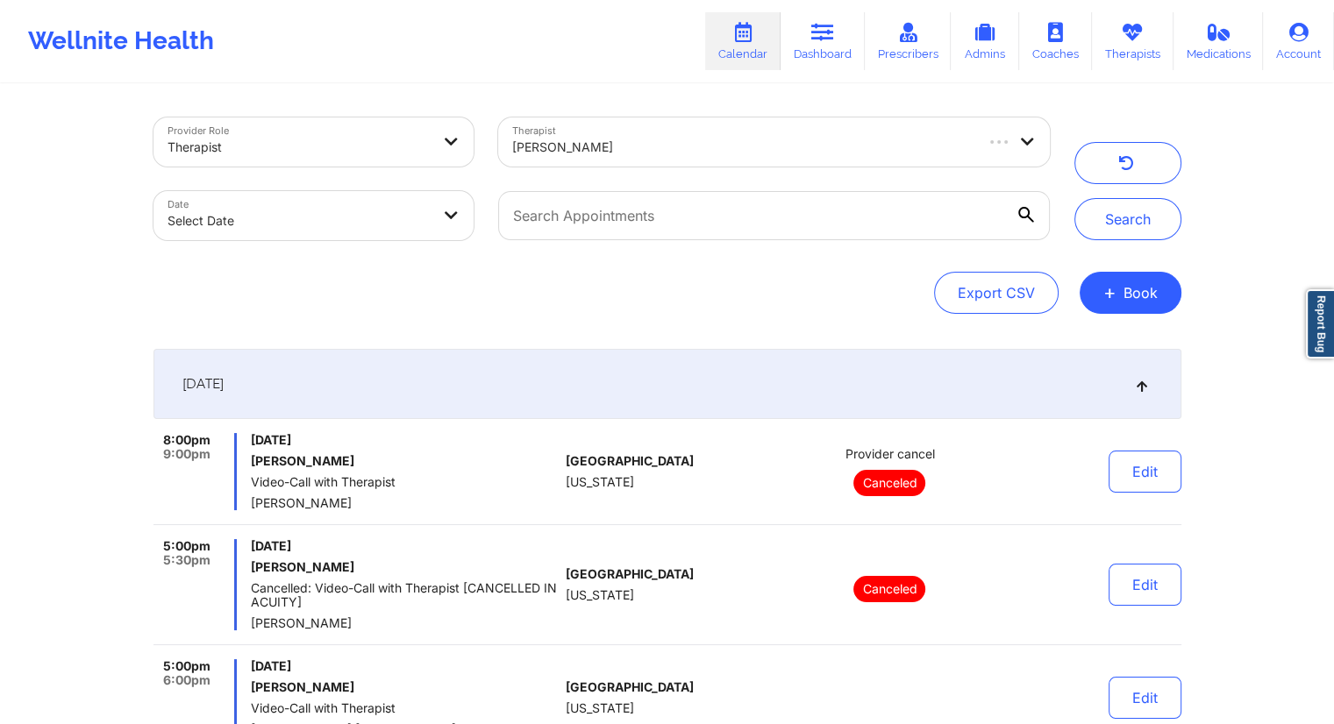
click at [471, 215] on body "Wellnite Health Calendar Dashboard Prescribers Admins Coaches Therapists Medica…" at bounding box center [667, 362] width 1334 height 724
select select "2025-8"
select select "2025-9"
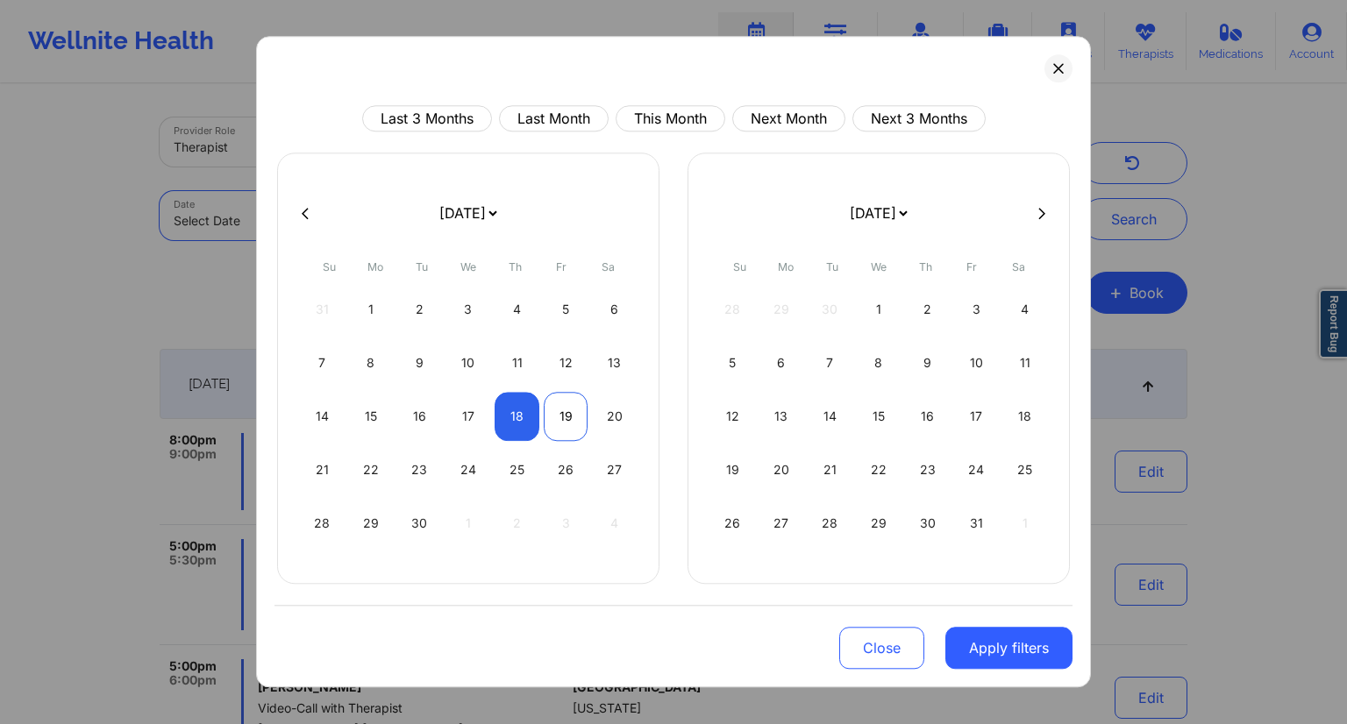
click at [567, 413] on div "19" at bounding box center [566, 416] width 45 height 49
select select "2025-8"
select select "2025-9"
select select "2025-8"
select select "2025-9"
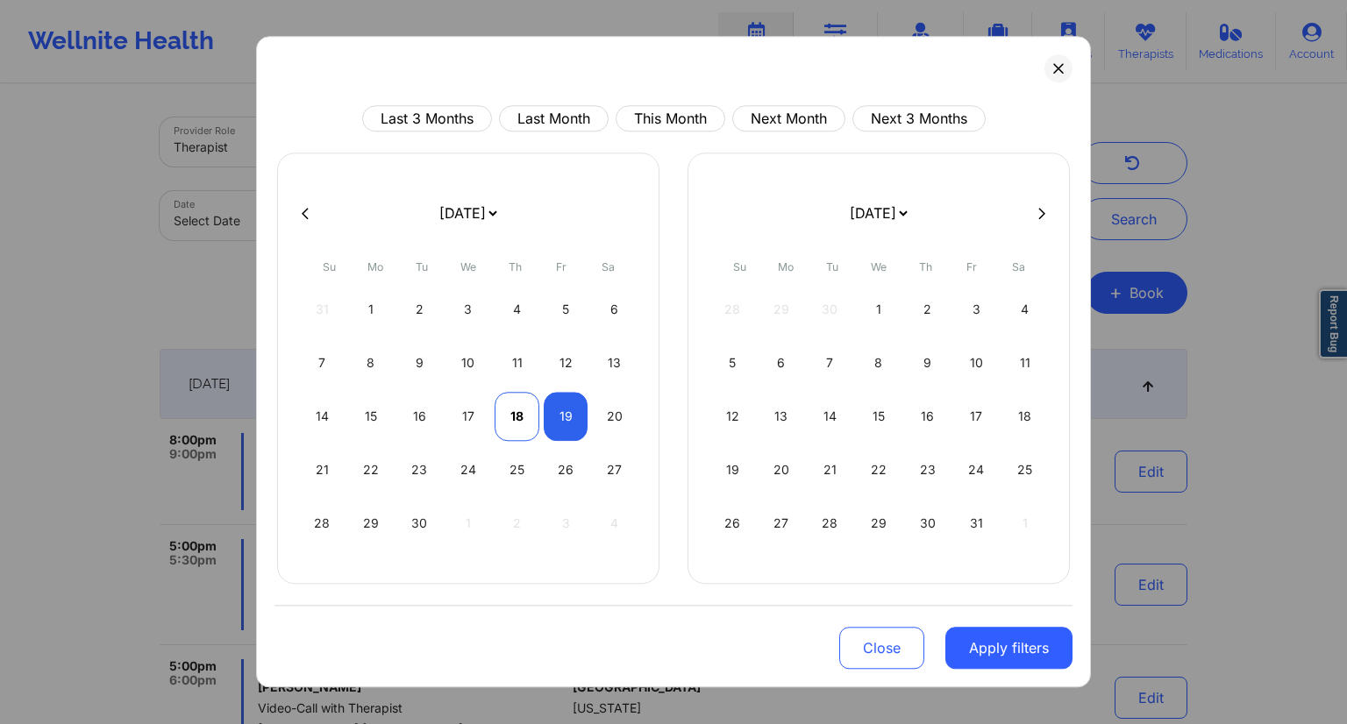
click at [517, 417] on div "18" at bounding box center [517, 416] width 45 height 49
select select "2025-8"
select select "2025-9"
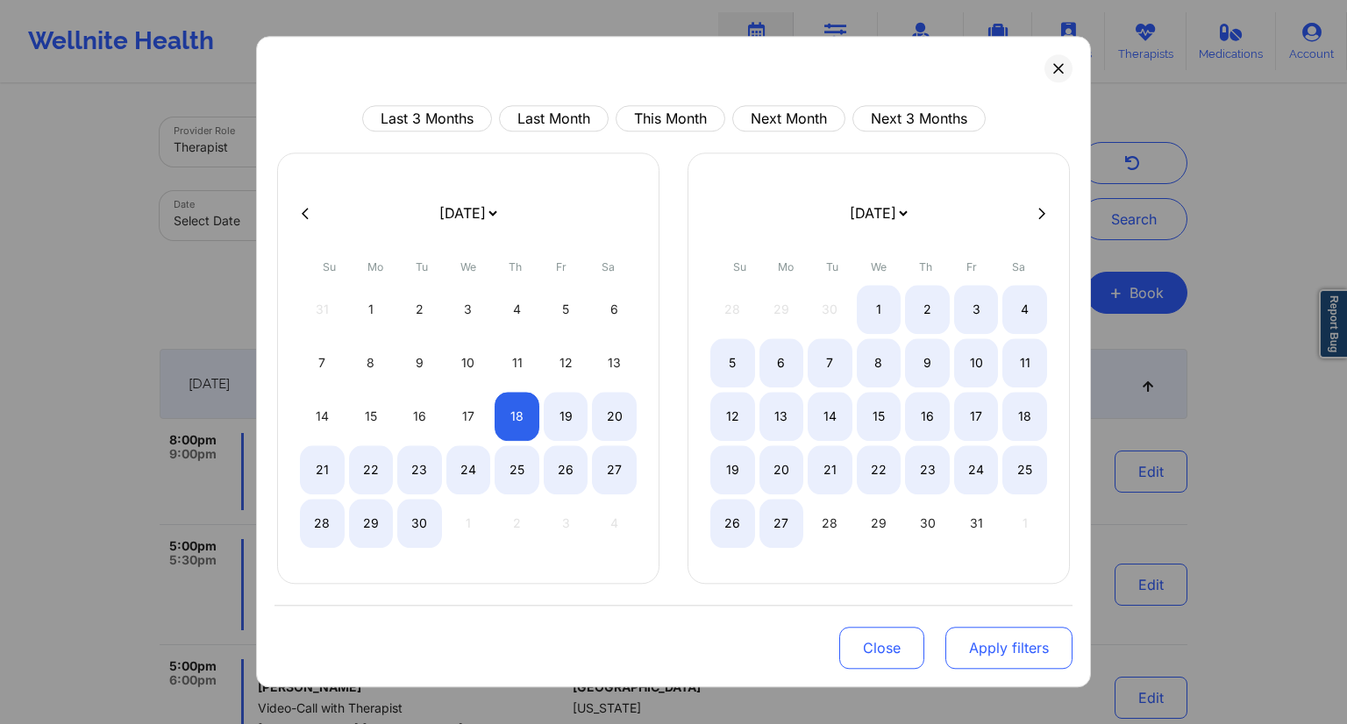
click at [1015, 642] on button "Apply filters" at bounding box center [1008, 648] width 127 height 42
select select "2025-8"
select select "2025-9"
select select "2025-8"
select select "2025-9"
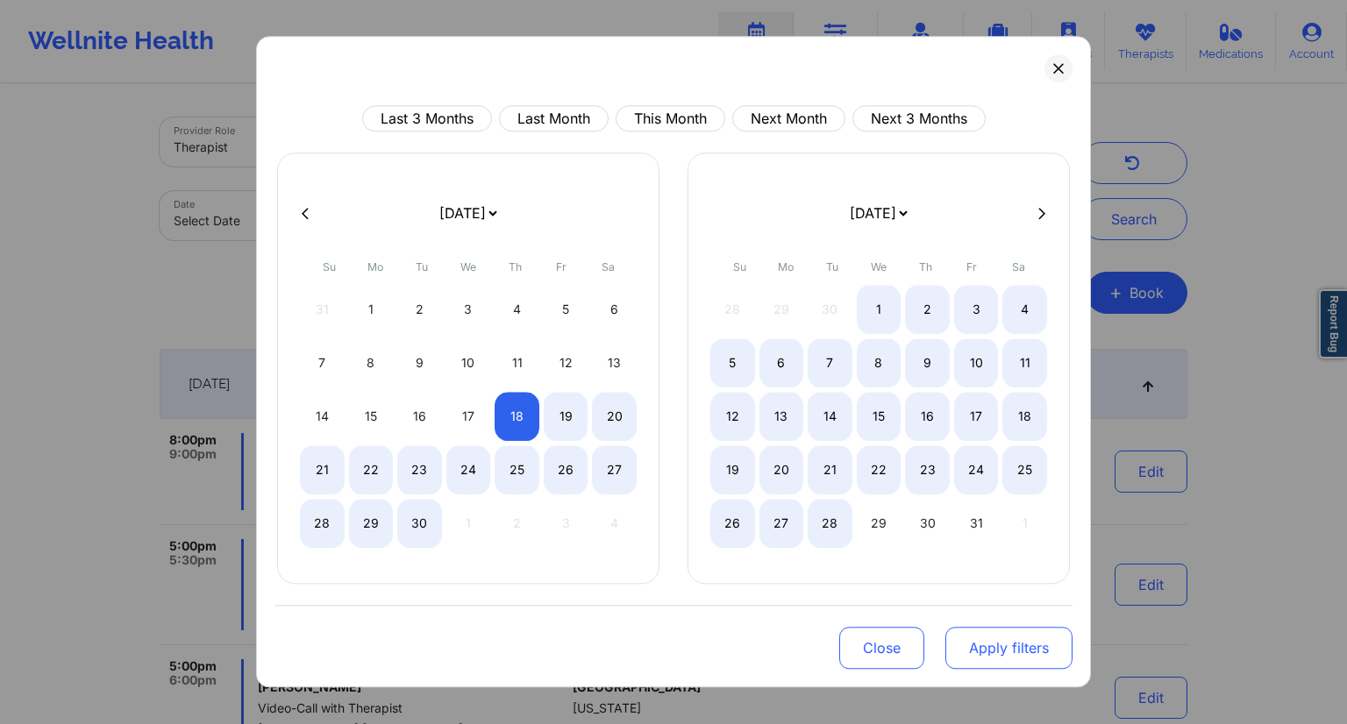
click at [998, 649] on button "Apply filters" at bounding box center [1008, 648] width 127 height 42
select select "2025-8"
select select "2025-9"
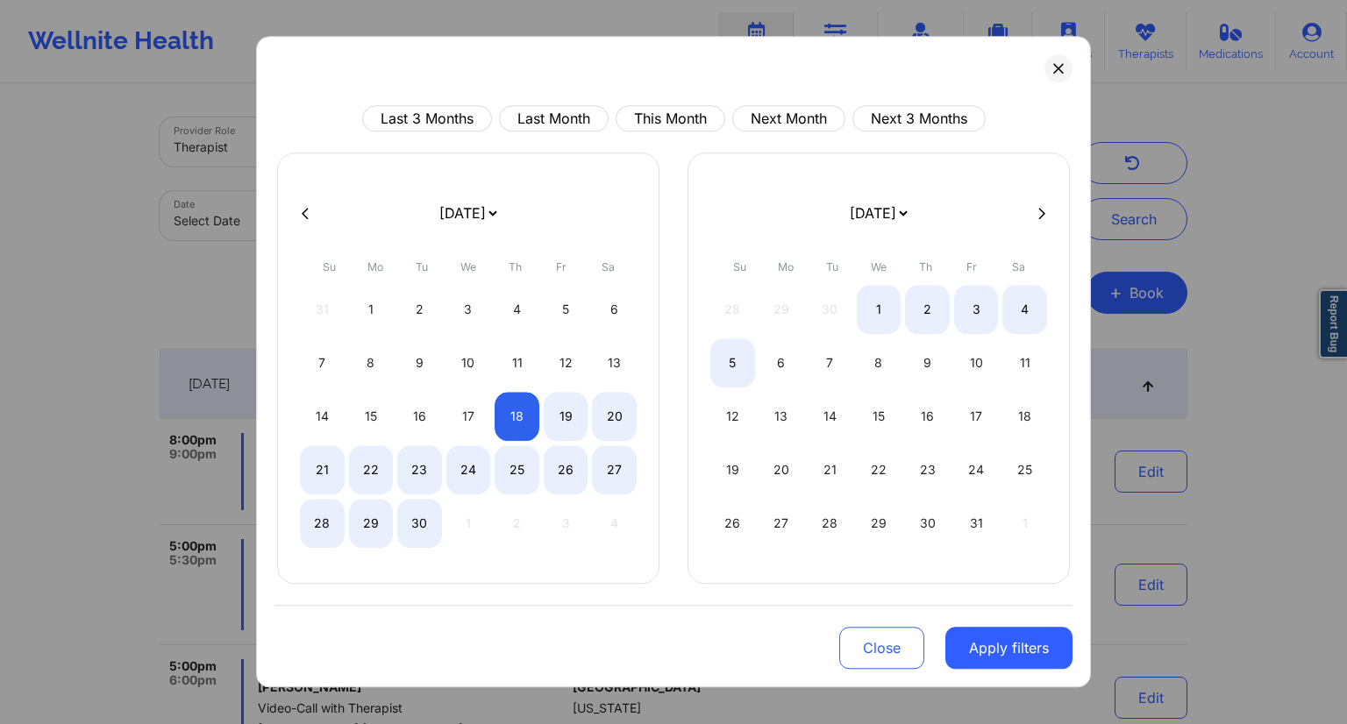
select select "2025-8"
select select "2025-9"
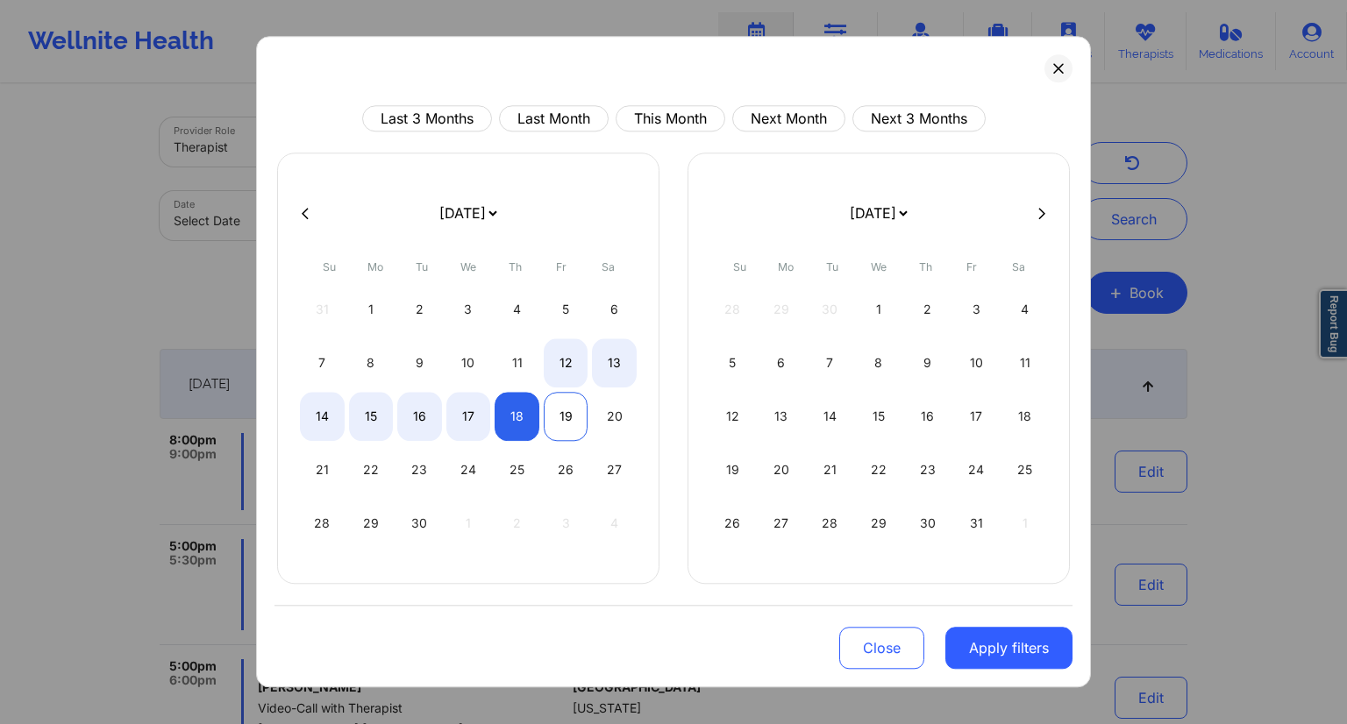
select select "2025-8"
select select "2025-9"
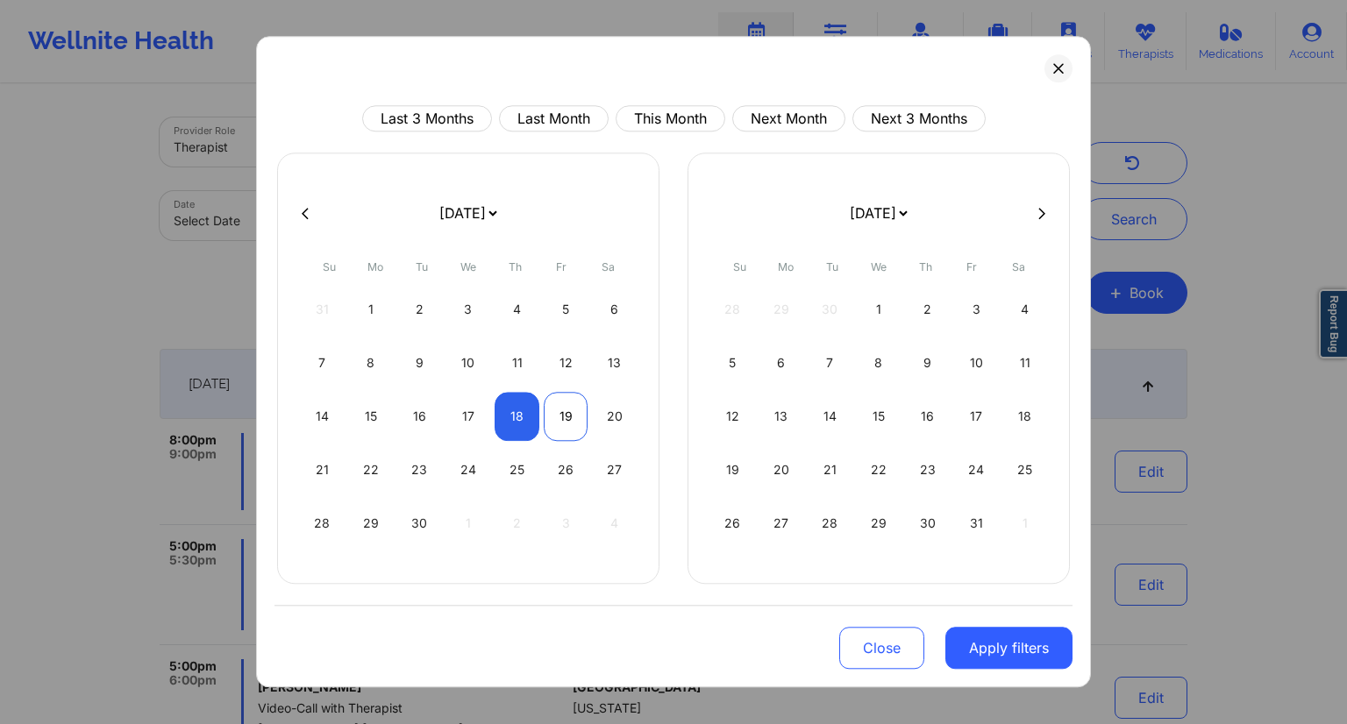
click at [554, 414] on div "19" at bounding box center [566, 416] width 45 height 49
select select "2025-8"
select select "2025-9"
click at [996, 651] on button "Apply filters" at bounding box center [1008, 648] width 127 height 42
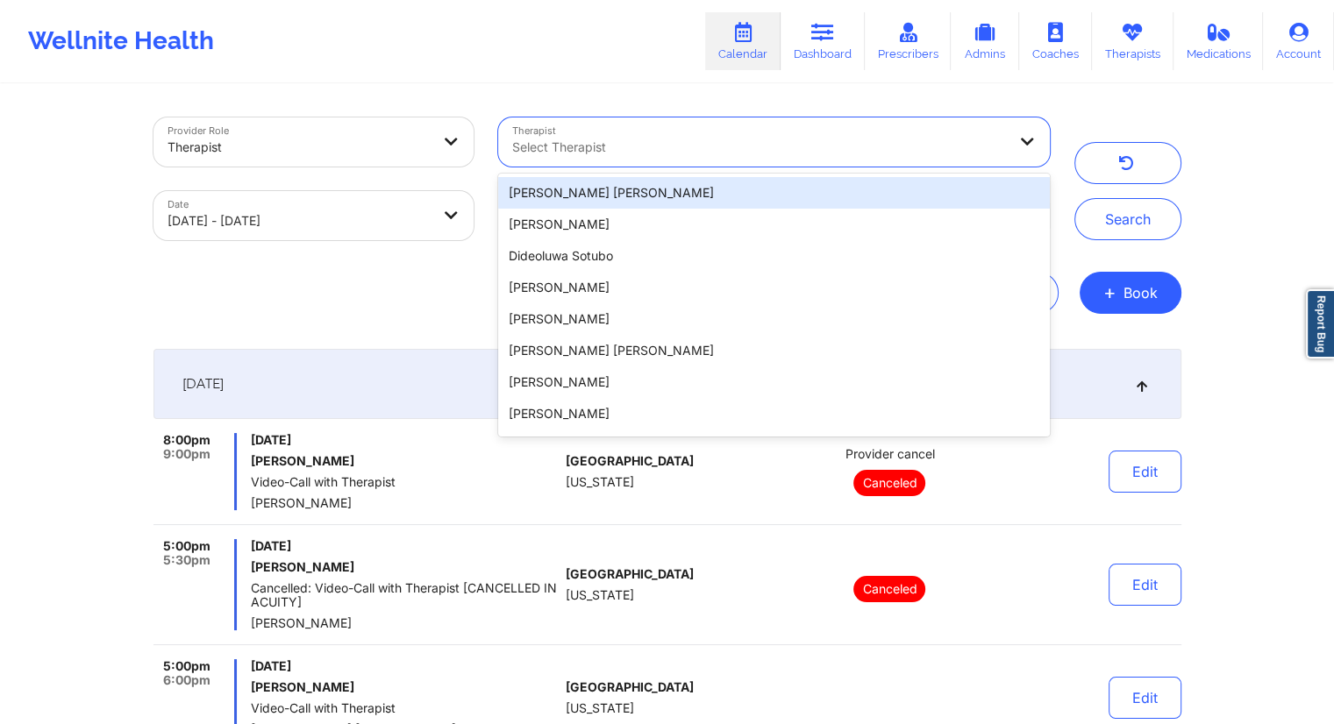
click at [1017, 133] on div at bounding box center [1029, 142] width 42 height 49
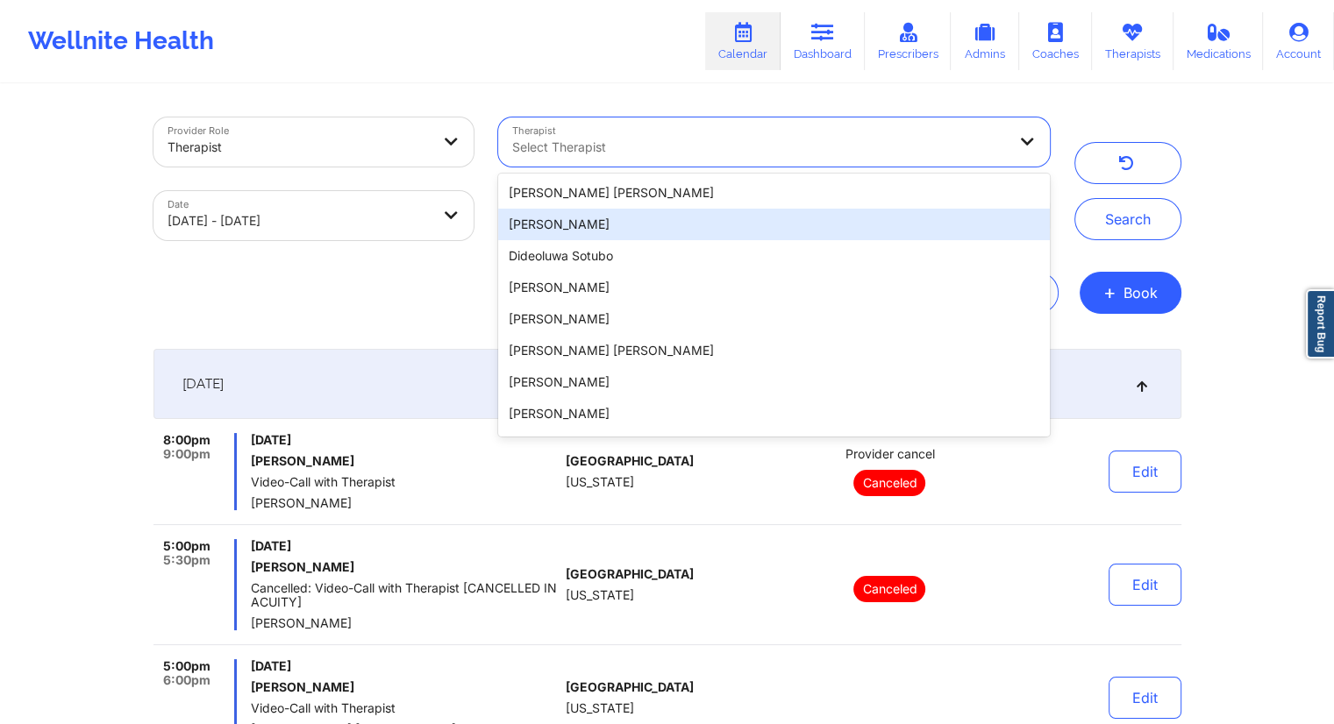
paste input "Chanel Thompson"
type input "Chanel Thompson"
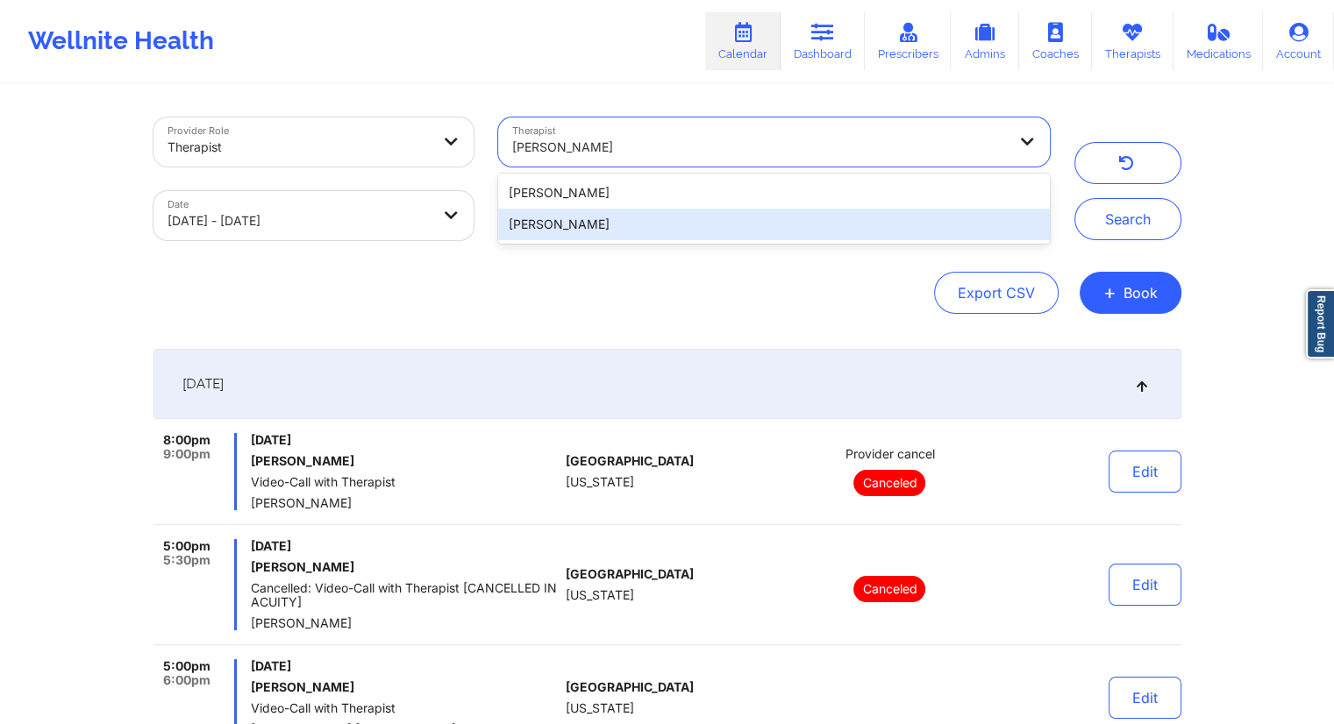
click at [618, 209] on div "Chanel Thompson" at bounding box center [773, 225] width 551 height 32
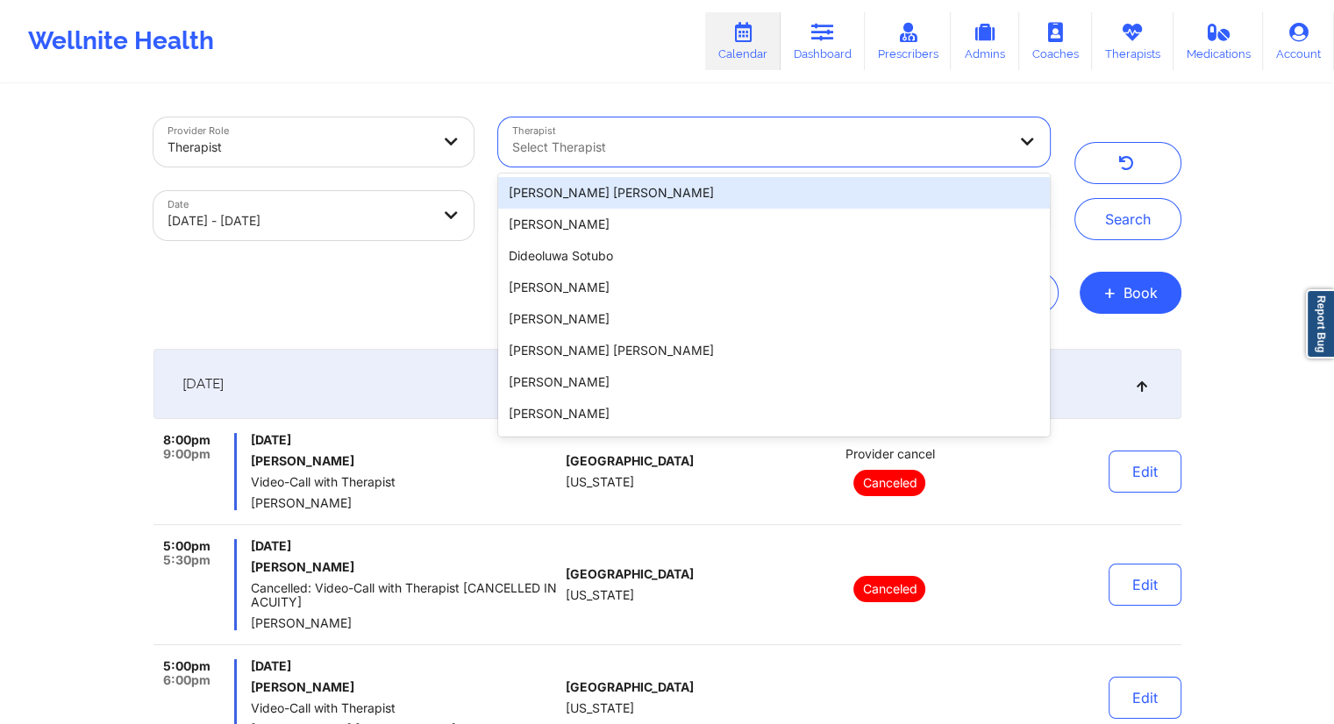
click at [626, 145] on div at bounding box center [759, 147] width 494 height 21
paste input "Chanel Thompson"
type input "Chanel Thompson"
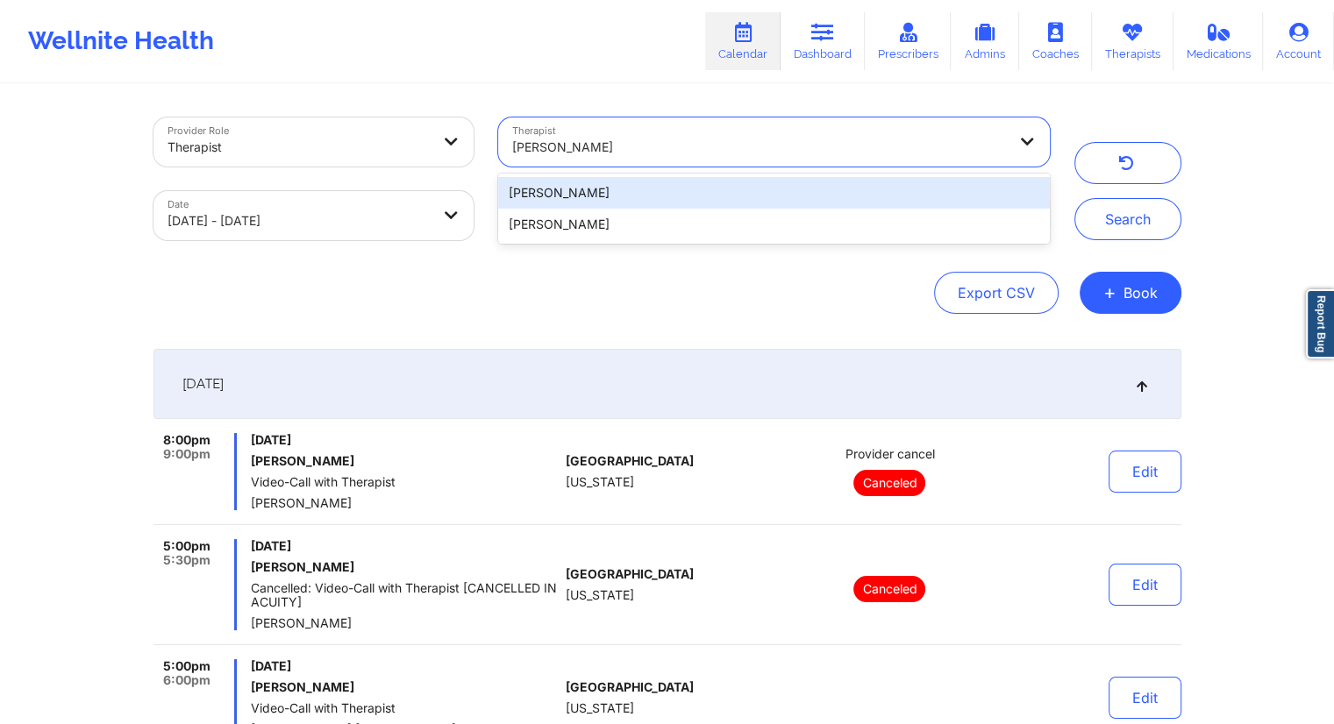
click at [589, 188] on div "Chanel Thompson" at bounding box center [773, 193] width 551 height 32
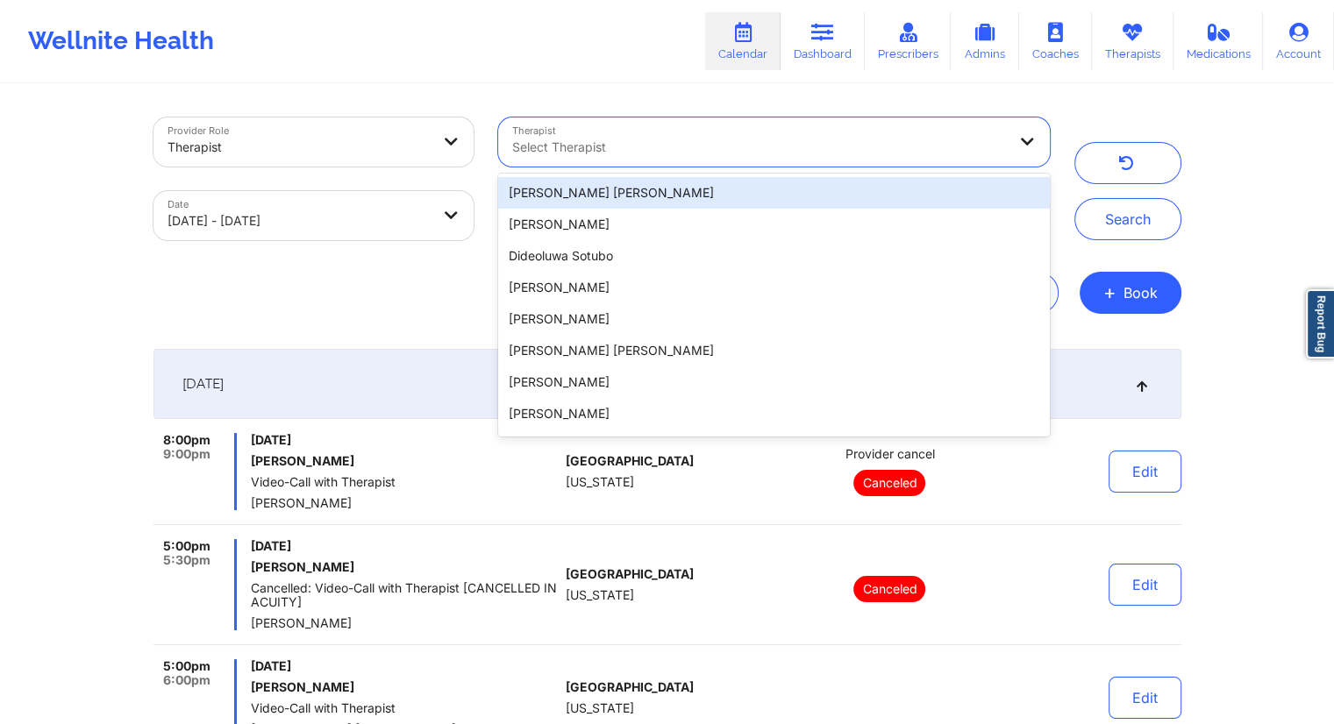
click at [610, 145] on div at bounding box center [759, 147] width 494 height 21
paste input "Chanel Thompson"
type input "Chanel Thompson"
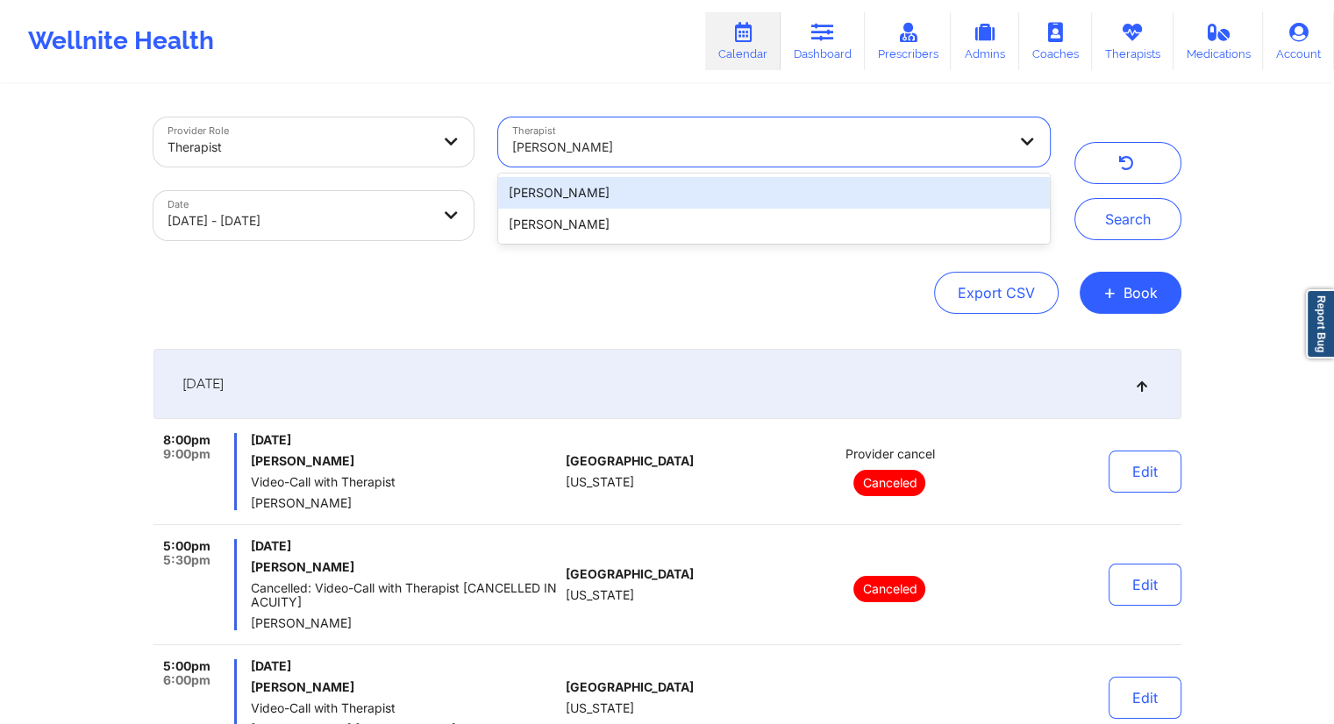
click at [575, 196] on div "Chanel Thompson" at bounding box center [773, 193] width 551 height 32
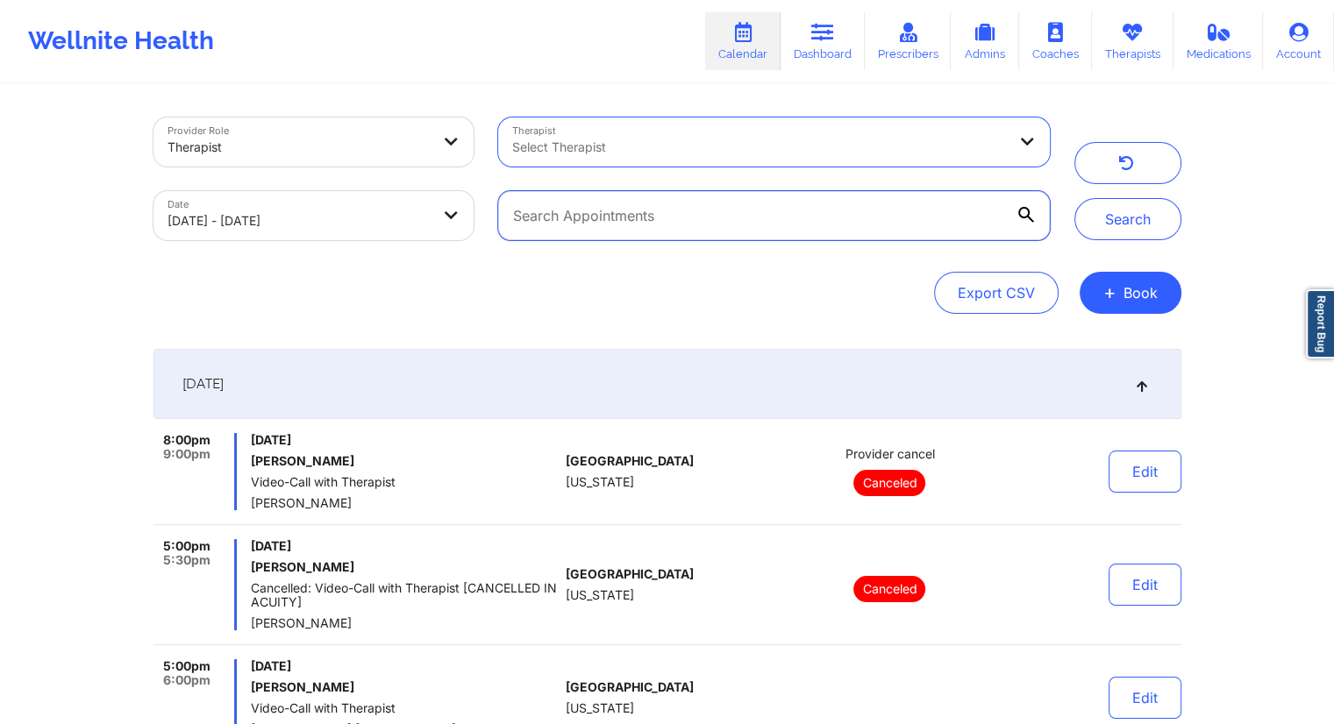
click at [741, 223] on input "text" at bounding box center [773, 215] width 551 height 49
paste input "Chanel Thompson"
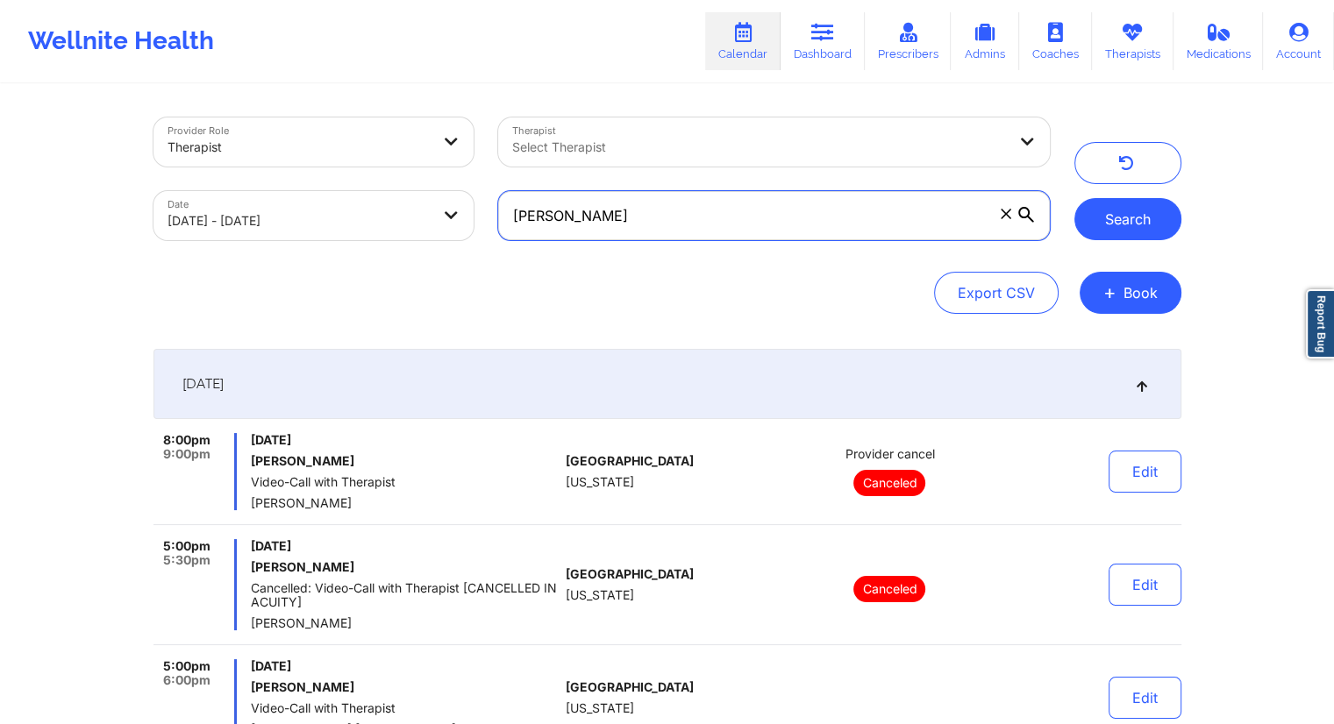
type input "Chanel Thompson"
click at [1116, 221] on button "Search" at bounding box center [1127, 219] width 107 height 42
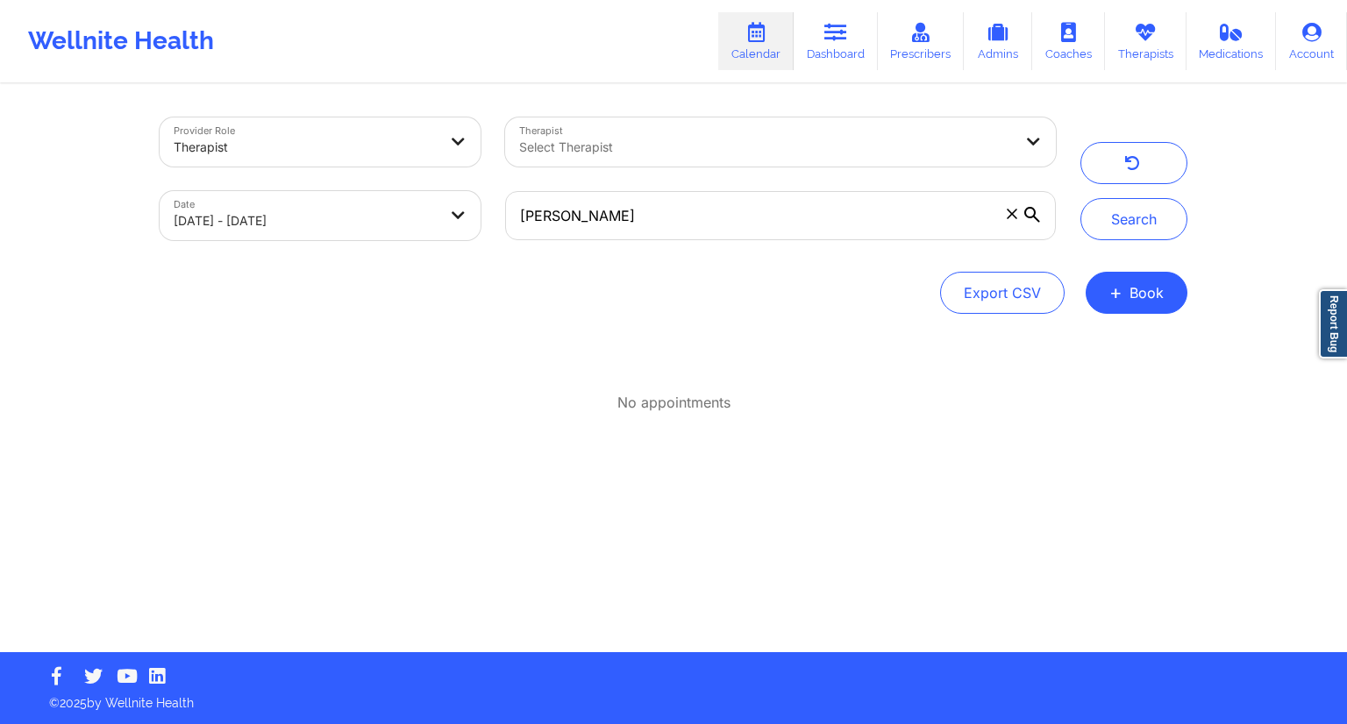
click at [1004, 220] on span at bounding box center [1012, 214] width 18 height 18
click at [1004, 220] on input "Chanel Thompson" at bounding box center [780, 215] width 551 height 49
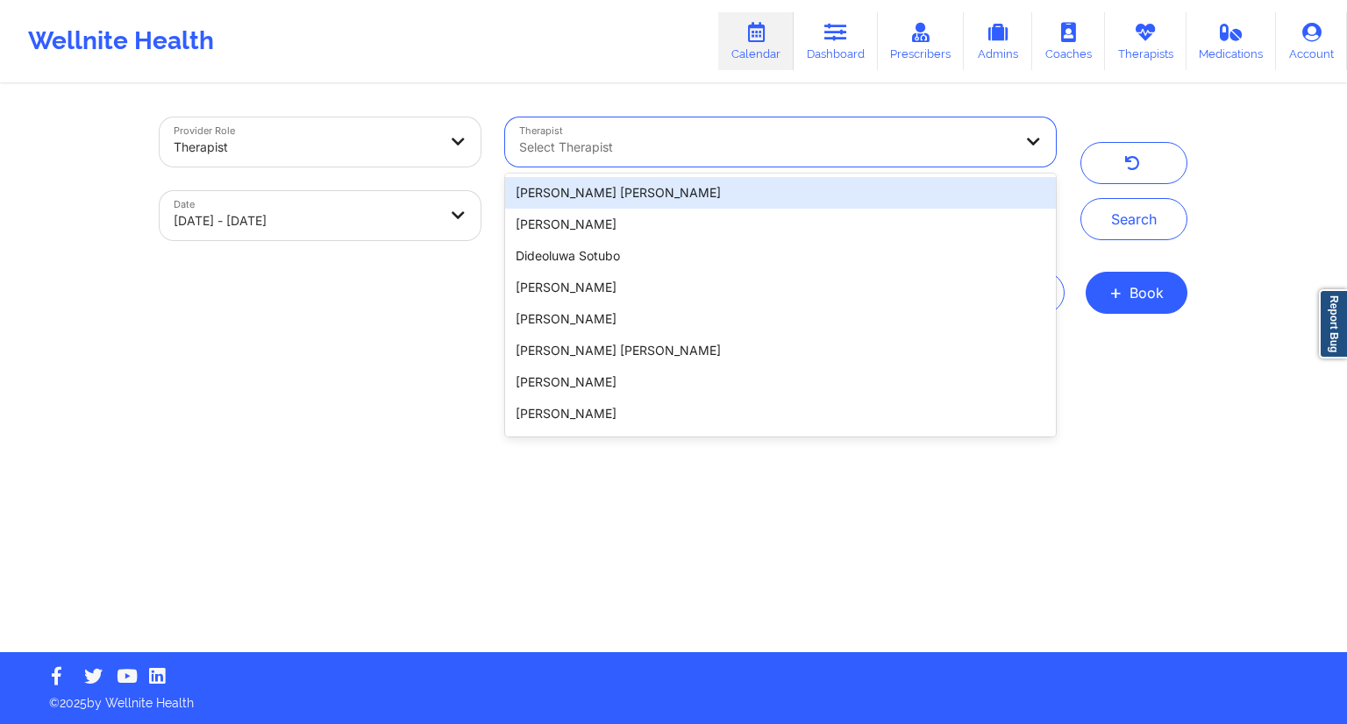
click at [643, 153] on div at bounding box center [766, 147] width 494 height 21
click at [603, 132] on div "Select Therapist" at bounding box center [760, 142] width 510 height 49
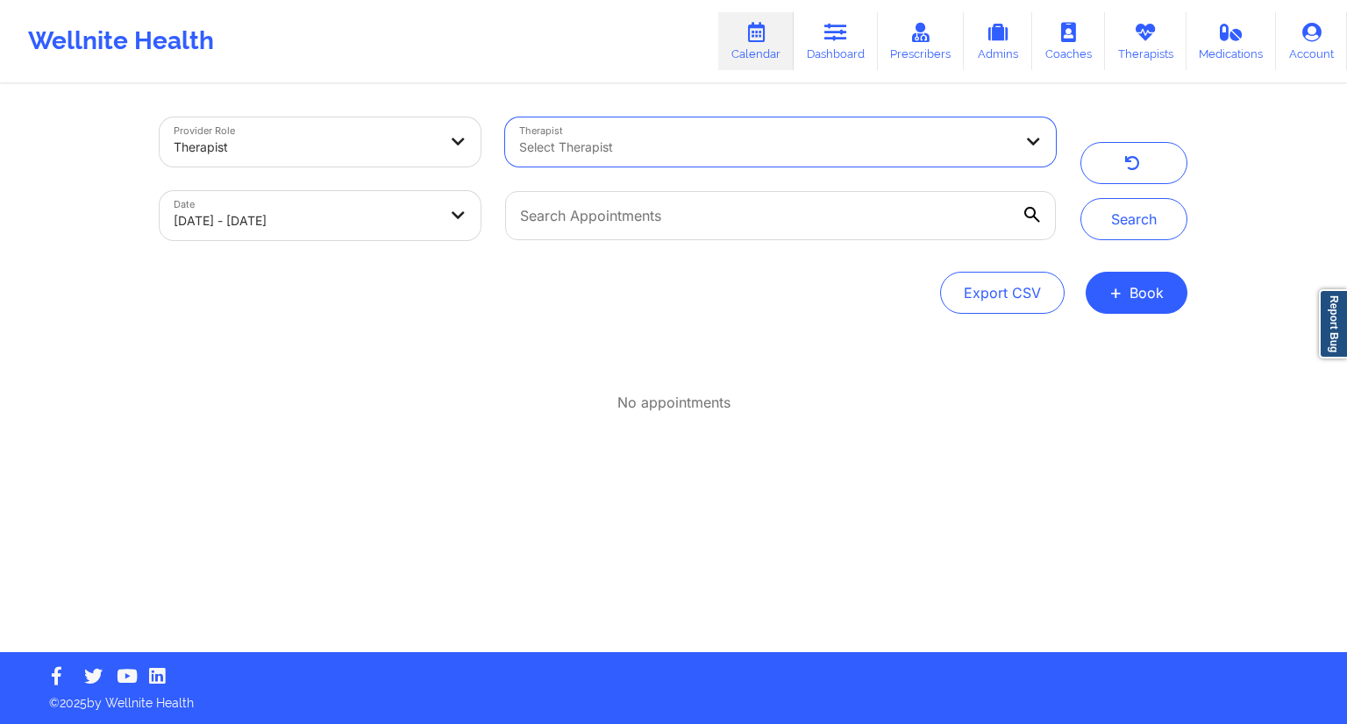
paste input "Chanel Thompson"
type input "Chanel Thompson"
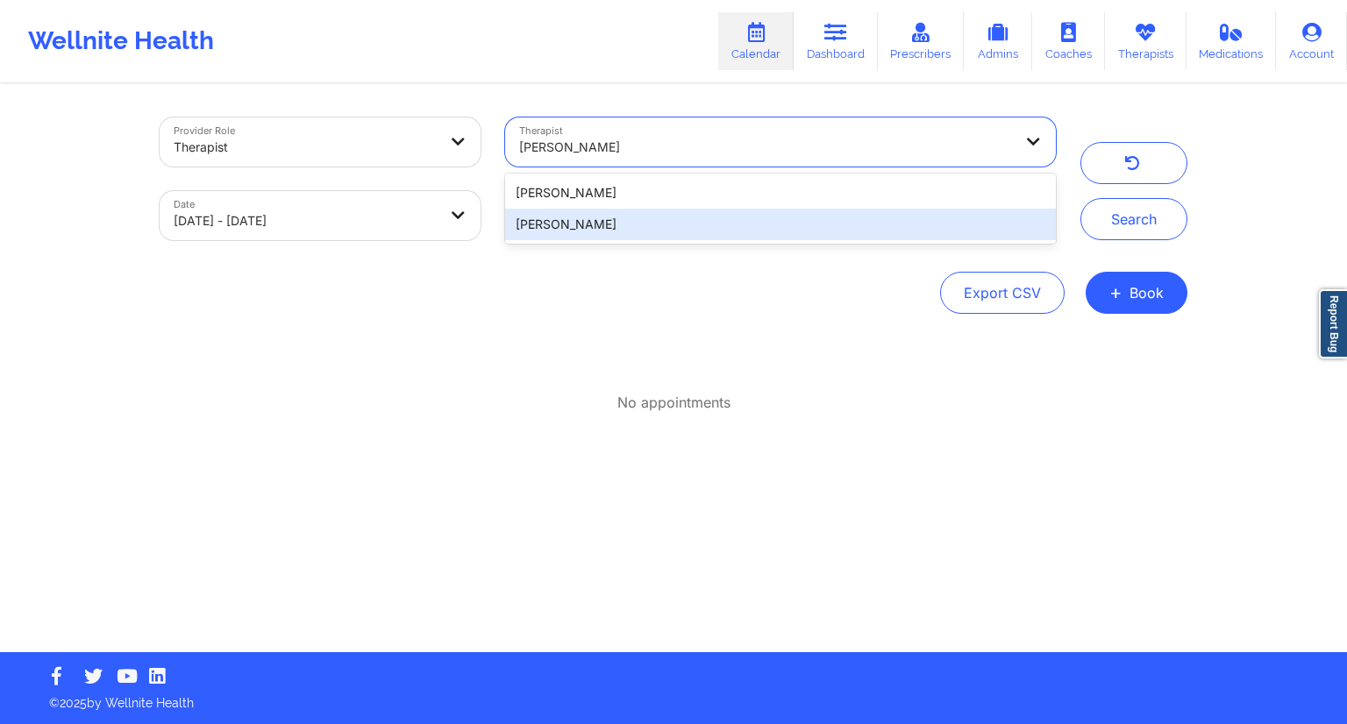
click at [560, 215] on div "Chanel Thompson" at bounding box center [780, 225] width 551 height 32
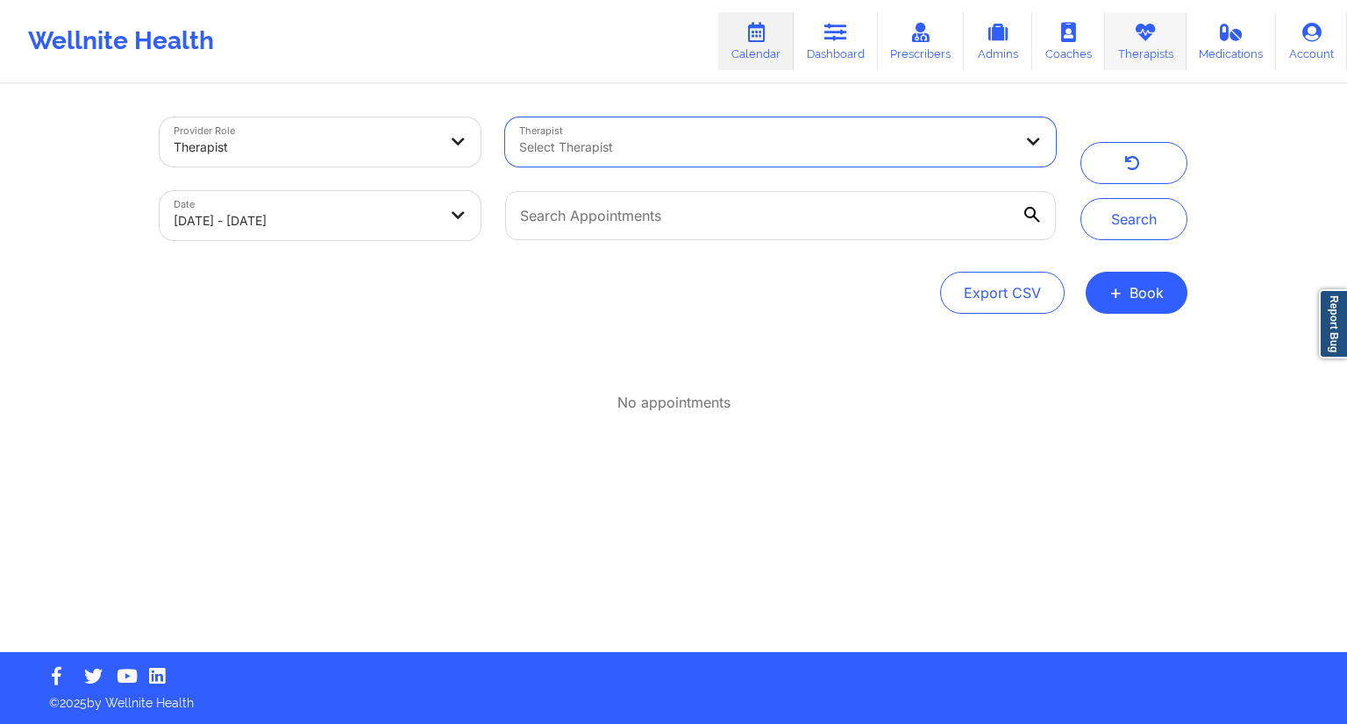
click at [1147, 49] on link "Therapists" at bounding box center [1146, 41] width 82 height 58
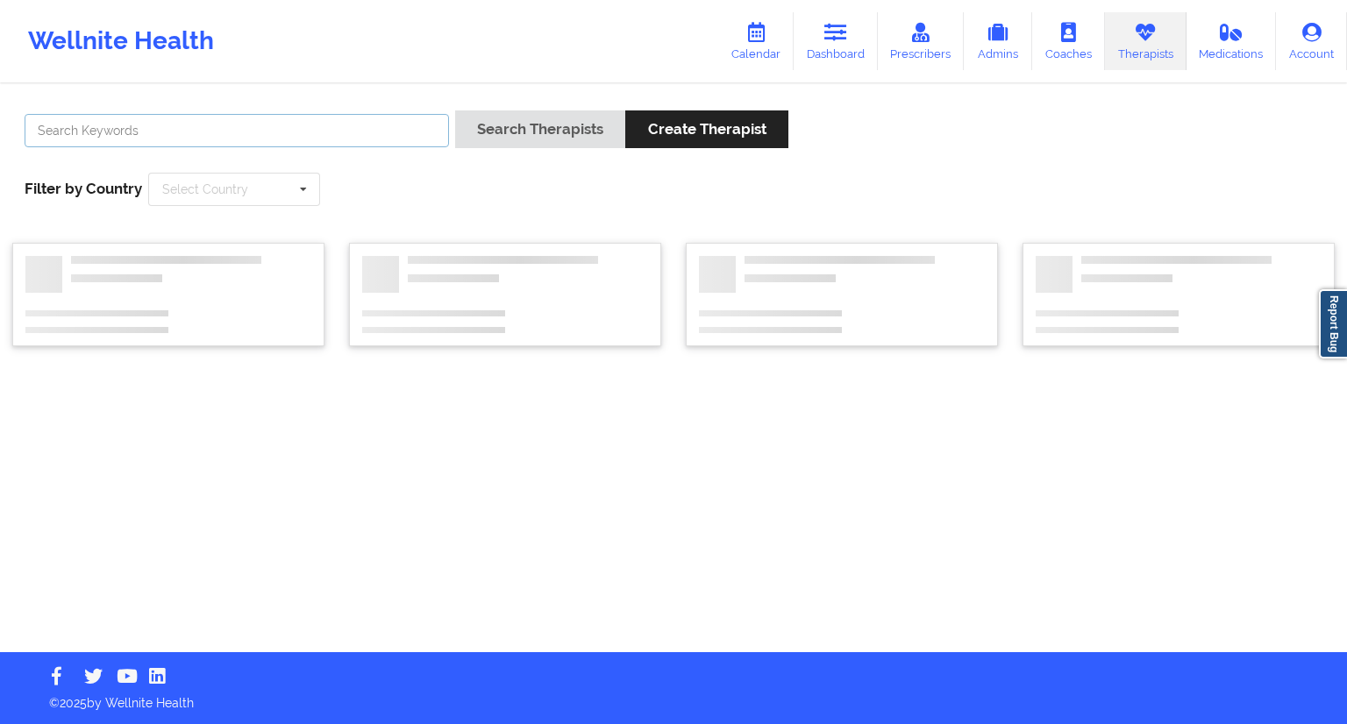
click at [222, 131] on input "text" at bounding box center [237, 130] width 425 height 33
paste input "Chanel Thompson"
type input "Chanel Thompson"
click at [458, 139] on button "Search Therapists" at bounding box center [540, 130] width 170 height 38
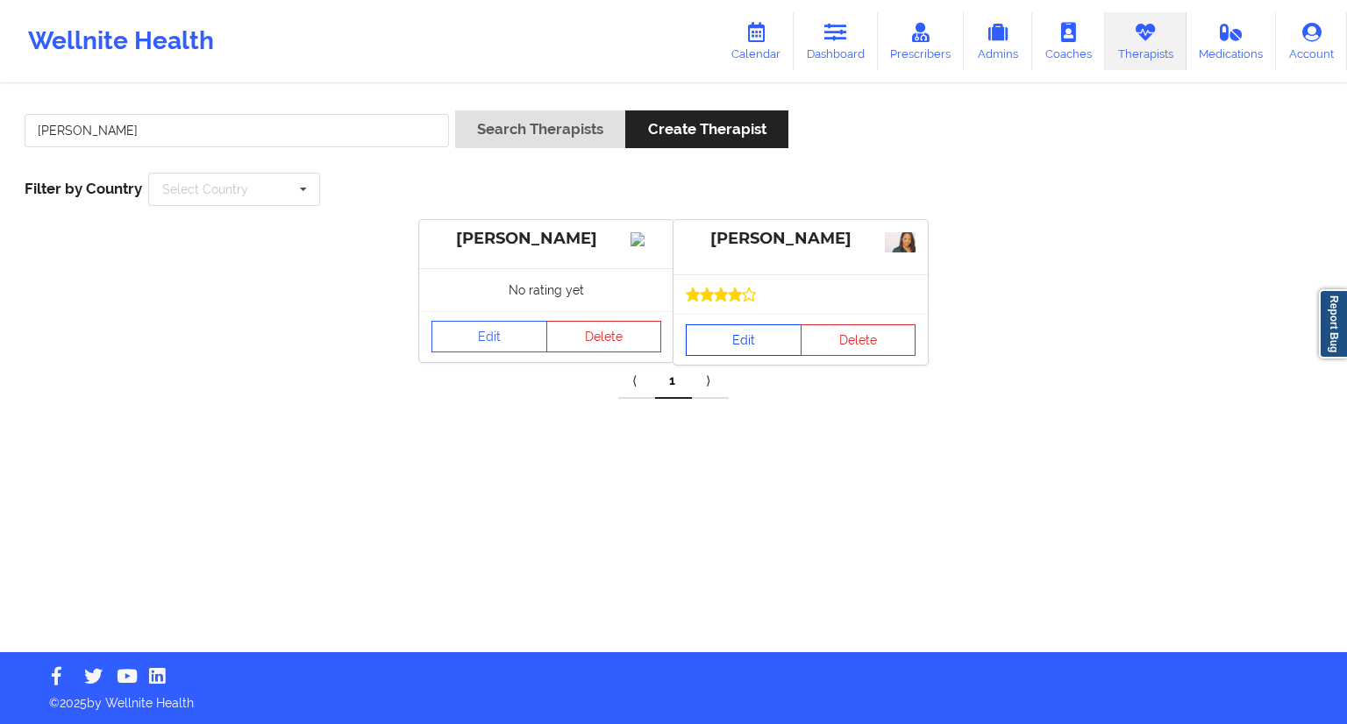
click at [740, 336] on link "Edit" at bounding box center [744, 341] width 116 height 32
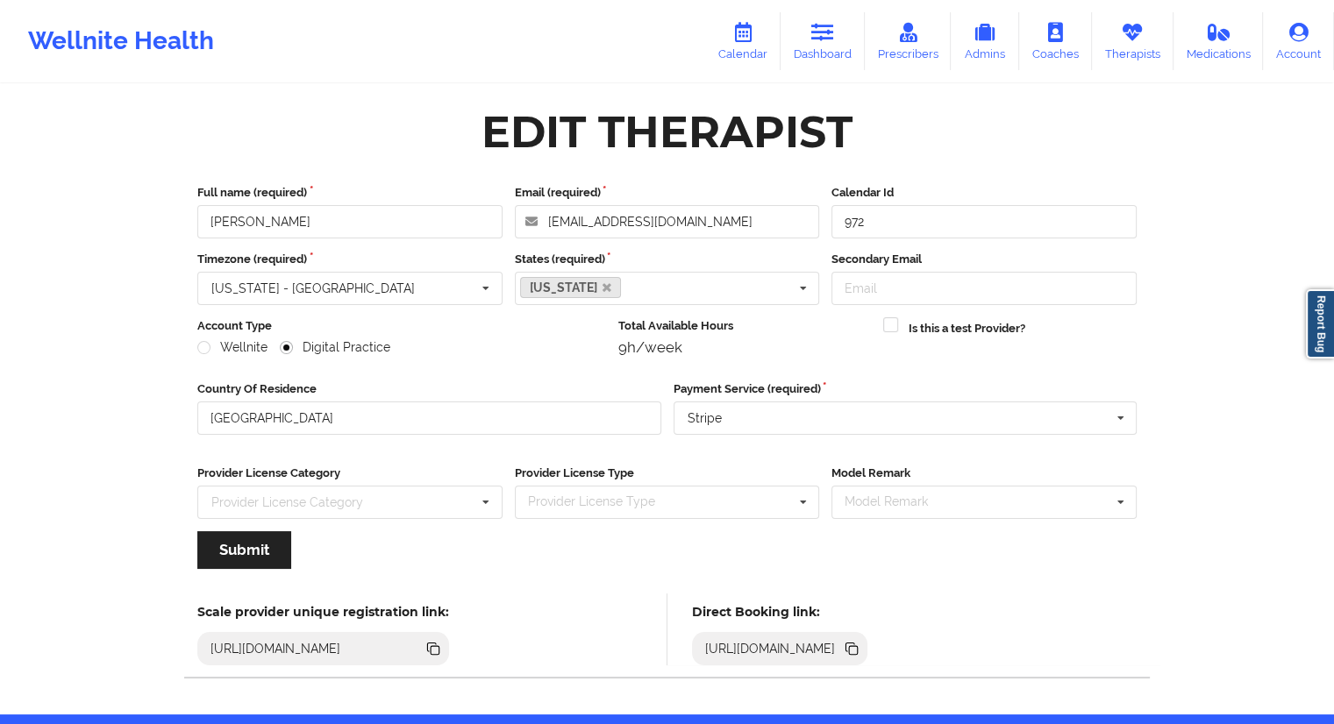
click at [861, 639] on icon at bounding box center [851, 648] width 19 height 19
click at [858, 647] on icon at bounding box center [853, 650] width 9 height 9
click at [817, 54] on link "Dashboard" at bounding box center [823, 41] width 84 height 58
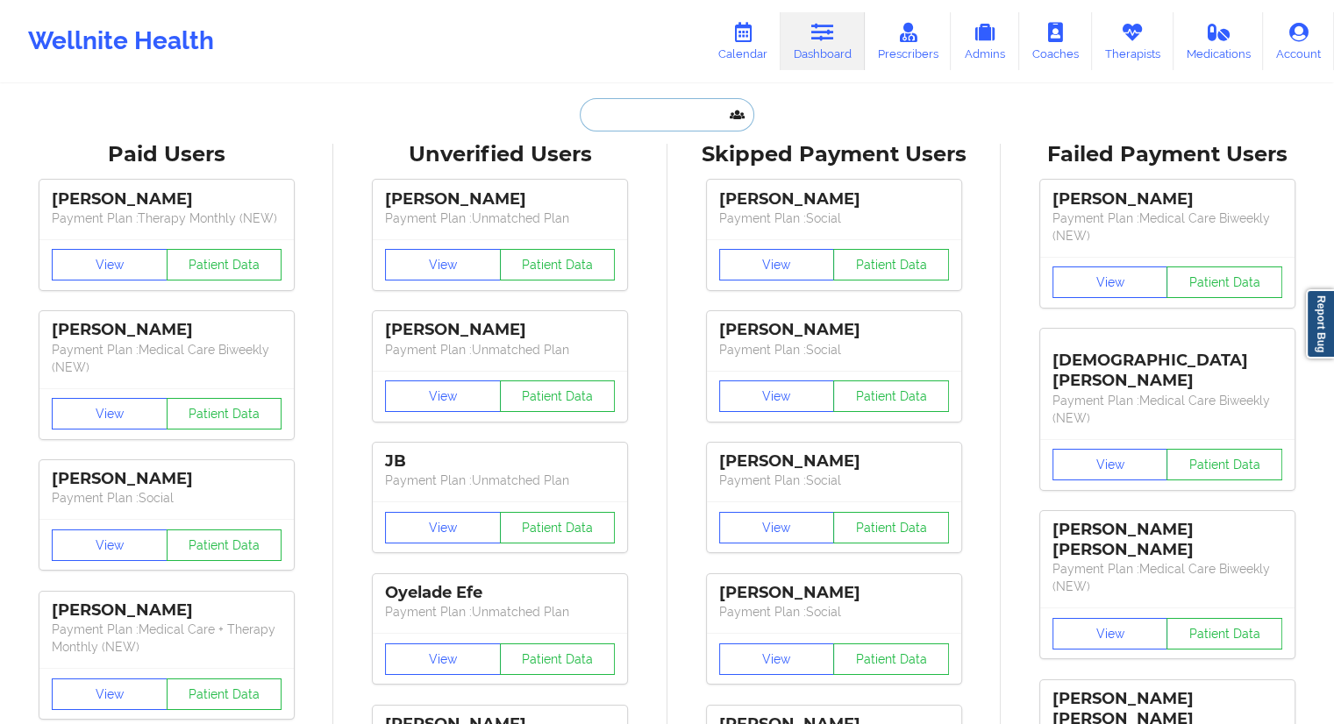
click at [614, 121] on input "text" at bounding box center [667, 114] width 174 height 33
paste input "godswarria@yahoo.com"
type input "godswarria@yahoo.com"
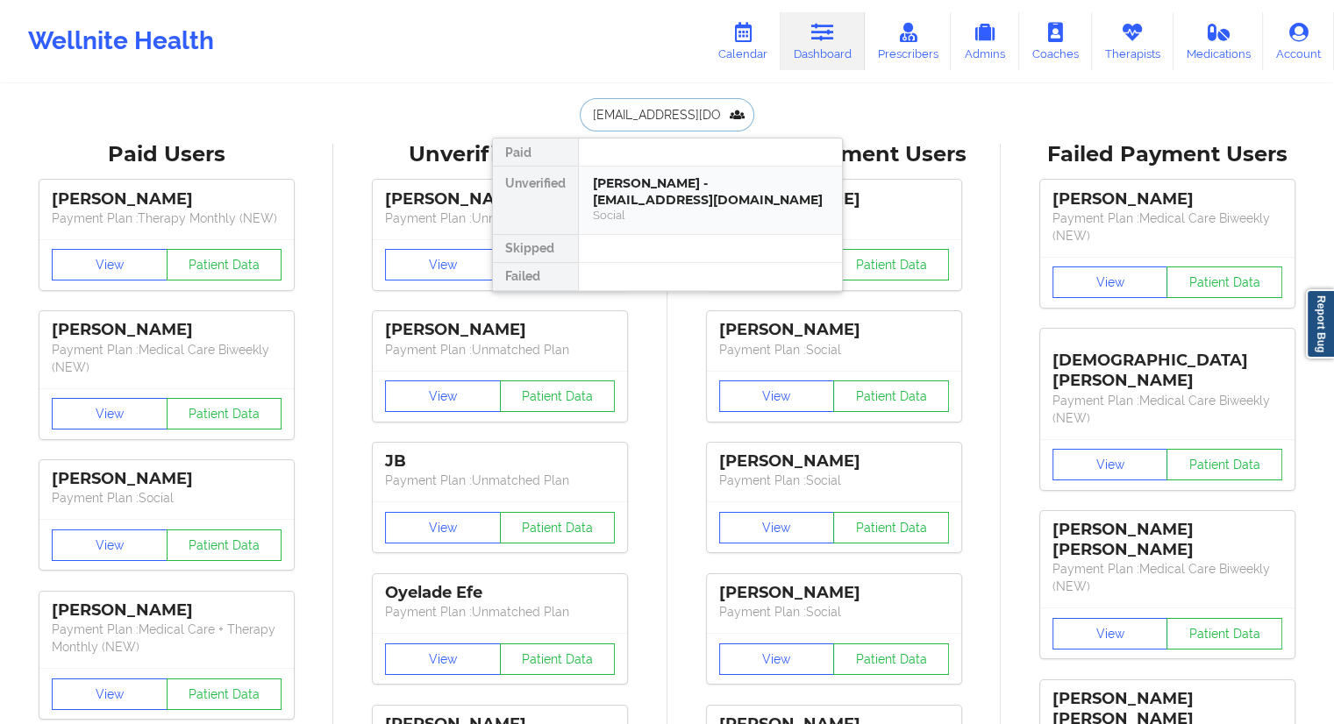
click at [631, 201] on div "John Freeman jr - godswarria@yahoo.com" at bounding box center [710, 191] width 235 height 32
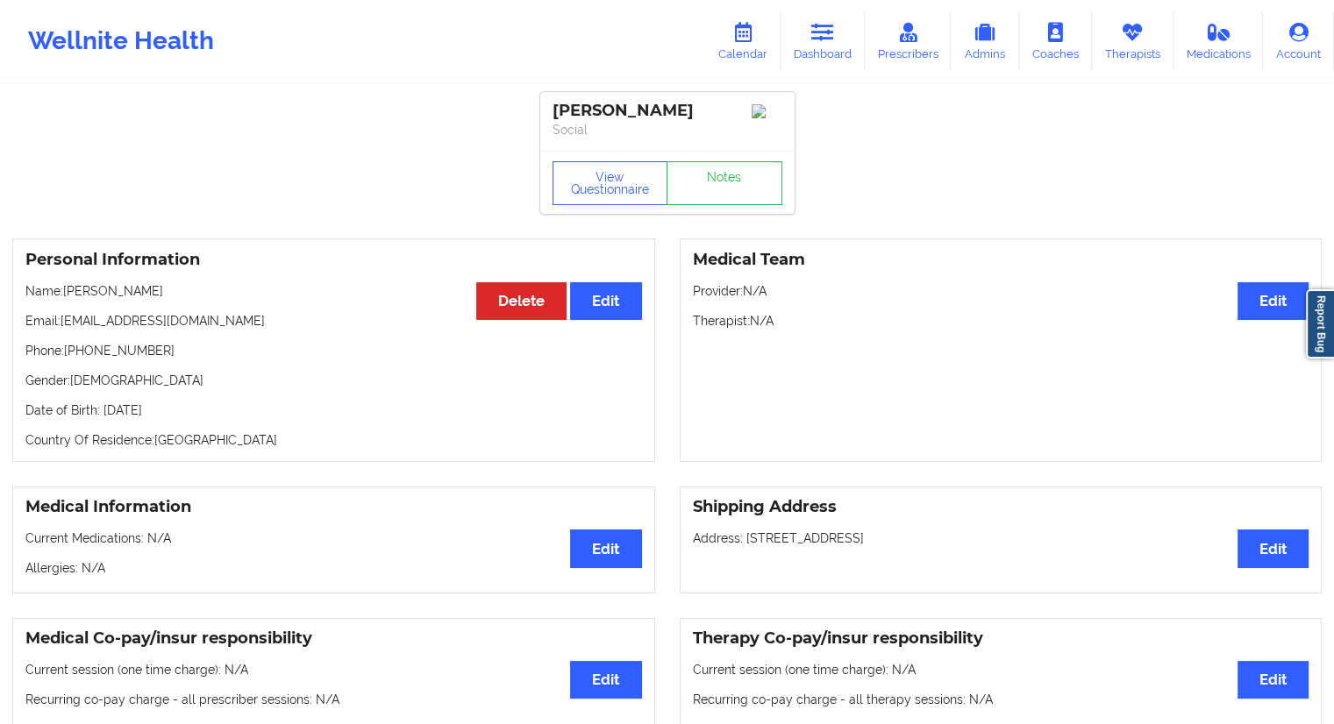
drag, startPoint x: 161, startPoint y: 301, endPoint x: 67, endPoint y: 295, distance: 94.9
click at [67, 295] on p "Name: John Freeman jr" at bounding box center [333, 291] width 617 height 18
copy p "John Freeman jr"
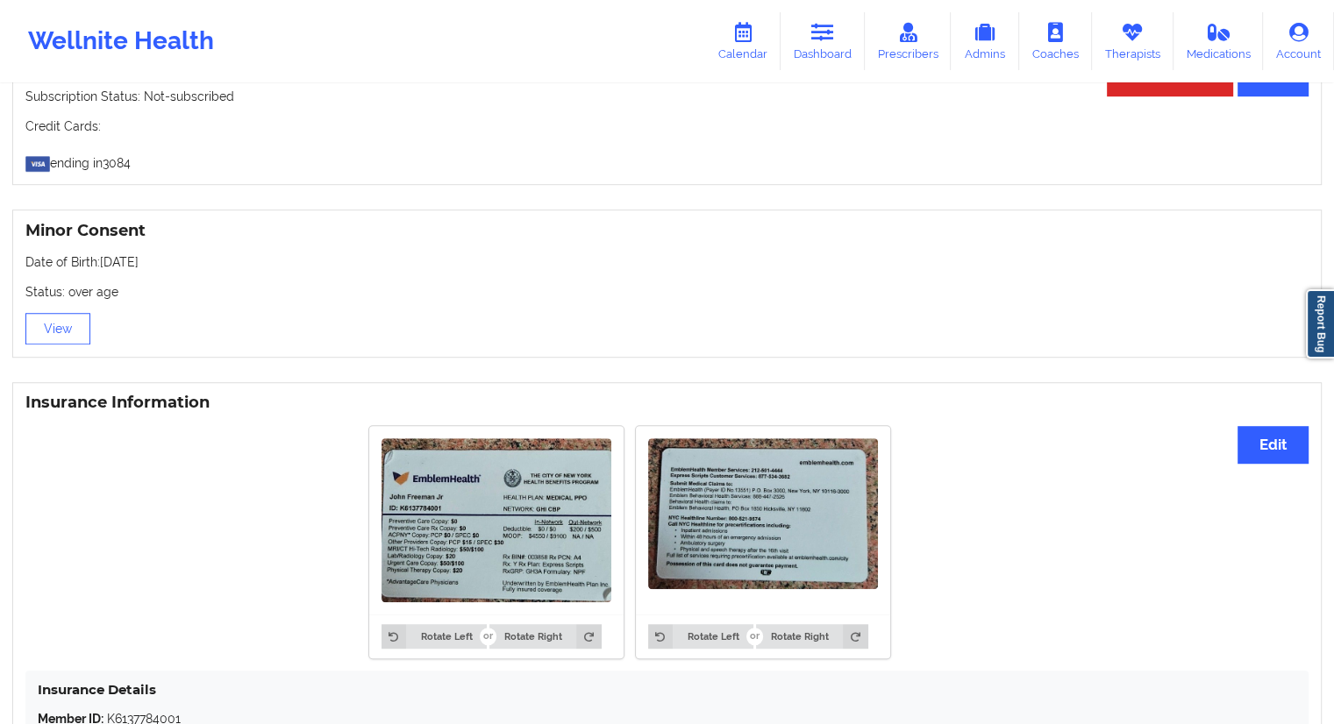
scroll to position [1228, 0]
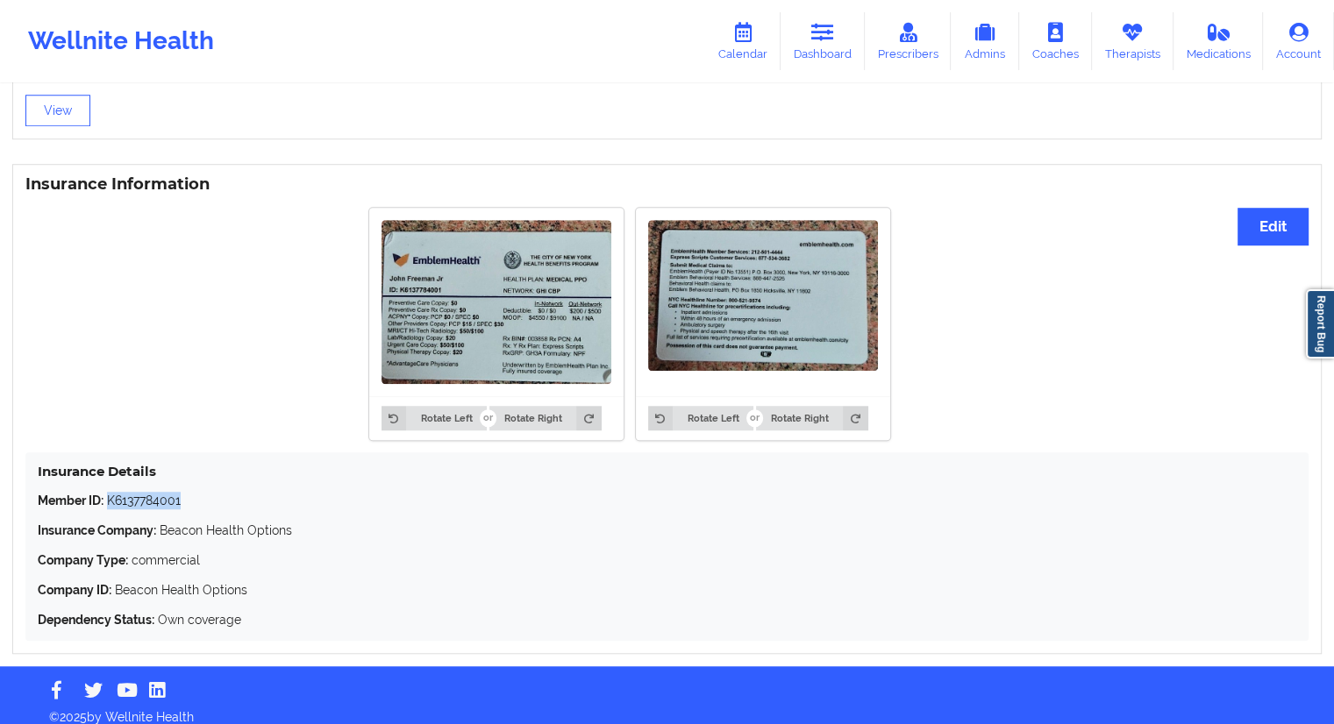
drag, startPoint x: 199, startPoint y: 510, endPoint x: 108, endPoint y: 506, distance: 91.3
click at [108, 506] on p "Member ID: K6137784001" at bounding box center [667, 501] width 1259 height 18
copy p "K6137784001"
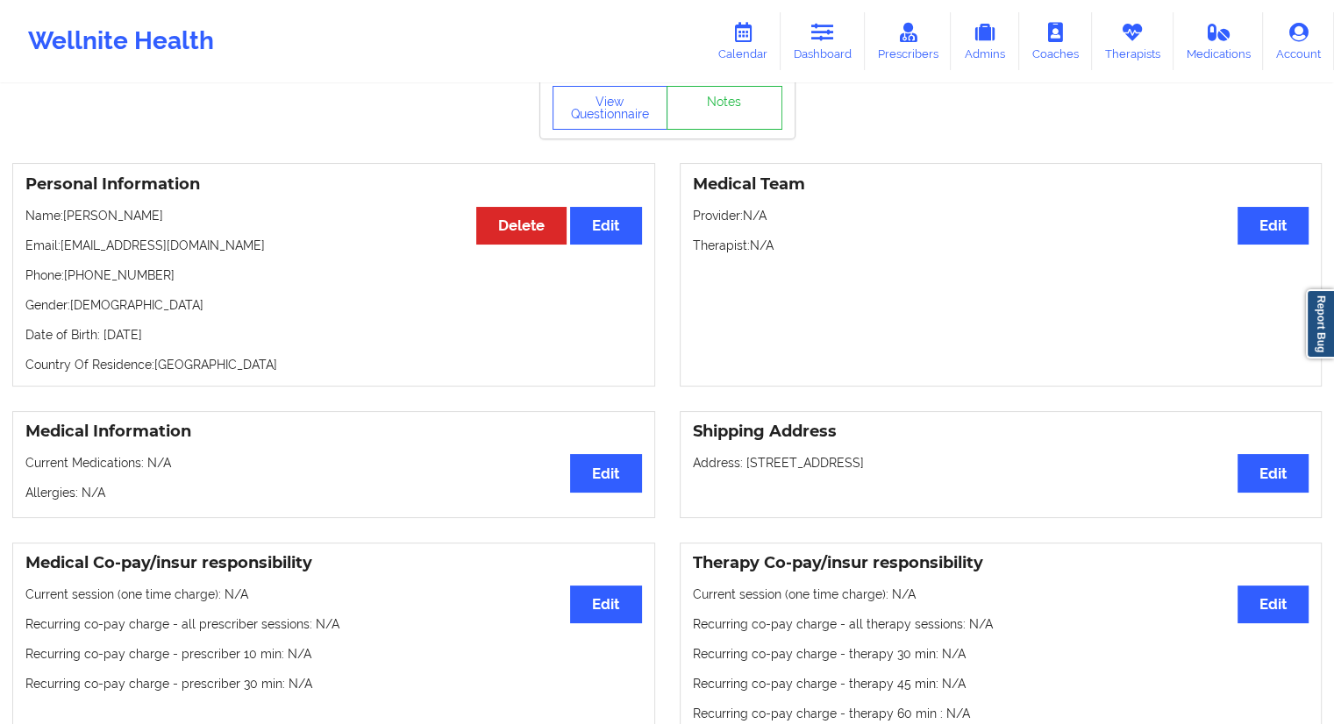
scroll to position [0, 0]
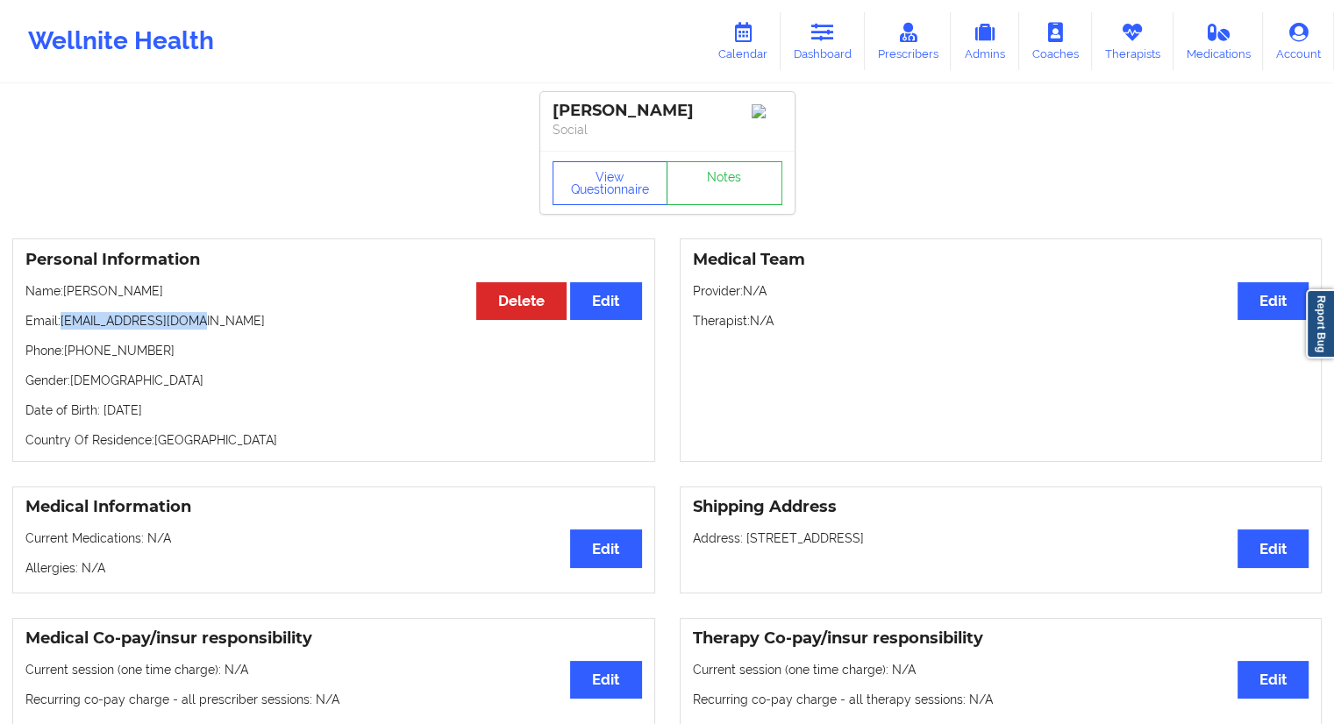
drag, startPoint x: 218, startPoint y: 323, endPoint x: 64, endPoint y: 318, distance: 153.6
click at [64, 318] on p "Email: godswarria@yahoo.com" at bounding box center [333, 321] width 617 height 18
copy p "godswarria@yahoo.com"
click at [746, 36] on icon at bounding box center [742, 32] width 23 height 19
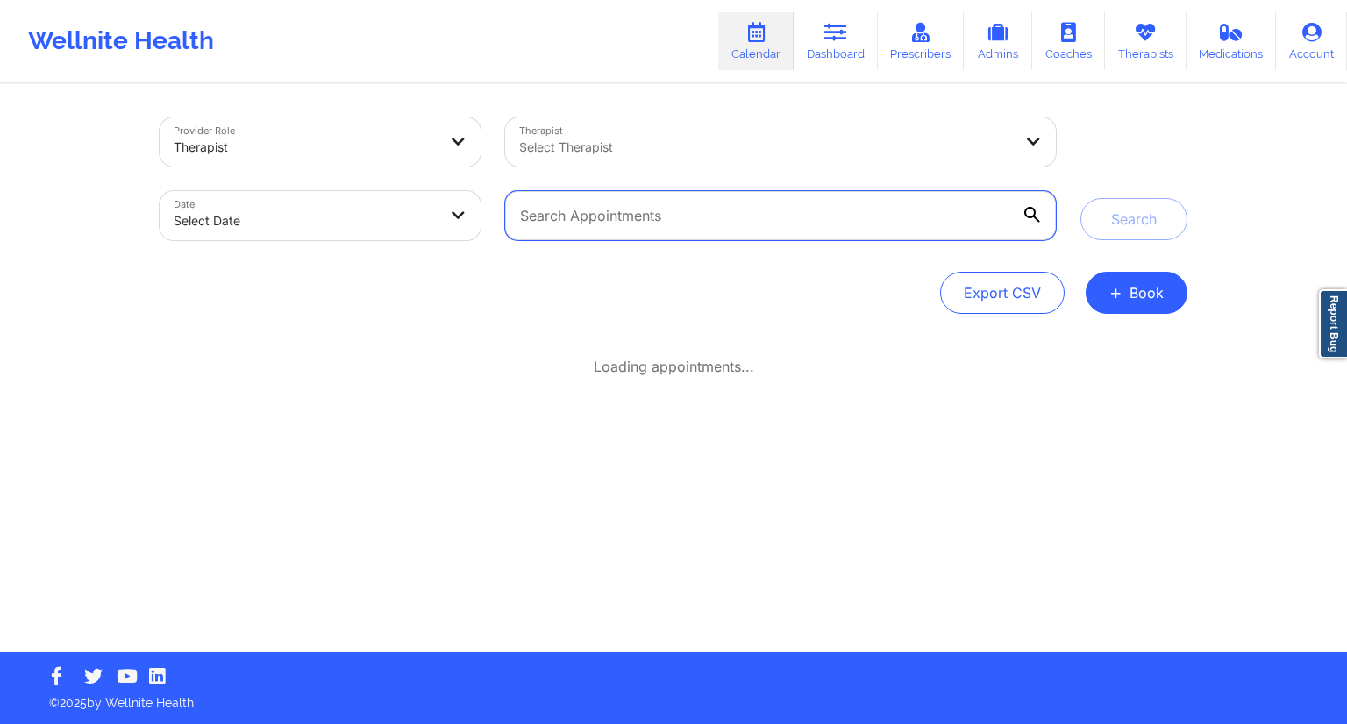
click at [646, 205] on input "text" at bounding box center [780, 215] width 551 height 49
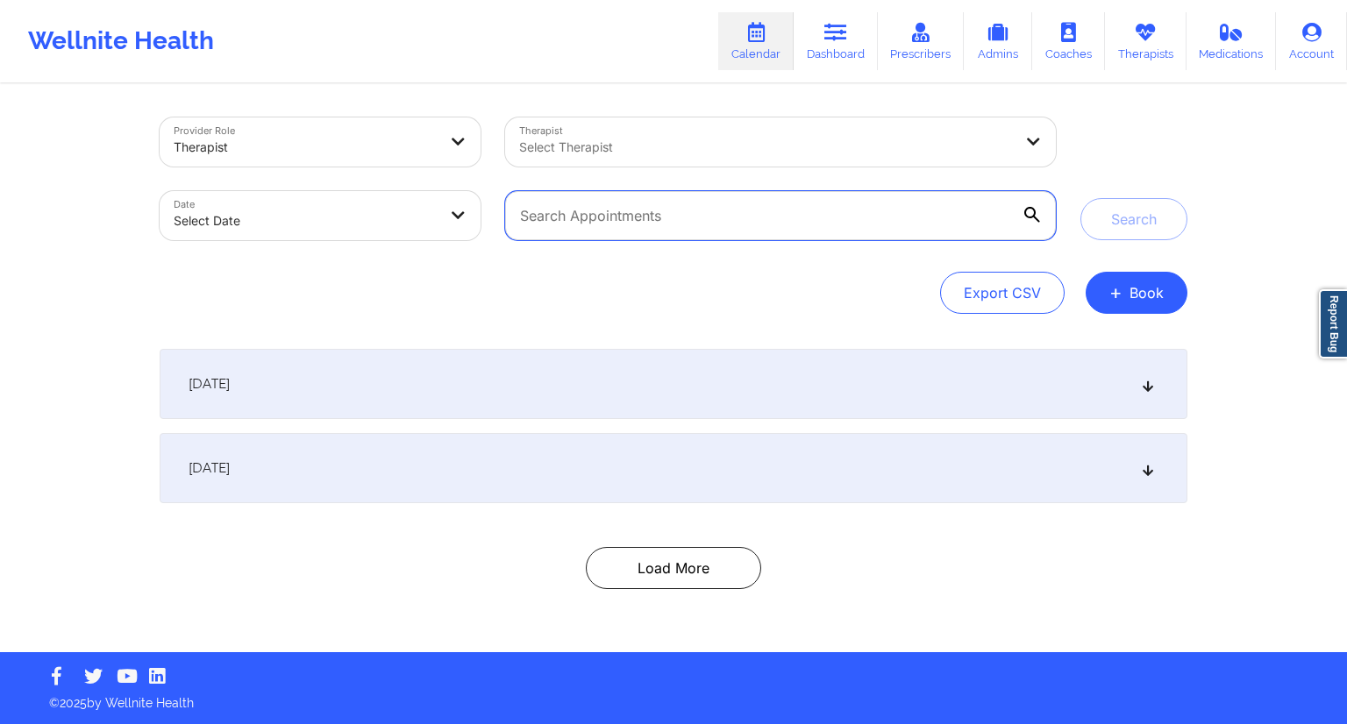
paste input "godswarria@yahoo.com"
type input "godswarria@yahoo.com"
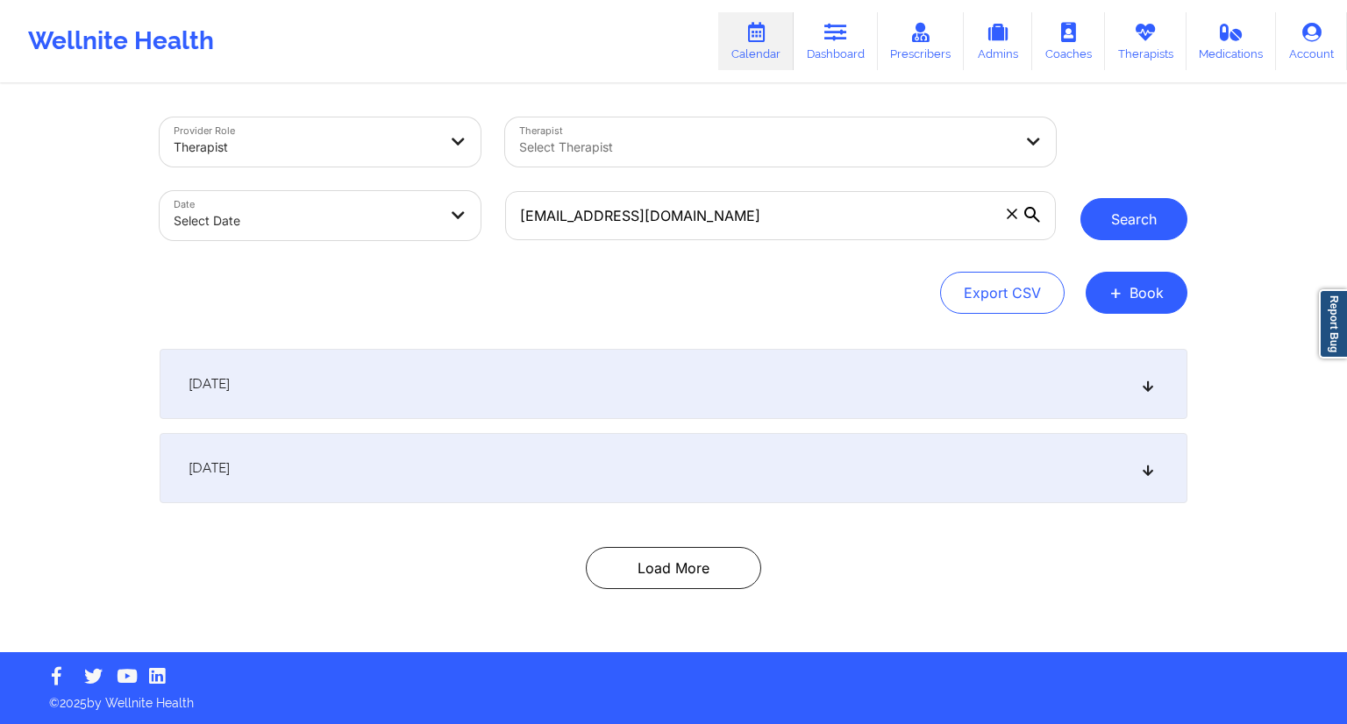
click at [1124, 228] on button "Search" at bounding box center [1134, 219] width 107 height 42
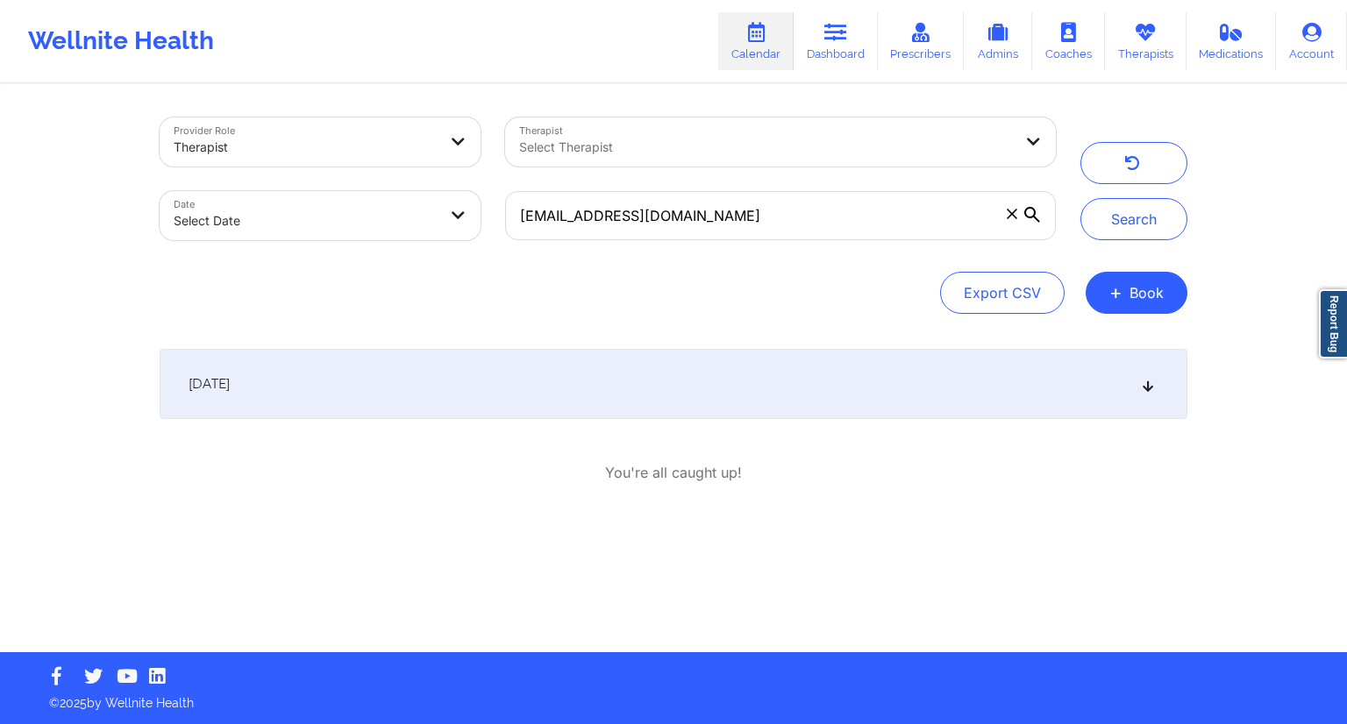
click at [467, 386] on div "September 18, 2025" at bounding box center [674, 384] width 1028 height 70
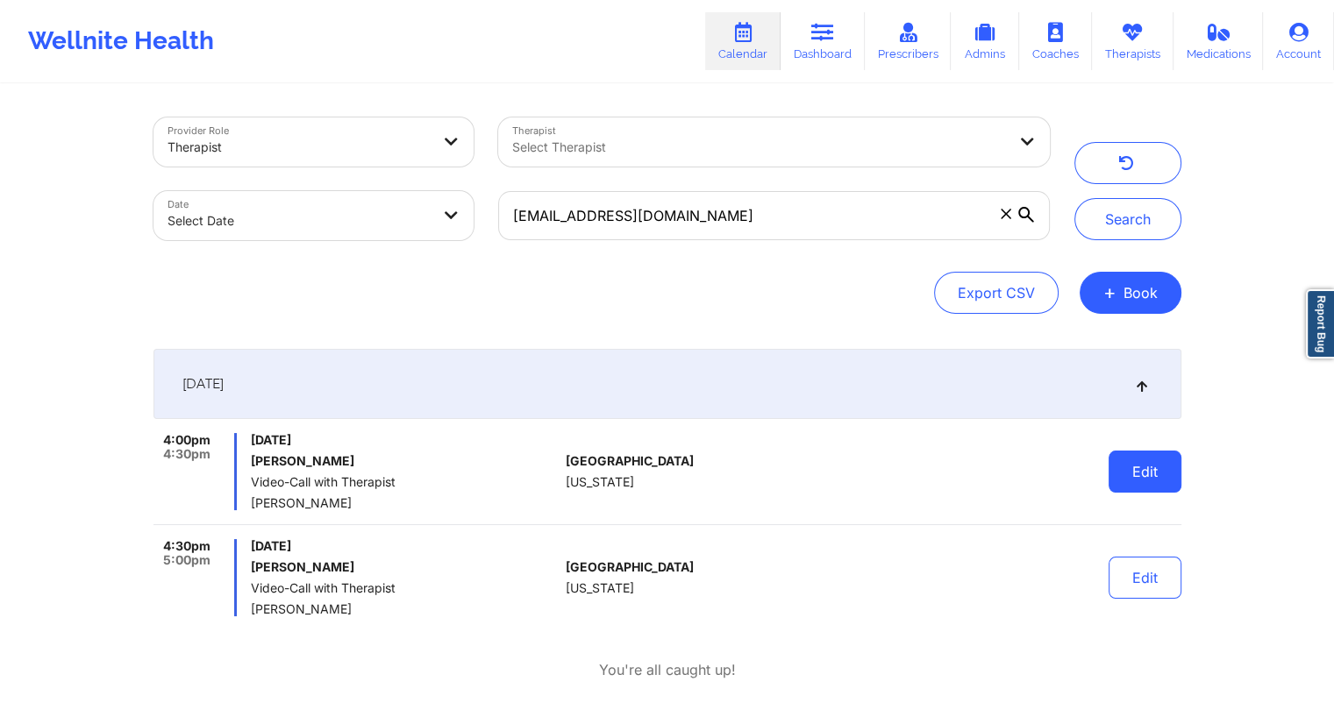
click at [1120, 469] on button "Edit" at bounding box center [1145, 472] width 73 height 42
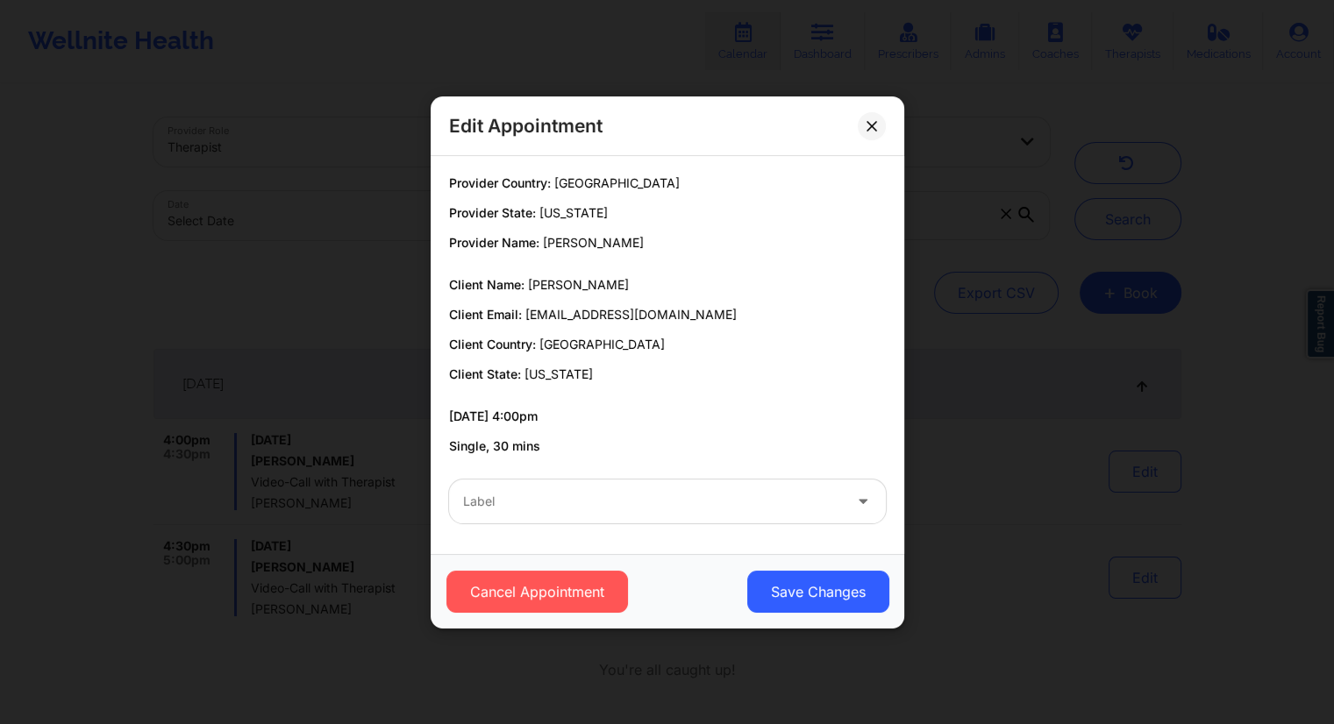
click at [515, 494] on div at bounding box center [652, 501] width 379 height 21
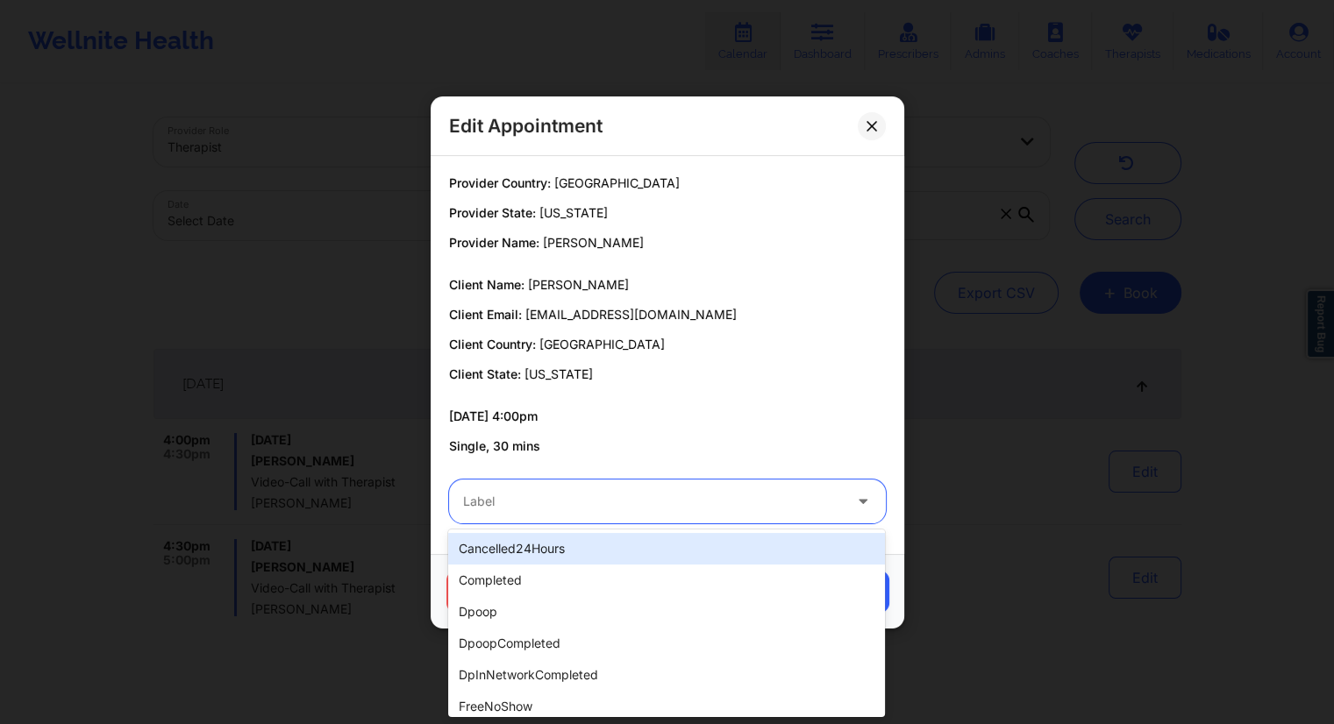
click at [553, 551] on div "cancelled24Hours" at bounding box center [666, 549] width 437 height 32
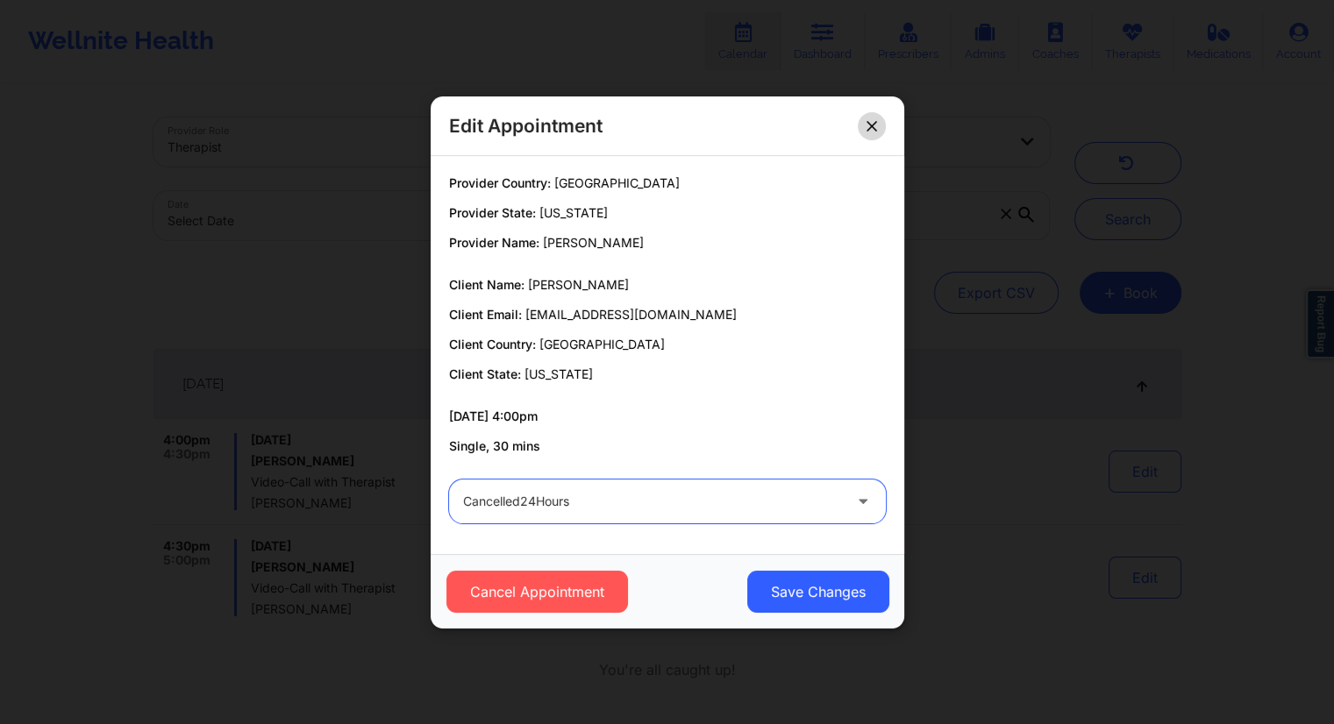
click at [863, 127] on button at bounding box center [872, 125] width 28 height 28
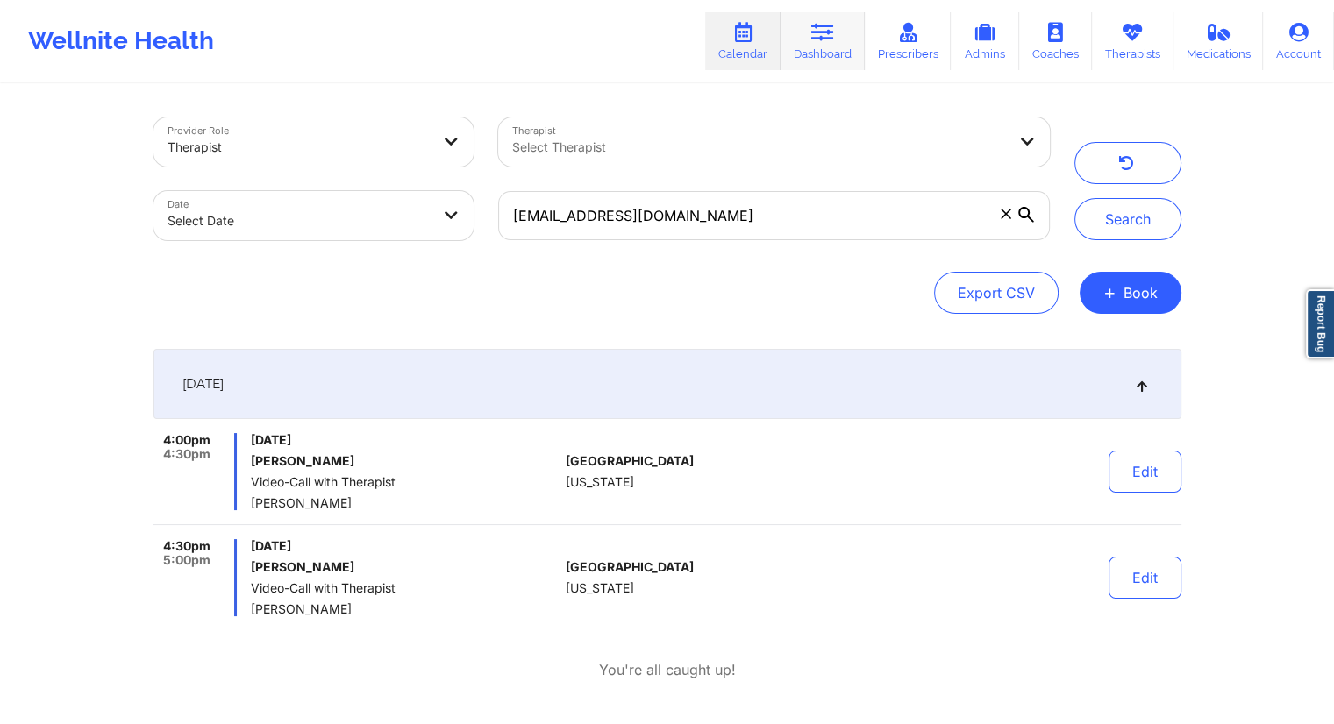
drag, startPoint x: 812, startPoint y: 39, endPoint x: 801, endPoint y: 52, distance: 16.8
click at [812, 39] on link "Dashboard" at bounding box center [823, 41] width 84 height 58
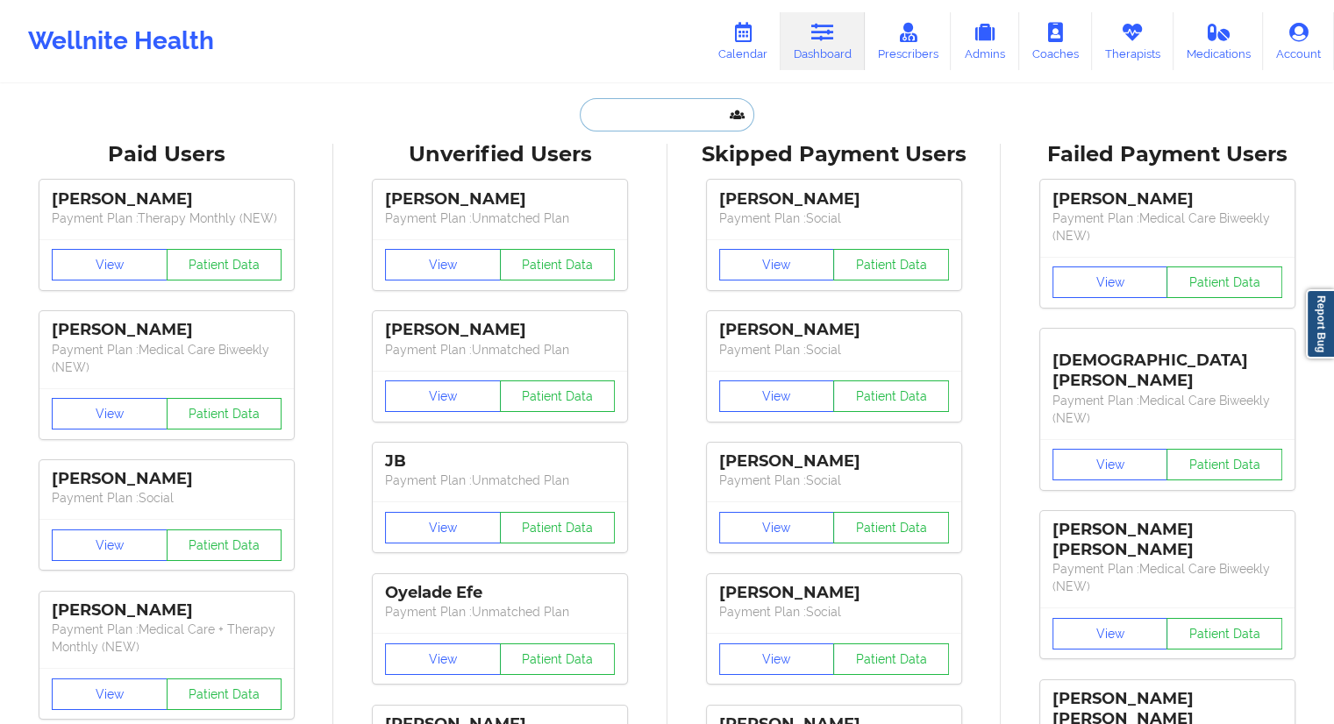
click at [611, 127] on input "text" at bounding box center [667, 114] width 174 height 33
paste input "brooked2009@gmail.com"
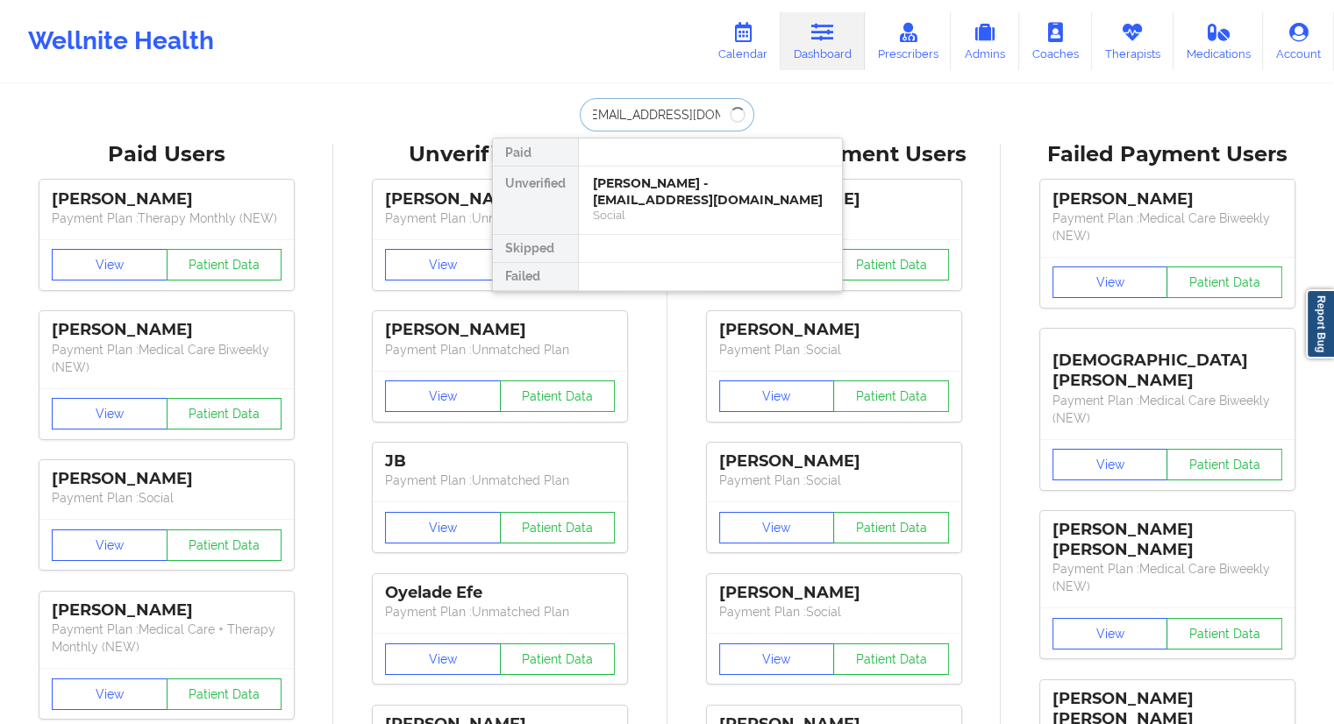
type input "brooked2009@gmail.com"
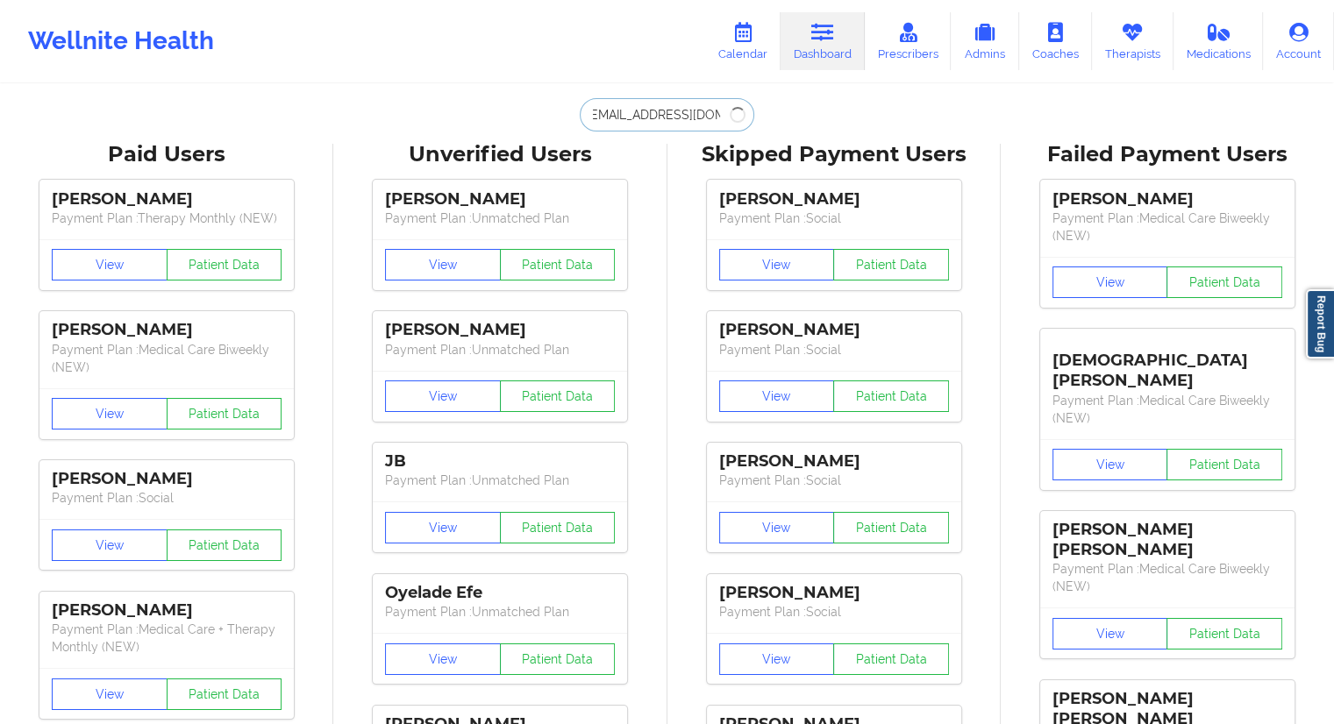
scroll to position [0, 0]
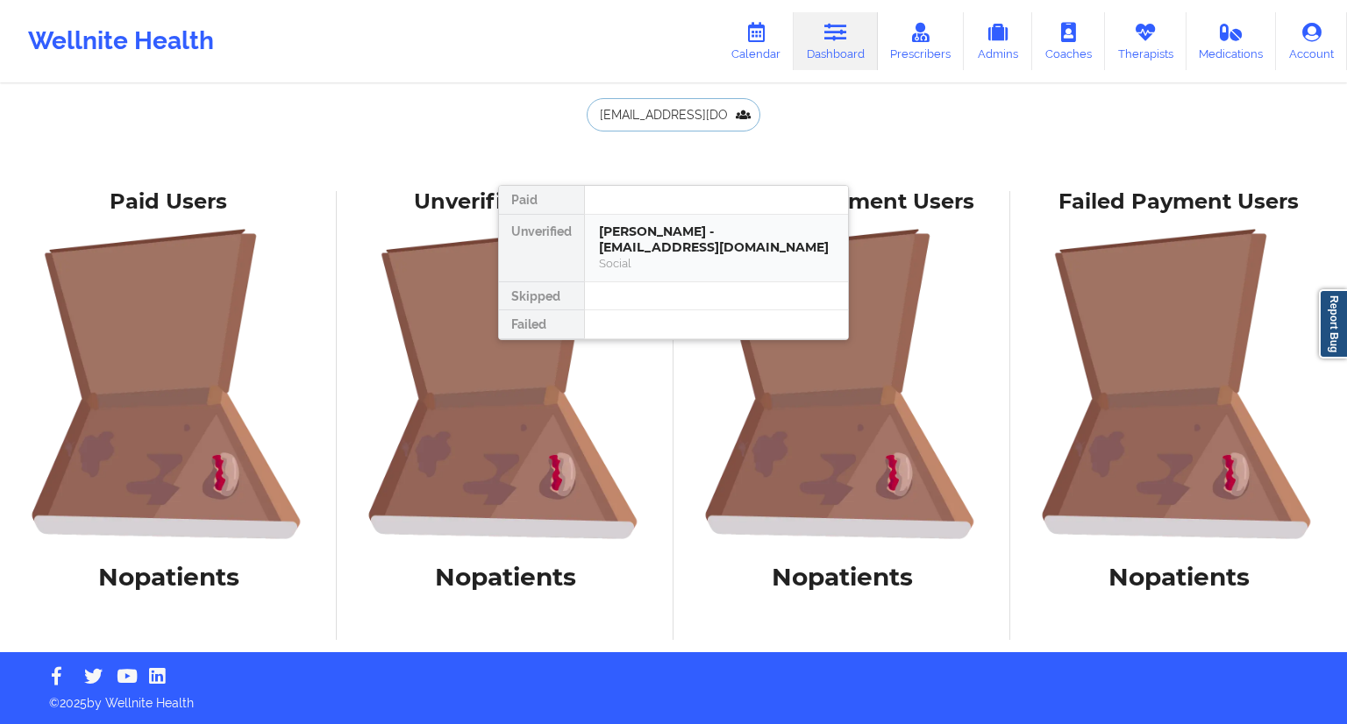
click at [670, 246] on div "benjamin douglas - brooked2009@gmail.com" at bounding box center [716, 240] width 235 height 32
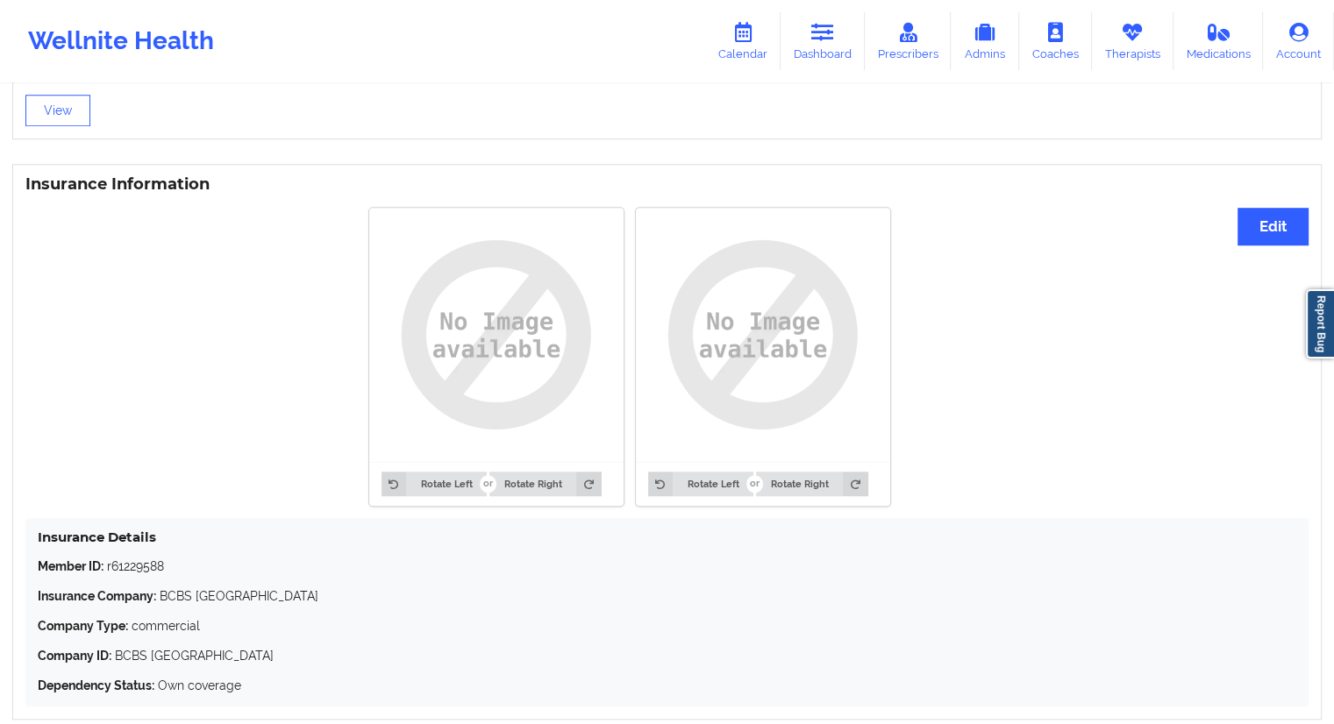
scroll to position [1310, 0]
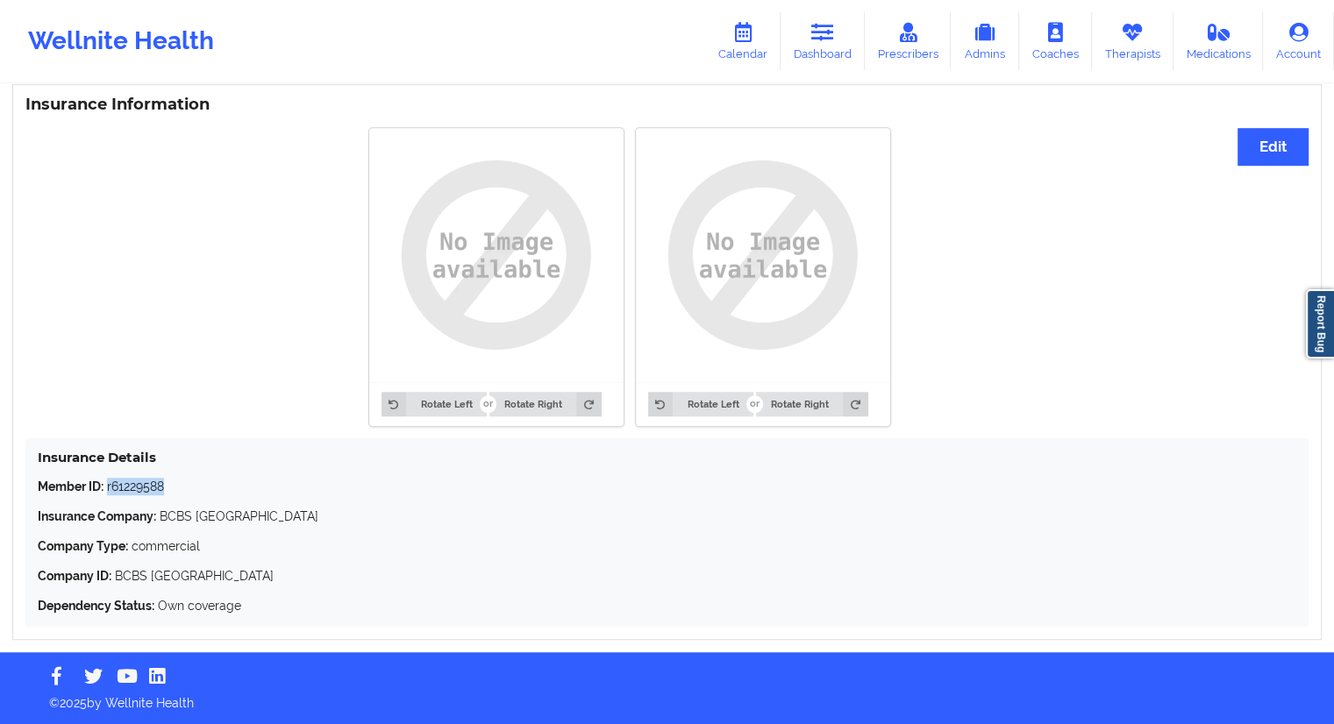
drag, startPoint x: 196, startPoint y: 489, endPoint x: 108, endPoint y: 484, distance: 87.8
click at [108, 484] on p "Member ID: r61229588" at bounding box center [667, 487] width 1259 height 18
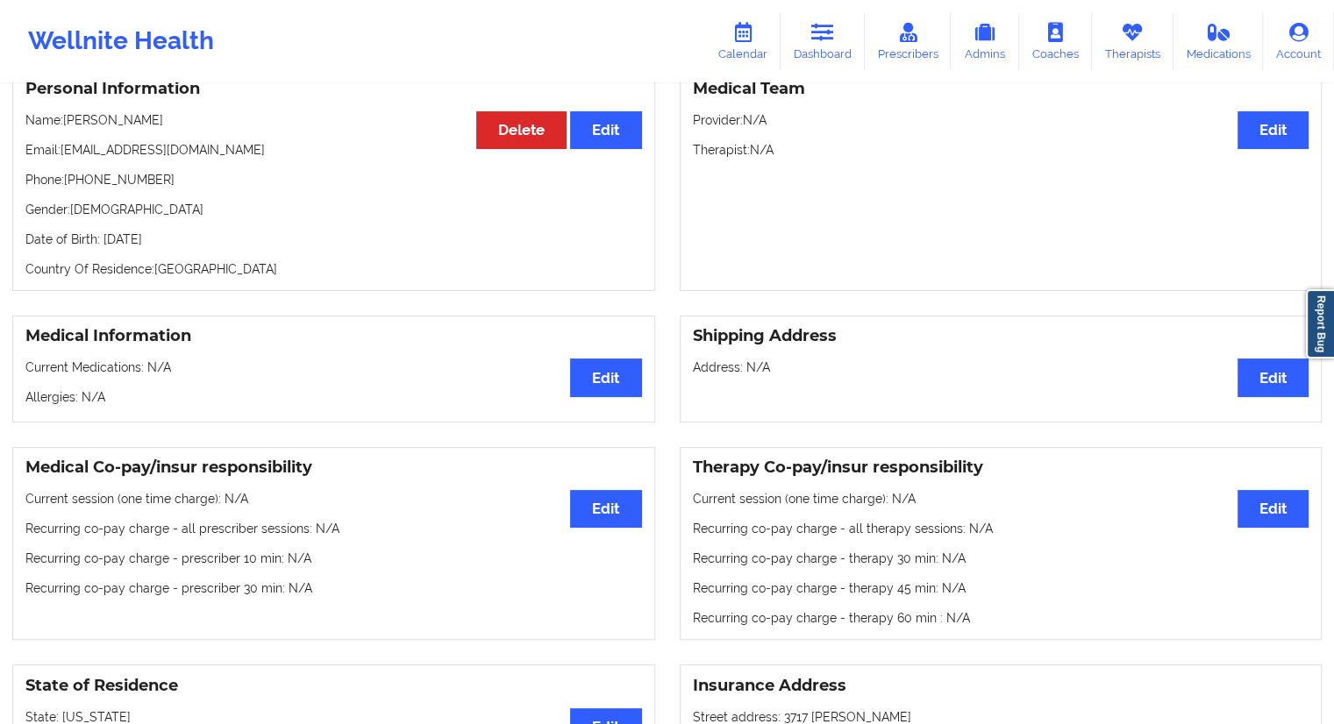
scroll to position [82, 0]
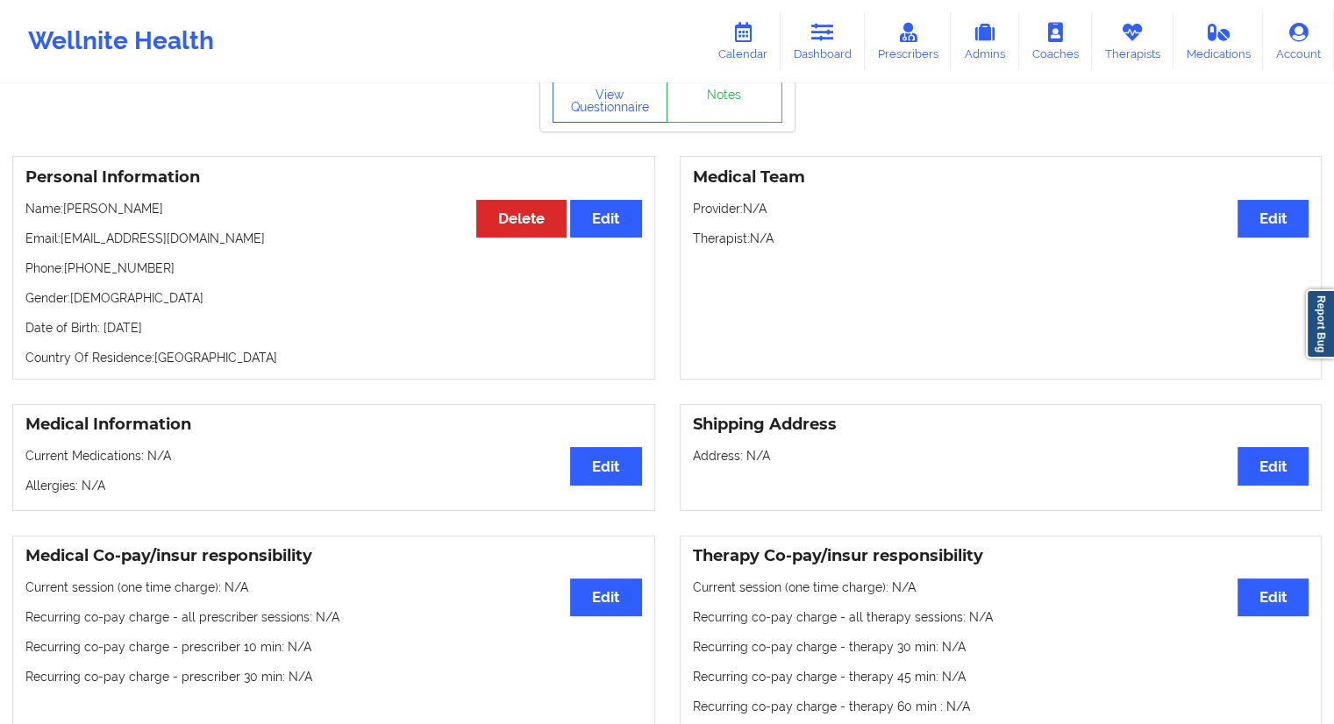
drag, startPoint x: 175, startPoint y: 209, endPoint x: 63, endPoint y: 210, distance: 112.3
click at [63, 210] on p "Name: benjamin douglas" at bounding box center [333, 209] width 617 height 18
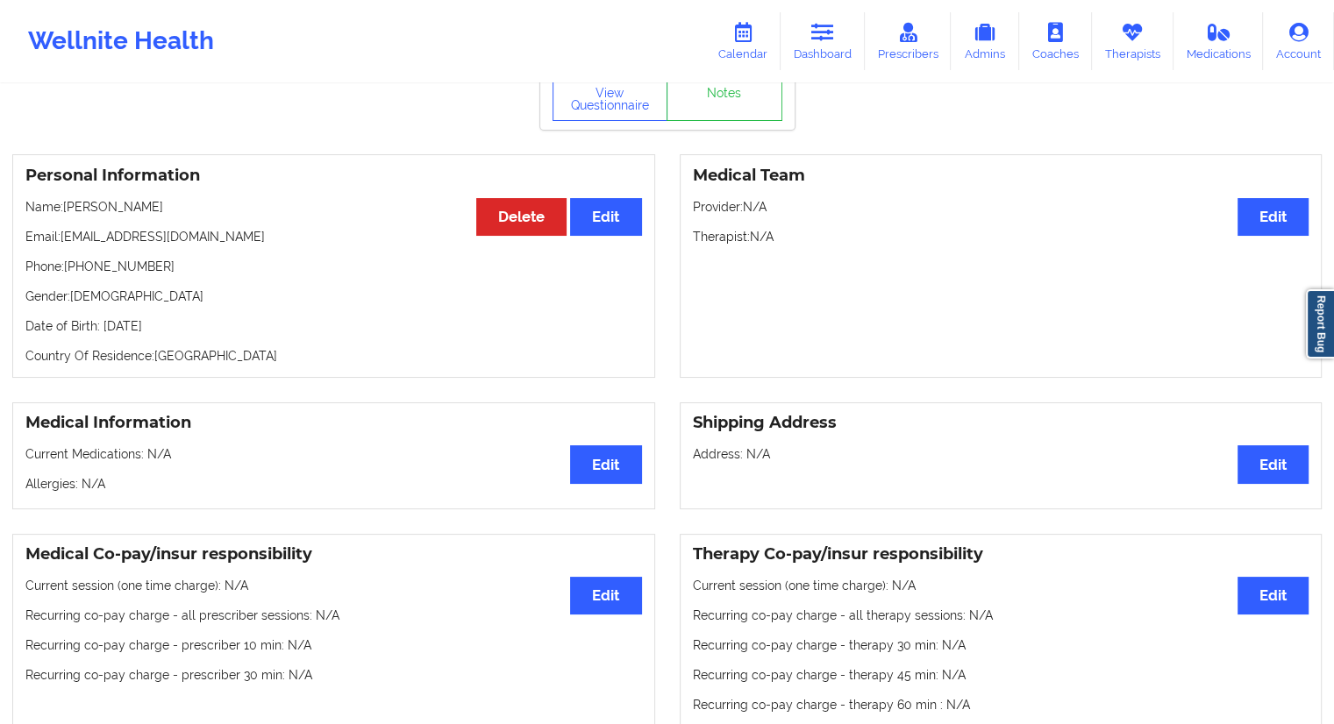
scroll to position [0, 0]
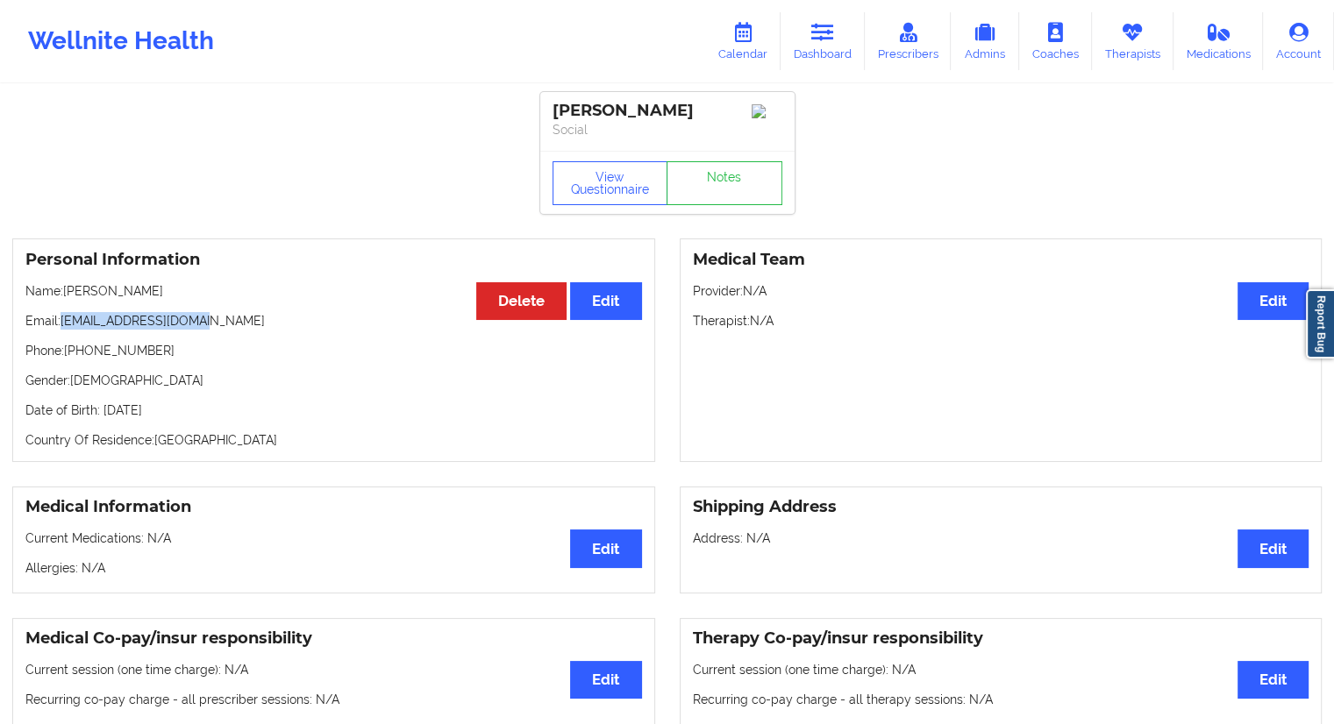
drag, startPoint x: 235, startPoint y: 317, endPoint x: 61, endPoint y: 325, distance: 173.9
click at [61, 325] on div "Personal Information Edit Delete Name: benjamin douglas Email: brooked2009@gmai…" at bounding box center [333, 351] width 643 height 224
click at [754, 36] on icon at bounding box center [742, 32] width 23 height 19
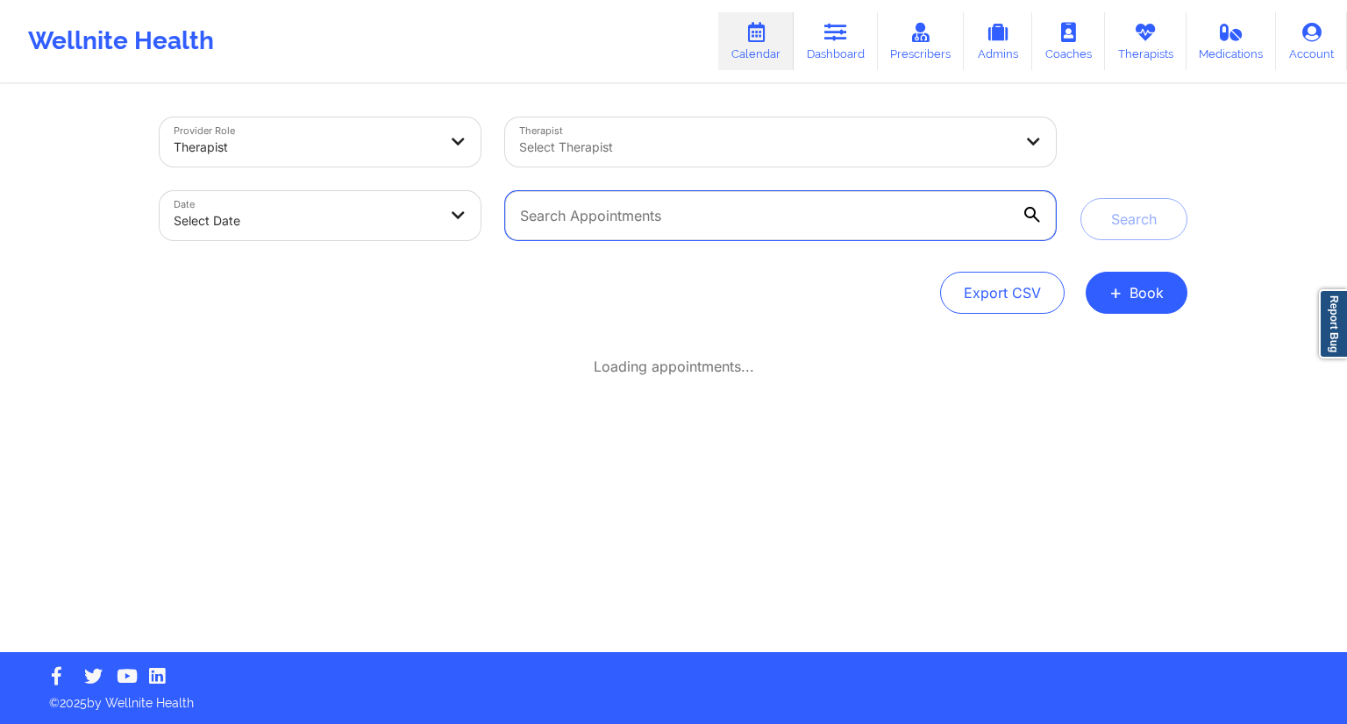
click at [656, 208] on input "text" at bounding box center [780, 215] width 551 height 49
paste input "brooked2009@gmail.com"
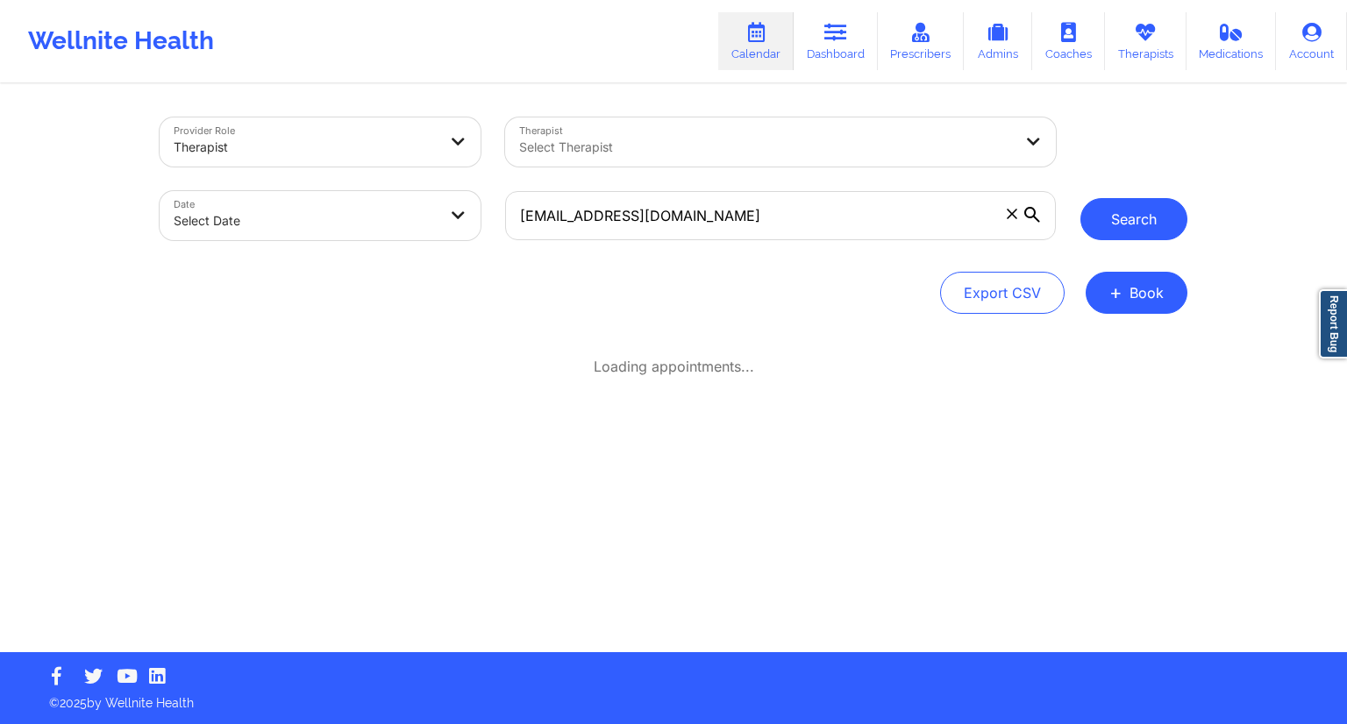
click at [1133, 218] on button "Search" at bounding box center [1134, 219] width 107 height 42
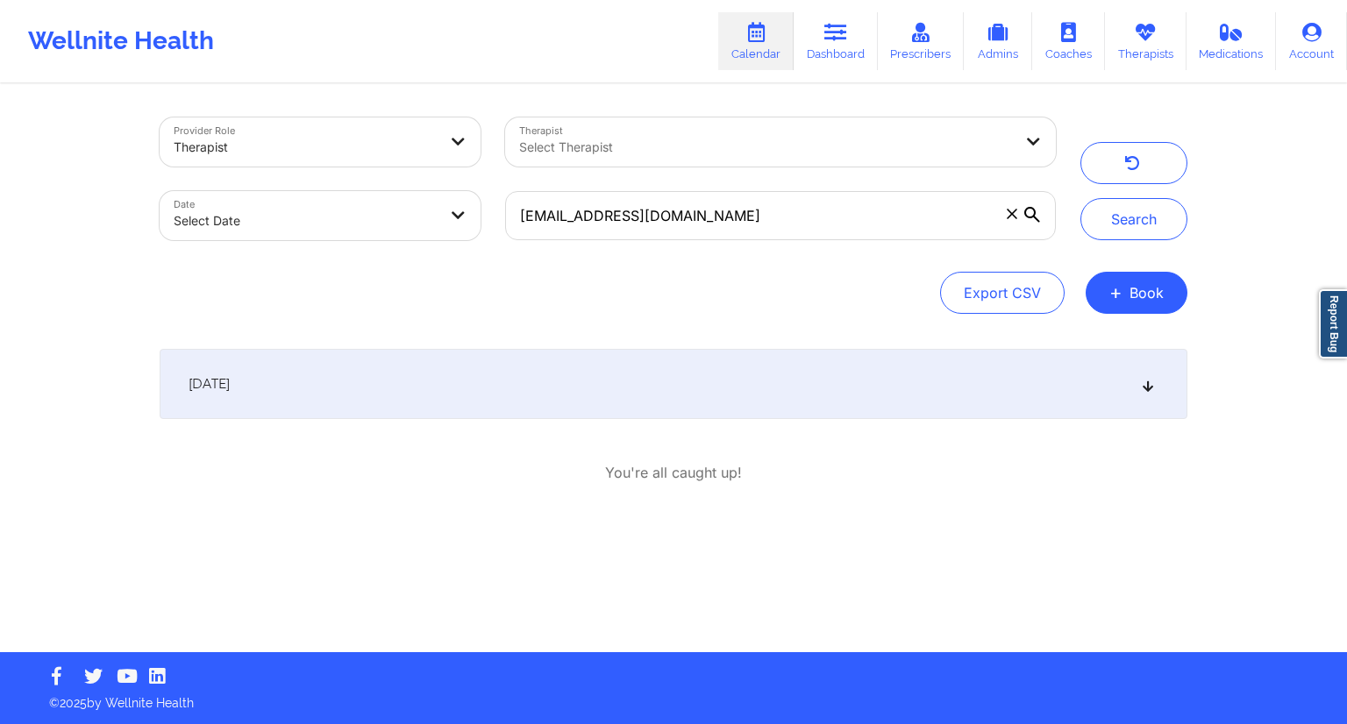
click at [532, 375] on div "September 24, 2025" at bounding box center [674, 384] width 1028 height 70
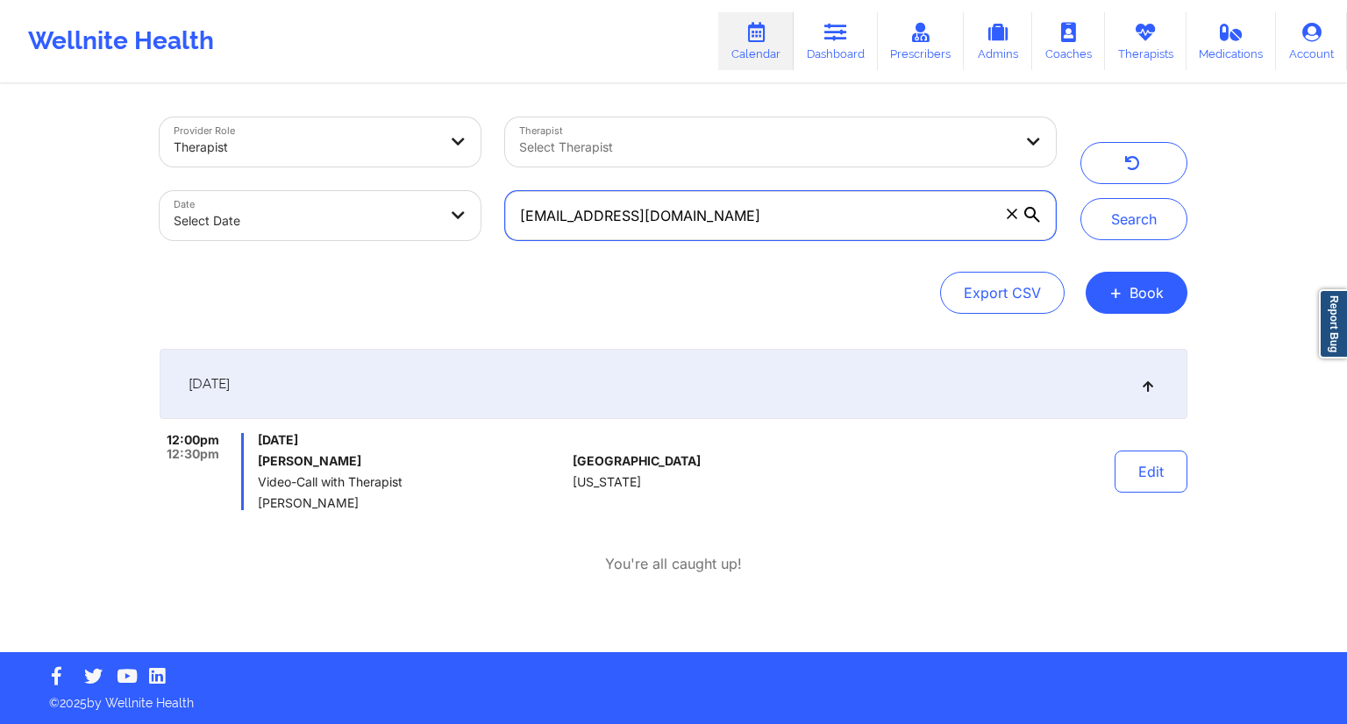
click at [831, 218] on input "brooked2009@gmail.com" at bounding box center [780, 215] width 551 height 49
paste input "andon.sung1"
type input "brandon.sung1@gmail.com"
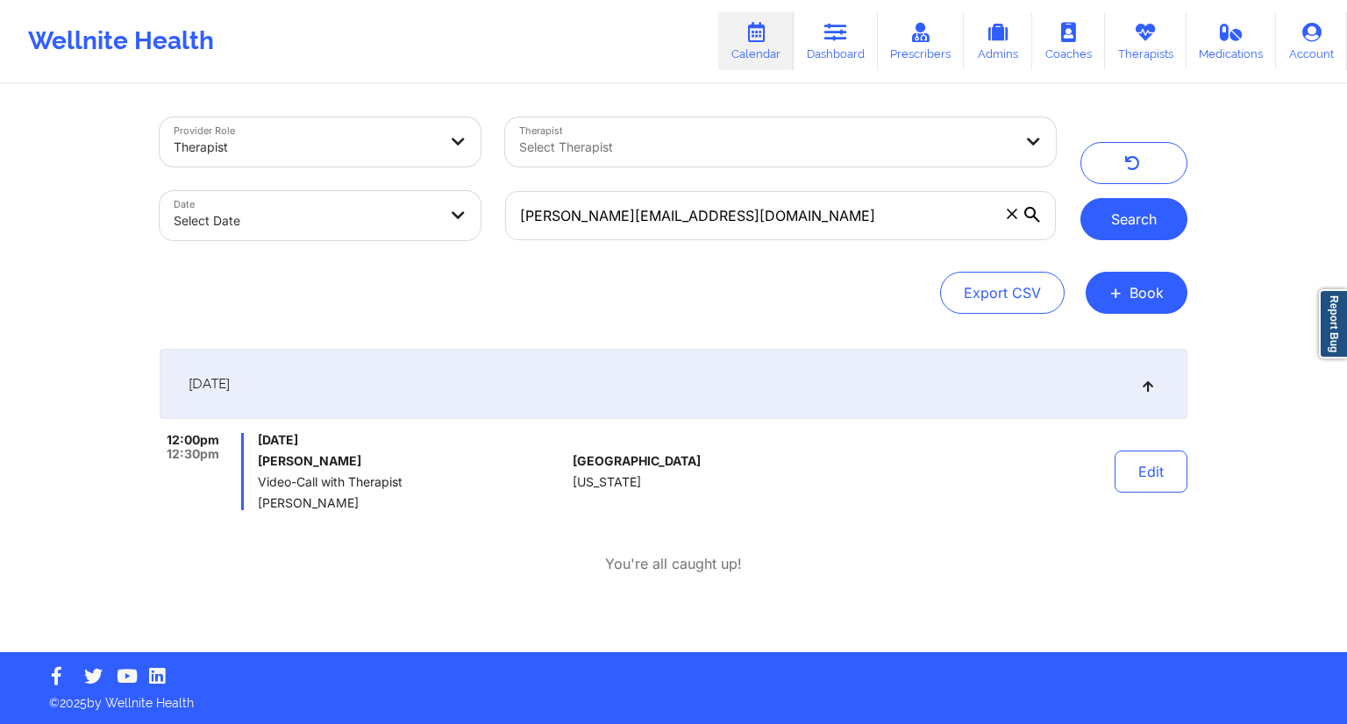
click at [1167, 225] on button "Search" at bounding box center [1134, 219] width 107 height 42
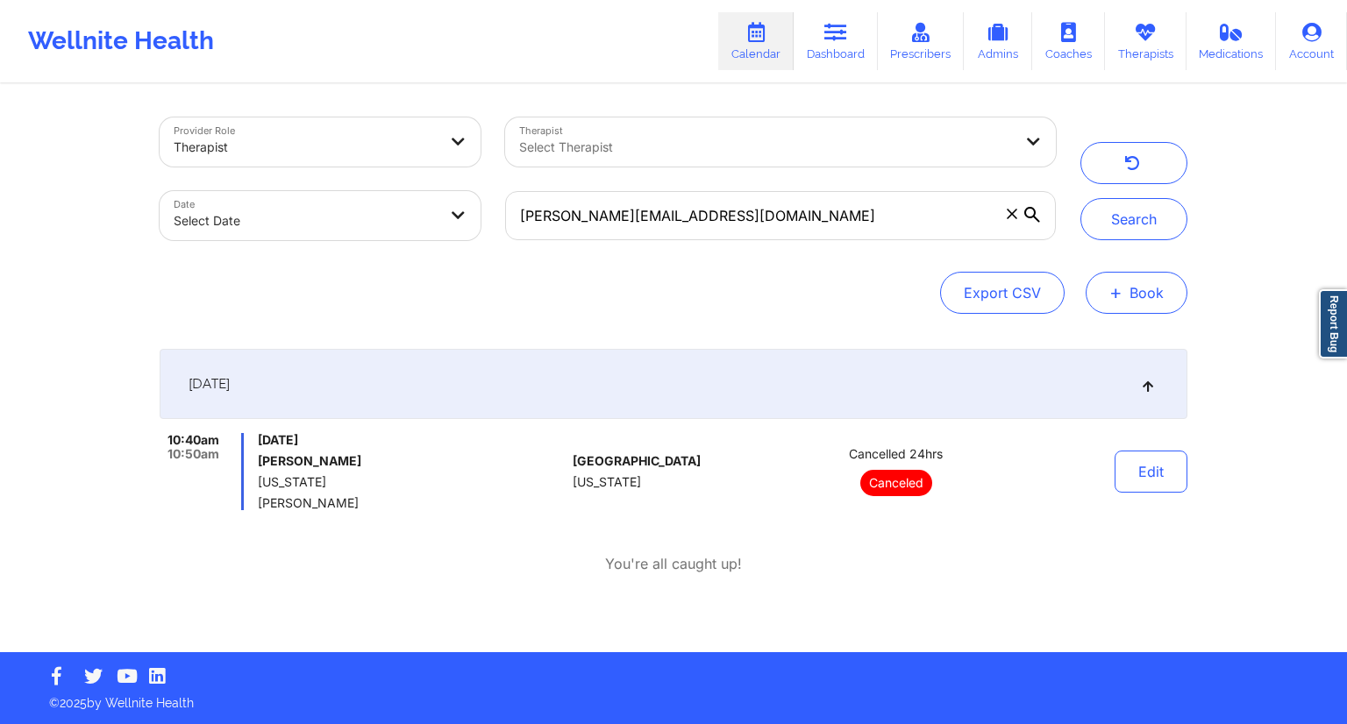
click at [1151, 302] on button "+ Book" at bounding box center [1137, 293] width 102 height 42
click at [1079, 350] on button "Therapy Session" at bounding box center [1107, 348] width 134 height 29
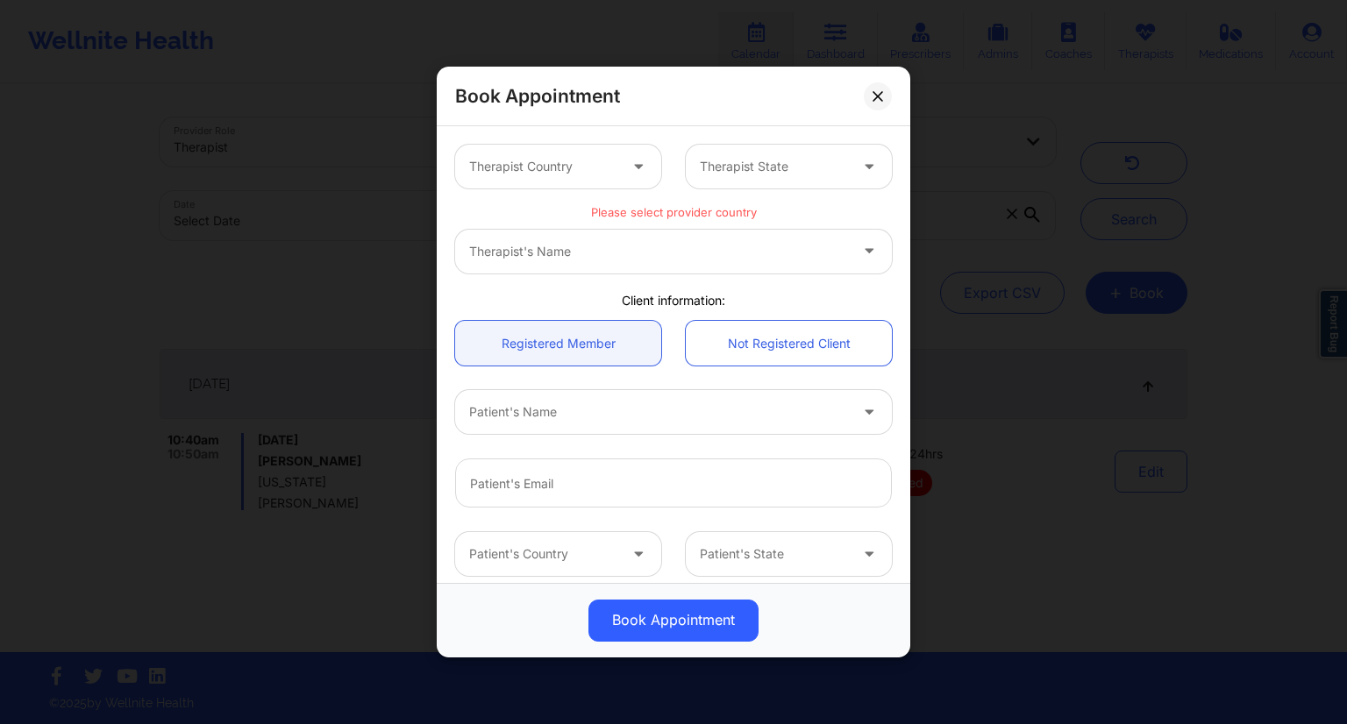
click at [599, 166] on div at bounding box center [543, 166] width 148 height 21
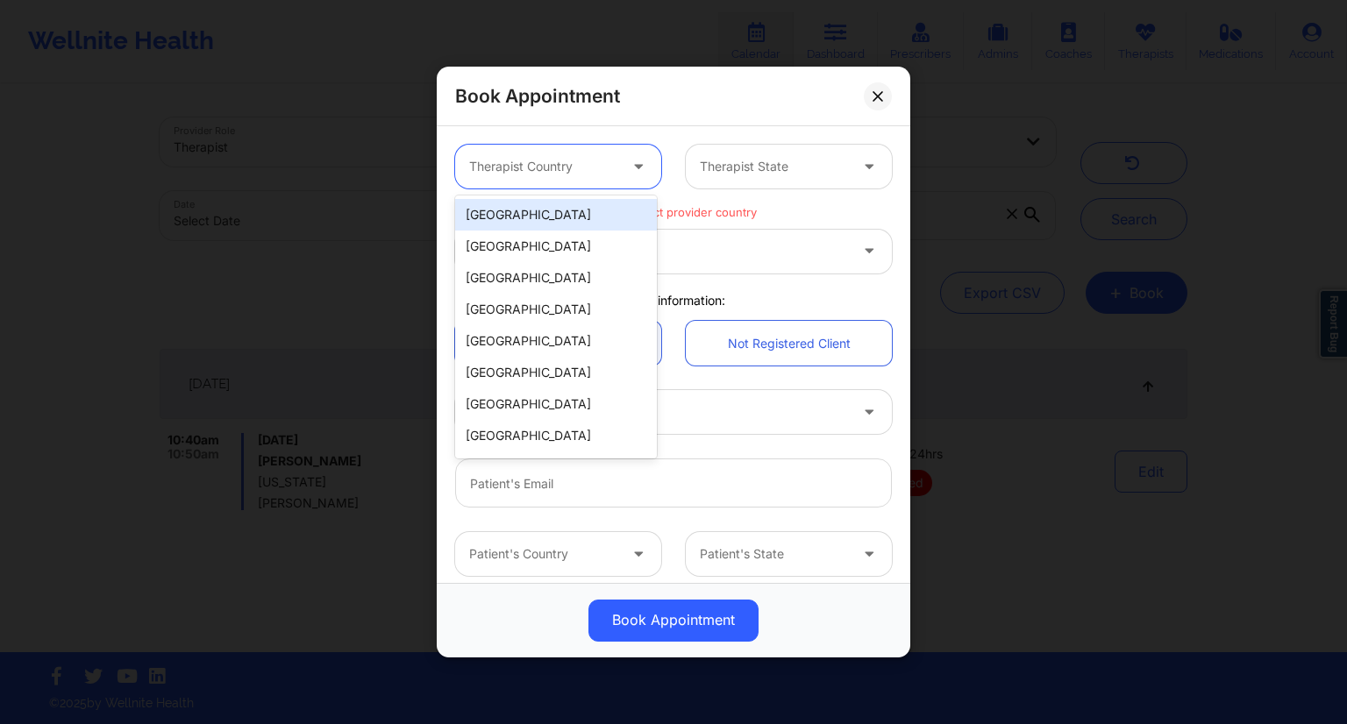
click at [510, 215] on div "United States" at bounding box center [556, 215] width 202 height 32
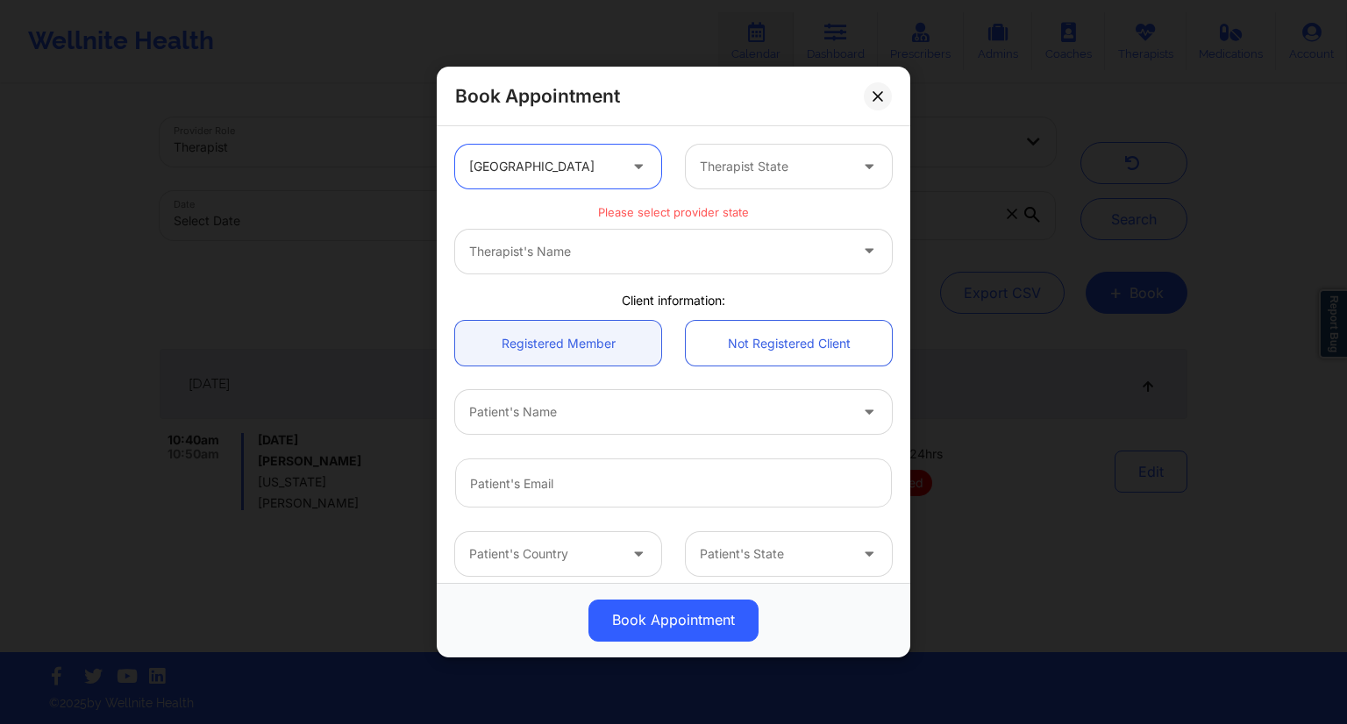
click at [767, 180] on div "Therapist State" at bounding box center [768, 167] width 164 height 44
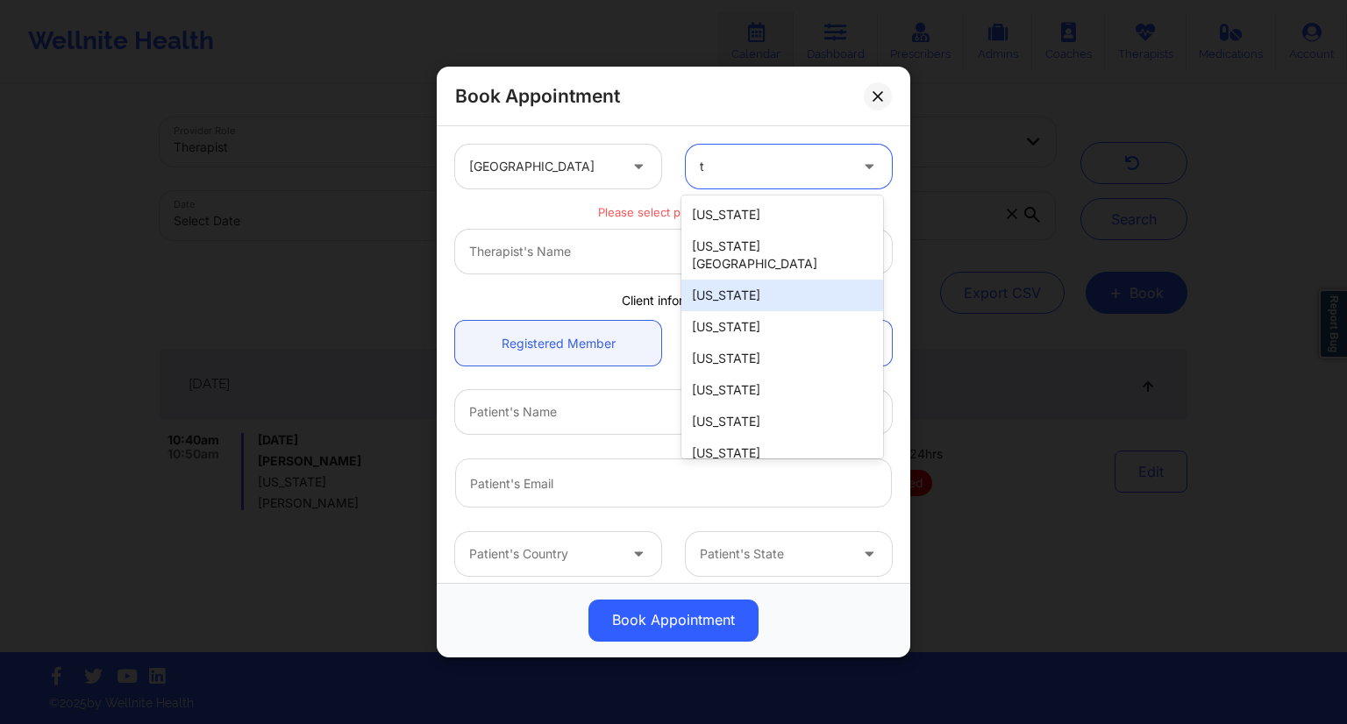
type input "tx"
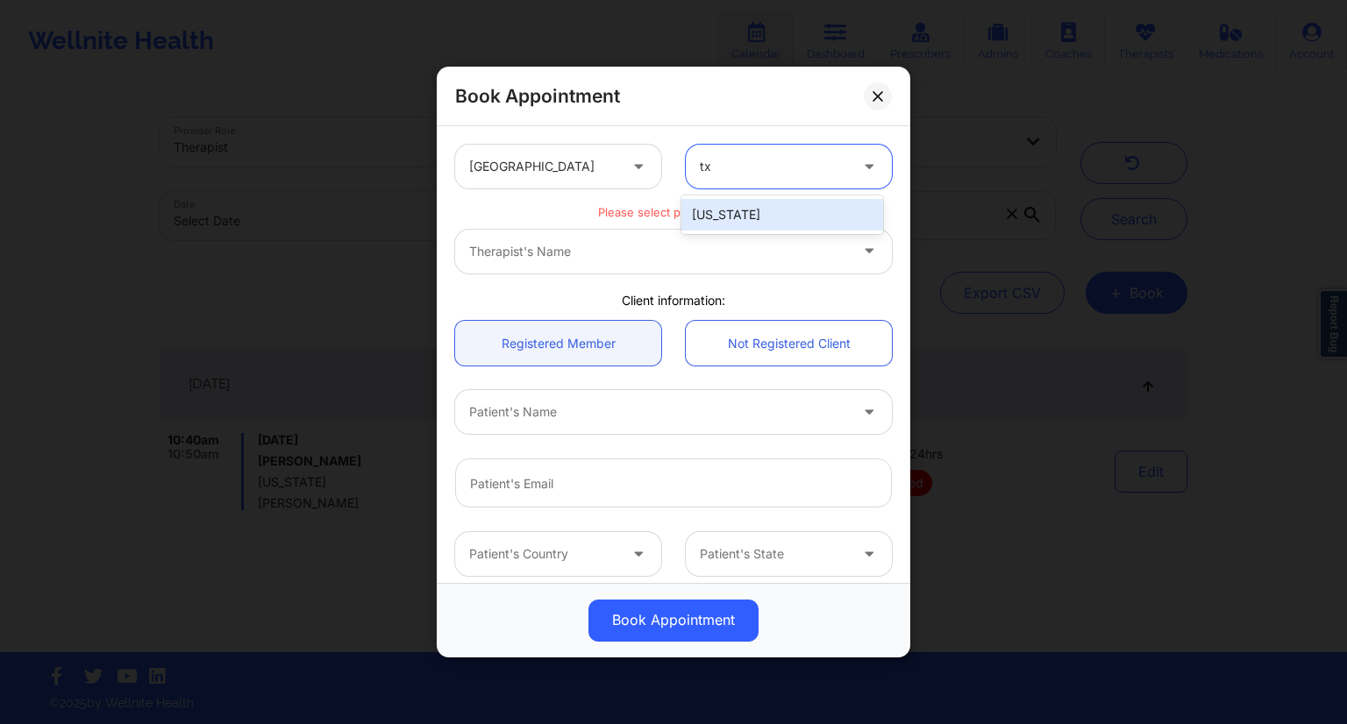
click at [726, 219] on div "Texas" at bounding box center [782, 215] width 202 height 32
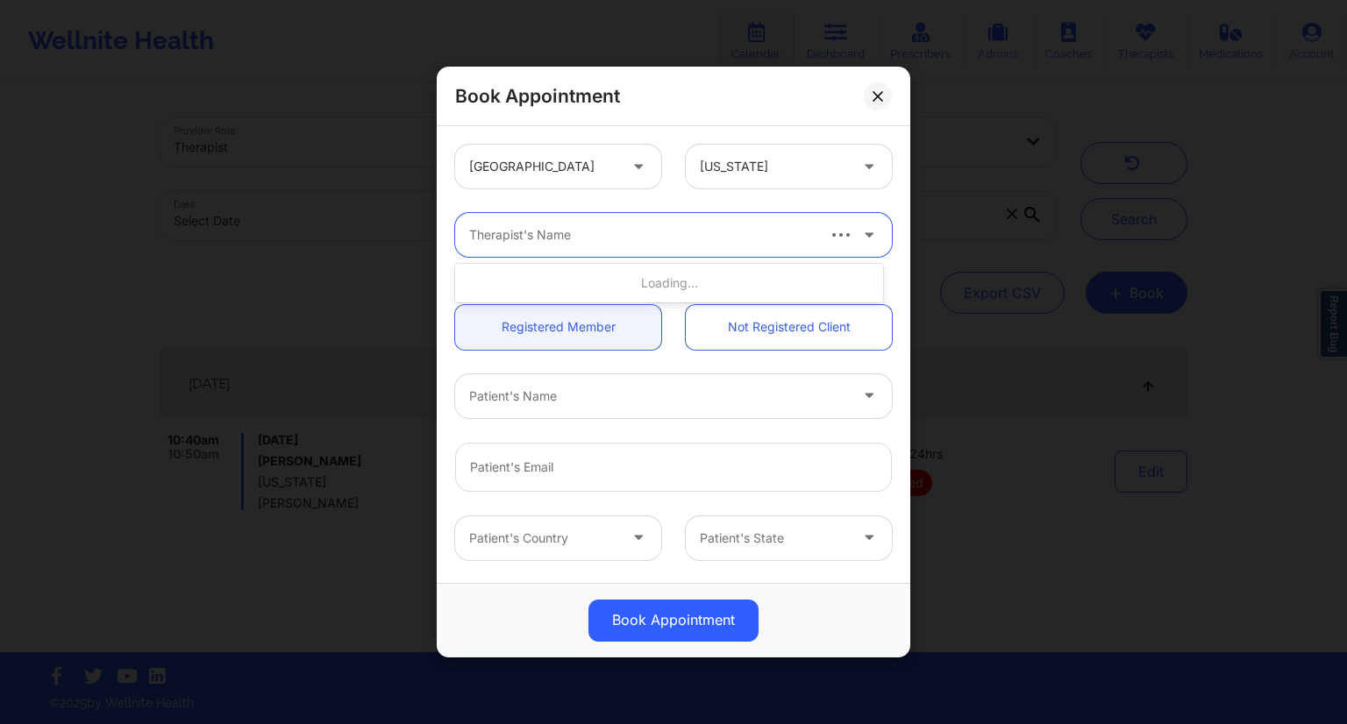
click at [596, 237] on div at bounding box center [641, 235] width 344 height 21
type input "Petty"
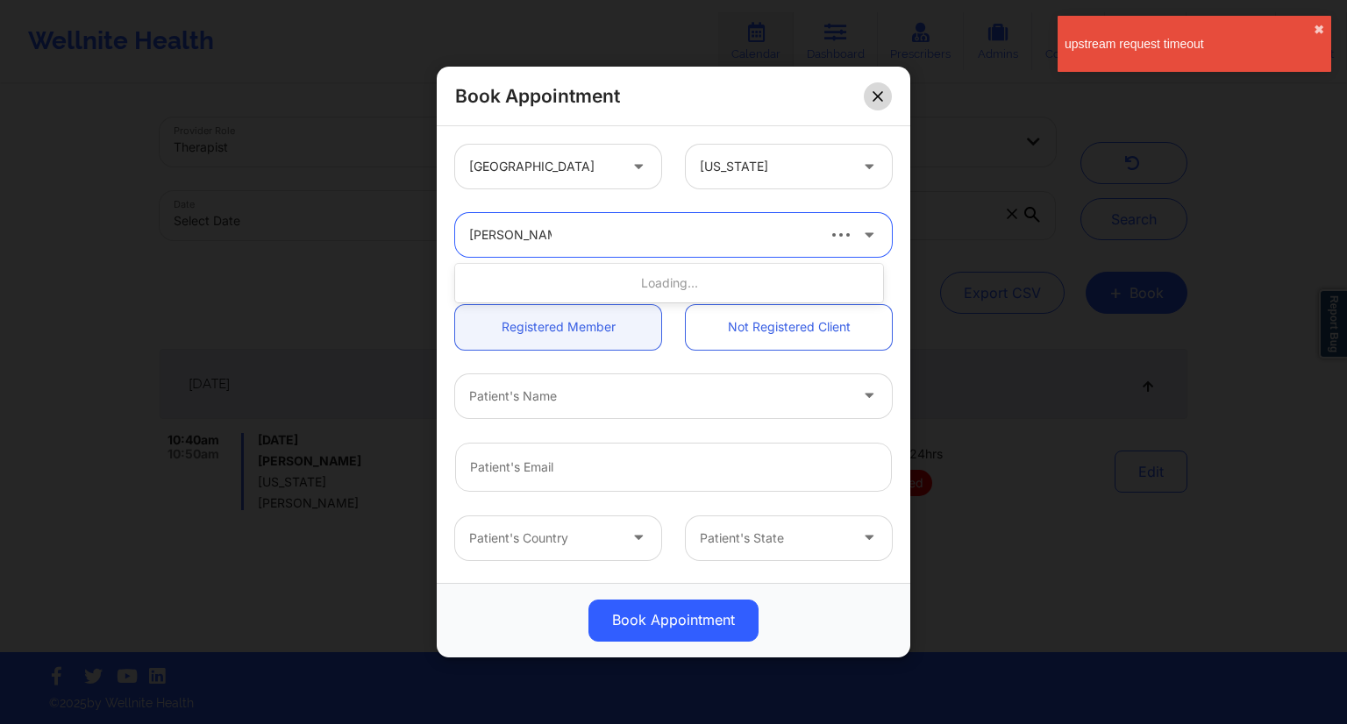
type input "Britteny Petty"
click at [877, 97] on icon at bounding box center [878, 96] width 11 height 11
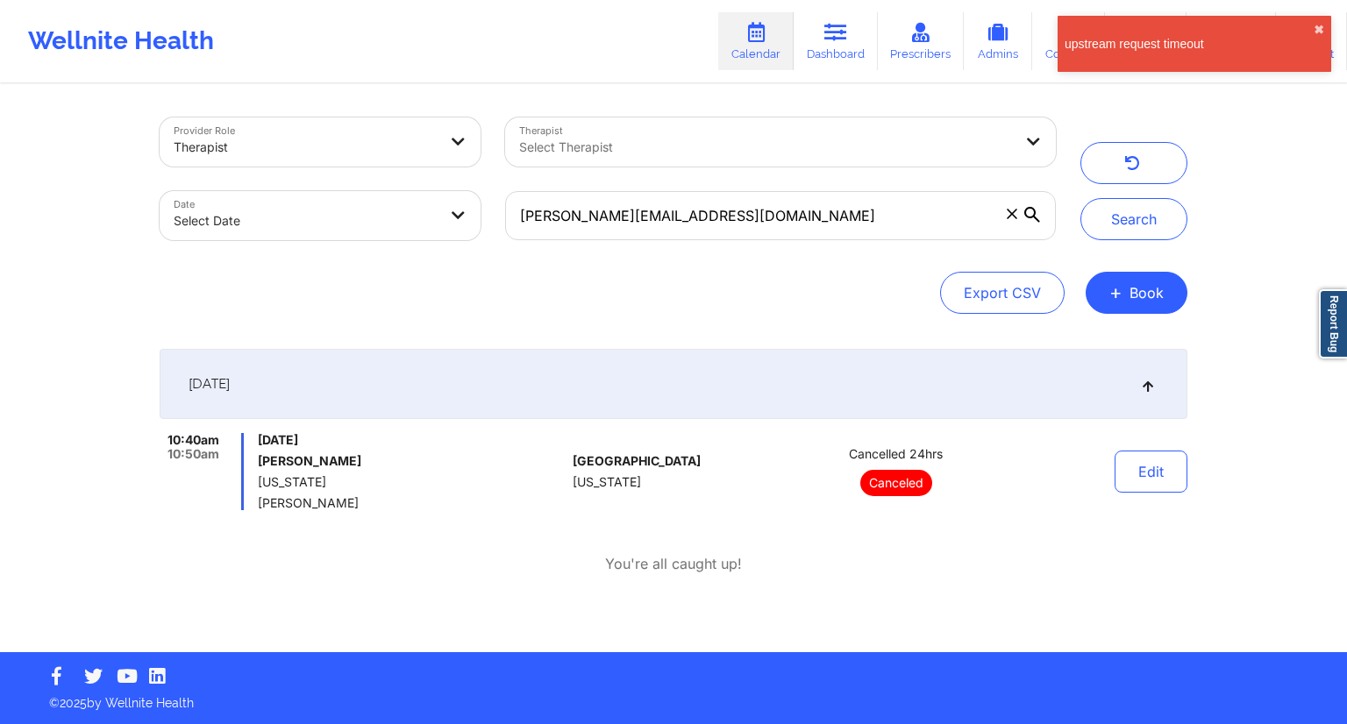
click at [1036, 215] on icon at bounding box center [1032, 215] width 16 height 16
click at [1036, 215] on input "brandon.sung1@gmail.com" at bounding box center [780, 215] width 551 height 49
click at [837, 216] on input "brandon.sung1@gmail.com" at bounding box center [780, 215] width 551 height 49
paste input "ooked2009"
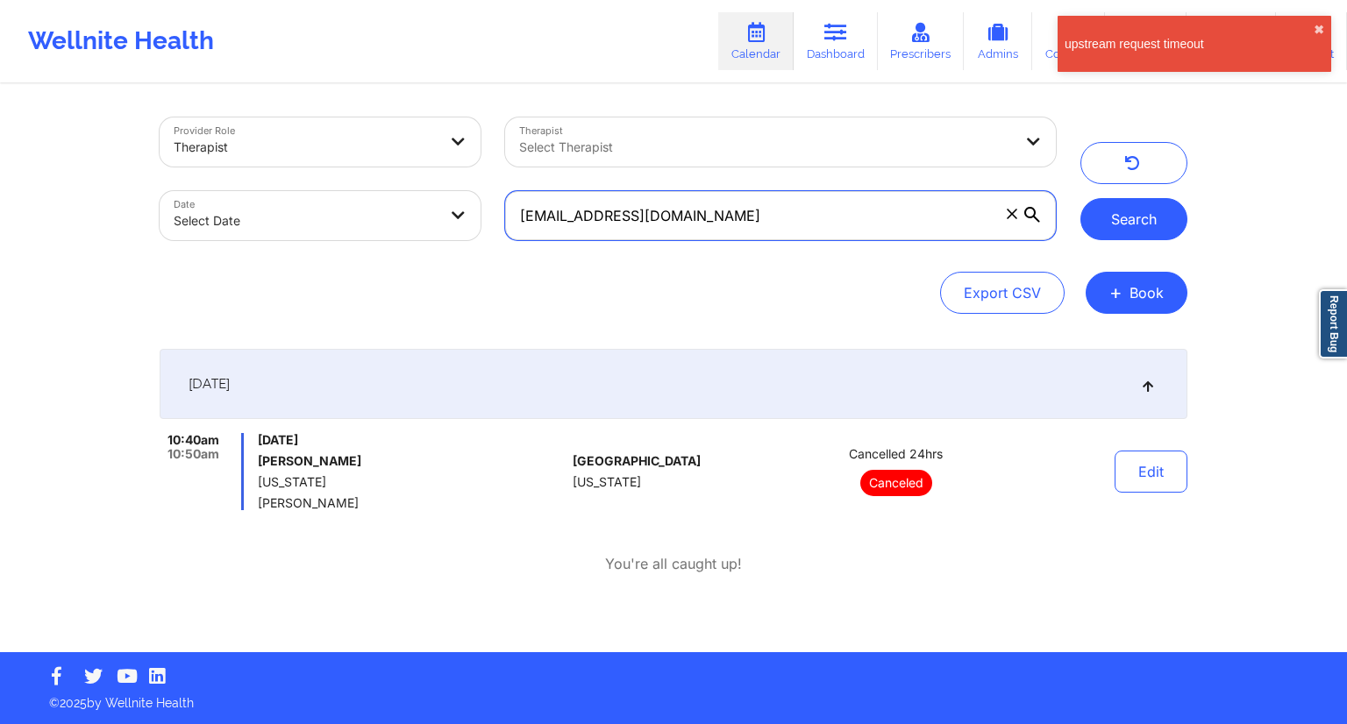
type input "brooked2009@gmail.com"
click at [1112, 212] on button "Search" at bounding box center [1134, 219] width 107 height 42
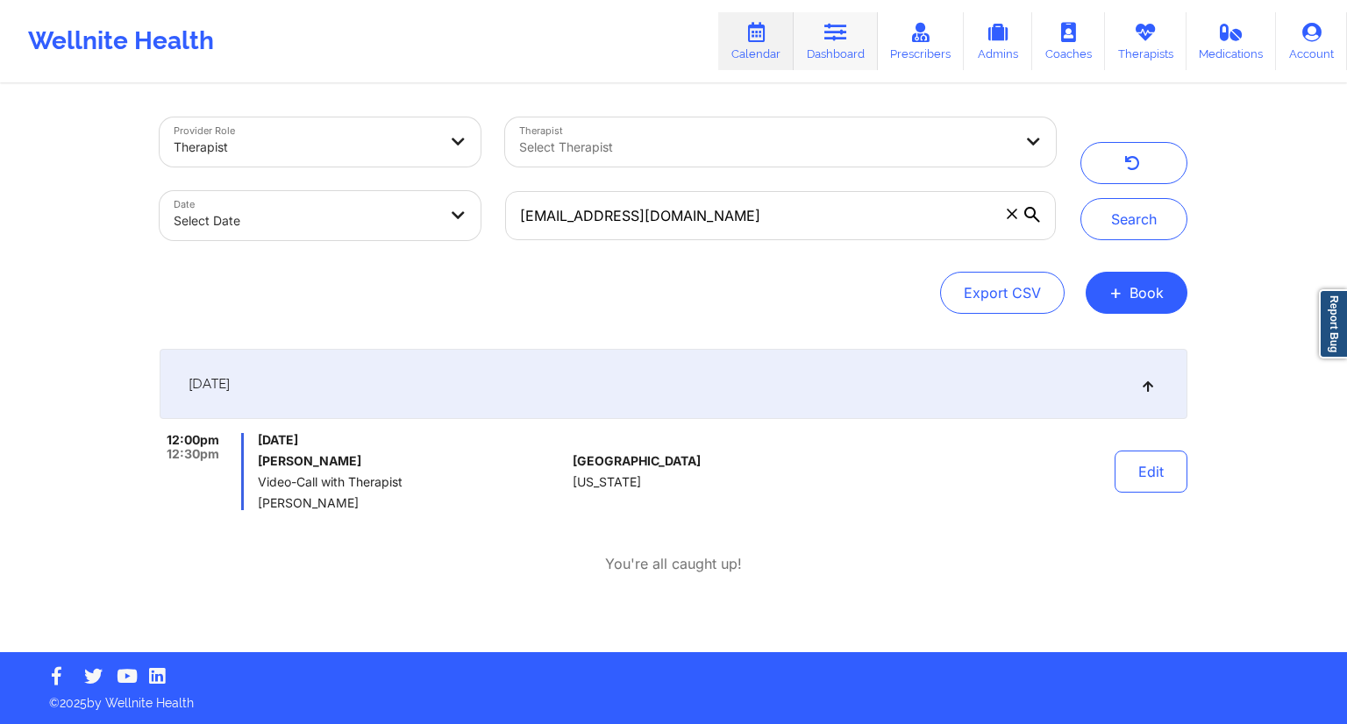
click at [824, 45] on link "Dashboard" at bounding box center [836, 41] width 84 height 58
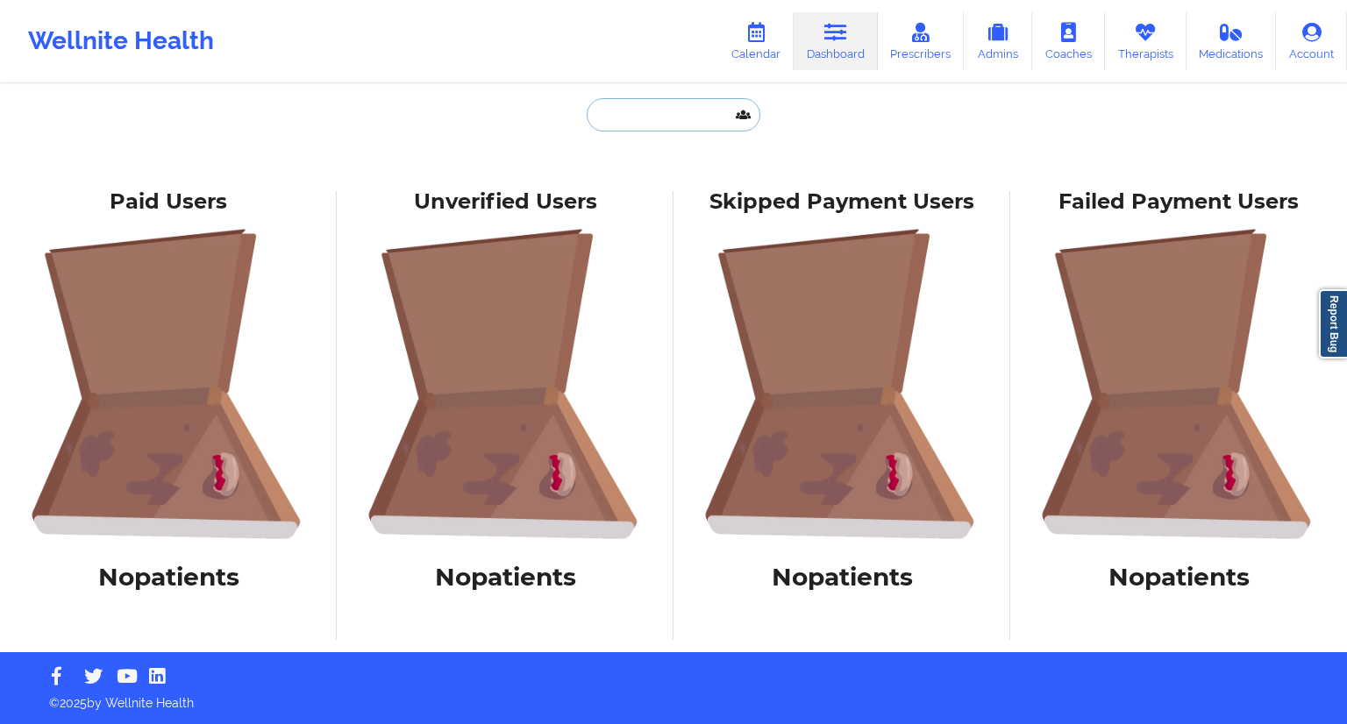
click at [641, 126] on input "text" at bounding box center [674, 114] width 174 height 33
paste input "Kevin Hardison"
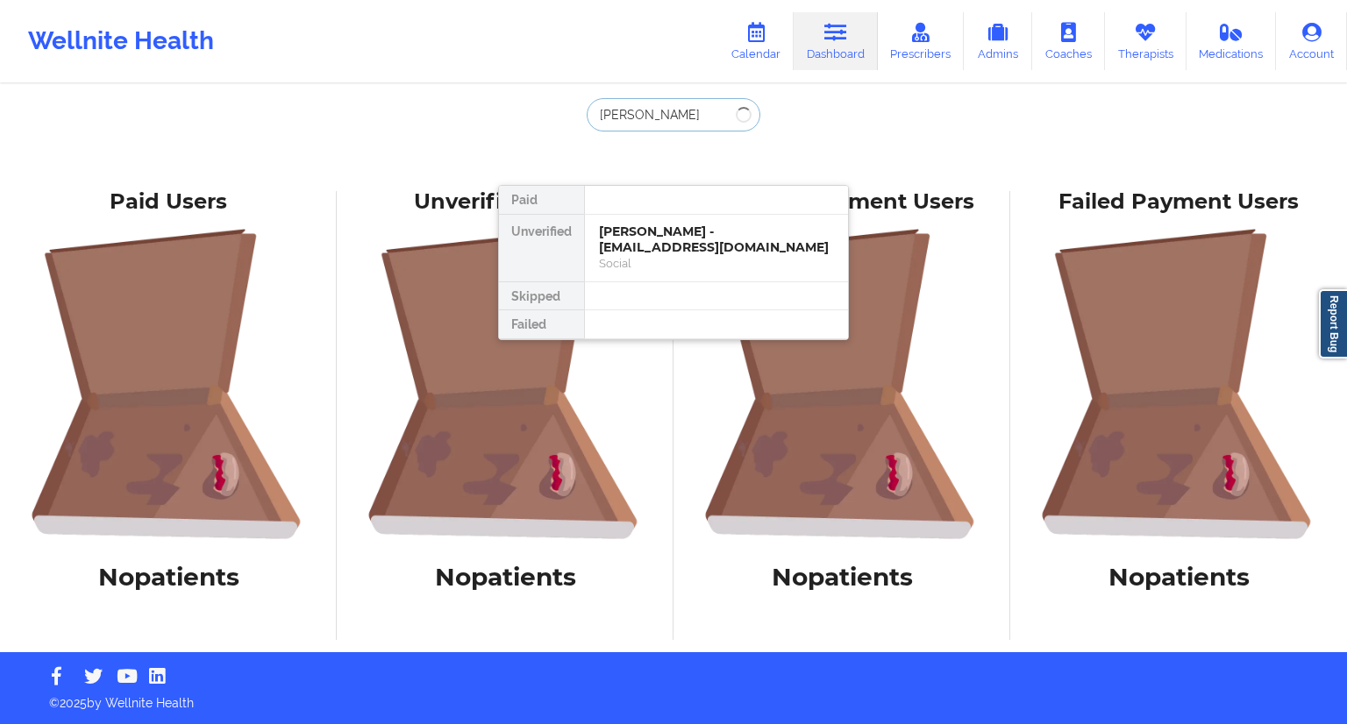
type input "Kevin Hardison"
click at [1124, 59] on link "Therapists" at bounding box center [1146, 41] width 82 height 58
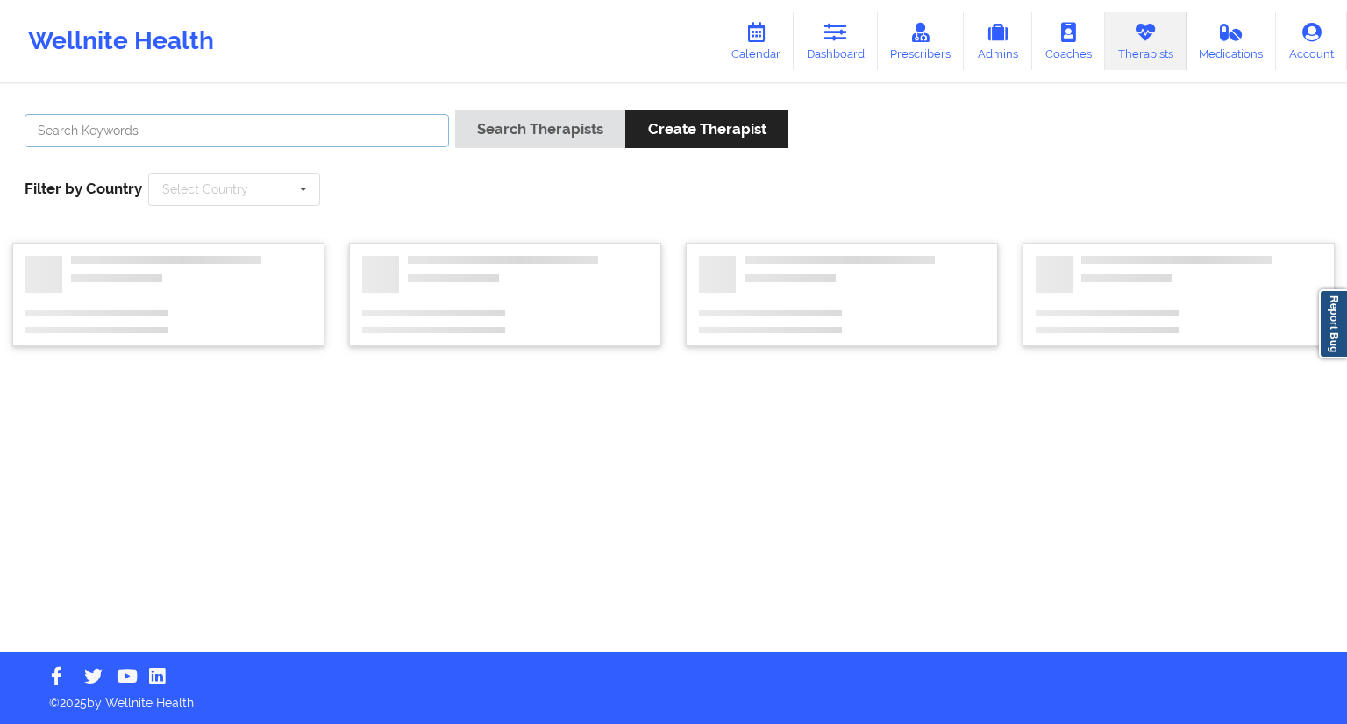
click at [295, 119] on input "text" at bounding box center [237, 130] width 425 height 33
paste input "Crystal Lewis"
type input "Crystal Lewis"
click at [771, 43] on link "Calendar" at bounding box center [755, 41] width 75 height 58
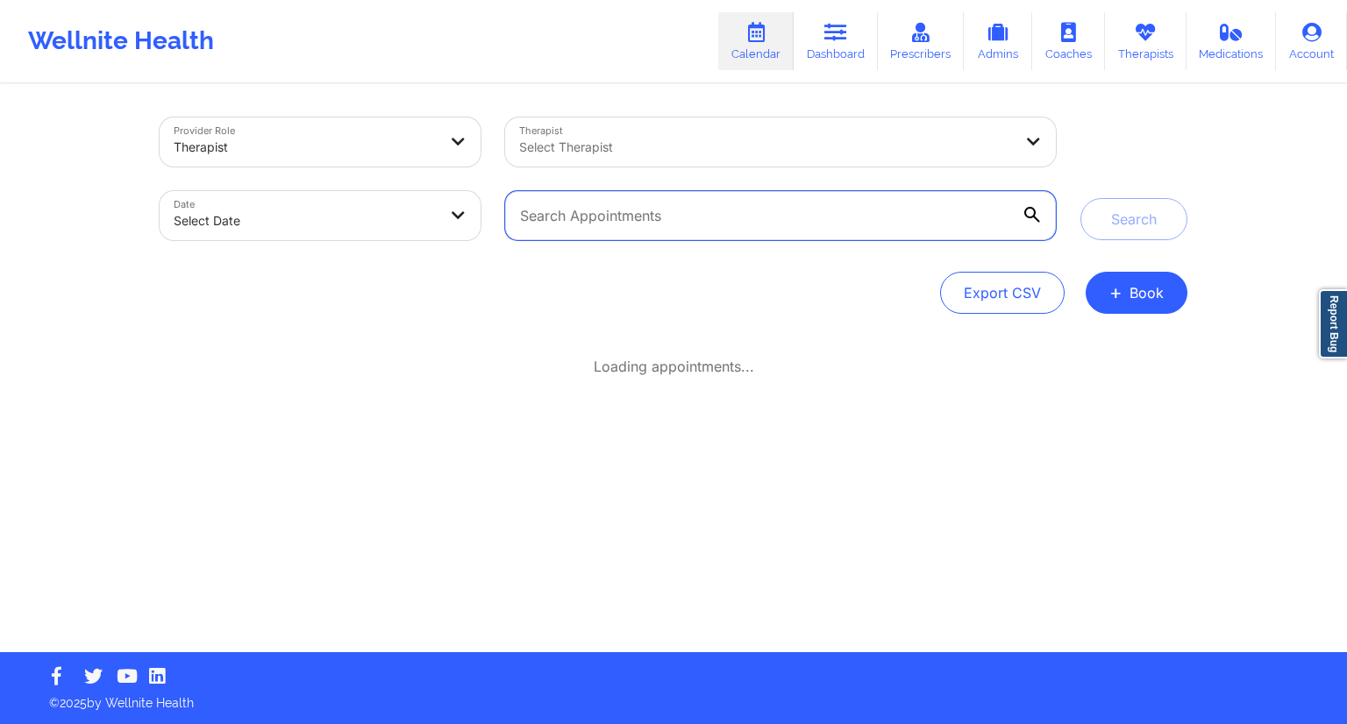
click at [581, 234] on input "text" at bounding box center [780, 215] width 551 height 49
paste input "Crystal Lewis"
type input "Crystal Lewis"
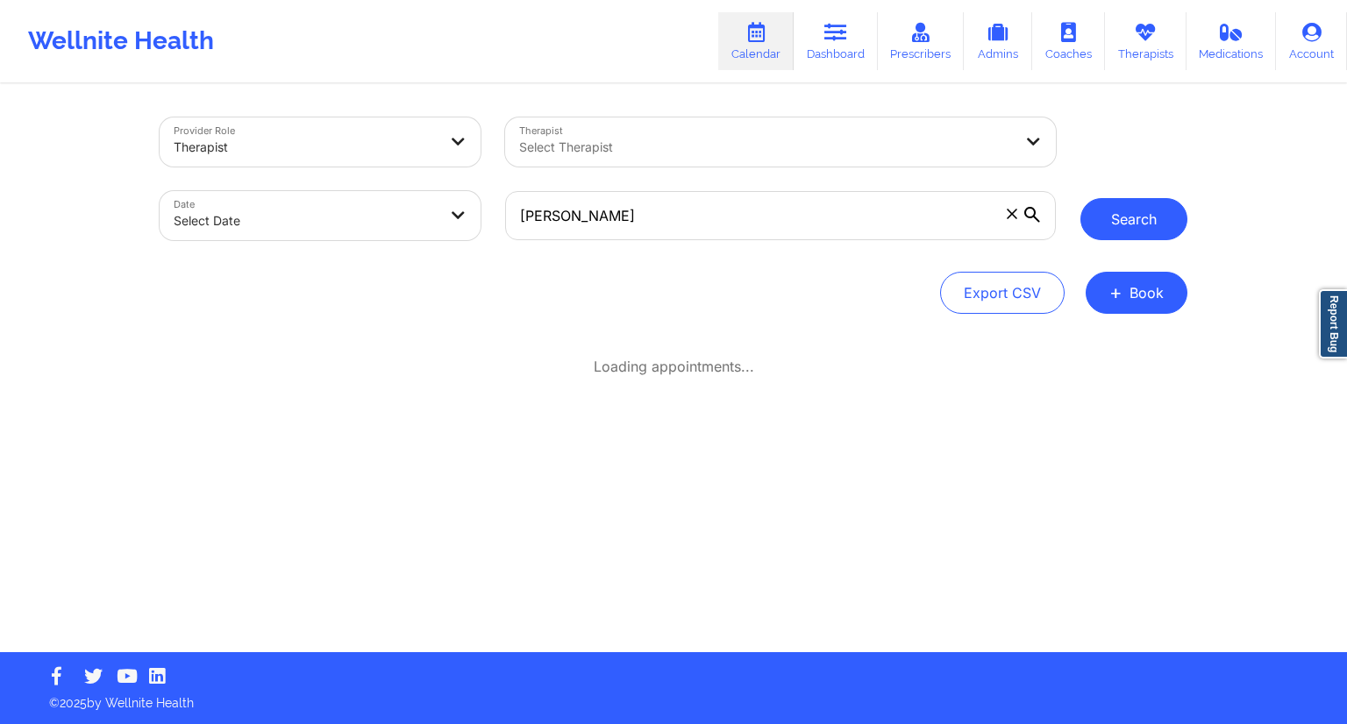
click at [1133, 218] on button "Search" at bounding box center [1134, 219] width 107 height 42
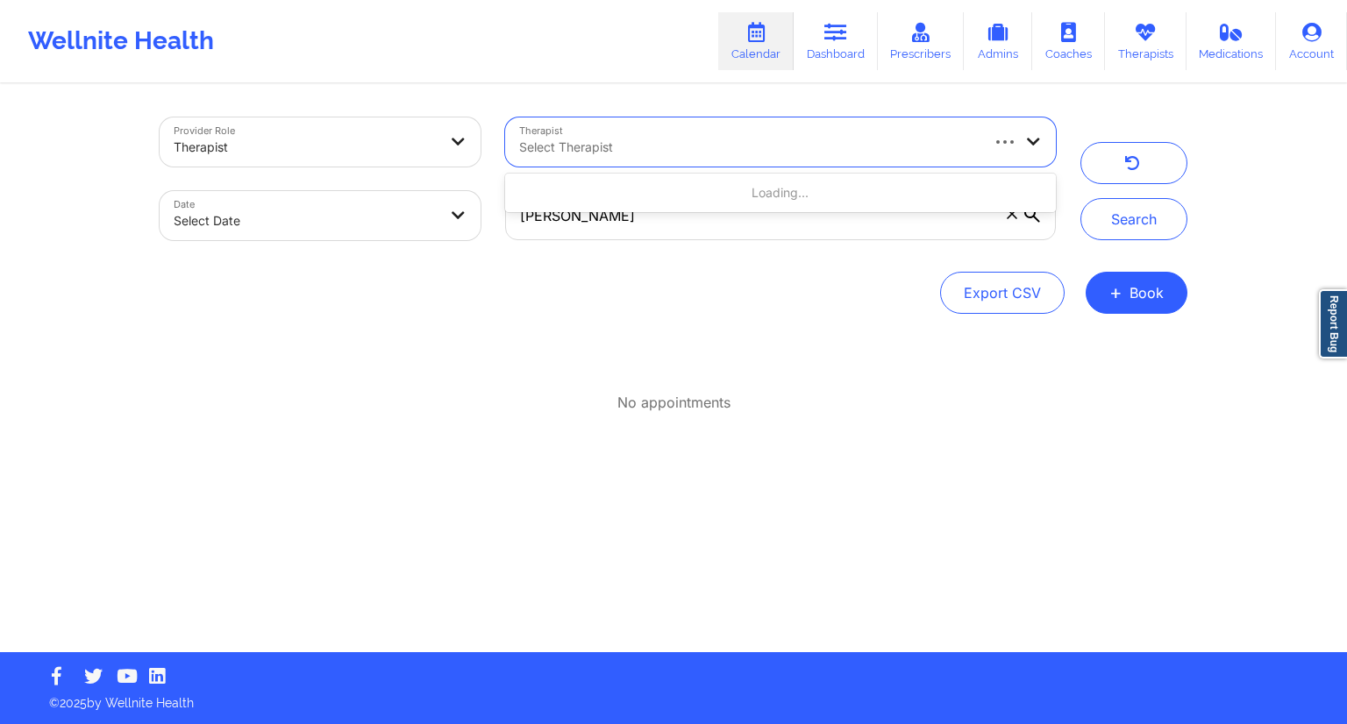
click at [604, 137] on div at bounding box center [748, 147] width 459 height 21
paste input "Crystal Lewis"
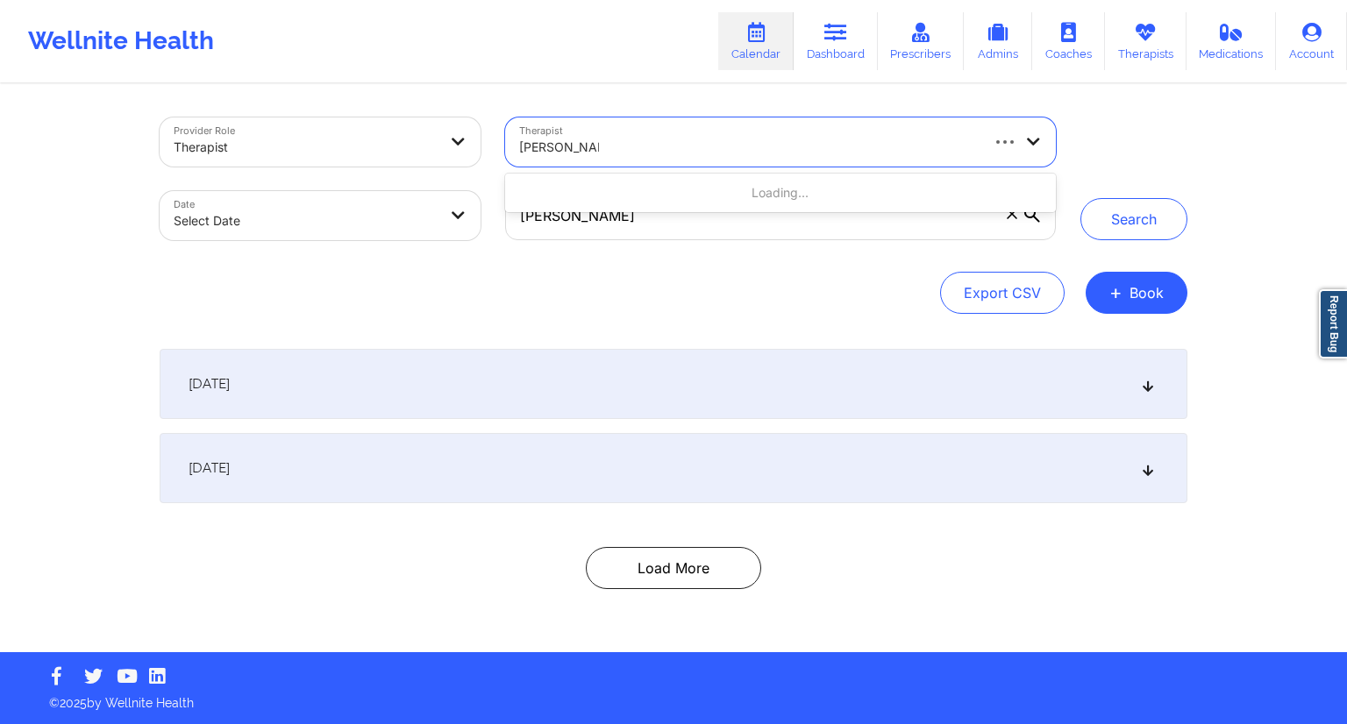
type input "Crystal Lewis"
click at [544, 376] on div "September 17, 2025" at bounding box center [674, 384] width 1028 height 70
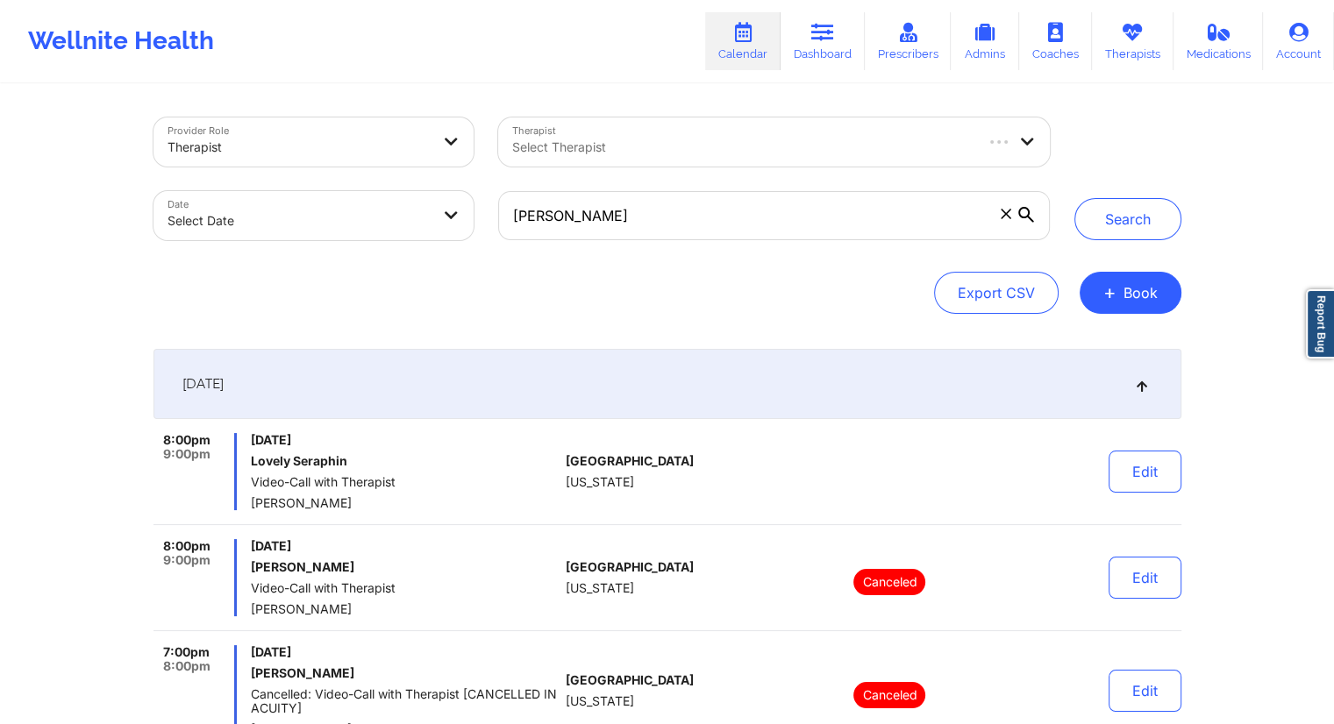
click at [681, 154] on div at bounding box center [741, 147] width 459 height 21
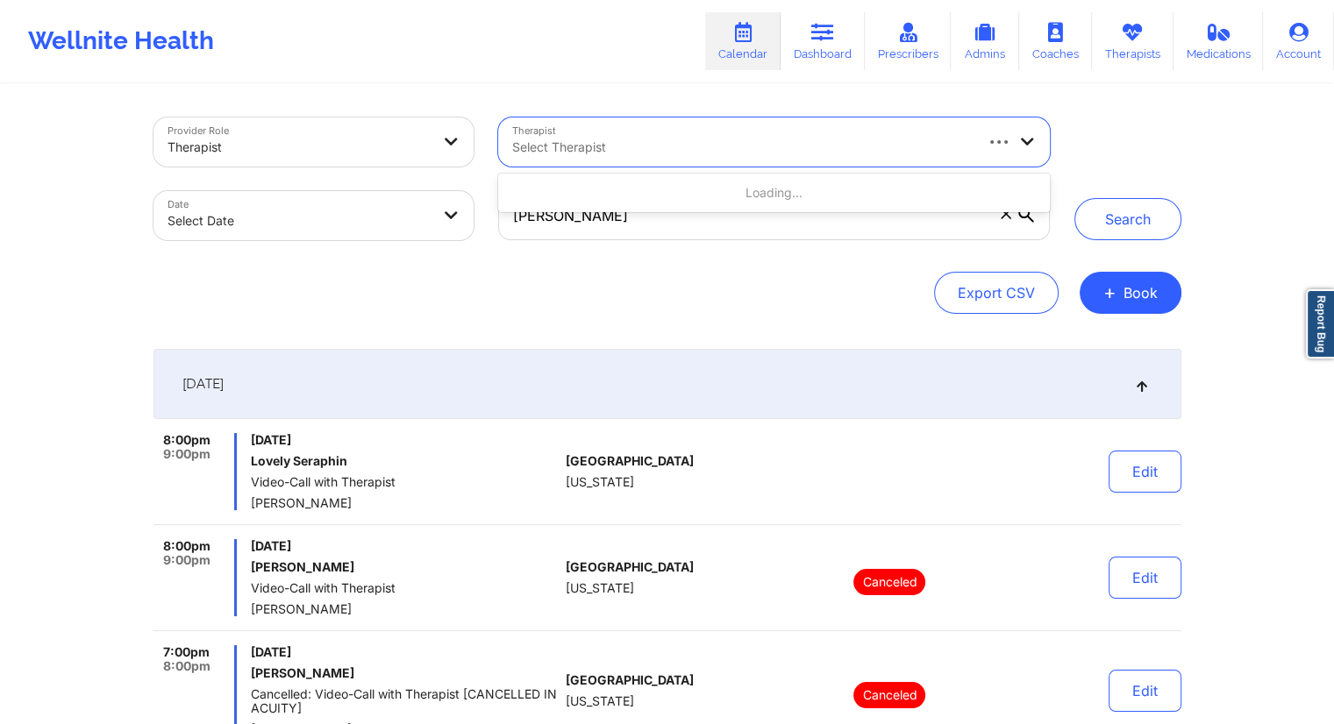
paste input "Crystal Lewis"
type input "Crystal Lewis"
click at [838, 55] on link "Dashboard" at bounding box center [823, 41] width 84 height 58
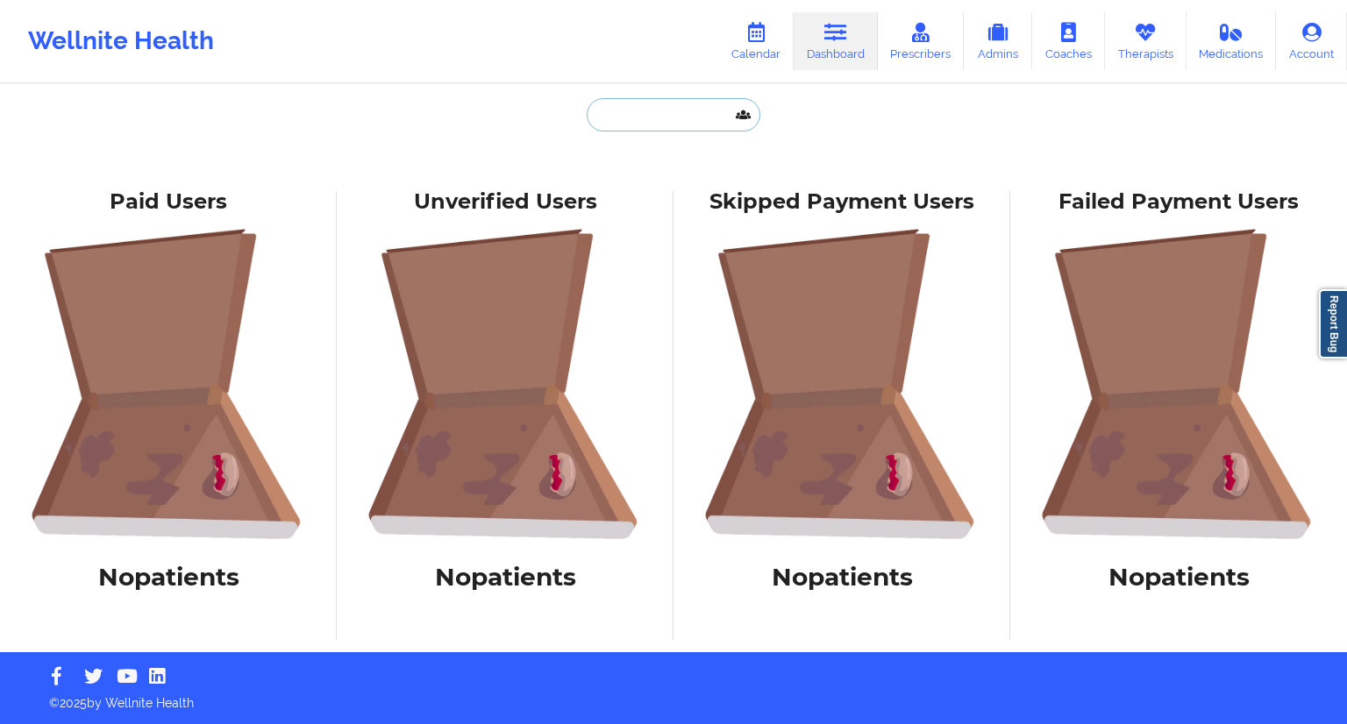
click at [622, 123] on input "text" at bounding box center [674, 114] width 174 height 33
paste input "[EMAIL_ADDRESS][DOMAIN_NAME]"
type input "[EMAIL_ADDRESS][DOMAIN_NAME]"
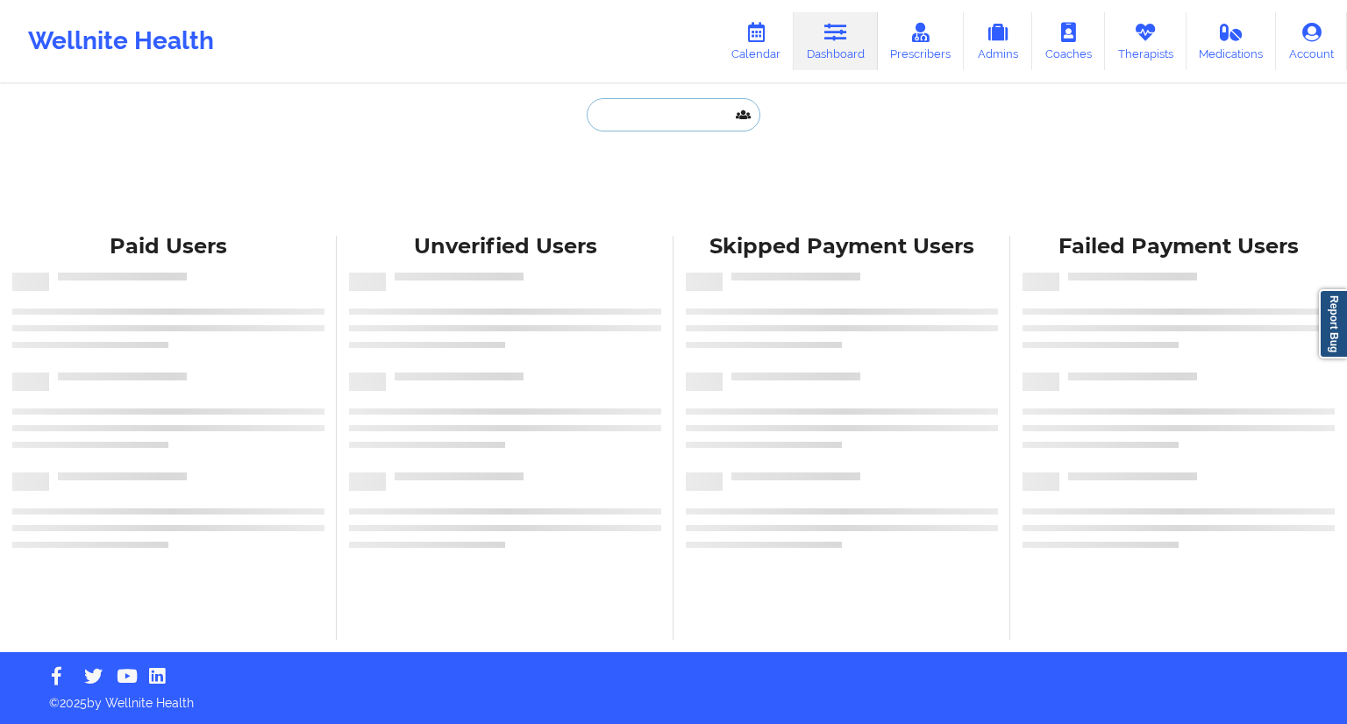
click at [652, 126] on input "text" at bounding box center [674, 114] width 174 height 33
paste input "[EMAIL_ADDRESS][DOMAIN_NAME]"
type input "[EMAIL_ADDRESS][DOMAIN_NAME]"
click at [596, 115] on input "text" at bounding box center [674, 114] width 174 height 33
paste input "[PHONE_NUMBER]"
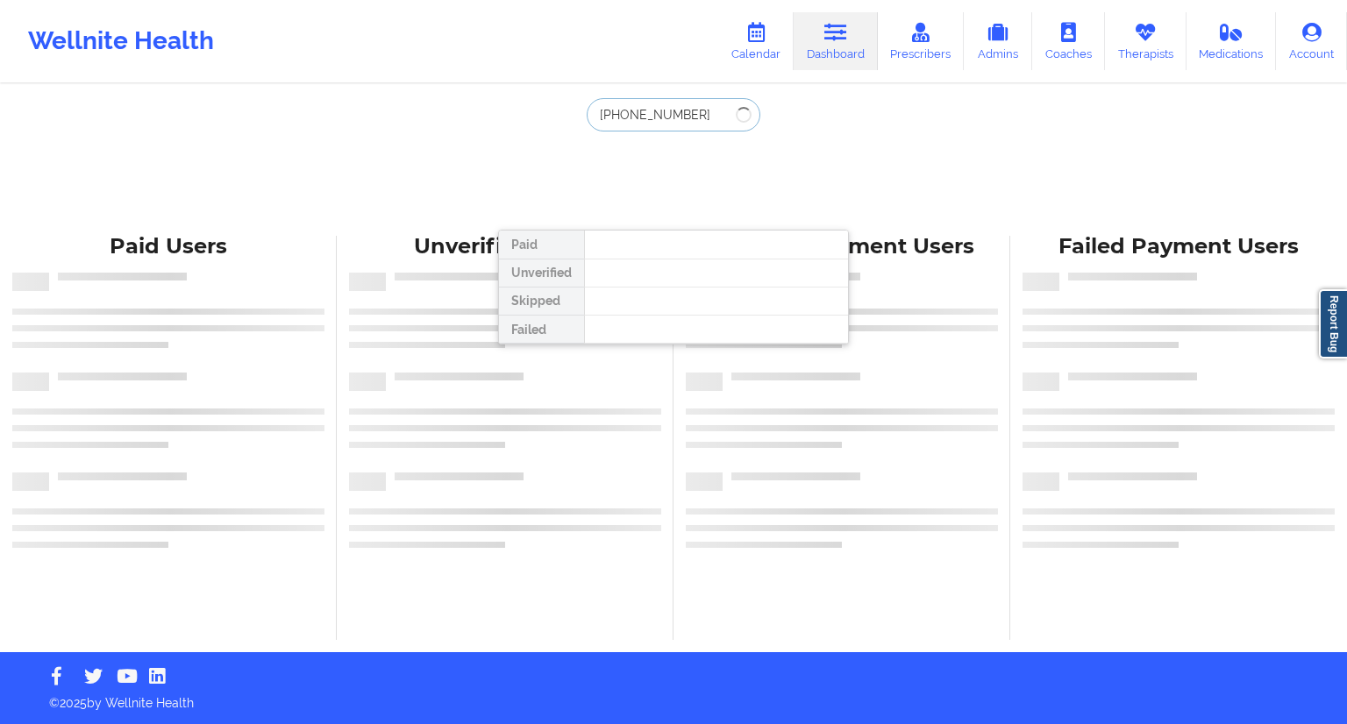
drag, startPoint x: 686, startPoint y: 117, endPoint x: 536, endPoint y: 114, distance: 150.0
click at [536, 114] on div "[PHONE_NUMBER] Paid Unverified Skipped Failed" at bounding box center [673, 160] width 351 height 125
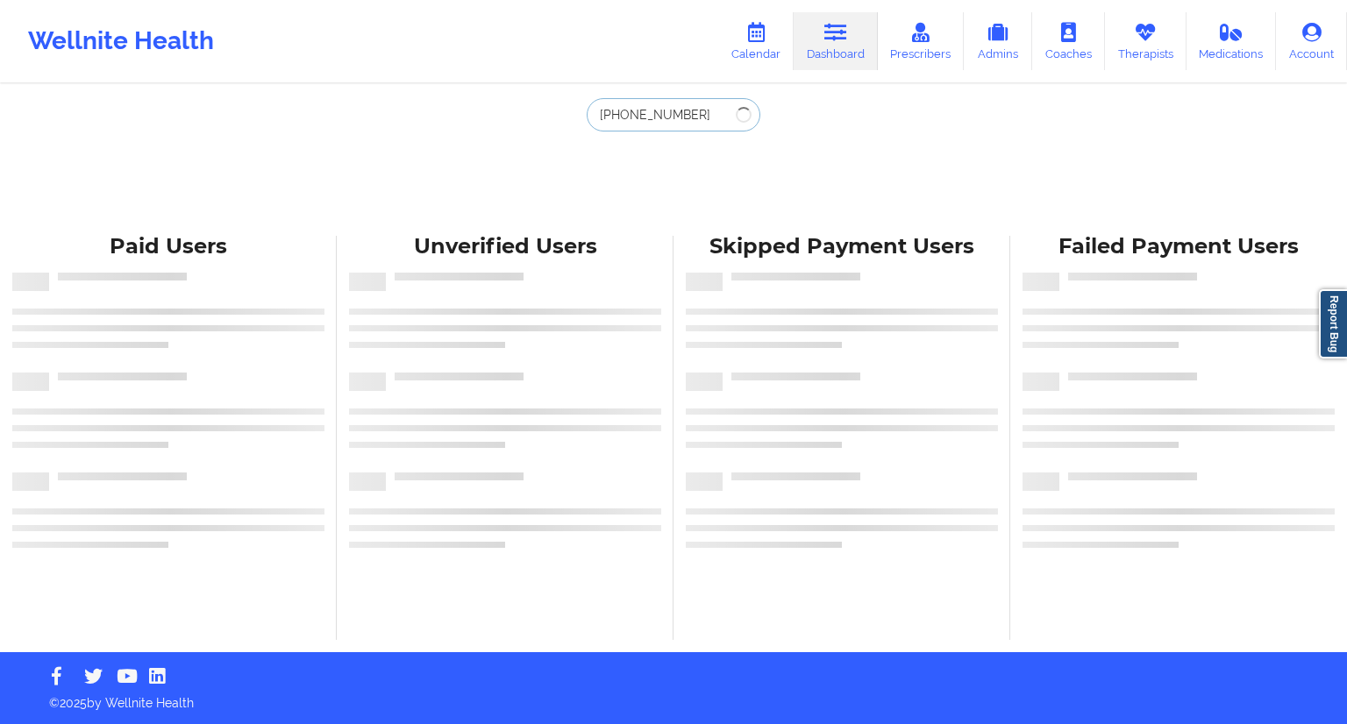
paste input "[EMAIL_ADDRESS][DOMAIN_NAME]"
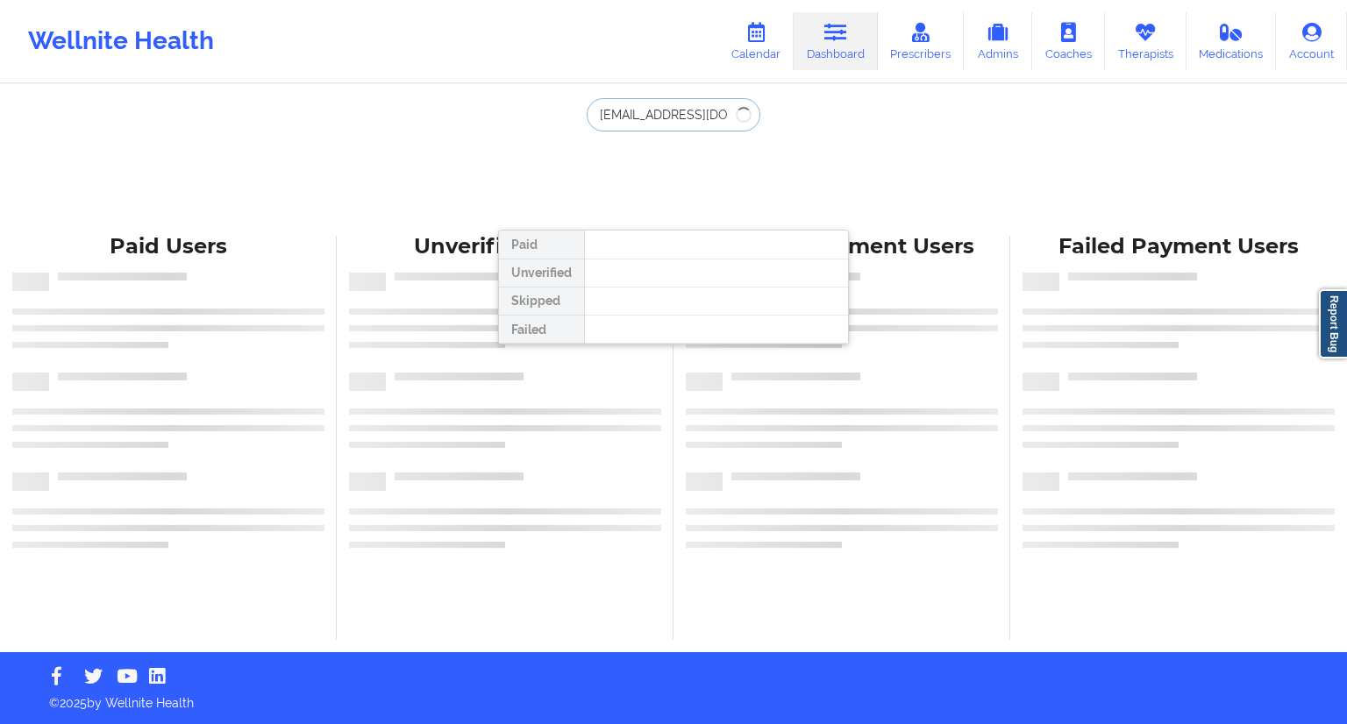
type input "[EMAIL_ADDRESS][DOMAIN_NAME]"
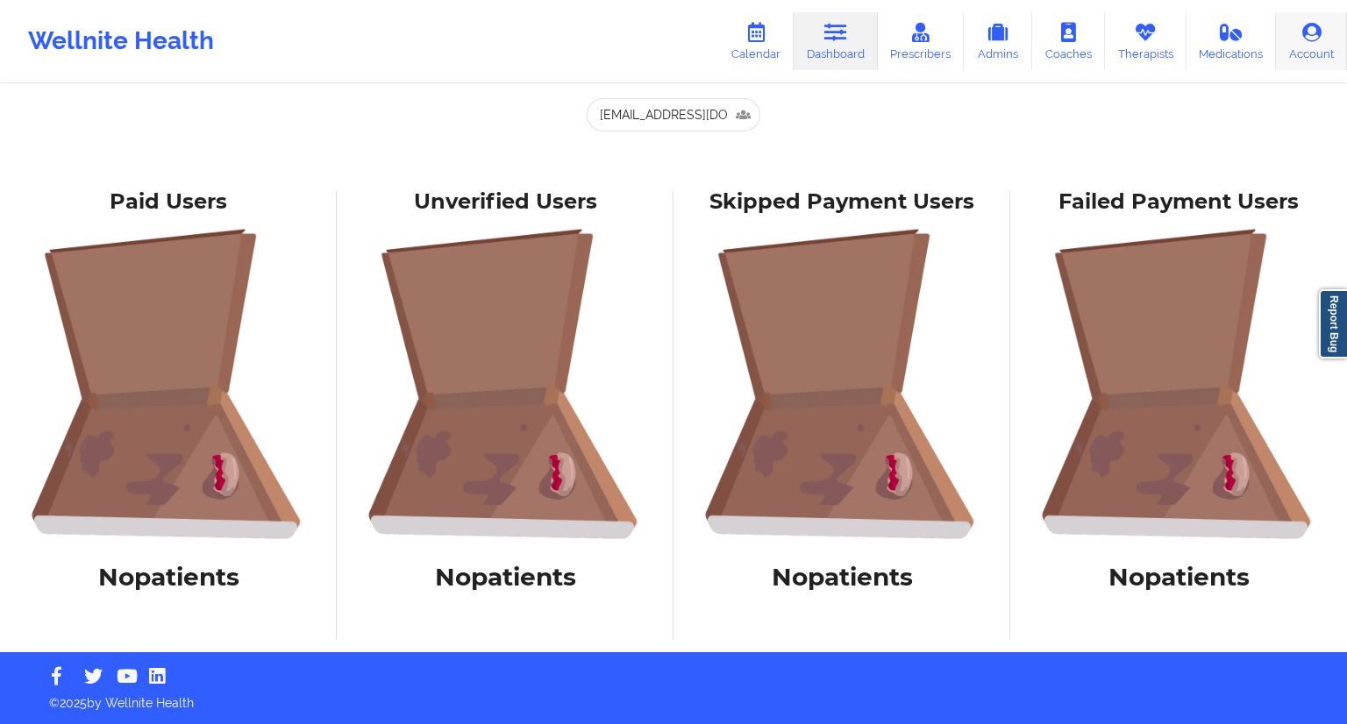
click at [1302, 63] on link "Account" at bounding box center [1311, 41] width 71 height 58
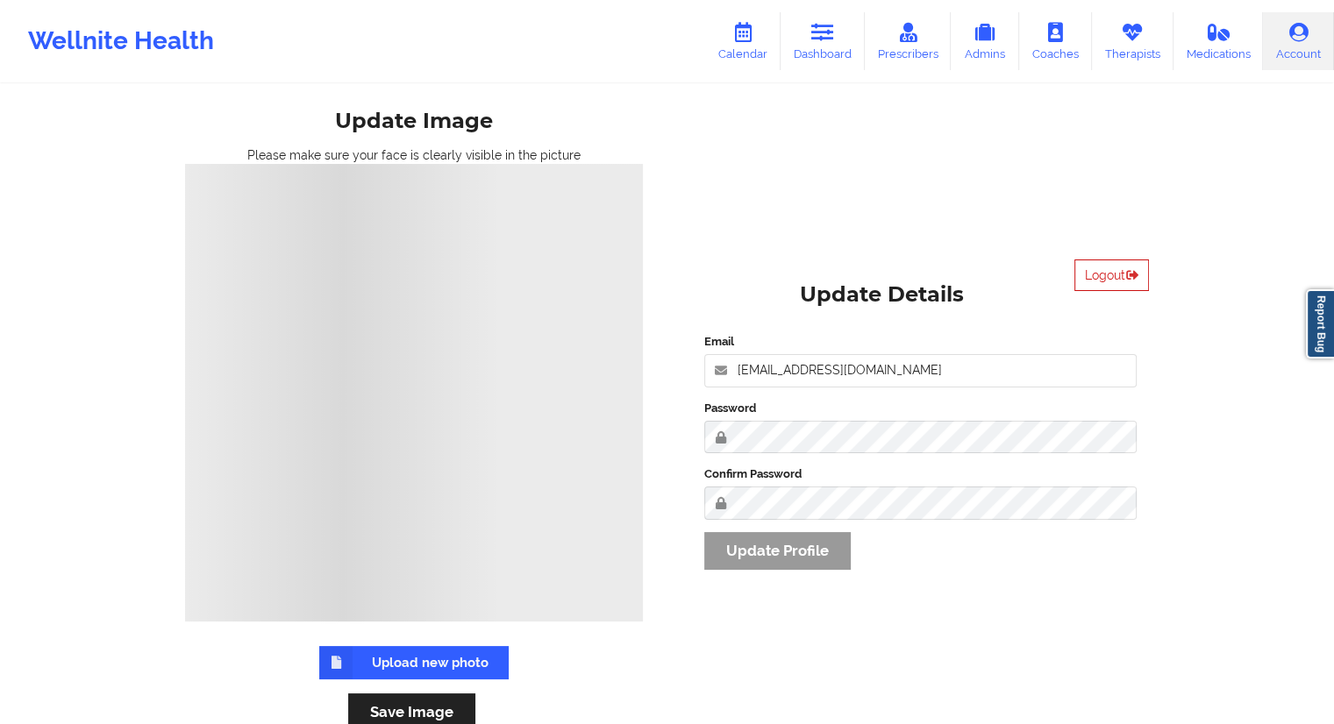
click at [1101, 271] on button "Logout" at bounding box center [1111, 276] width 75 height 32
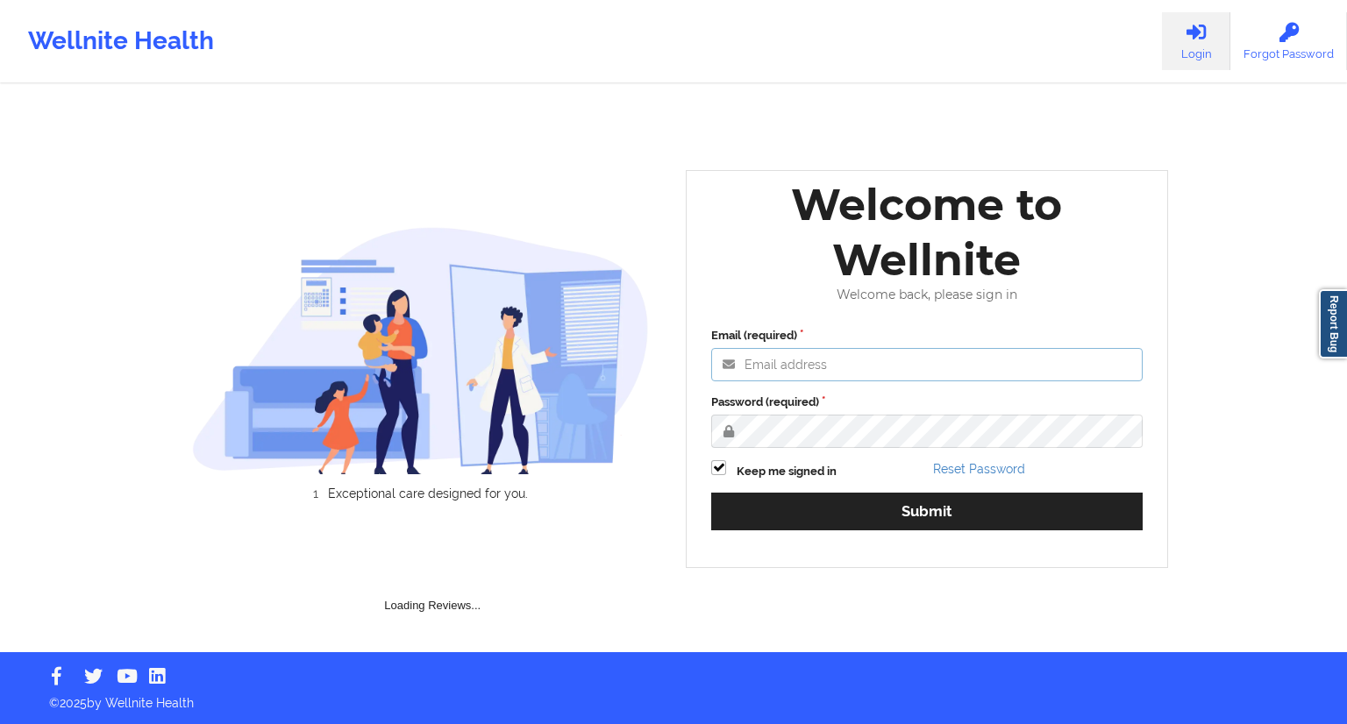
type input "[EMAIL_ADDRESS][DOMAIN_NAME]"
